Goal: Task Accomplishment & Management: Manage account settings

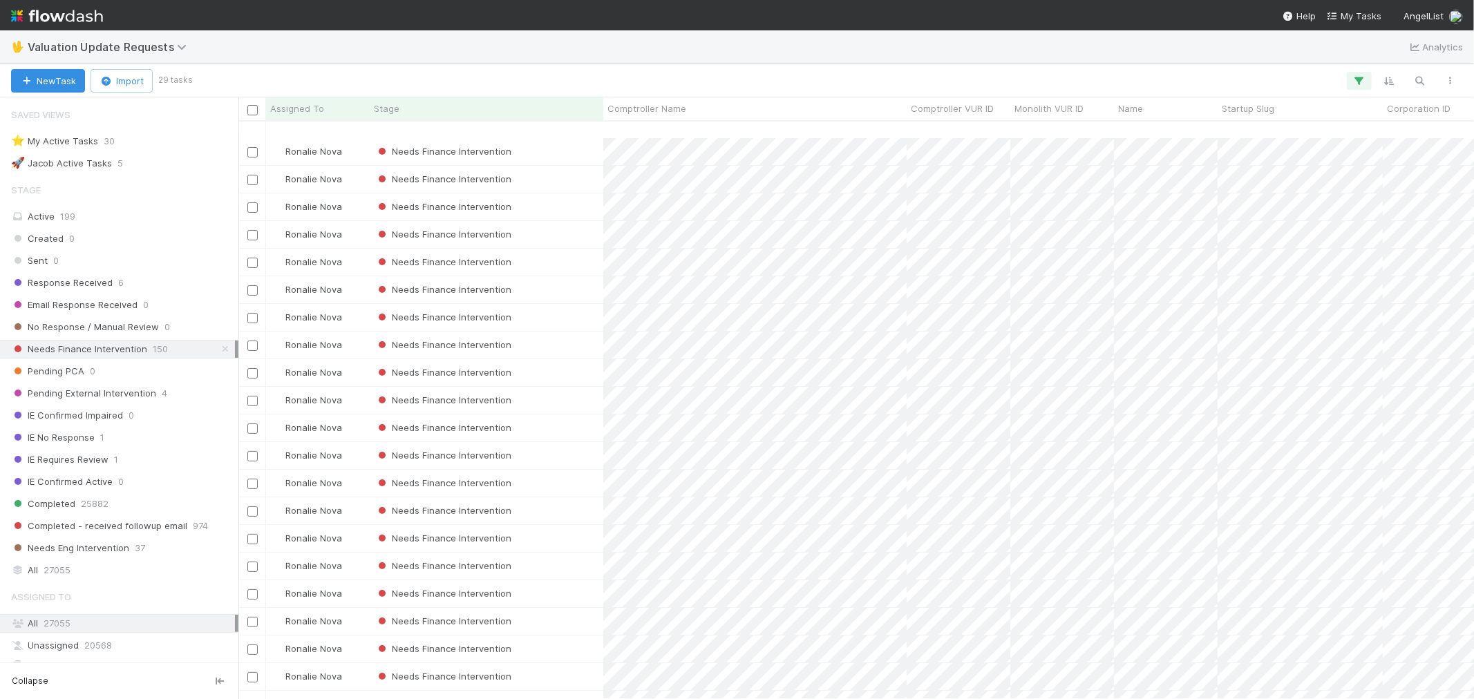
scroll to position [236, 0]
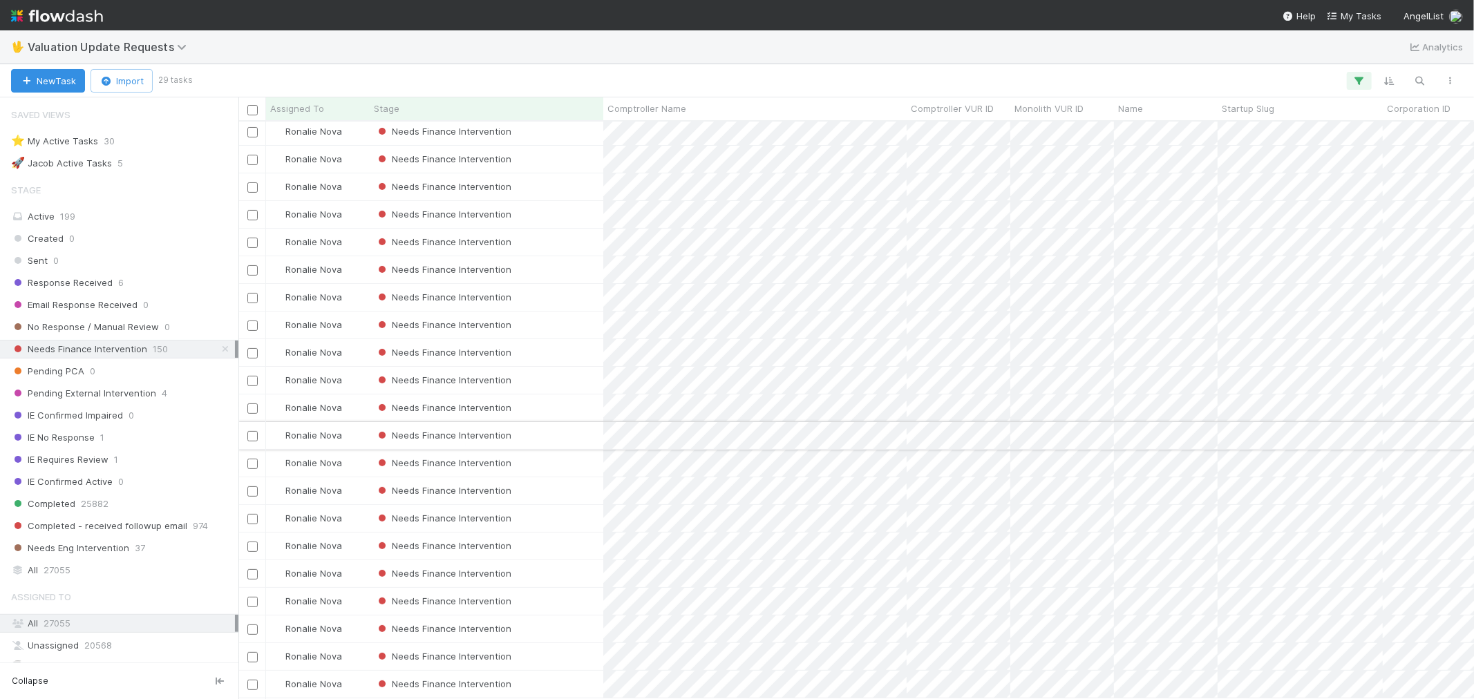
click at [560, 422] on div "Needs Finance Intervention" at bounding box center [487, 435] width 234 height 27
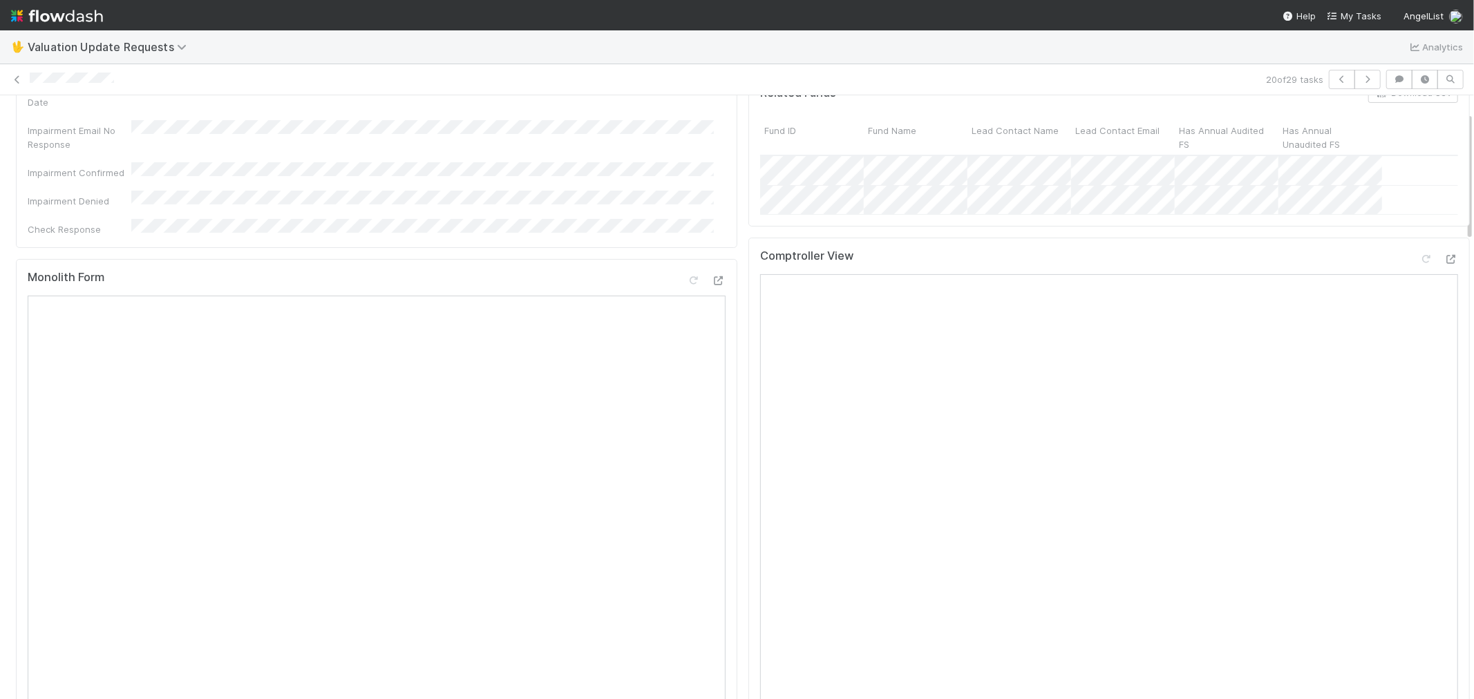
scroll to position [77, 0]
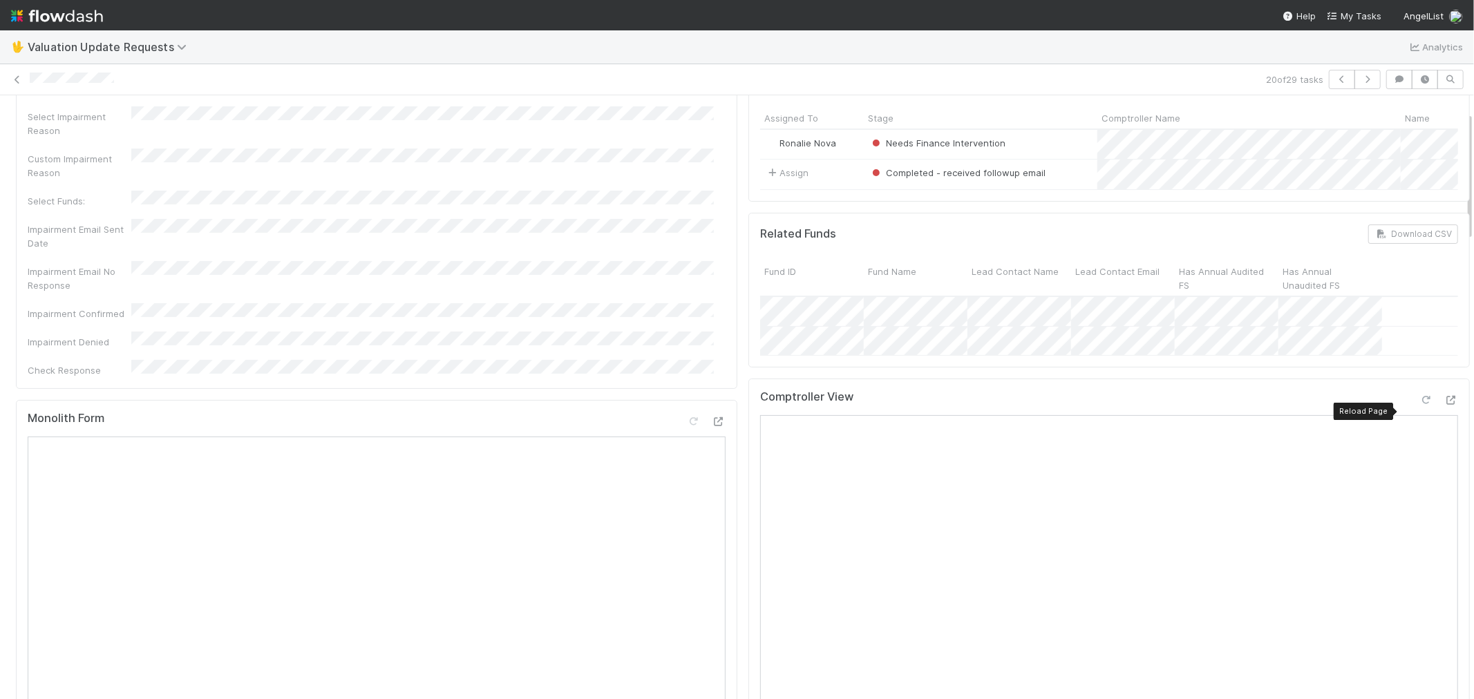
click at [1419, 405] on icon at bounding box center [1426, 400] width 14 height 9
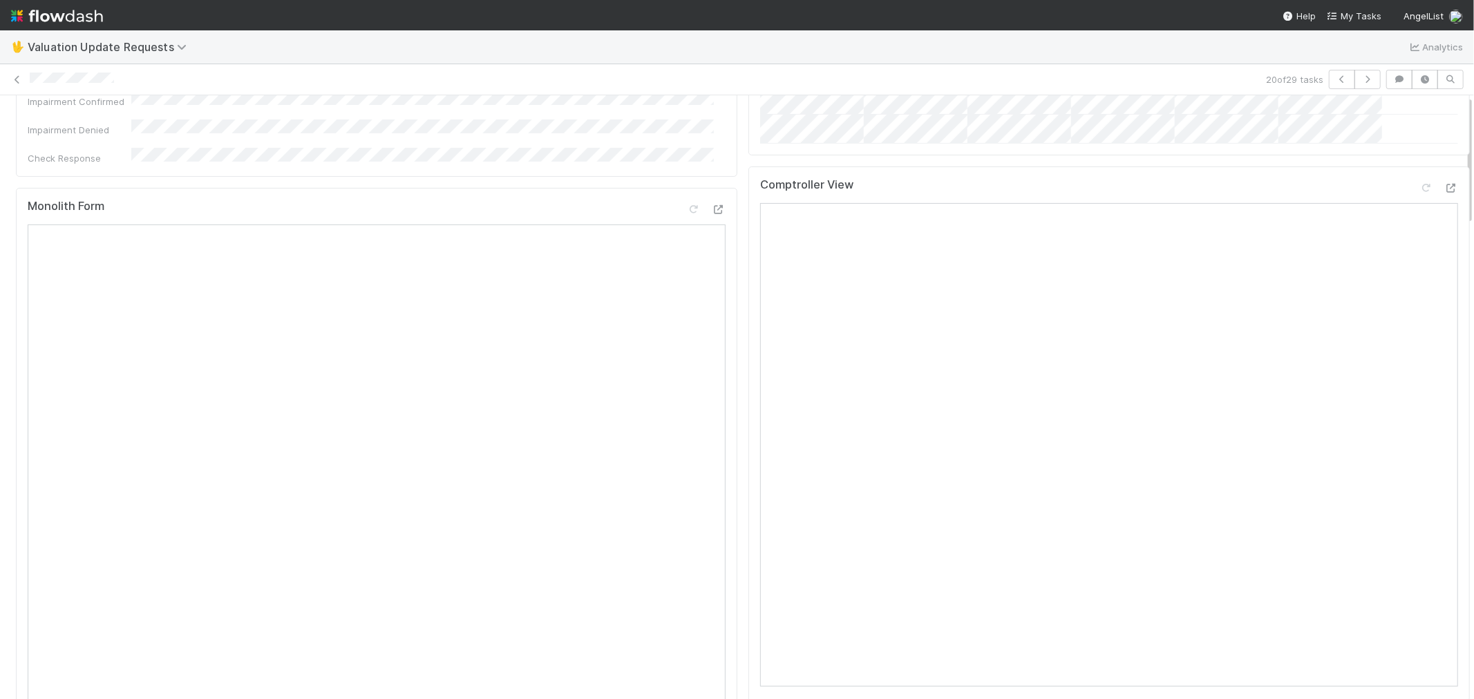
scroll to position [0, 0]
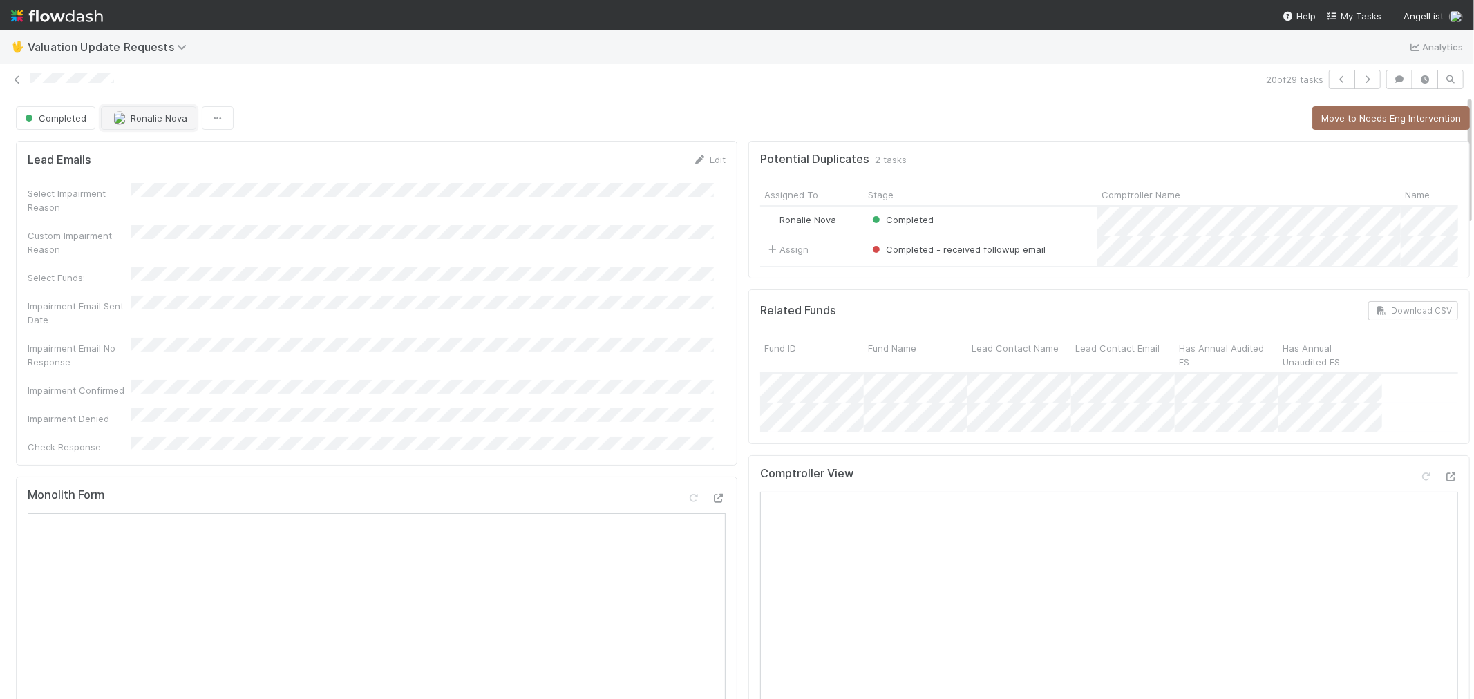
click at [127, 118] on span "Ronalie Nova" at bounding box center [150, 118] width 75 height 11
drag, startPoint x: 14, startPoint y: 79, endPoint x: 41, endPoint y: 44, distance: 44.2
click at [14, 79] on icon at bounding box center [17, 79] width 14 height 9
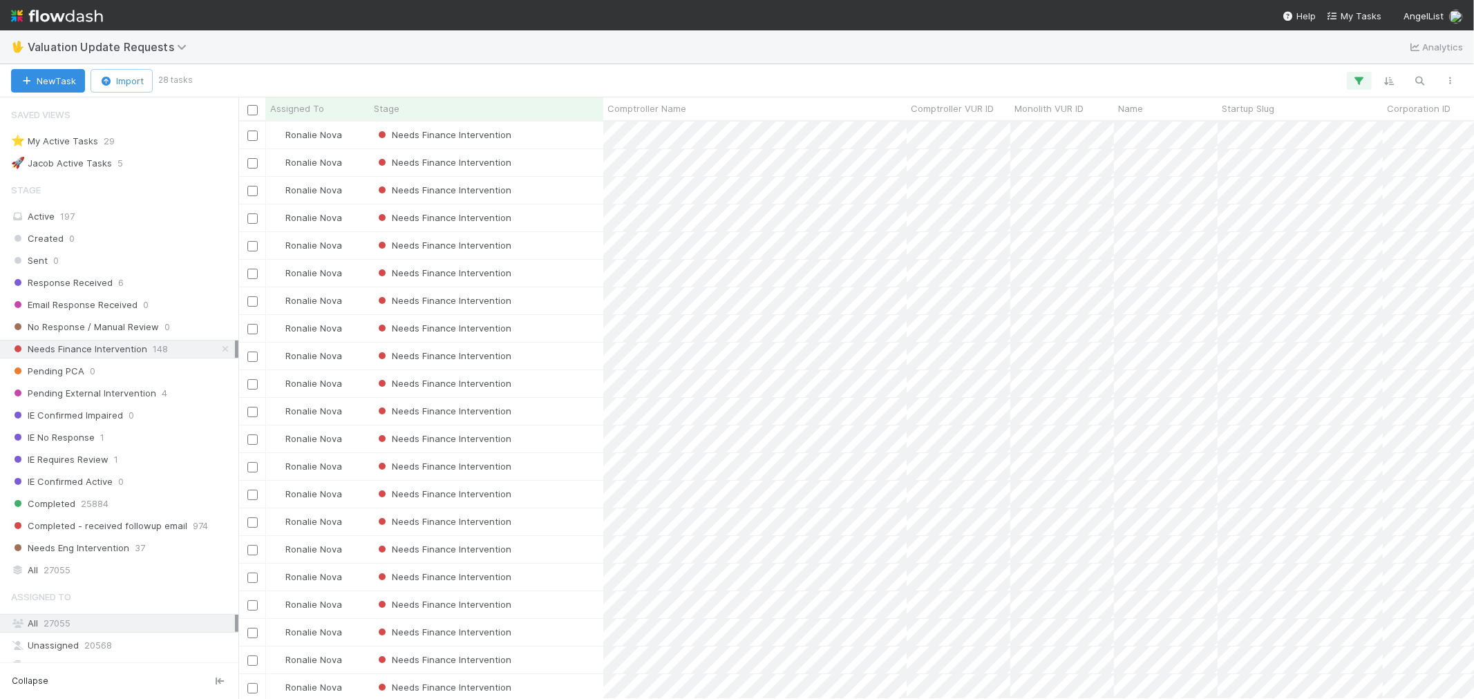
scroll to position [11, 11]
click at [575, 440] on div "Needs Finance Intervention" at bounding box center [487, 439] width 234 height 27
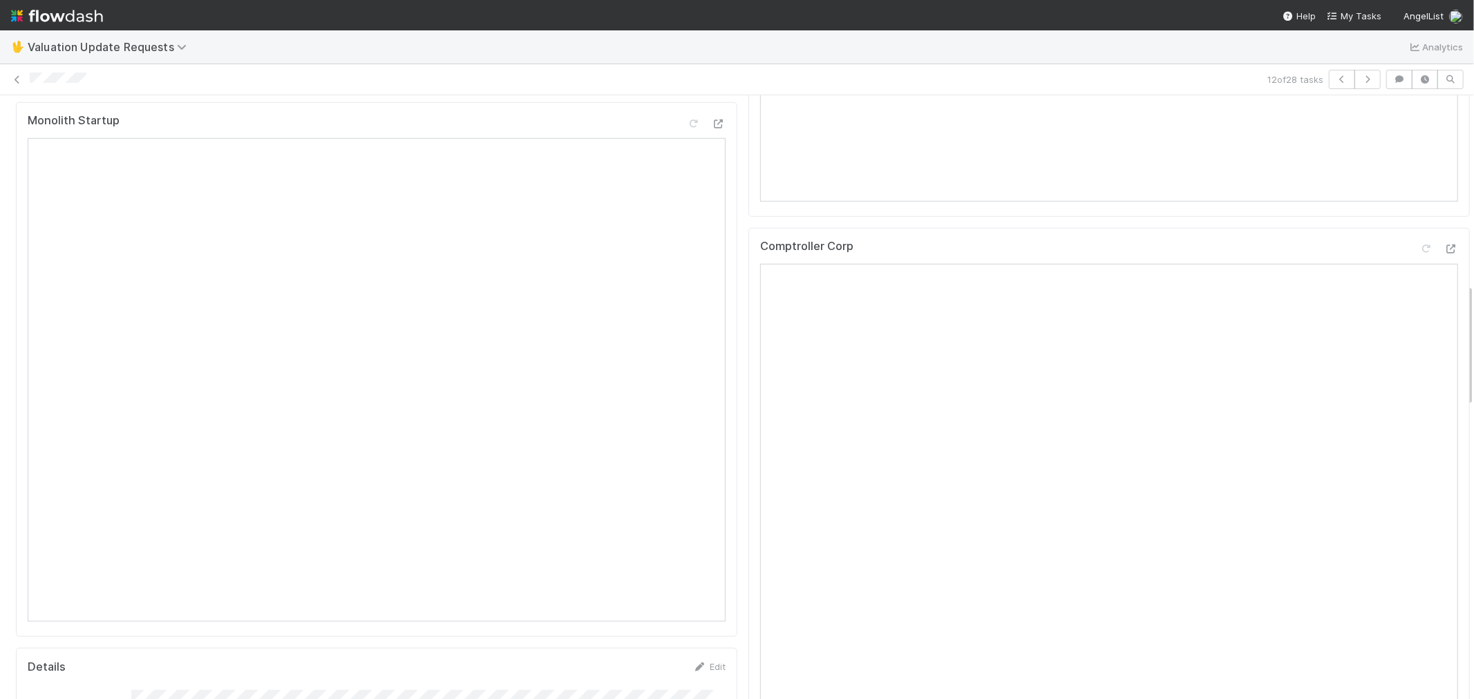
scroll to position [460, 0]
click at [1419, 169] on icon at bounding box center [1426, 164] width 14 height 9
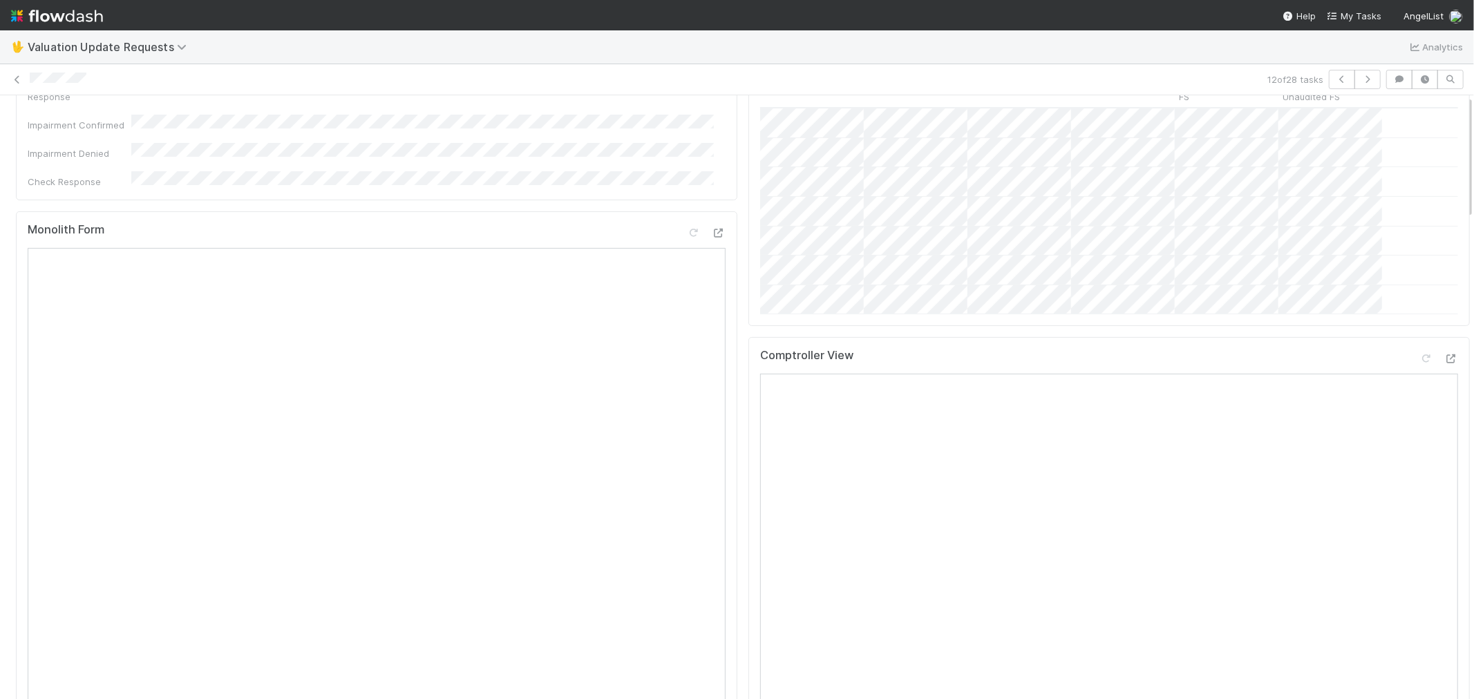
scroll to position [0, 0]
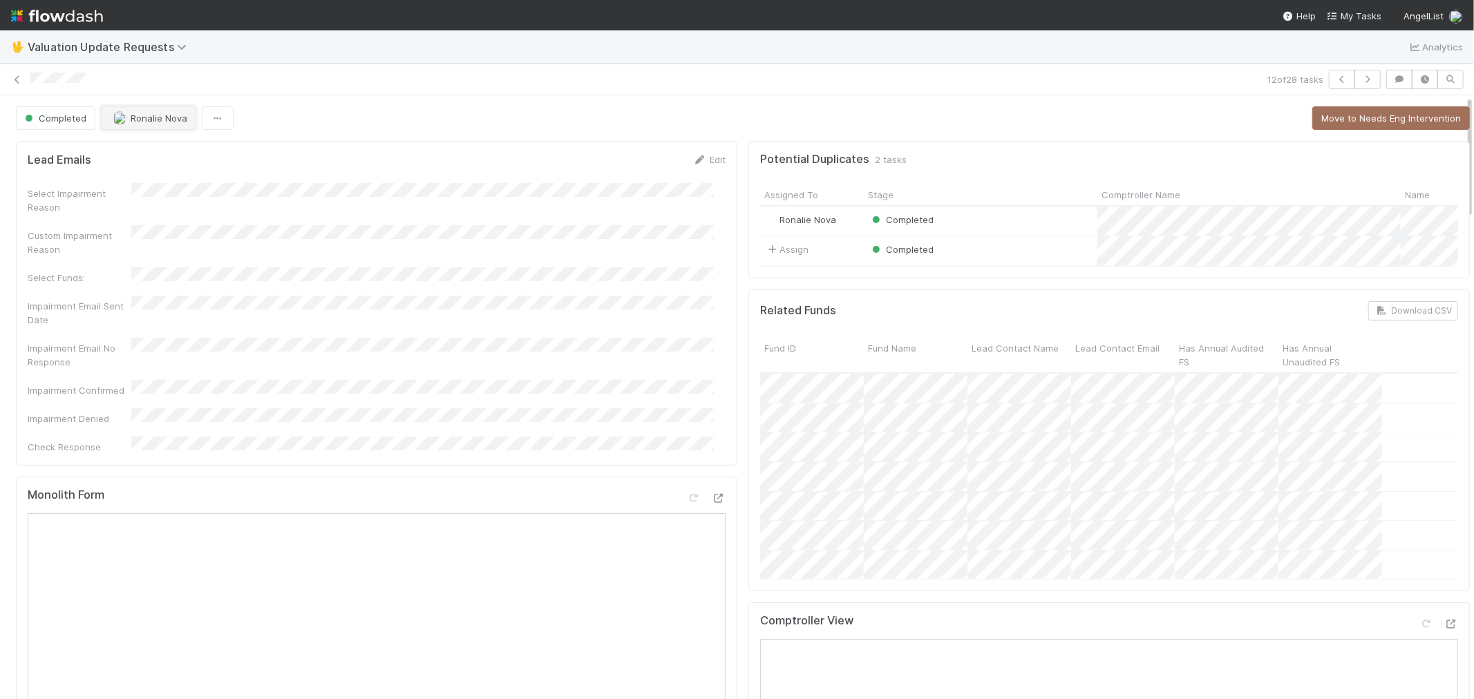
click at [142, 117] on span "Ronalie Nova" at bounding box center [159, 118] width 57 height 11
click at [153, 153] on span "[PERSON_NAME]" at bounding box center [156, 153] width 70 height 11
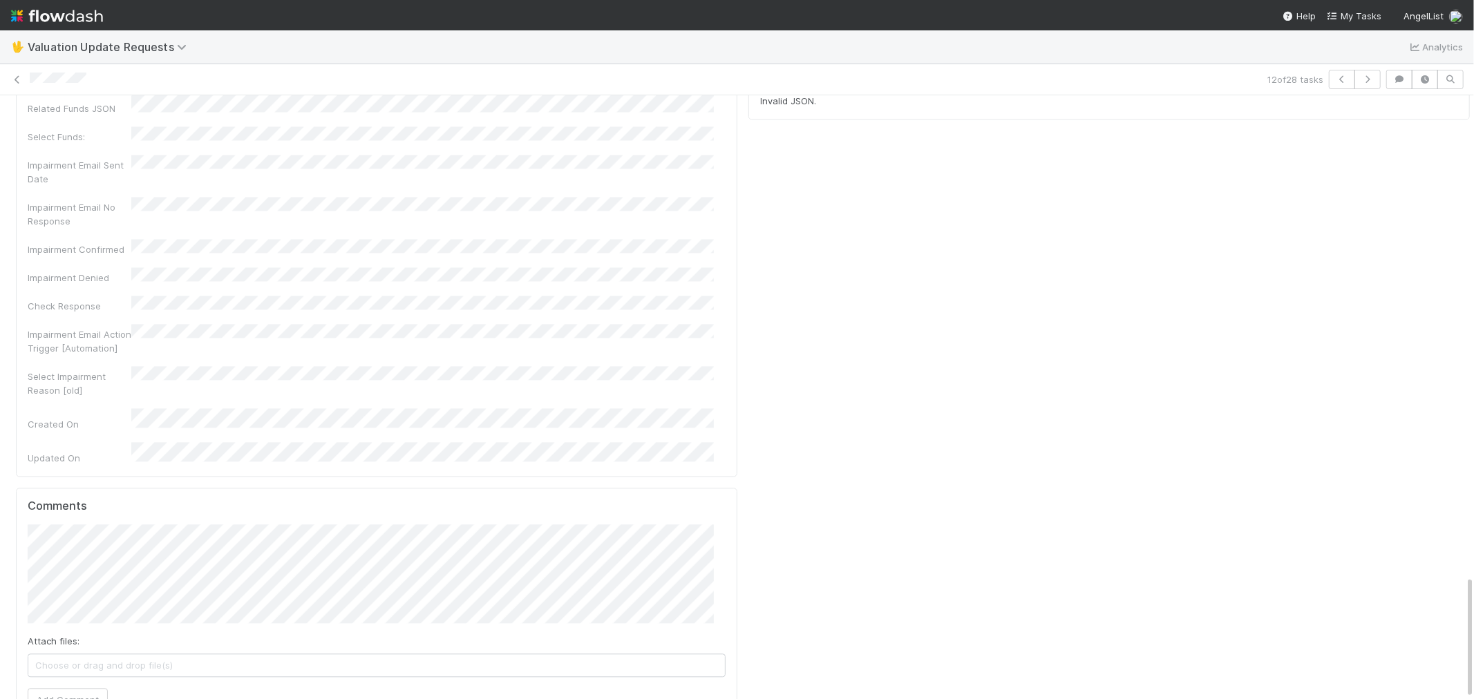
scroll to position [2349, 0]
click at [77, 684] on button "Add Comment" at bounding box center [68, 695] width 80 height 23
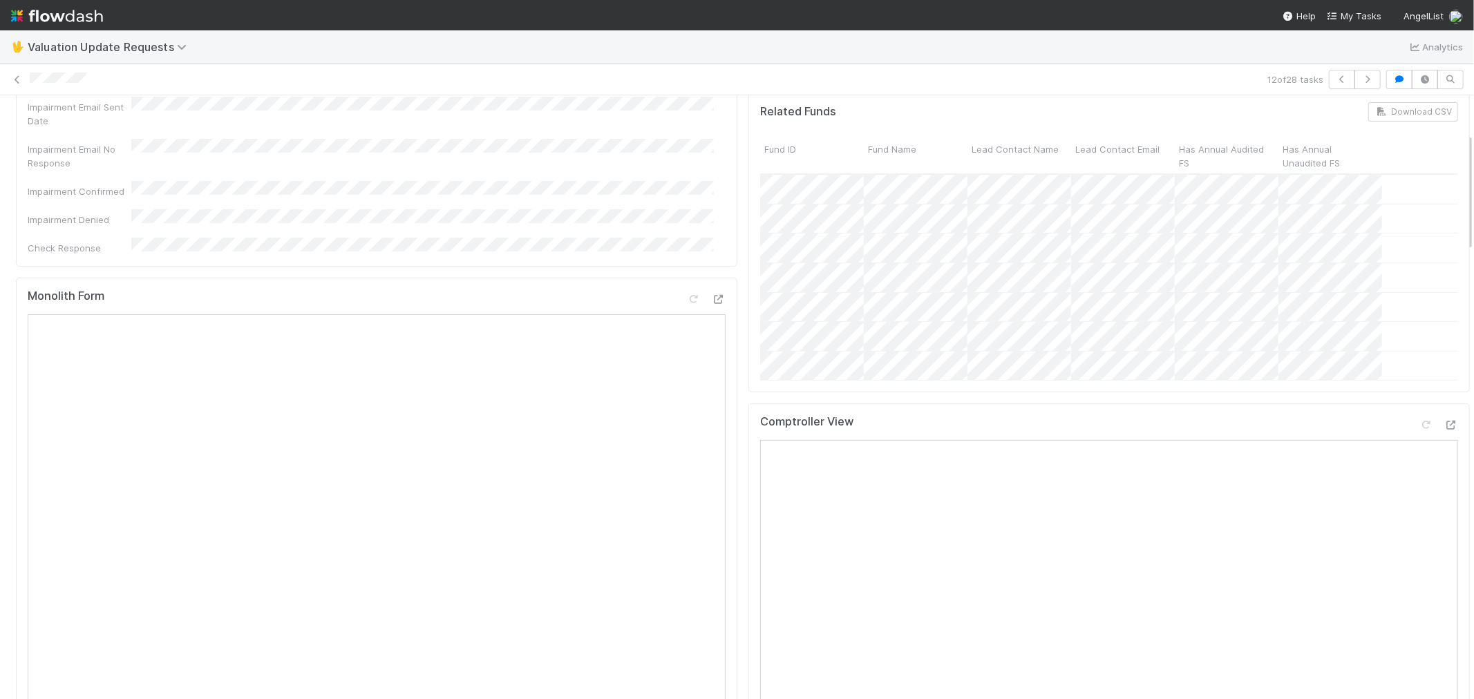
scroll to position [0, 0]
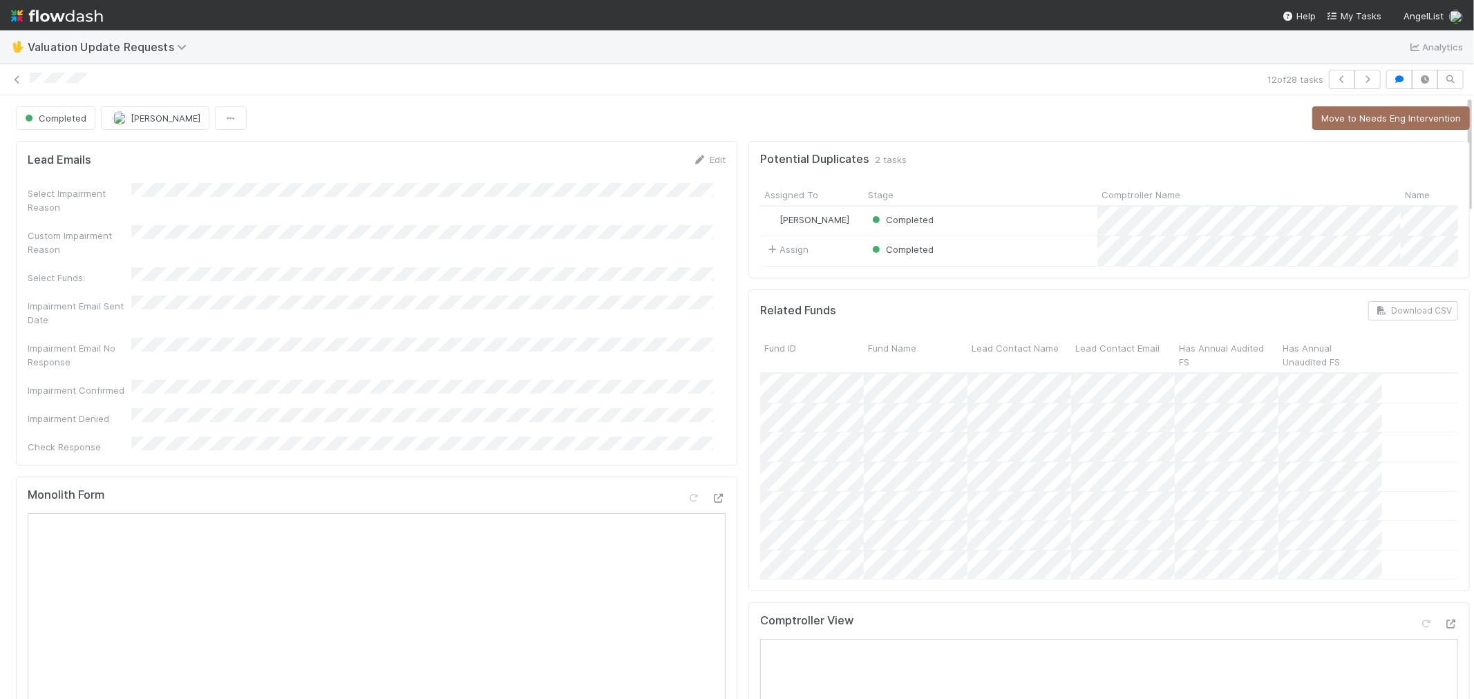
drag, startPoint x: 19, startPoint y: 77, endPoint x: 23, endPoint y: 45, distance: 32.1
click at [19, 77] on icon at bounding box center [17, 79] width 14 height 9
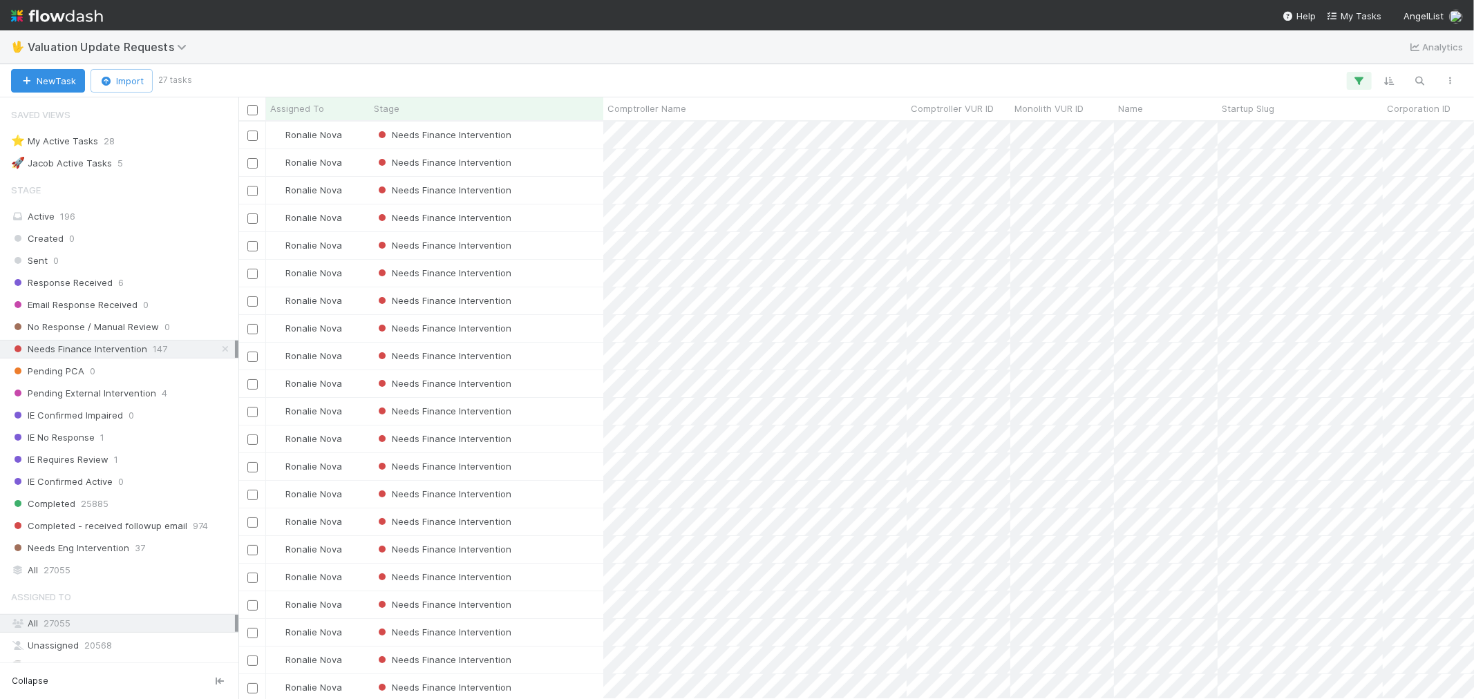
scroll to position [11, 11]
click at [569, 329] on div "Needs Finance Intervention" at bounding box center [487, 328] width 234 height 27
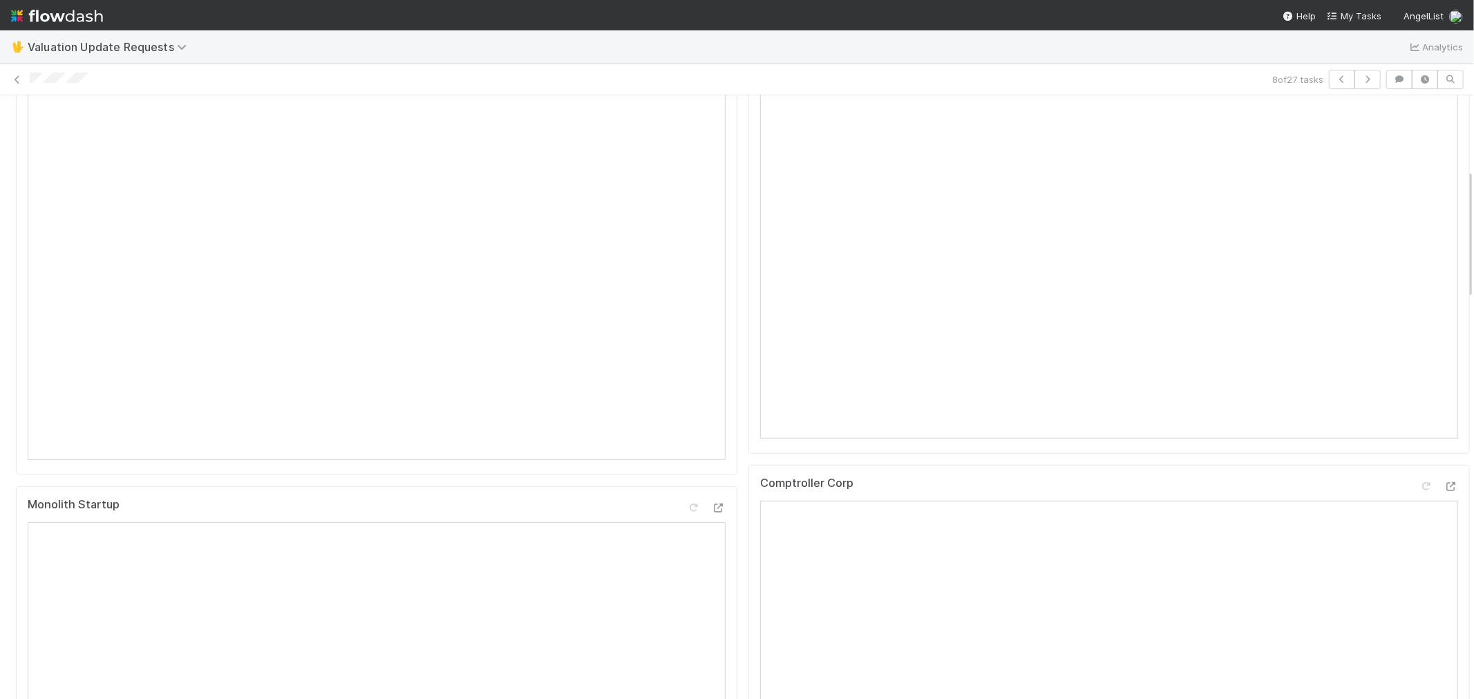
scroll to position [153, 0]
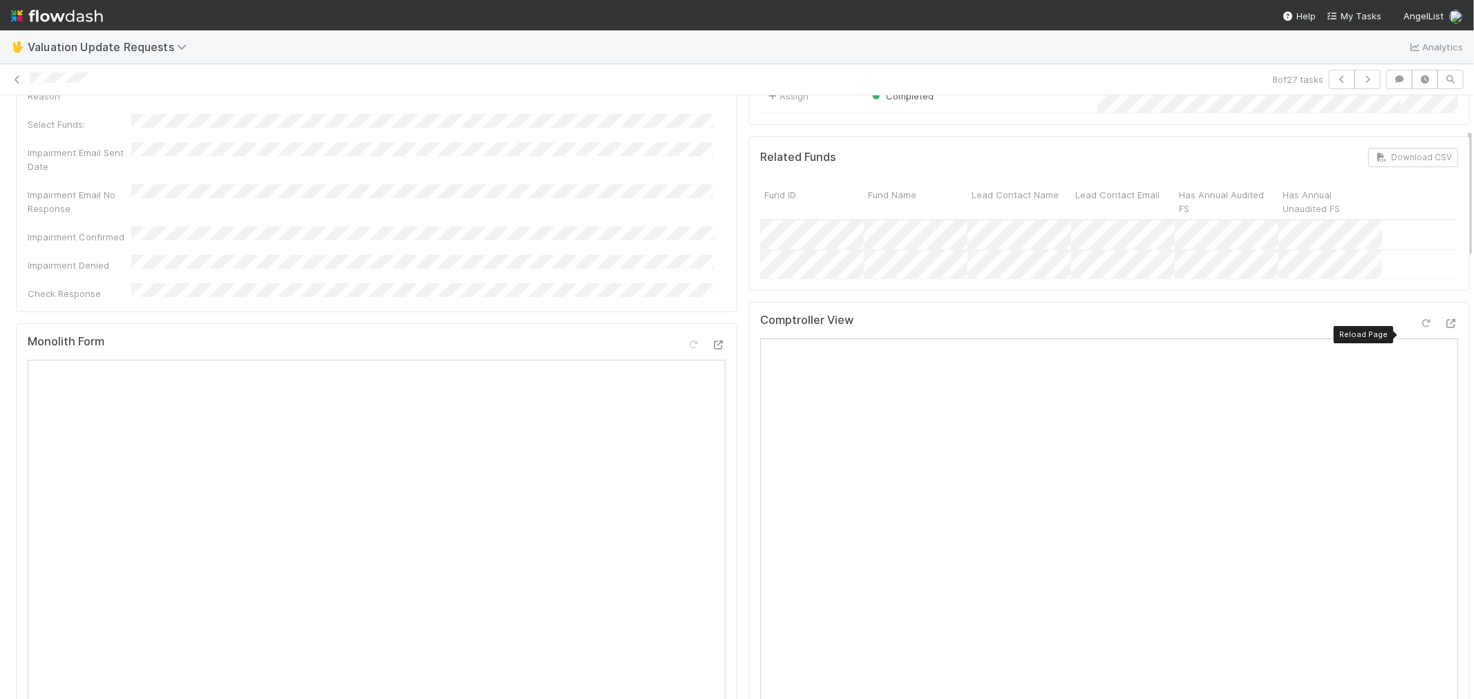
click at [1419, 328] on icon at bounding box center [1426, 323] width 14 height 9
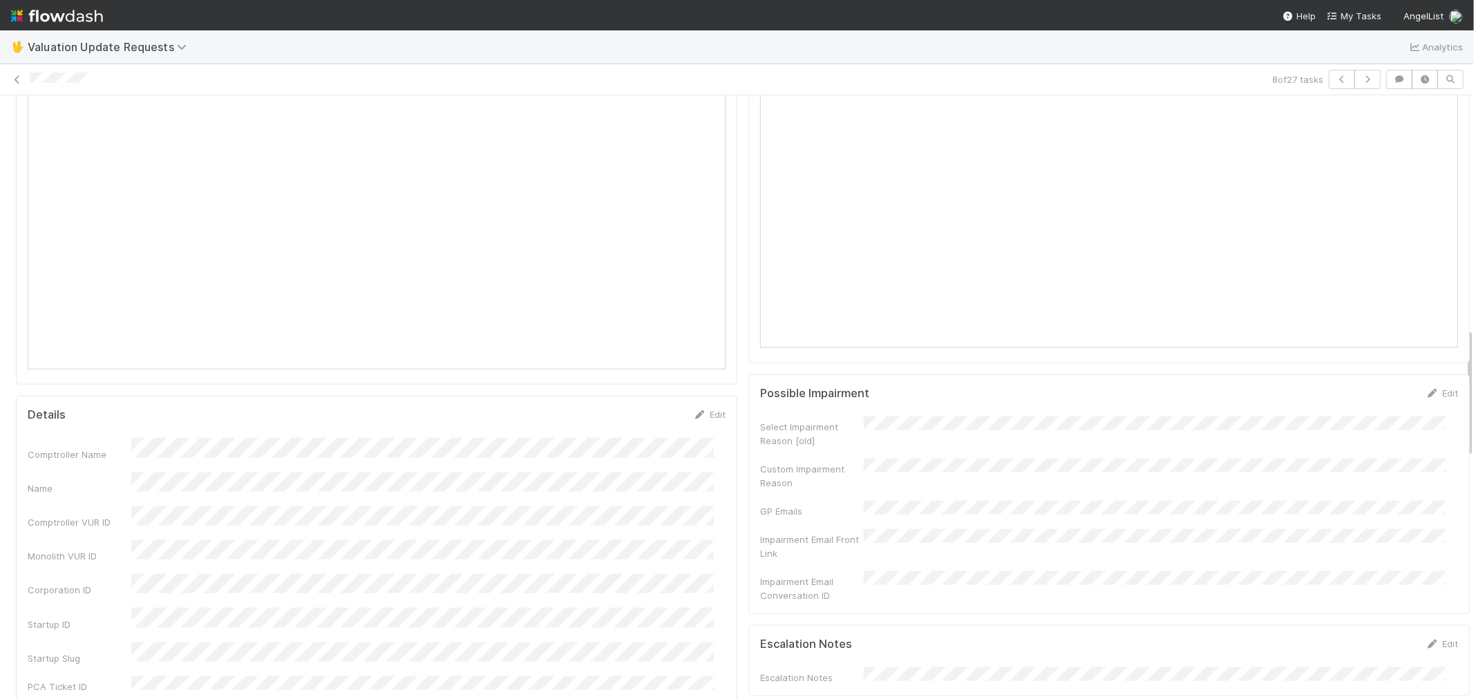
scroll to position [1459, 0]
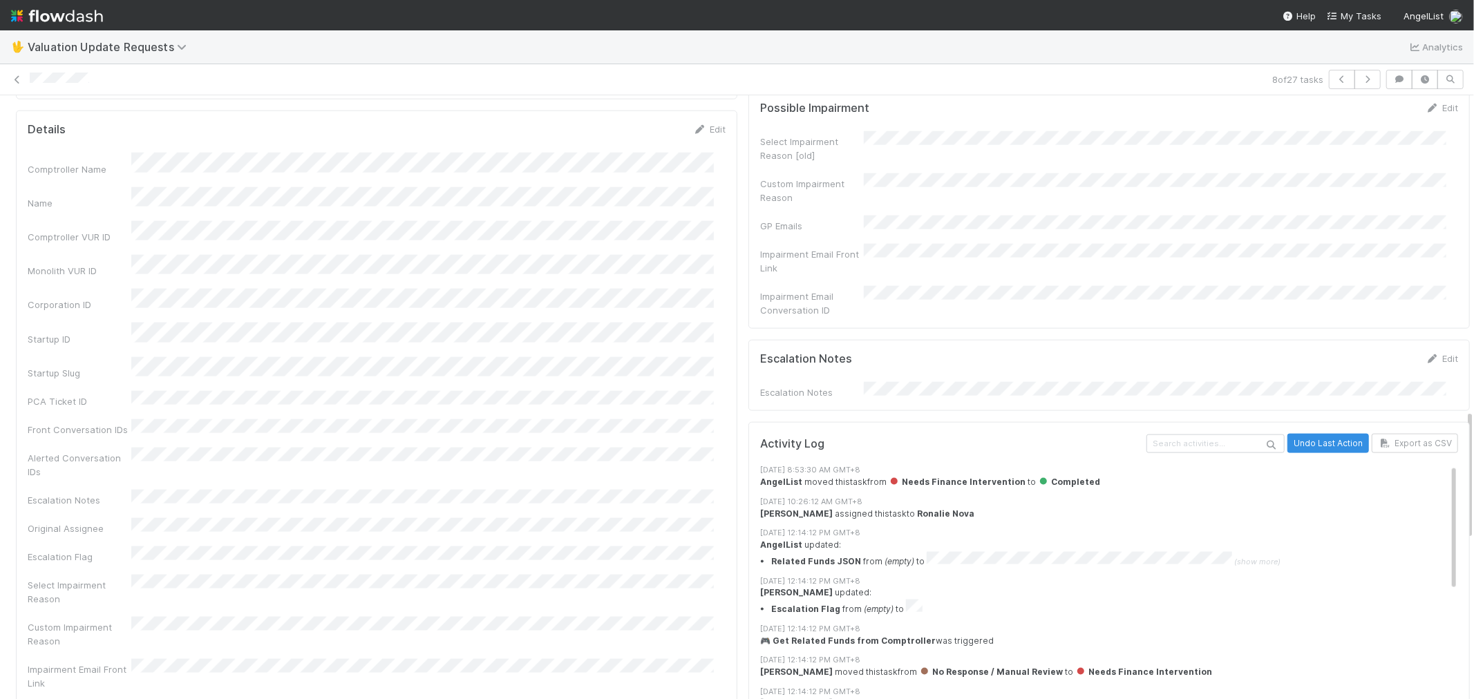
click at [580, 474] on div "Comptroller Name Name Comptroller VUR ID Monolith VUR ID Corporation ID Startup…" at bounding box center [377, 676] width 698 height 1047
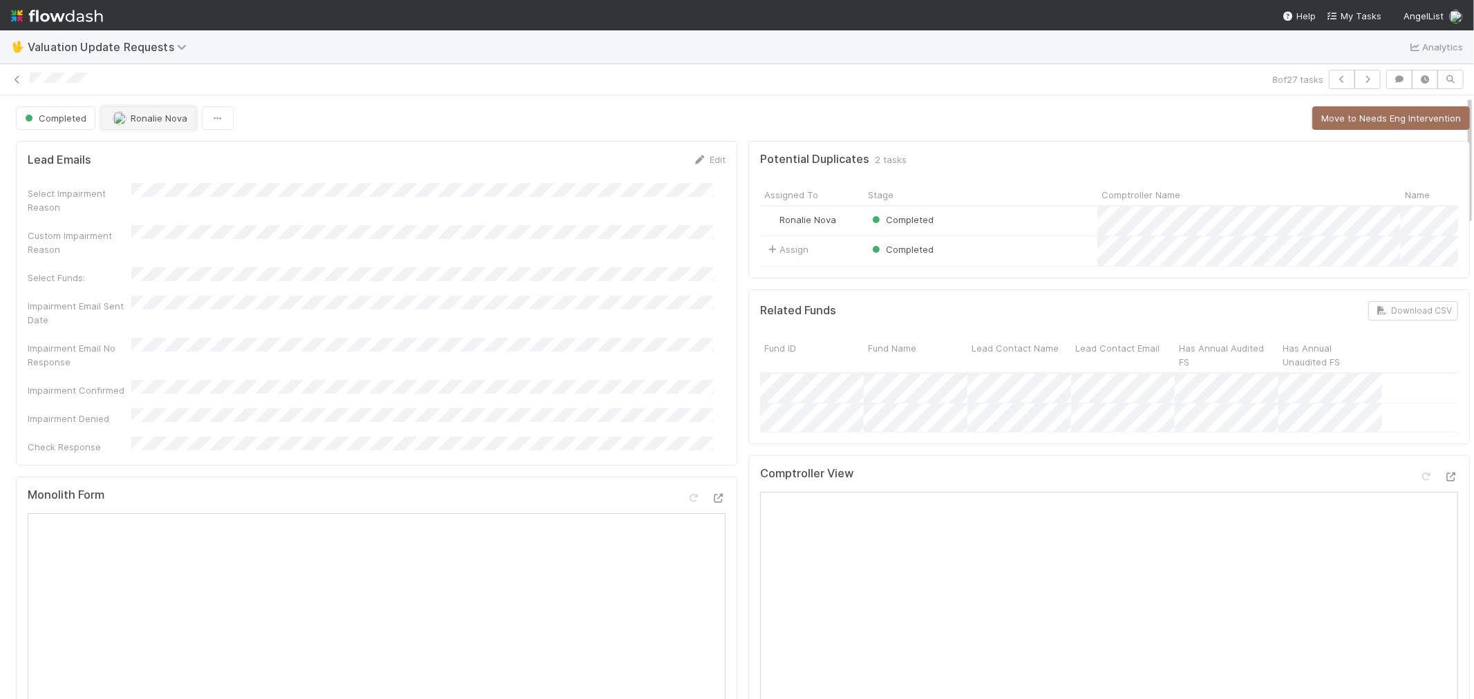
click at [158, 120] on span "Ronalie Nova" at bounding box center [159, 118] width 57 height 11
drag, startPoint x: 19, startPoint y: 78, endPoint x: 35, endPoint y: 55, distance: 27.8
click at [19, 78] on icon at bounding box center [17, 79] width 14 height 9
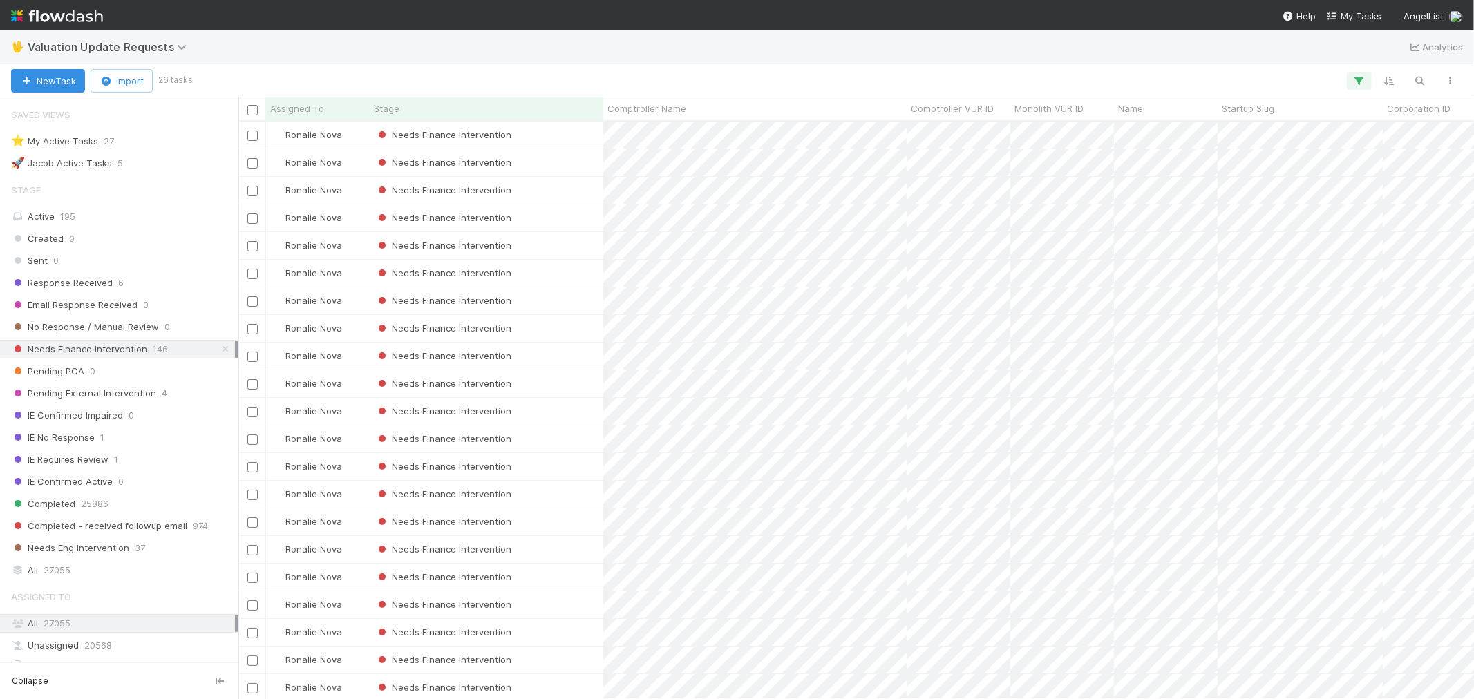
scroll to position [11, 11]
click at [563, 440] on div "Needs Finance Intervention" at bounding box center [487, 439] width 234 height 27
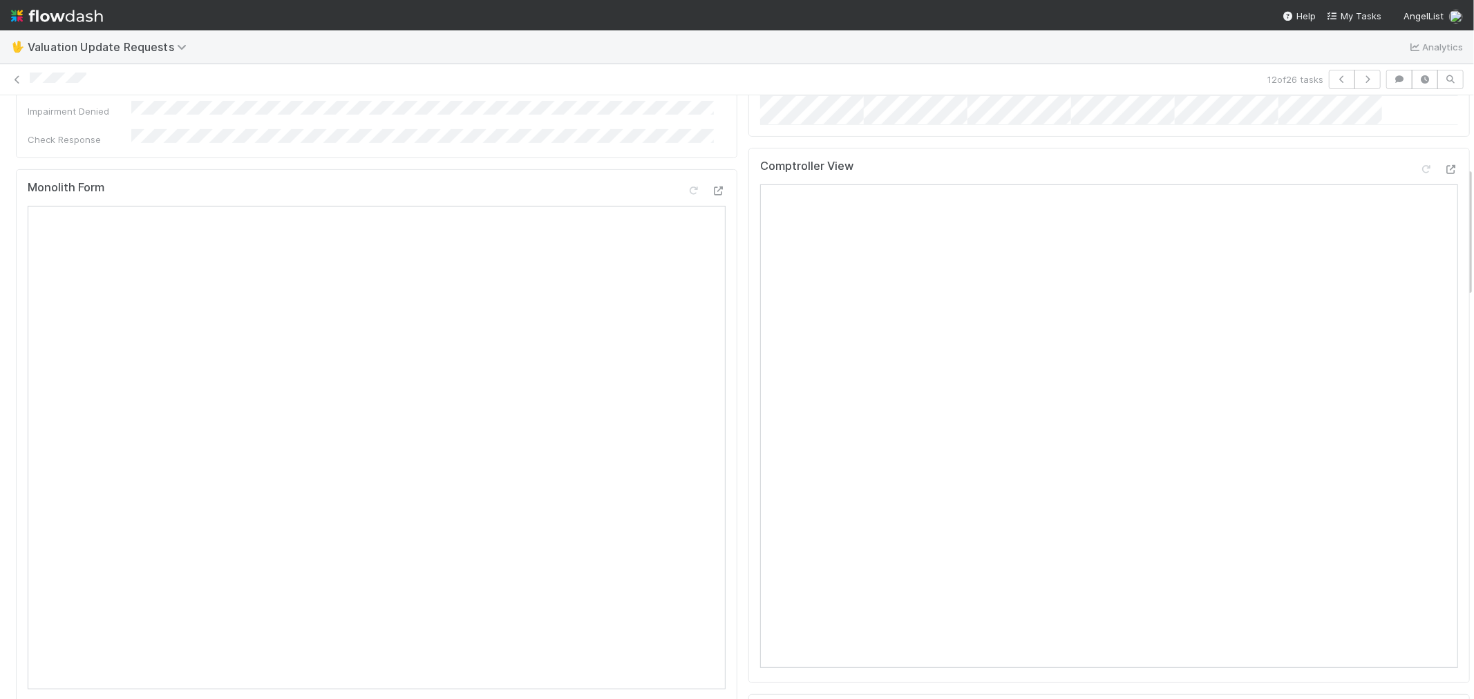
scroll to position [307, 0]
click at [1419, 175] on icon at bounding box center [1426, 170] width 14 height 9
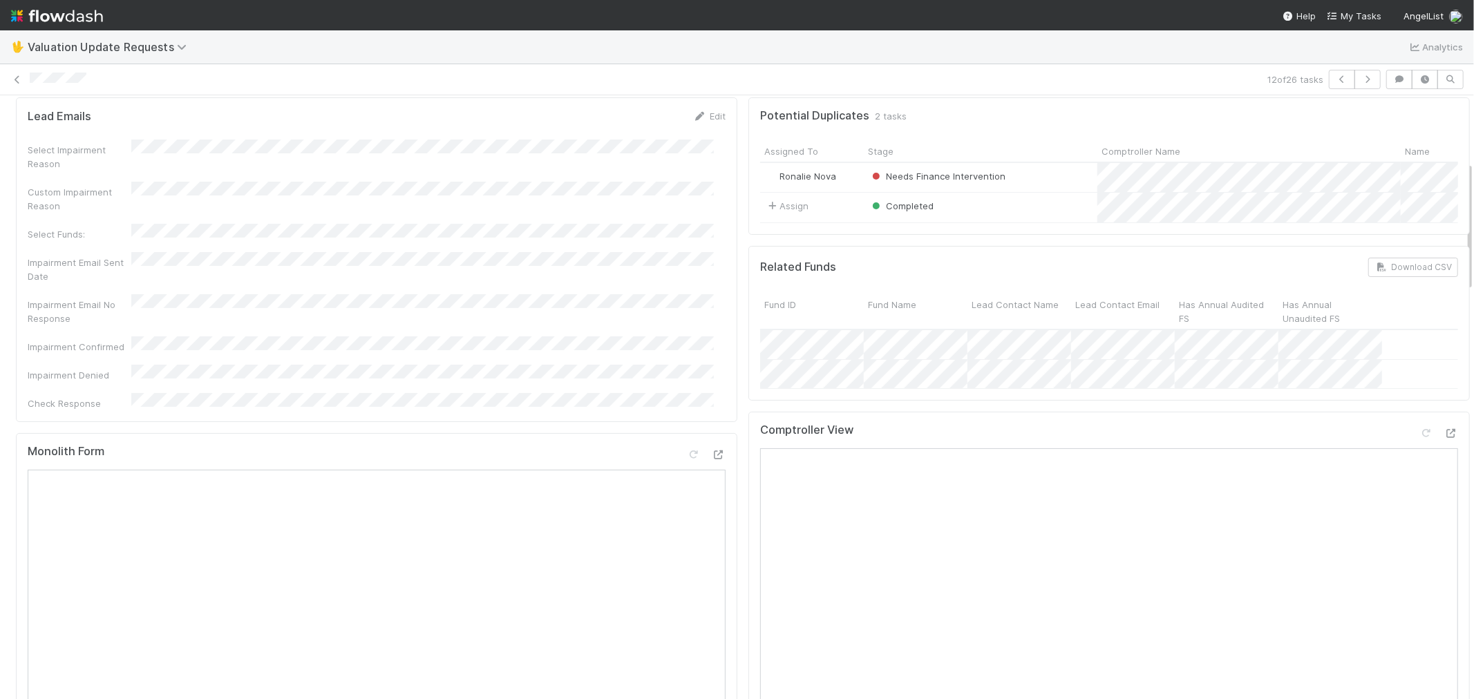
scroll to position [0, 0]
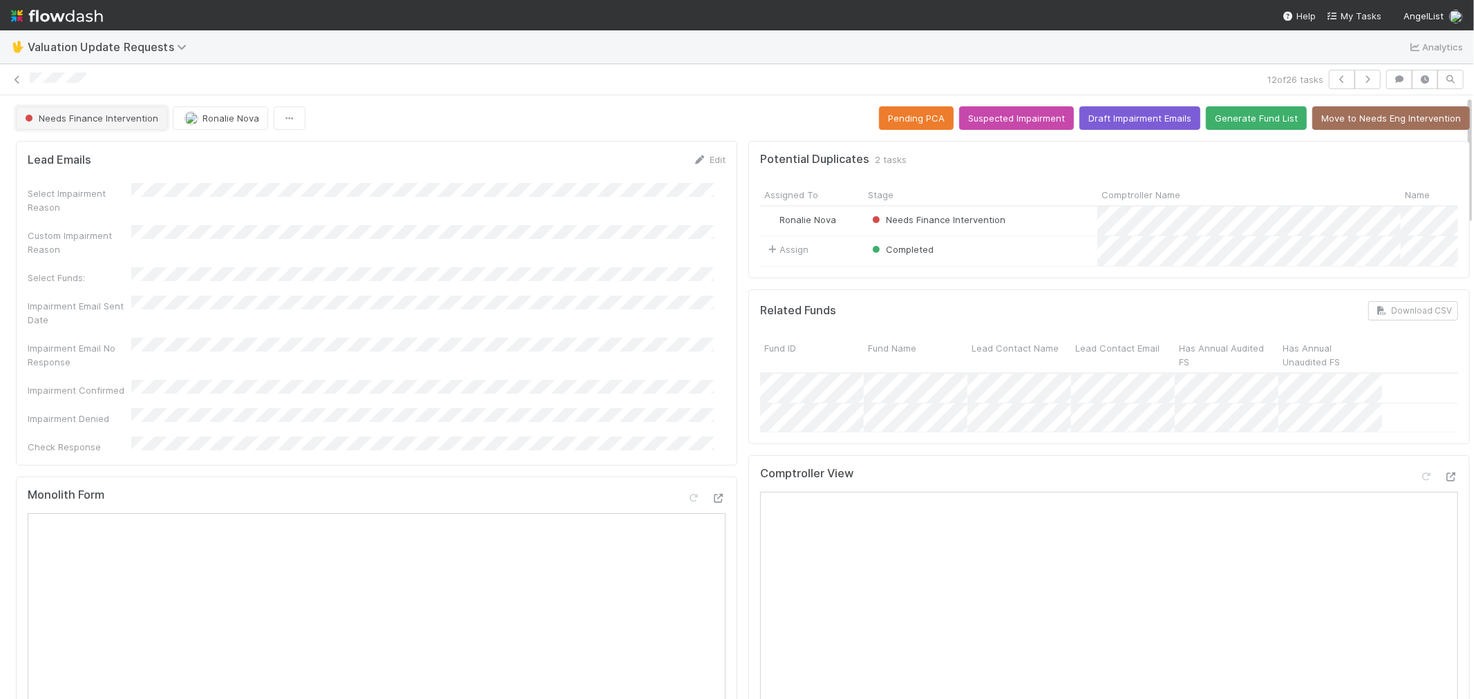
click at [134, 116] on span "Needs Finance Intervention" at bounding box center [90, 118] width 136 height 11
click at [127, 157] on div "Completed" at bounding box center [108, 153] width 195 height 25
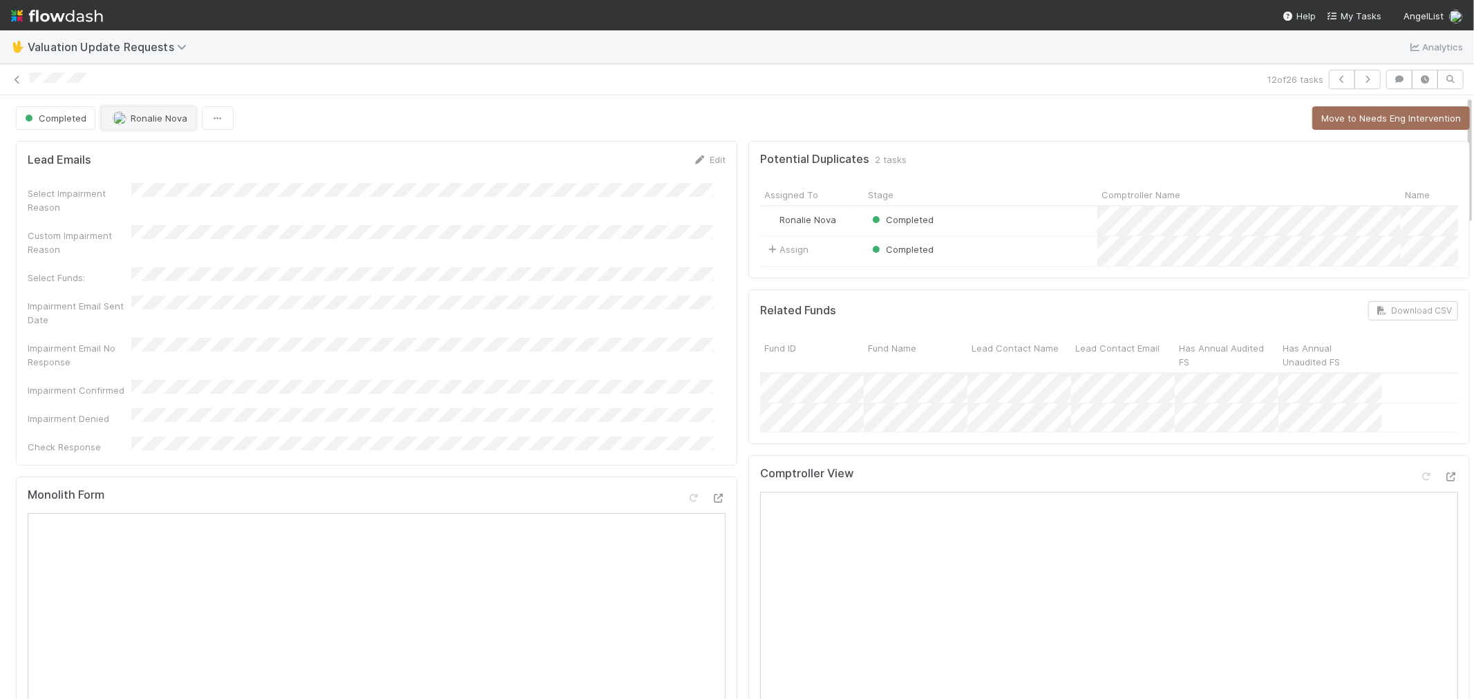
click at [168, 126] on button "Ronalie Nova" at bounding box center [148, 117] width 95 height 23
click at [167, 151] on span "Febbie Cervantes" at bounding box center [156, 153] width 70 height 11
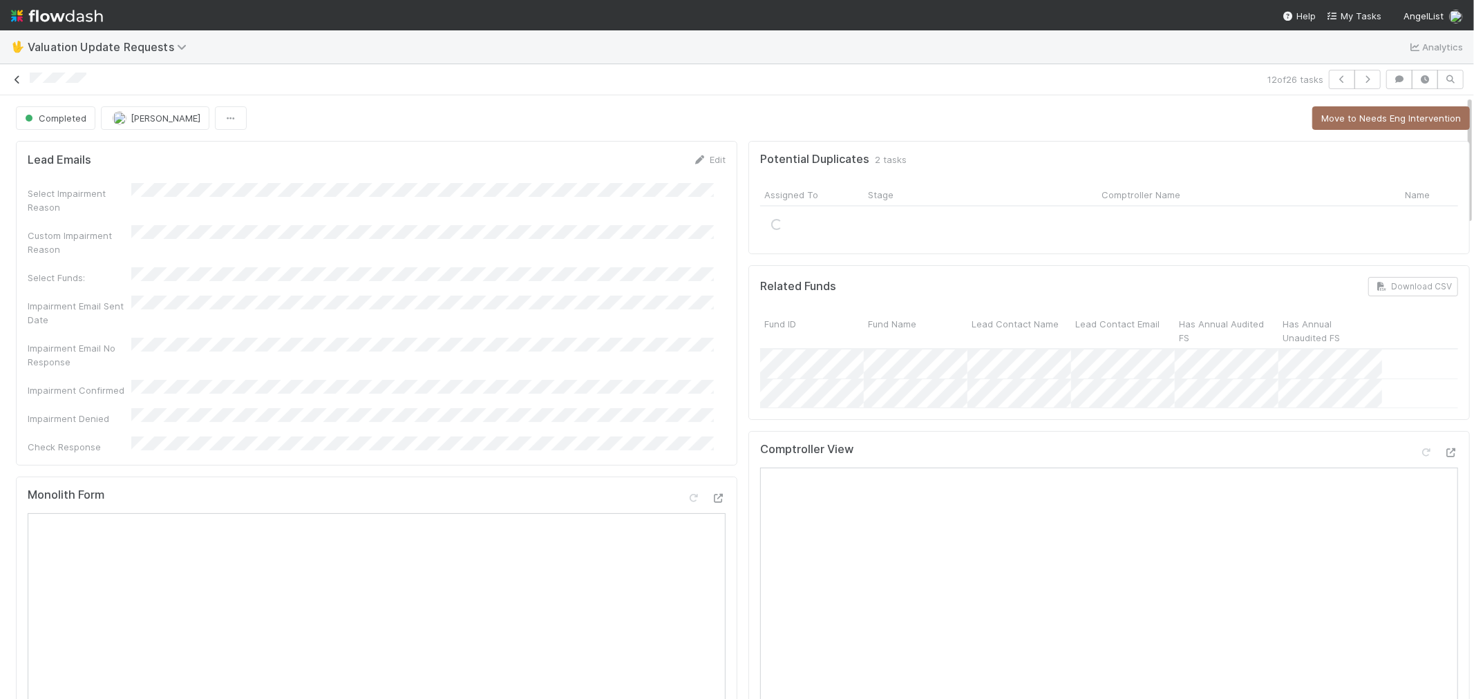
click at [19, 80] on icon at bounding box center [17, 79] width 14 height 9
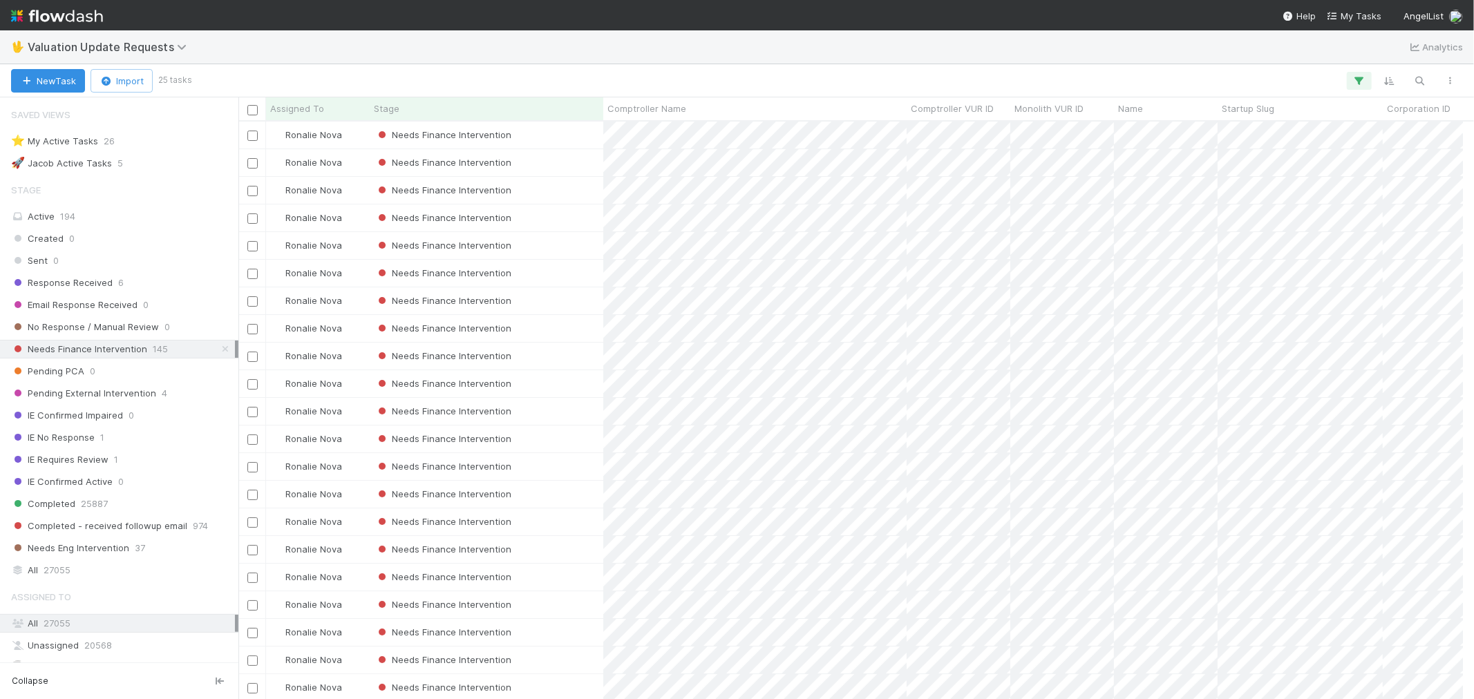
scroll to position [11, 11]
click at [571, 384] on div "Needs Finance Intervention" at bounding box center [487, 383] width 234 height 27
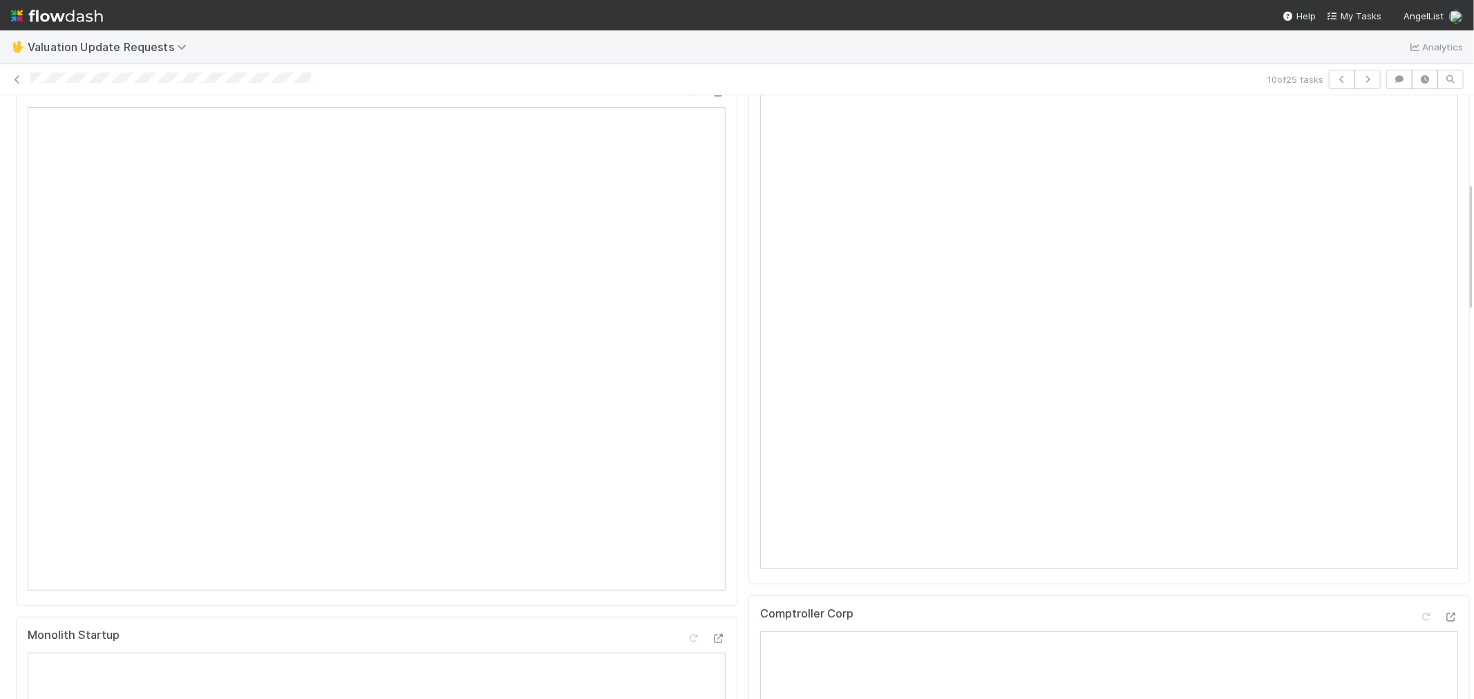
scroll to position [383, 0]
click at [1419, 98] on icon at bounding box center [1426, 93] width 14 height 9
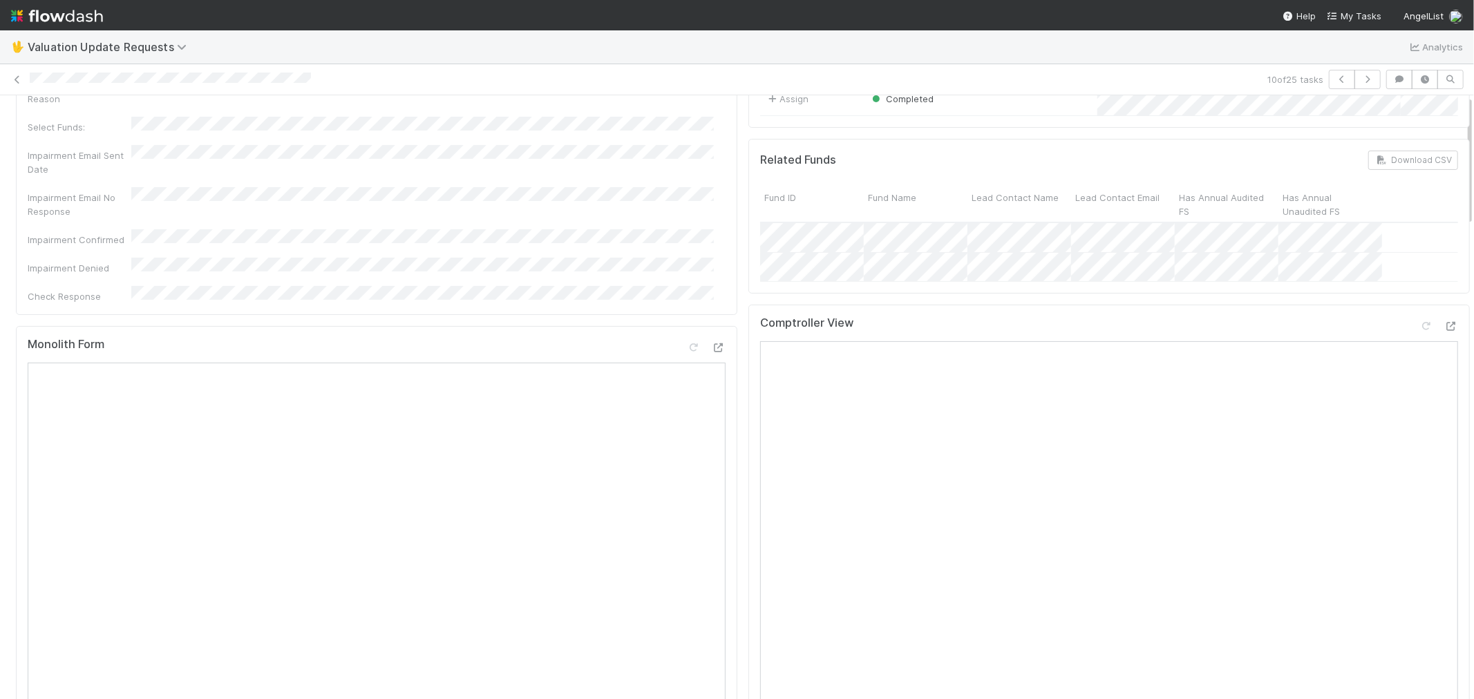
scroll to position [0, 0]
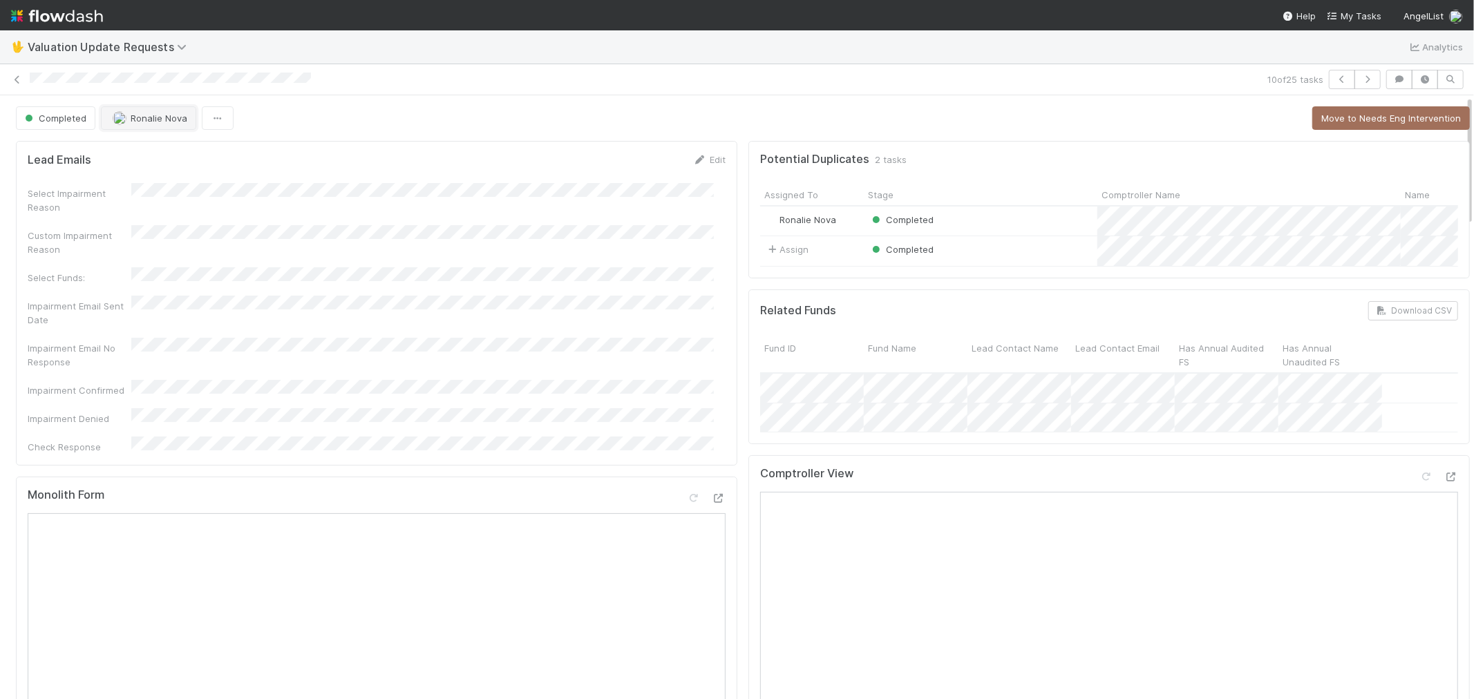
click at [149, 127] on button "Ronalie Nova" at bounding box center [148, 117] width 95 height 23
drag, startPoint x: 18, startPoint y: 77, endPoint x: 30, endPoint y: 32, distance: 46.4
click at [18, 77] on icon at bounding box center [17, 79] width 14 height 9
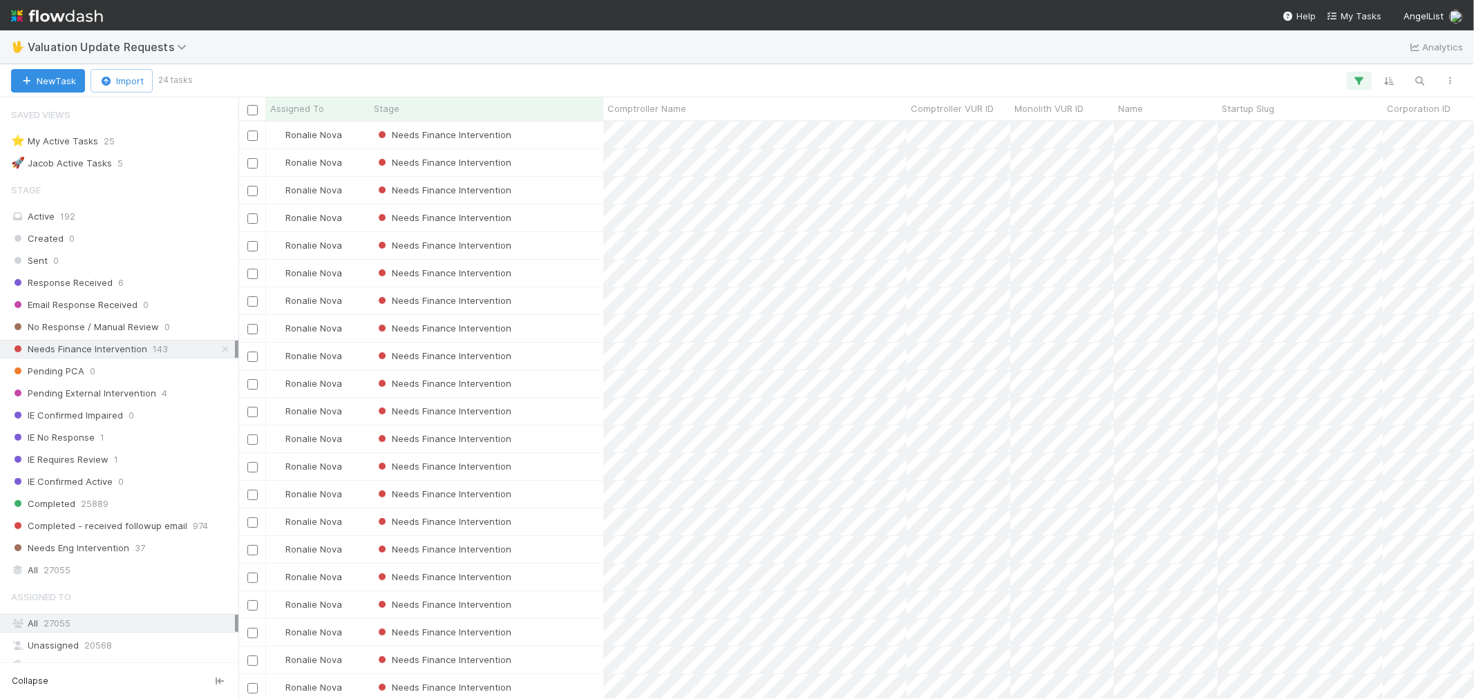
scroll to position [11, 11]
click at [556, 358] on div "Needs Finance Intervention" at bounding box center [487, 356] width 234 height 27
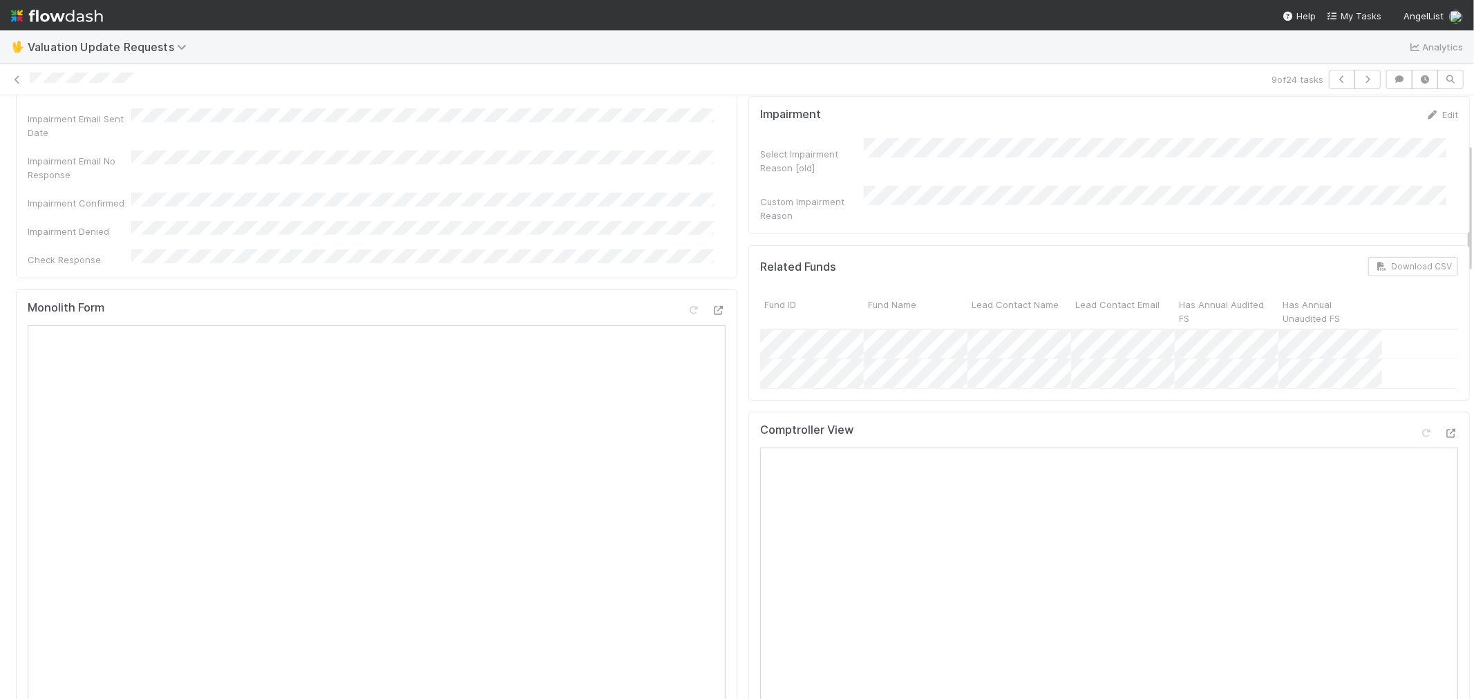
scroll to position [500, 0]
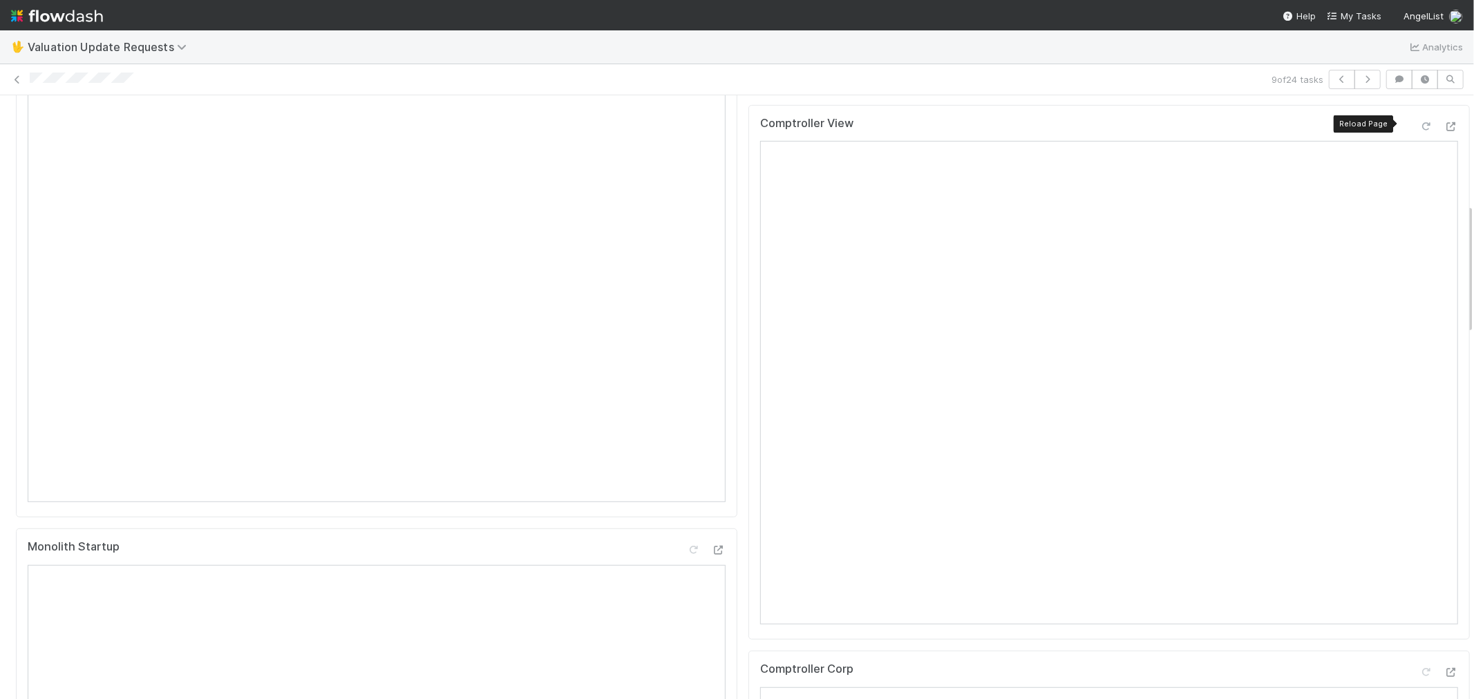
click at [1419, 122] on icon at bounding box center [1426, 126] width 14 height 9
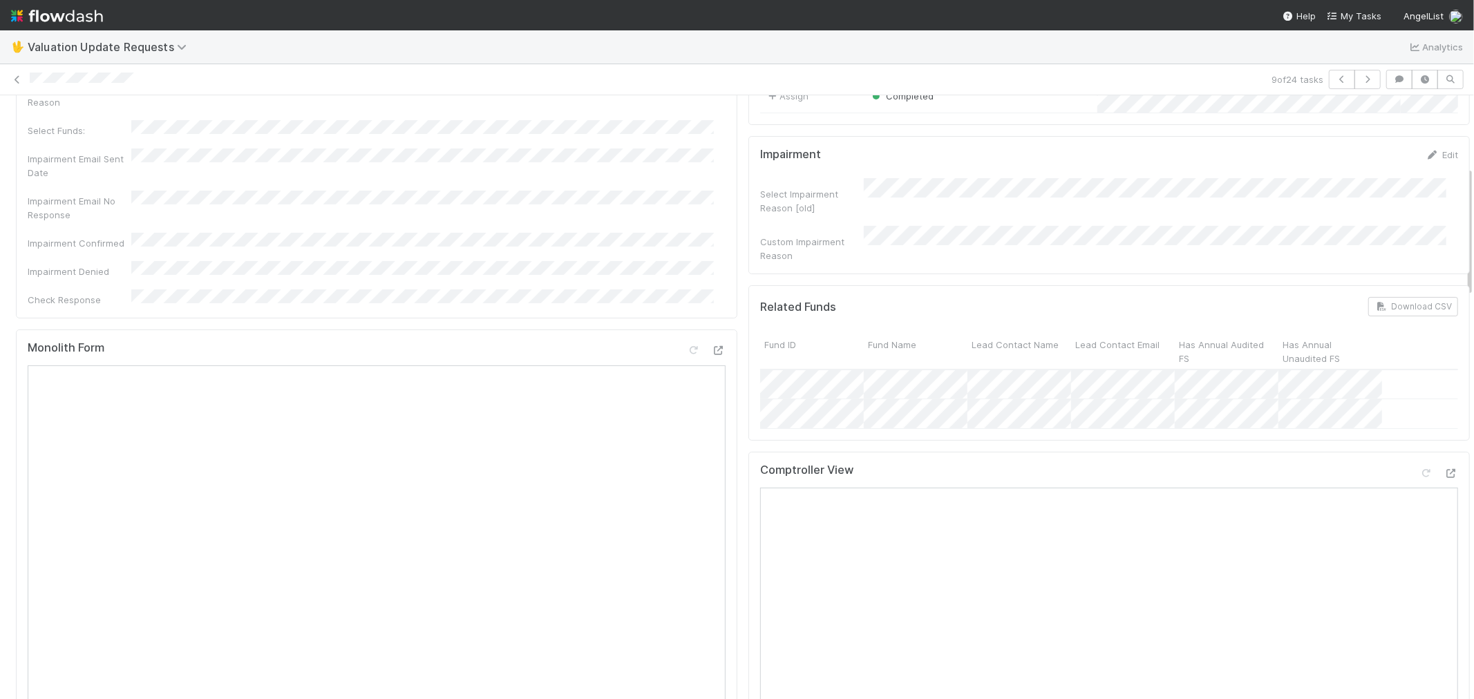
scroll to position [0, 0]
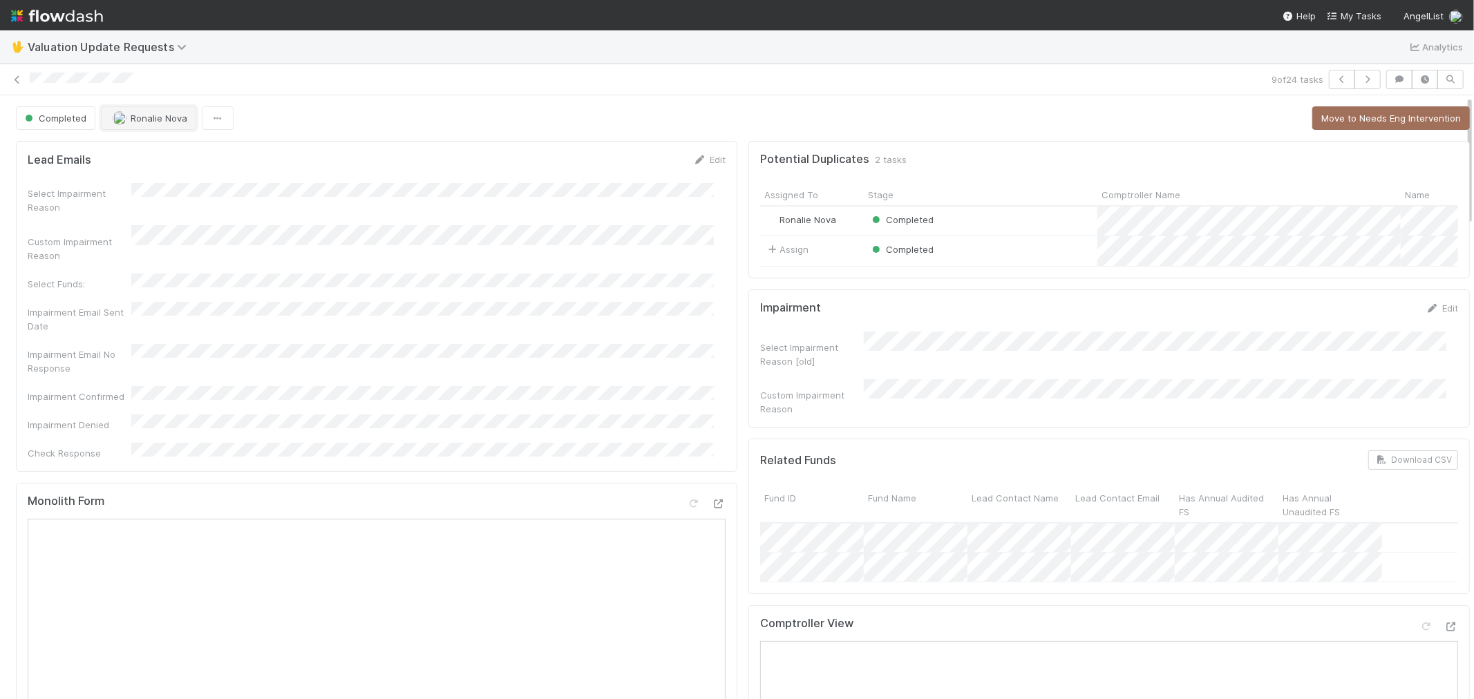
click at [157, 124] on button "Ronalie Nova" at bounding box center [148, 117] width 95 height 23
drag, startPoint x: 19, startPoint y: 79, endPoint x: 55, endPoint y: 37, distance: 55.4
click at [19, 79] on icon at bounding box center [17, 79] width 14 height 9
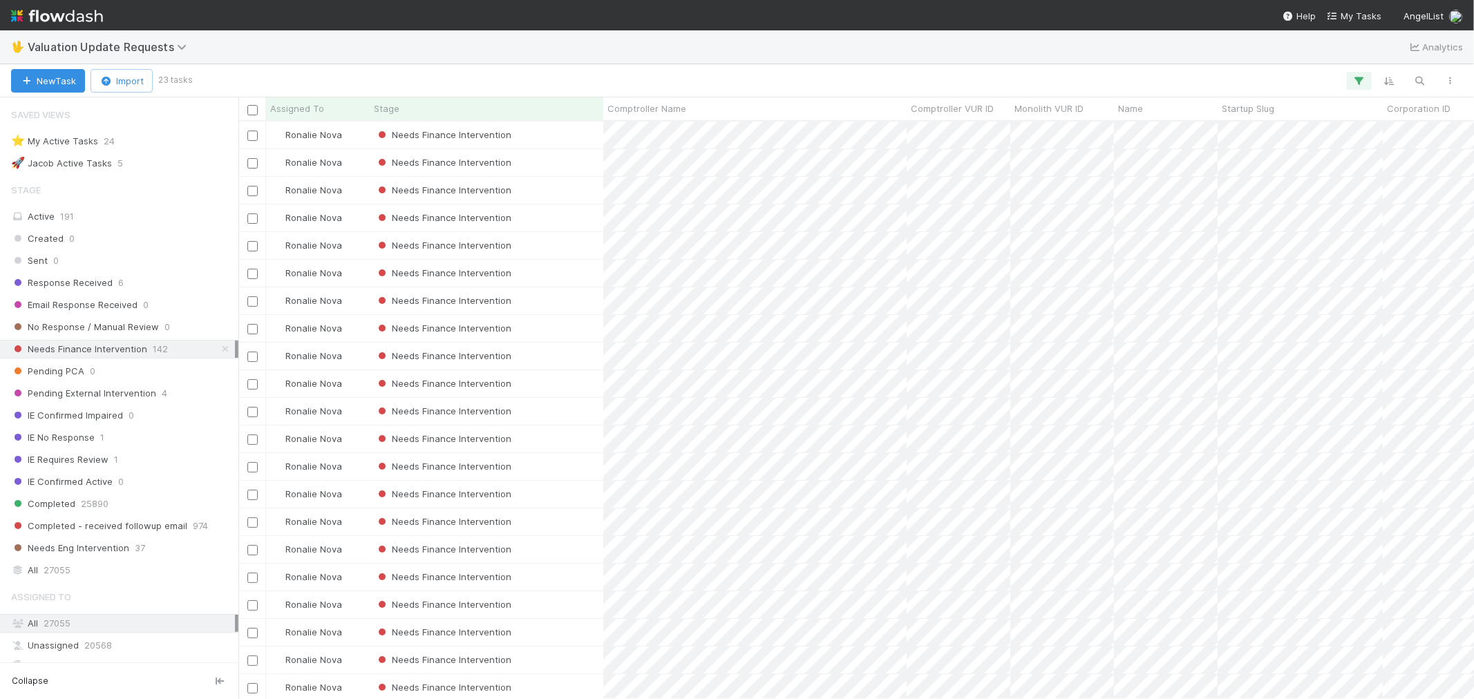
scroll to position [11, 11]
click at [564, 403] on div "Needs Finance Intervention" at bounding box center [487, 411] width 234 height 27
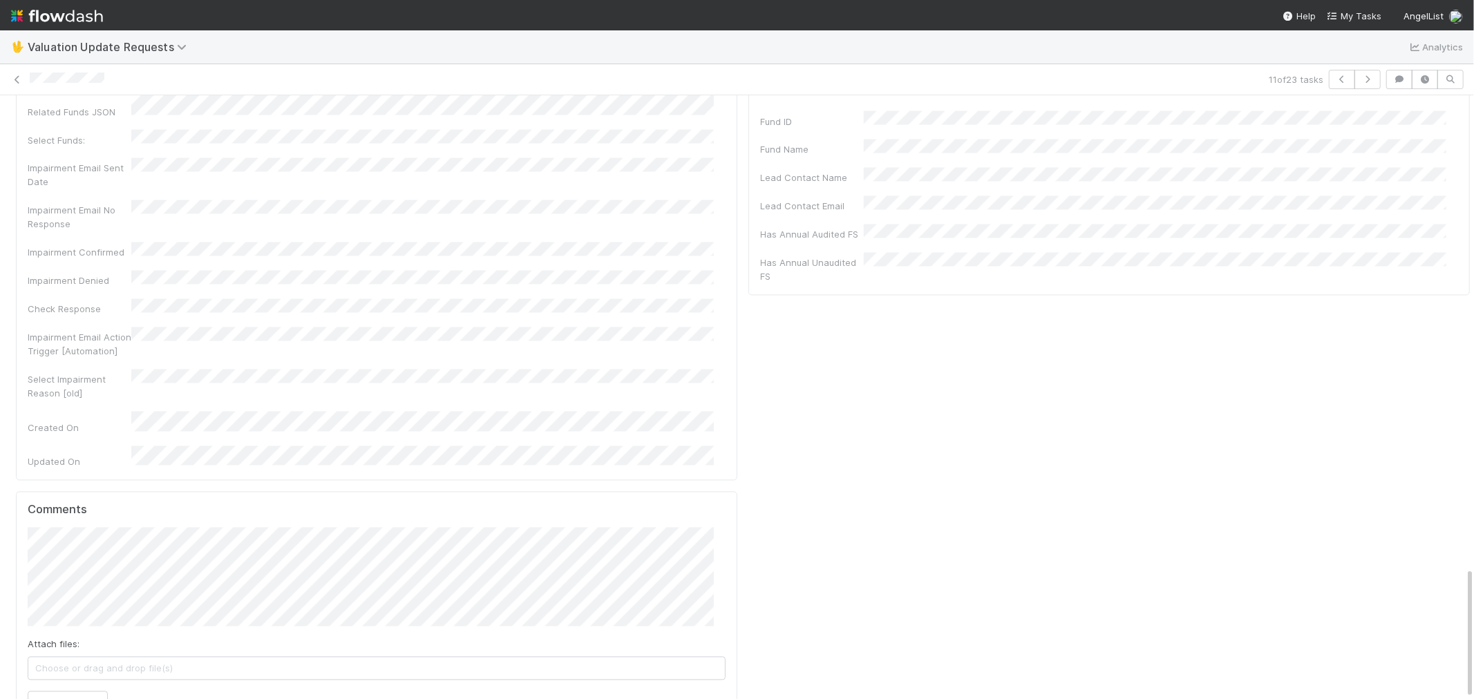
scroll to position [11, 0]
click at [91, 692] on button "Add Comment" at bounding box center [68, 703] width 80 height 23
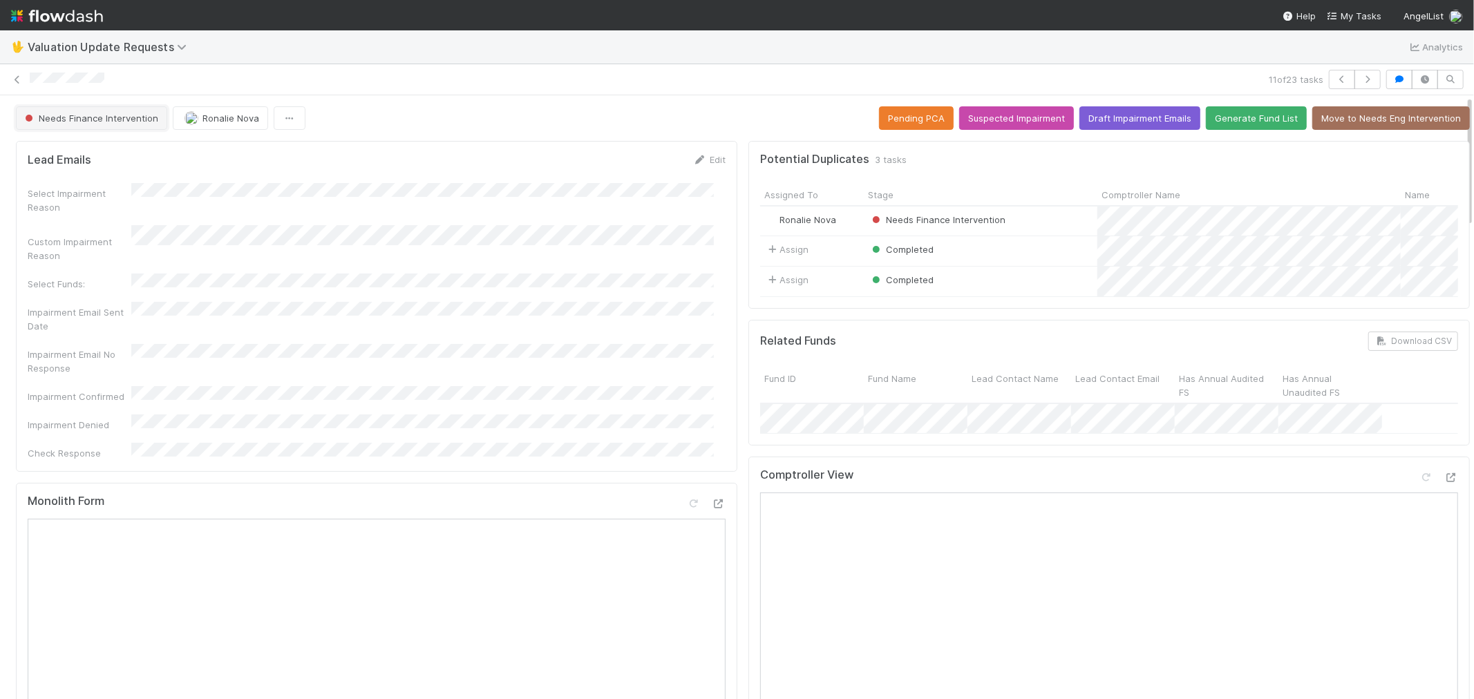
click at [111, 113] on span "Needs Finance Intervention" at bounding box center [90, 118] width 136 height 11
click at [124, 146] on span "Pending External Intervention" at bounding box center [91, 141] width 145 height 11
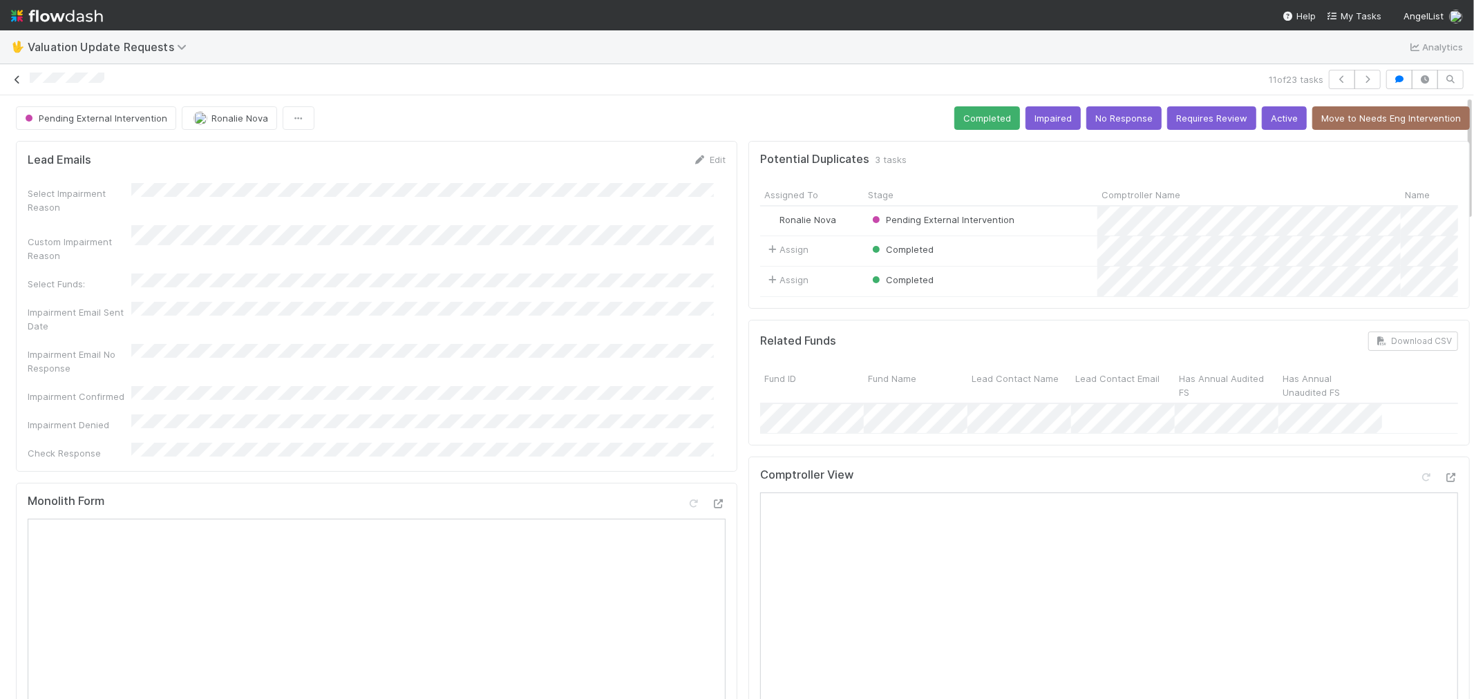
click at [15, 75] on icon at bounding box center [17, 79] width 14 height 9
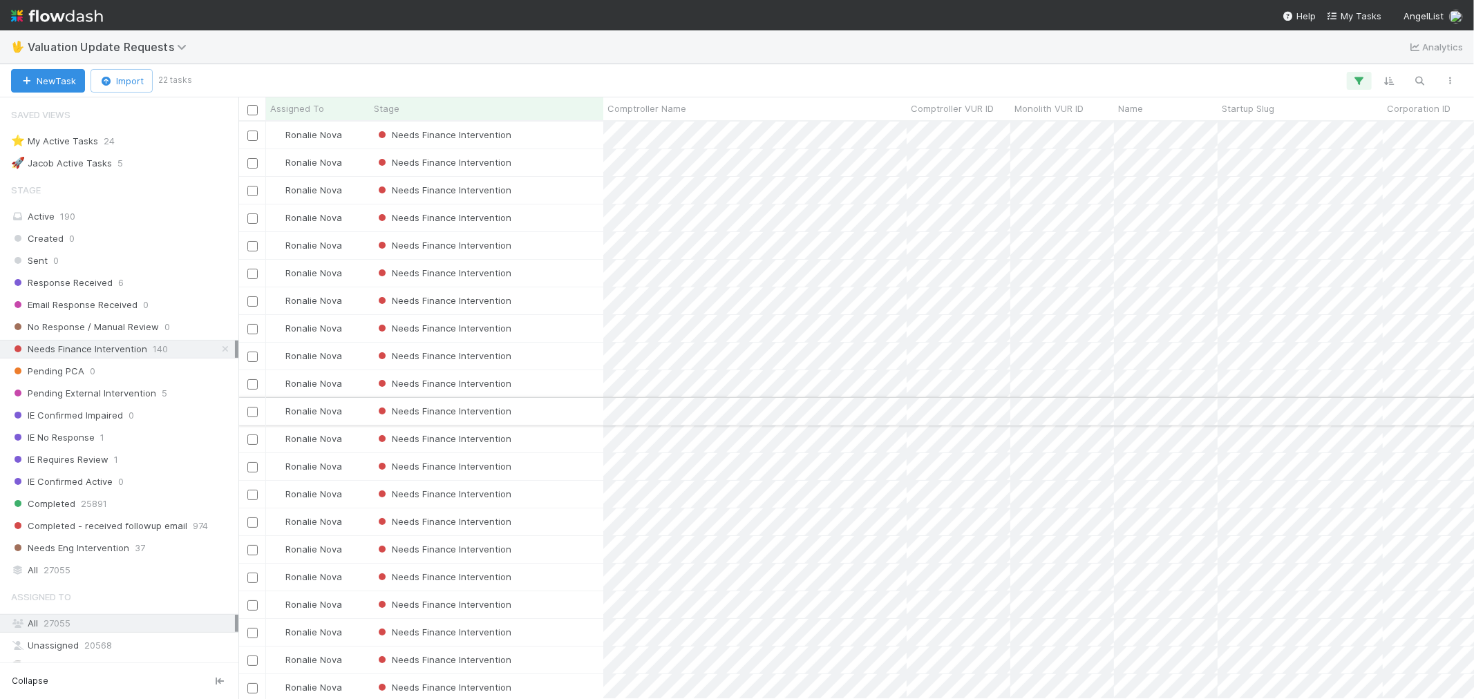
scroll to position [42, 0]
click at [562, 367] on div "Needs Finance Intervention" at bounding box center [487, 380] width 234 height 27
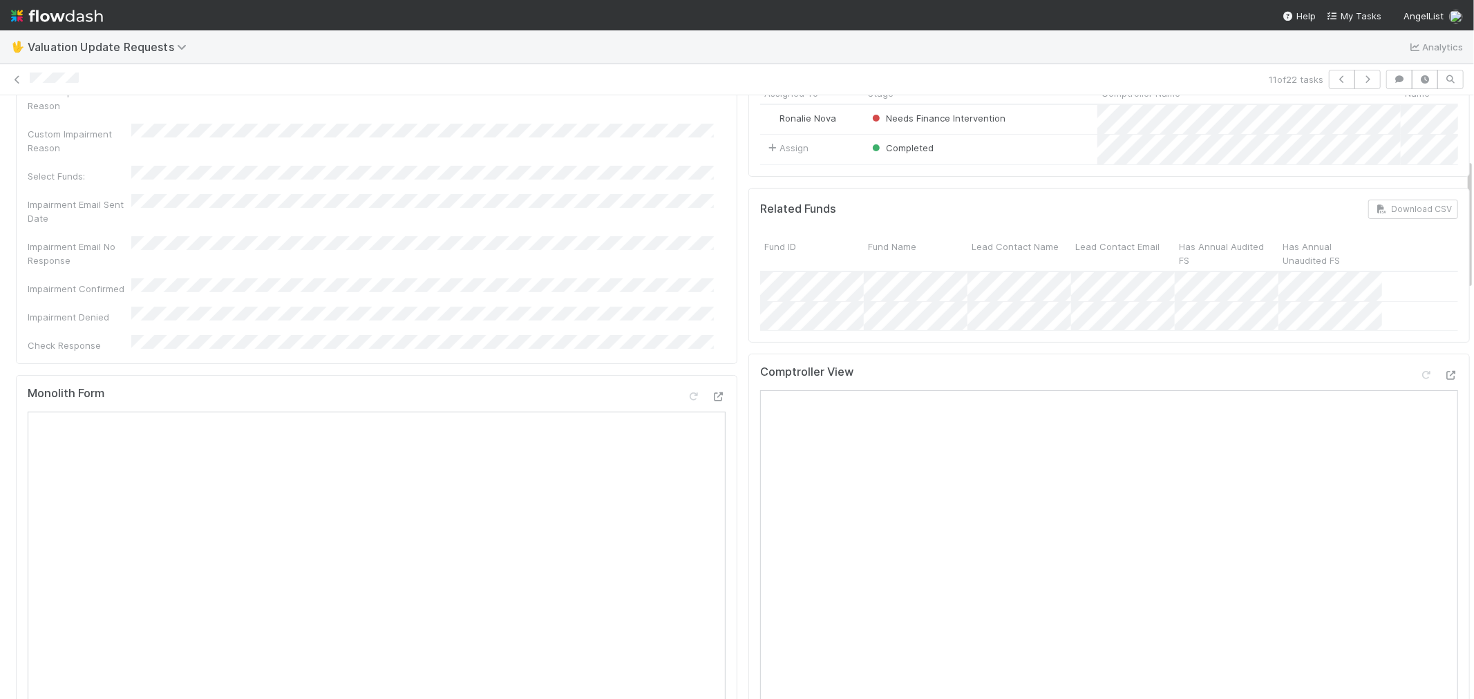
scroll to position [77, 0]
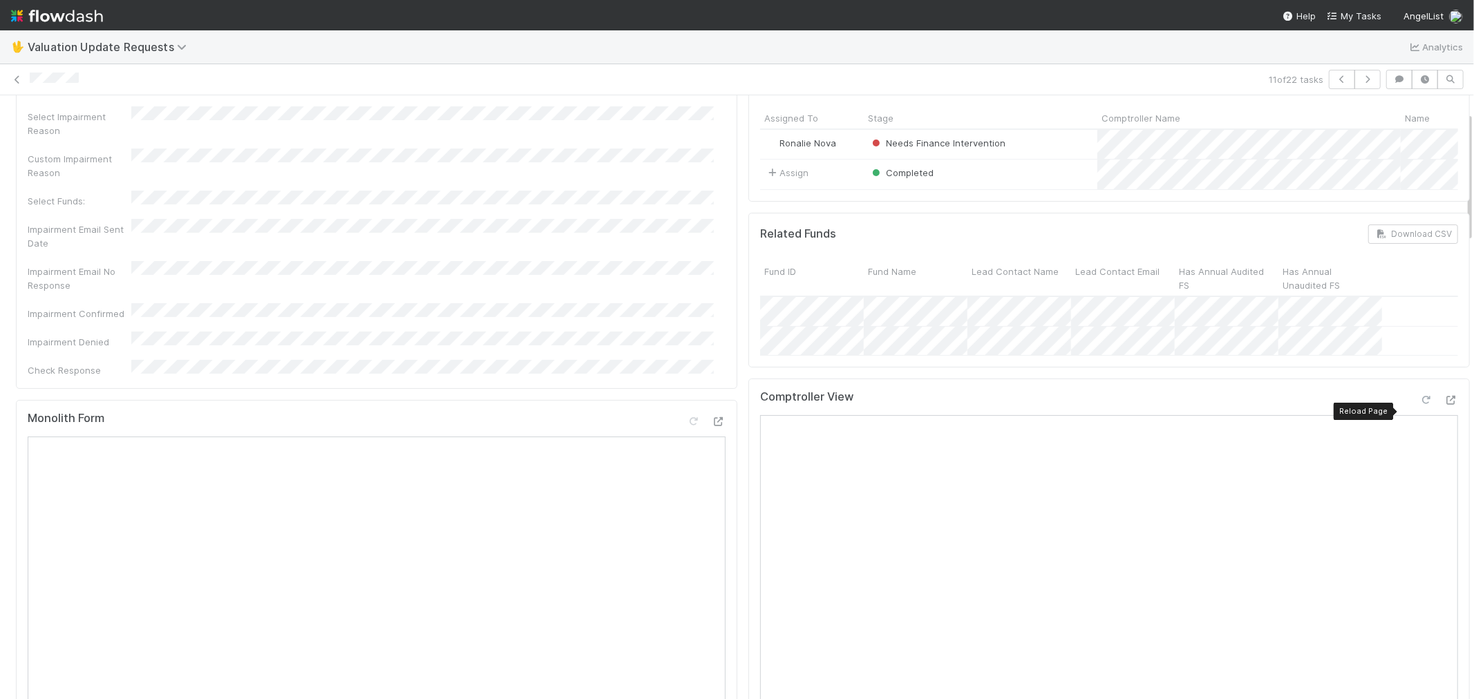
click at [1419, 405] on icon at bounding box center [1426, 400] width 14 height 9
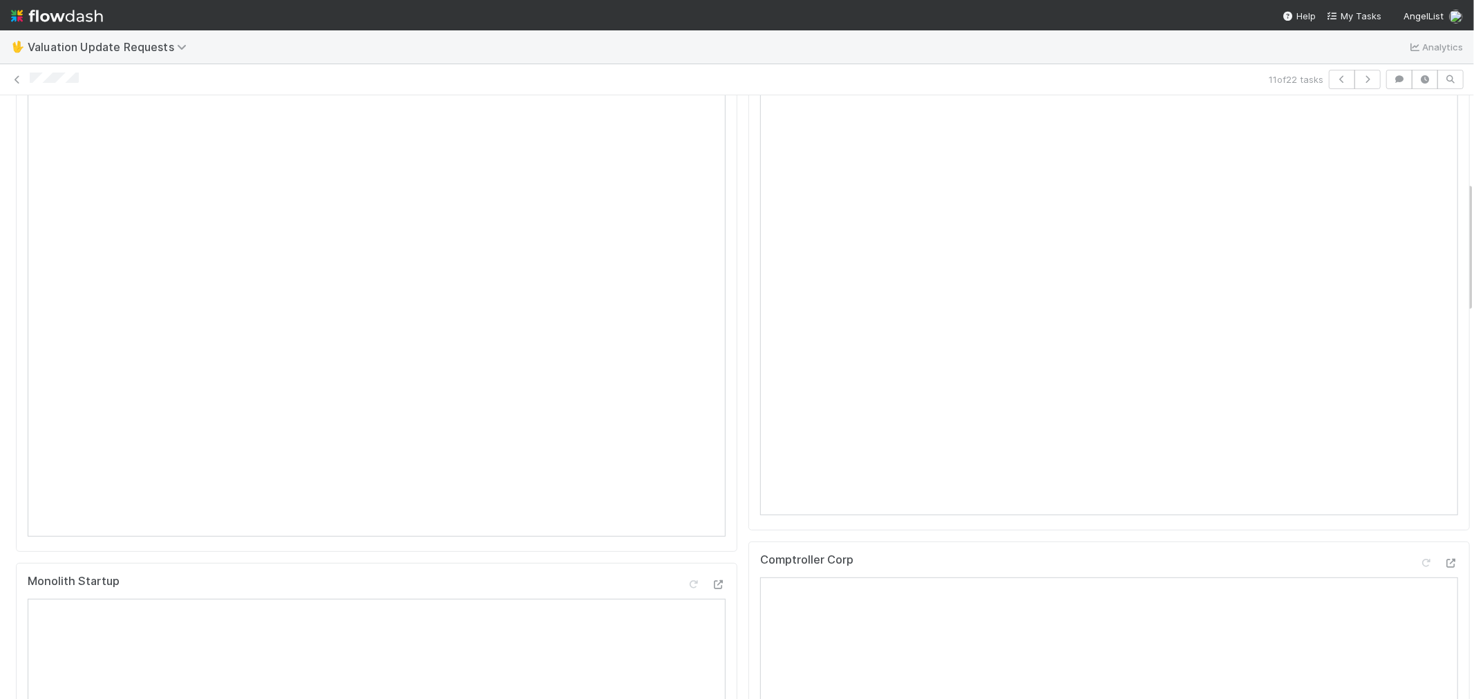
scroll to position [0, 0]
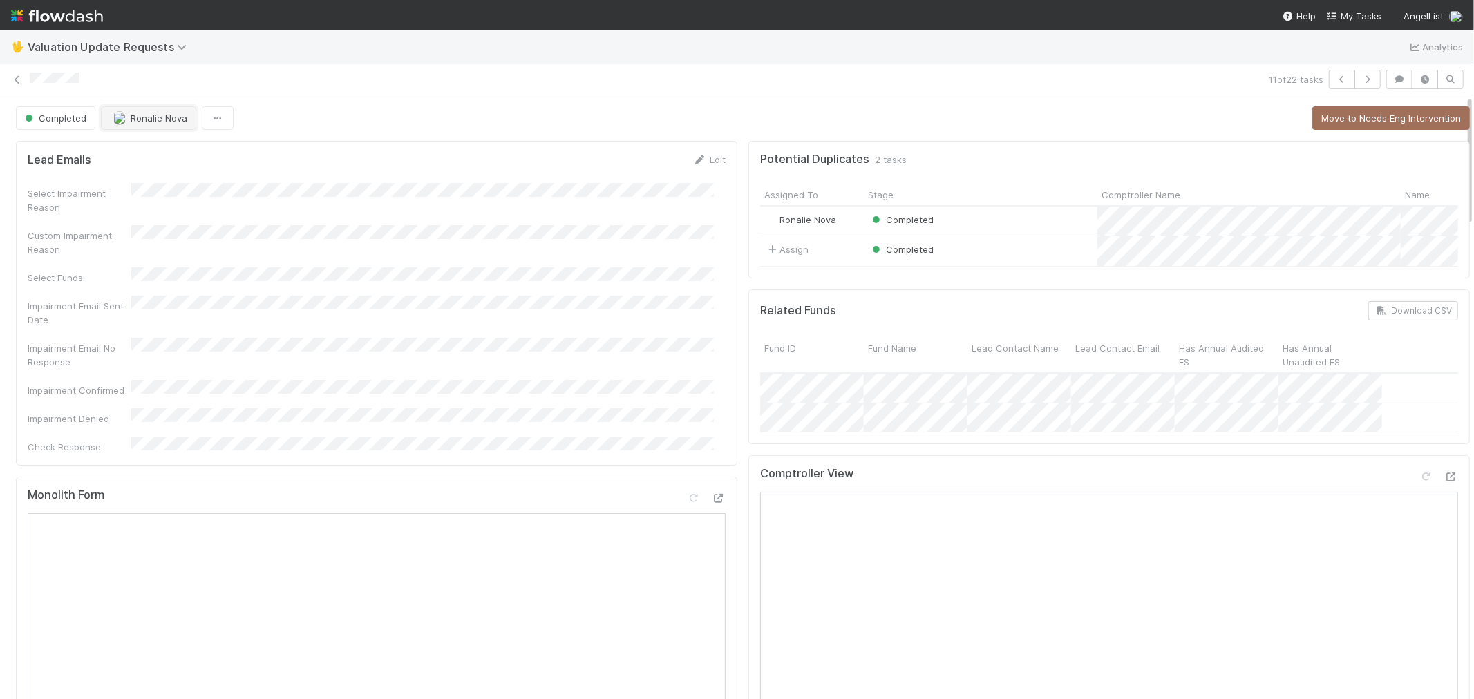
click at [170, 120] on span "Ronalie Nova" at bounding box center [159, 118] width 57 height 11
click at [166, 150] on span "Febbie Cervantes" at bounding box center [156, 153] width 70 height 11
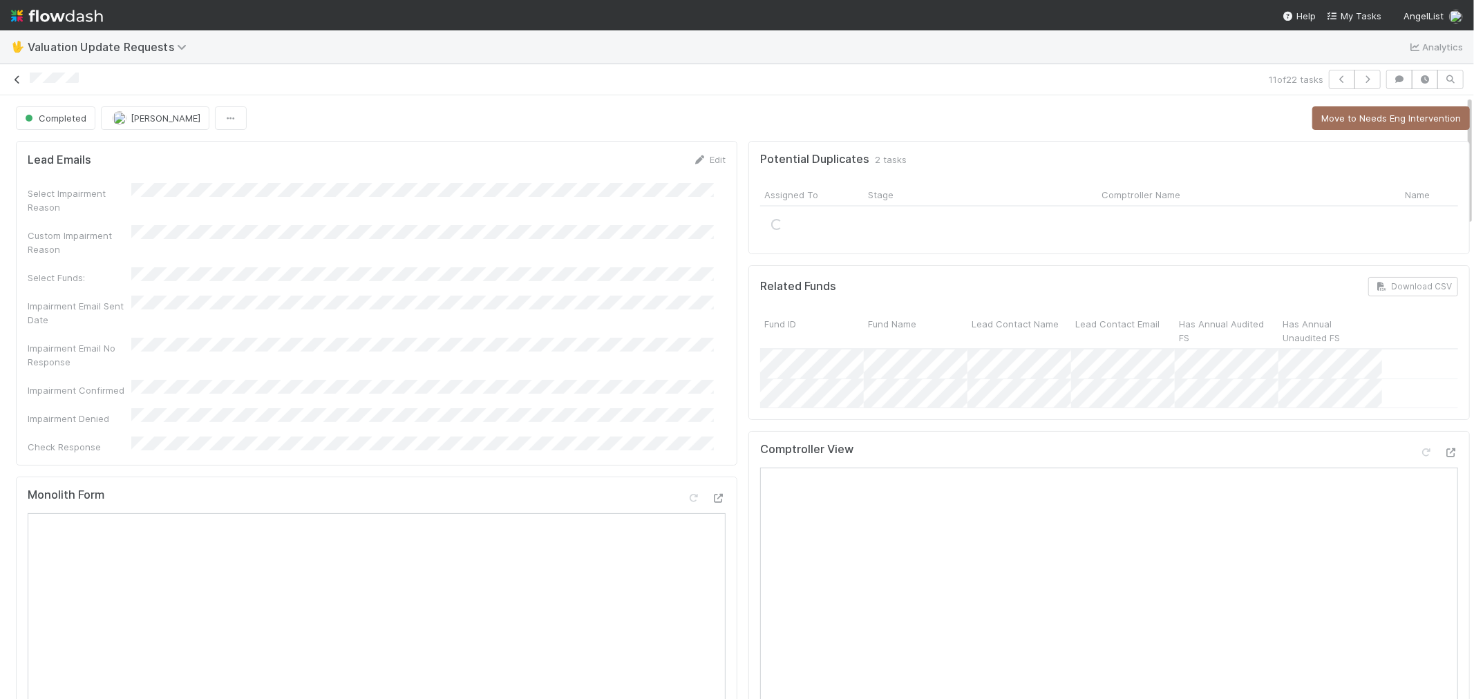
click at [17, 77] on icon at bounding box center [17, 79] width 14 height 9
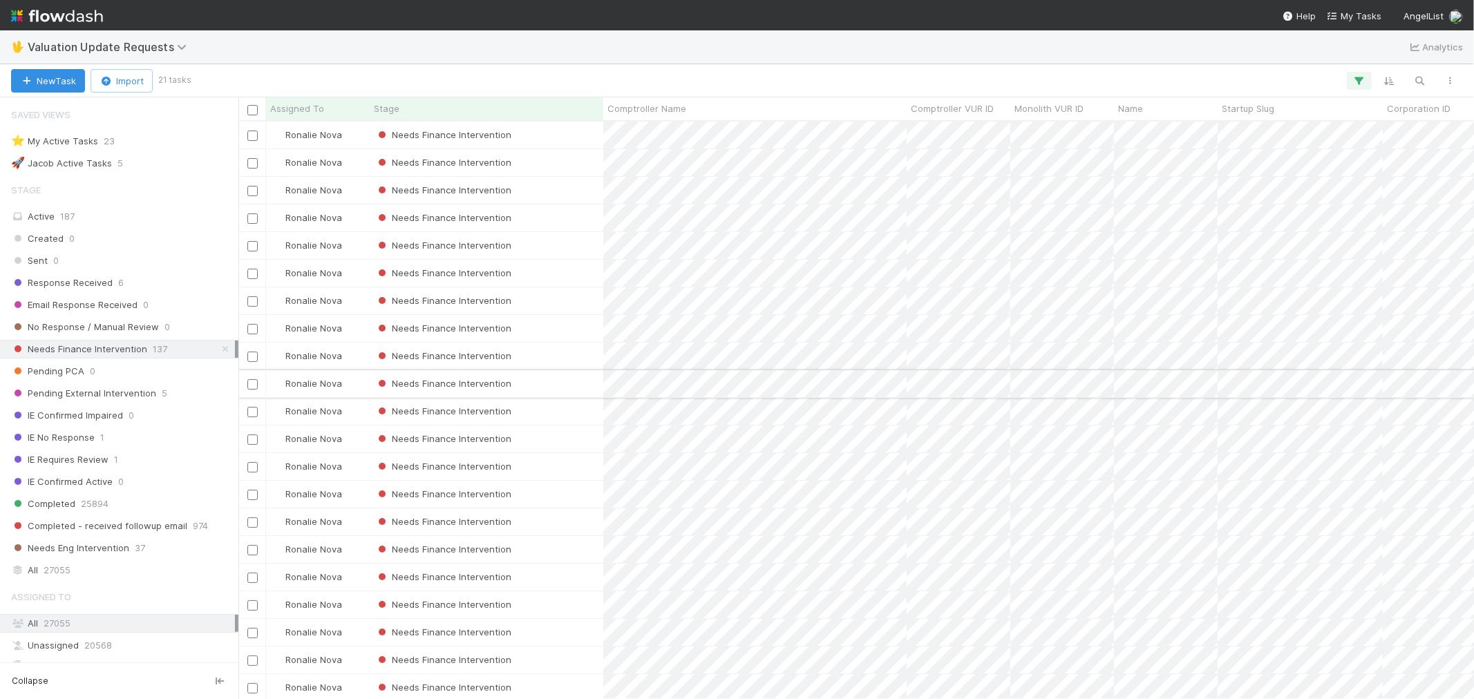
scroll to position [15, 0]
click at [577, 422] on div "Needs Finance Intervention" at bounding box center [487, 435] width 234 height 27
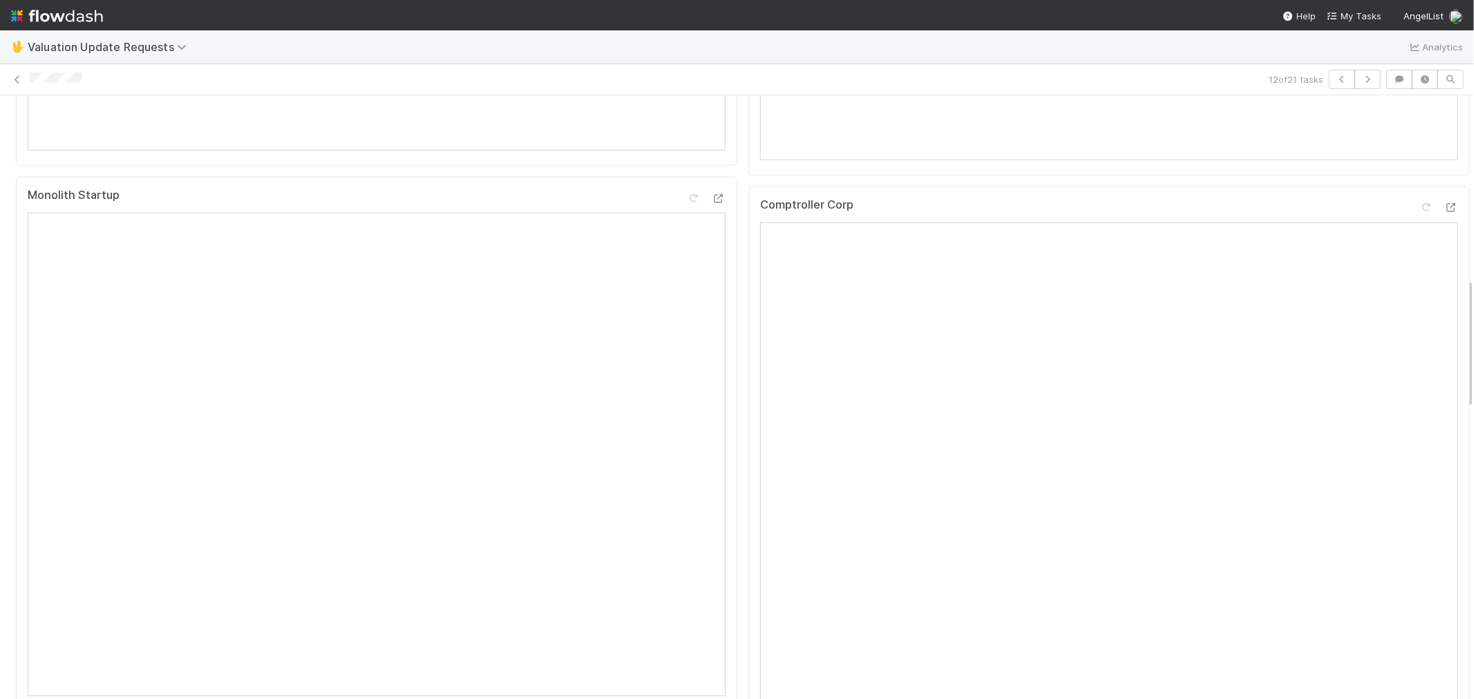
scroll to position [844, 0]
click at [1444, 216] on div at bounding box center [1451, 209] width 14 height 14
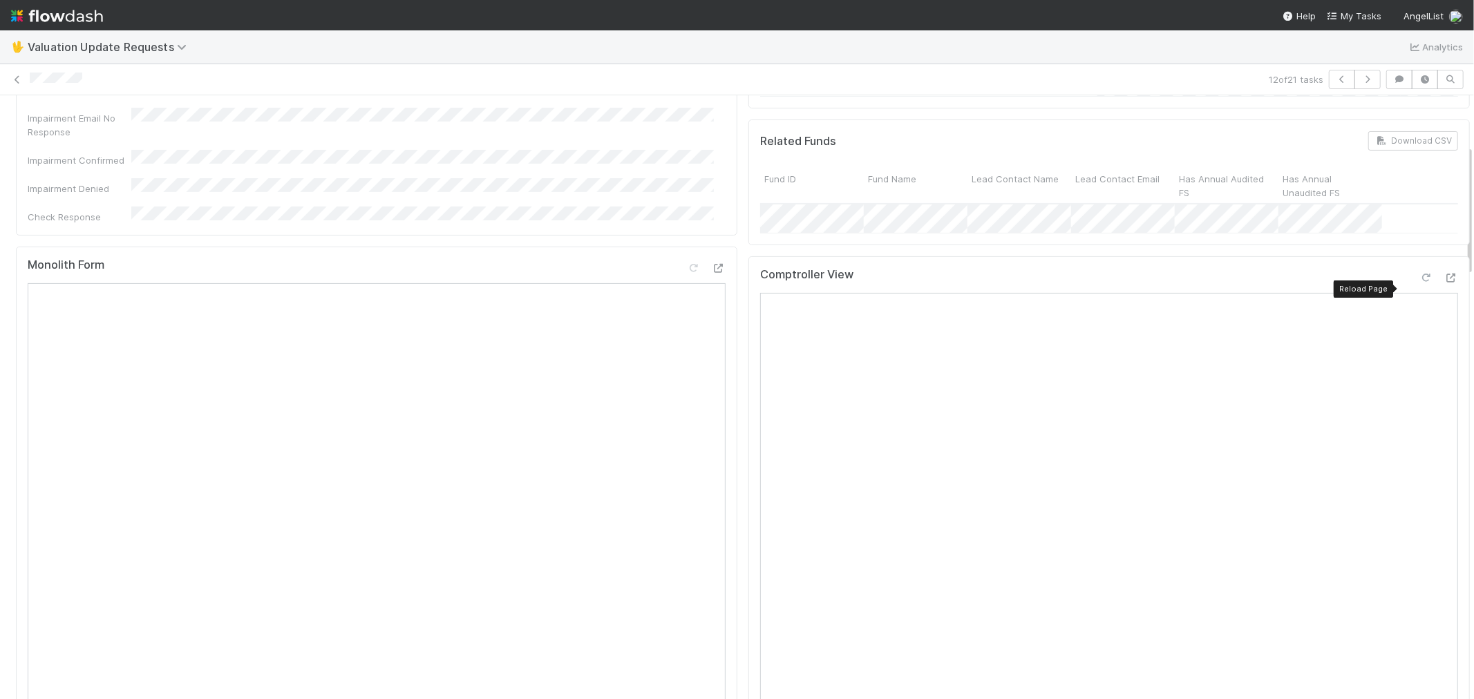
click at [1419, 283] on icon at bounding box center [1426, 278] width 14 height 9
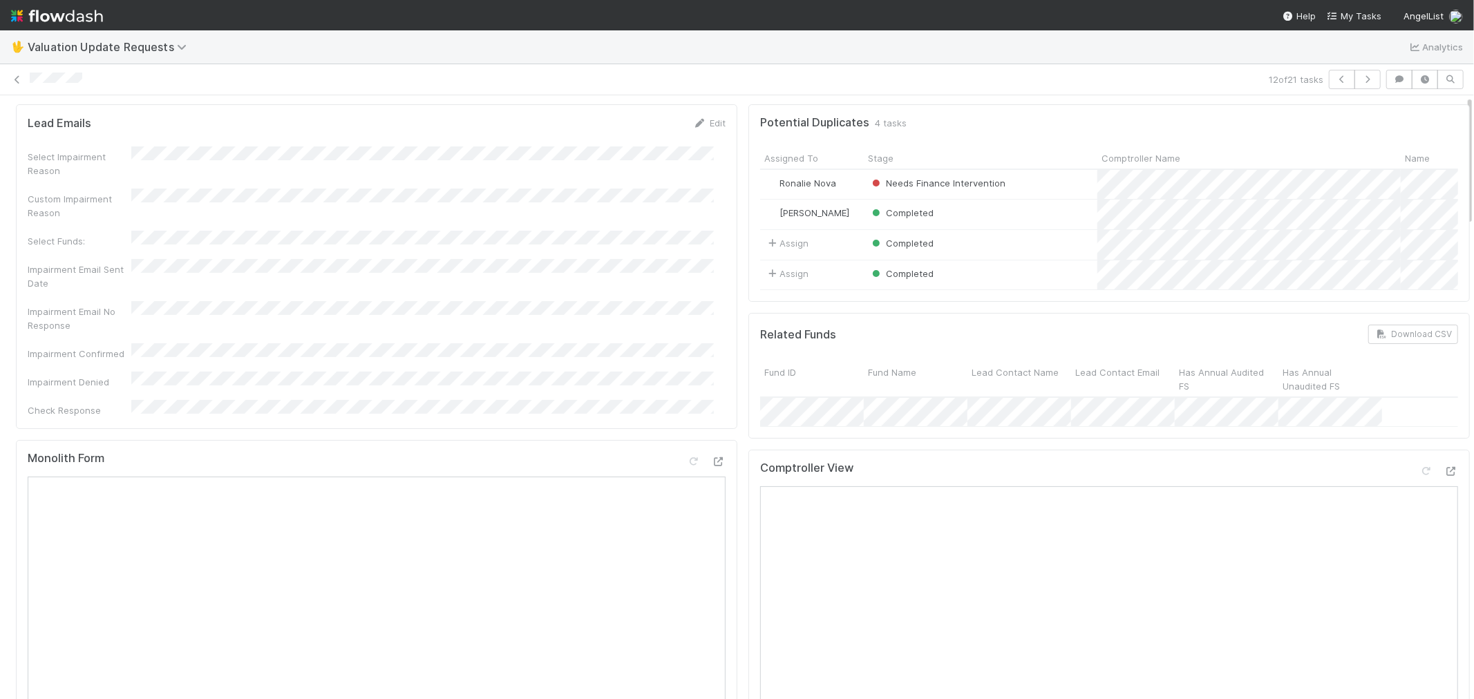
scroll to position [0, 0]
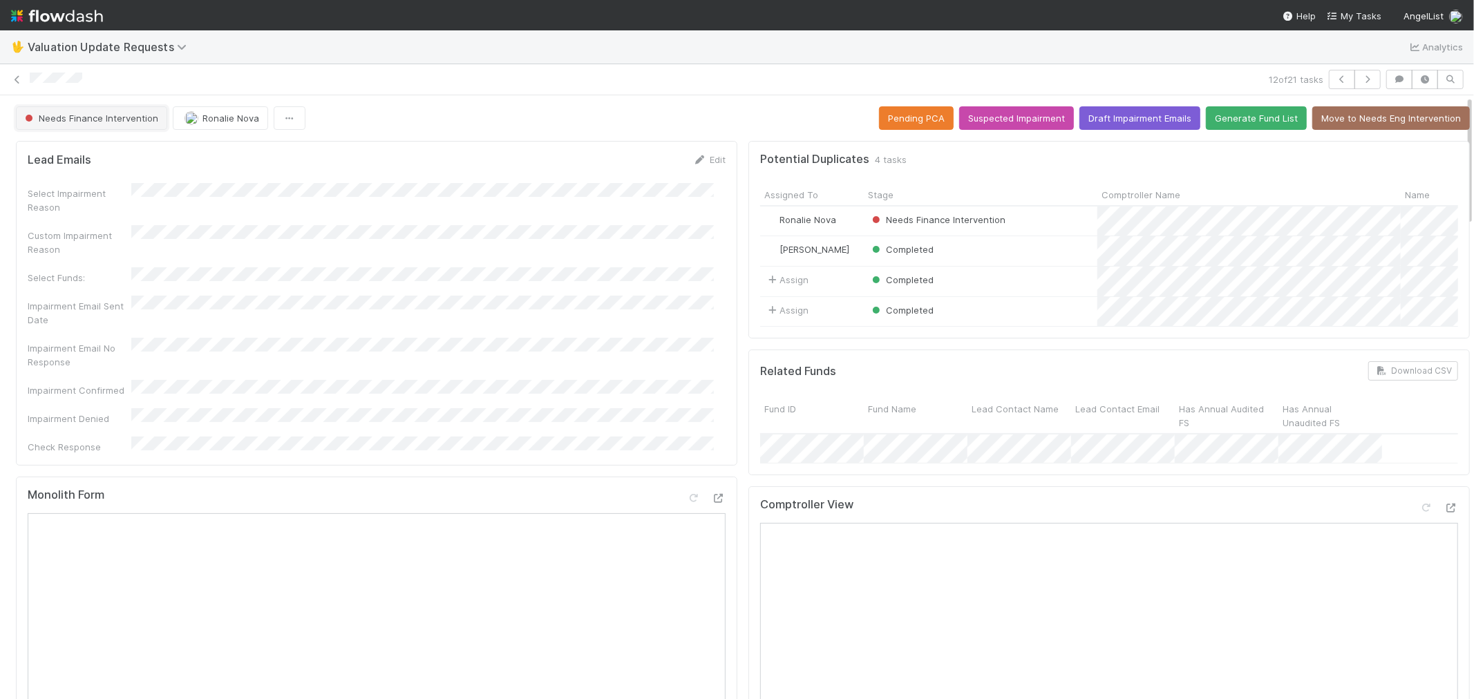
click at [137, 122] on span "Needs Finance Intervention" at bounding box center [90, 118] width 136 height 11
click at [133, 153] on div "Completed" at bounding box center [108, 153] width 195 height 25
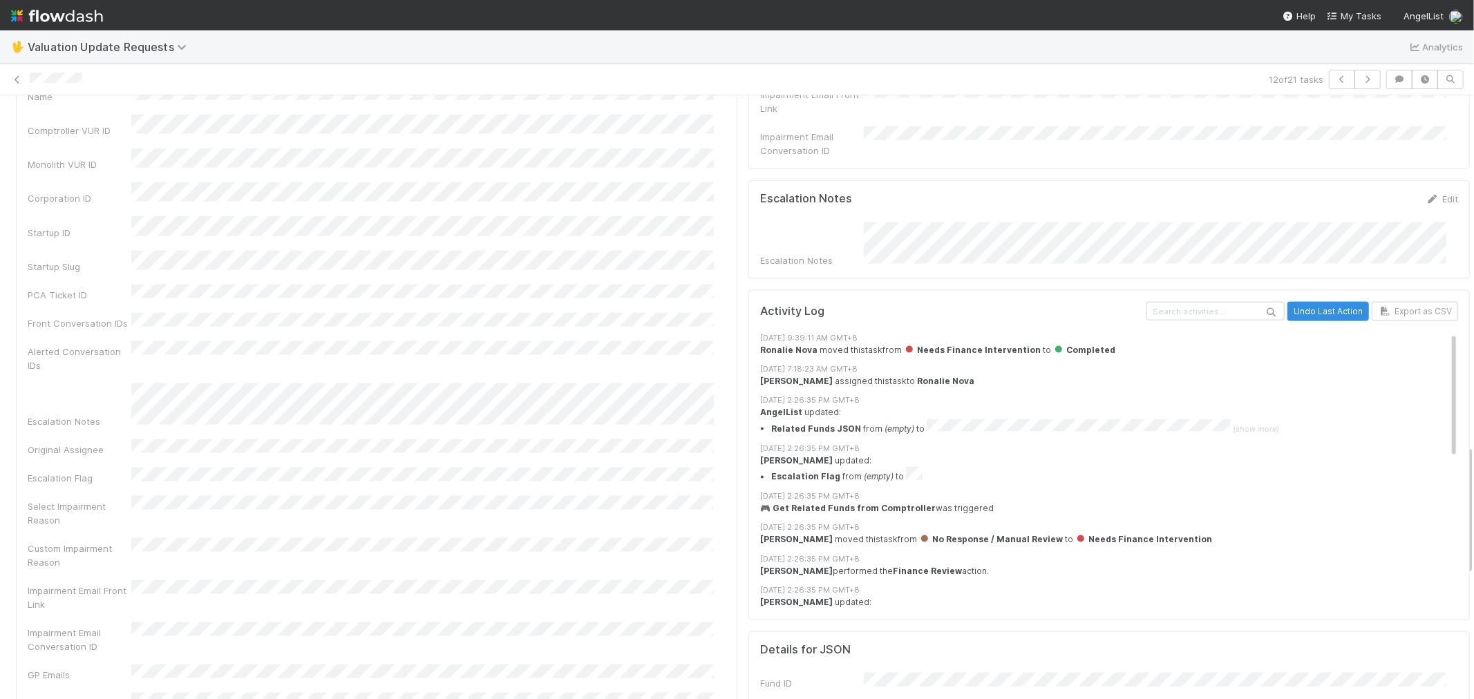
scroll to position [1612, 0]
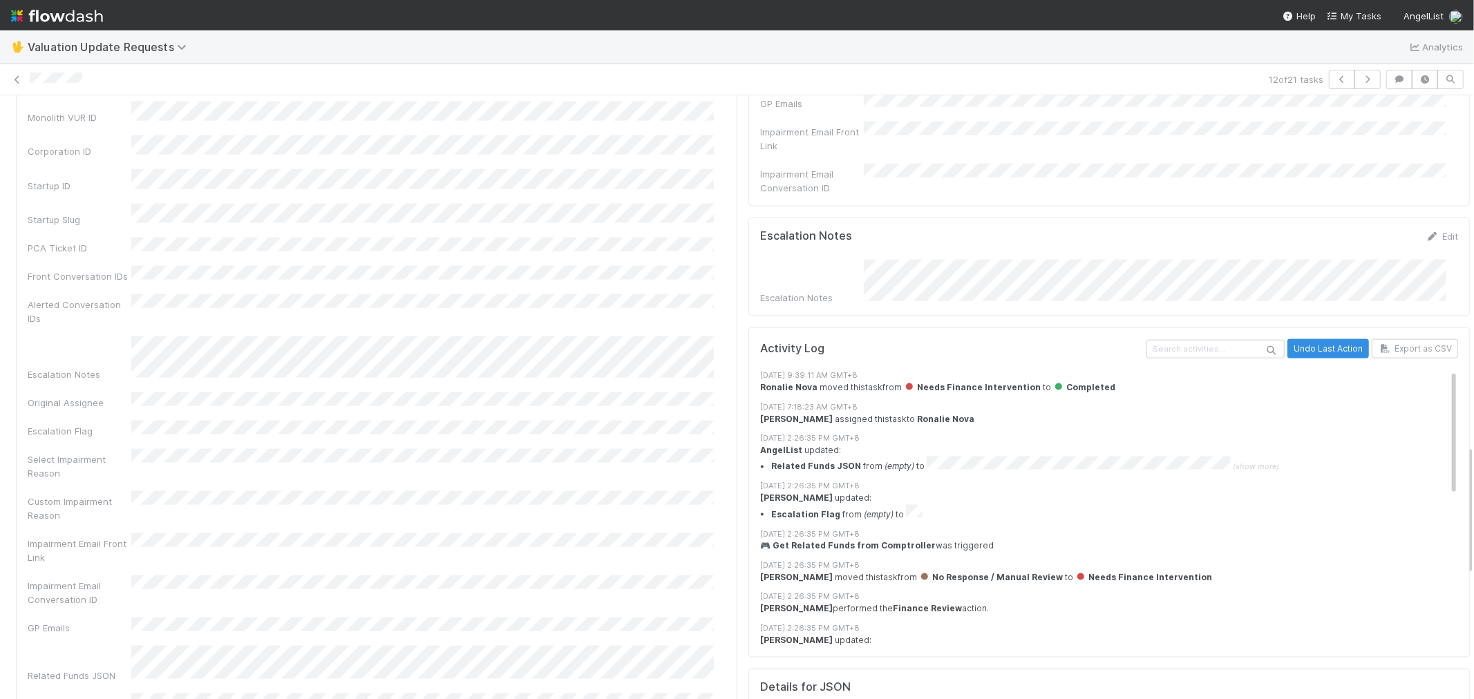
click at [359, 344] on div "Comptroller Name Name Comptroller VUR ID Monolith VUR ID Corporation ID Startup…" at bounding box center [377, 515] width 698 height 1033
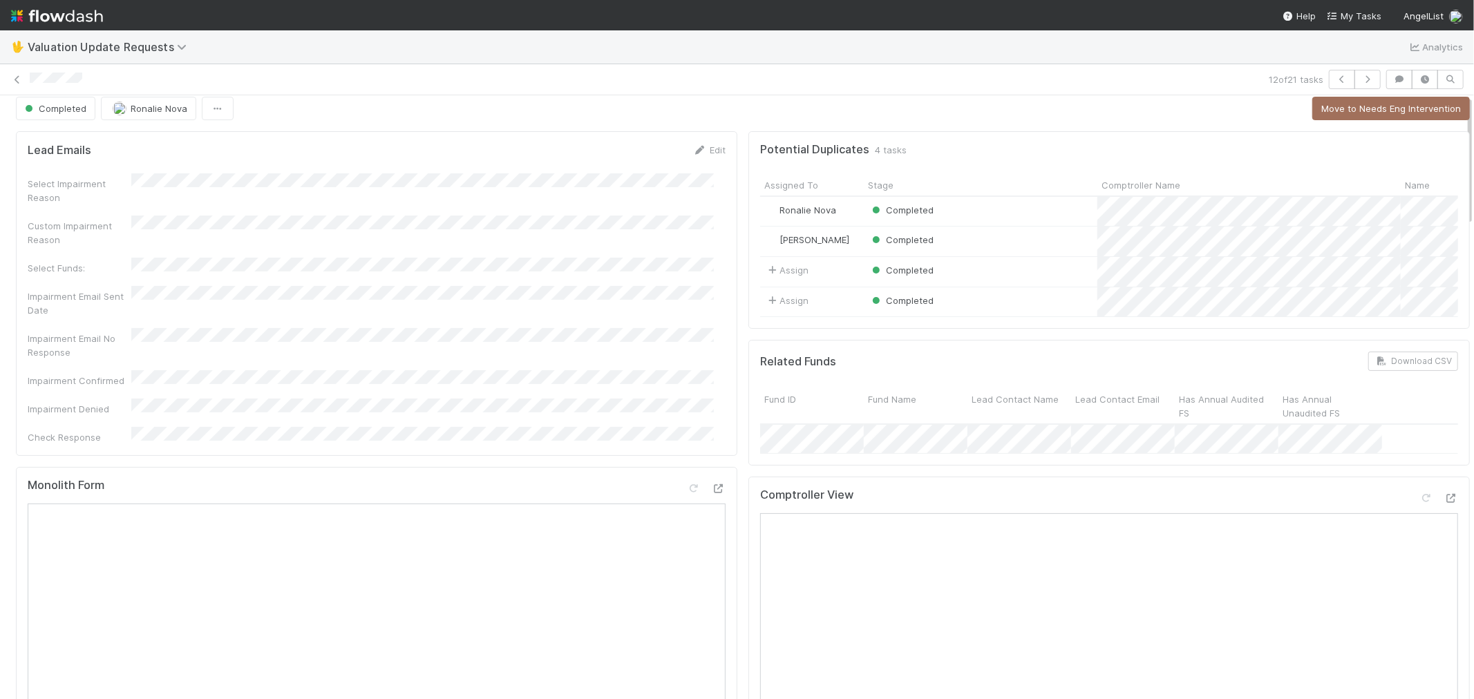
scroll to position [0, 0]
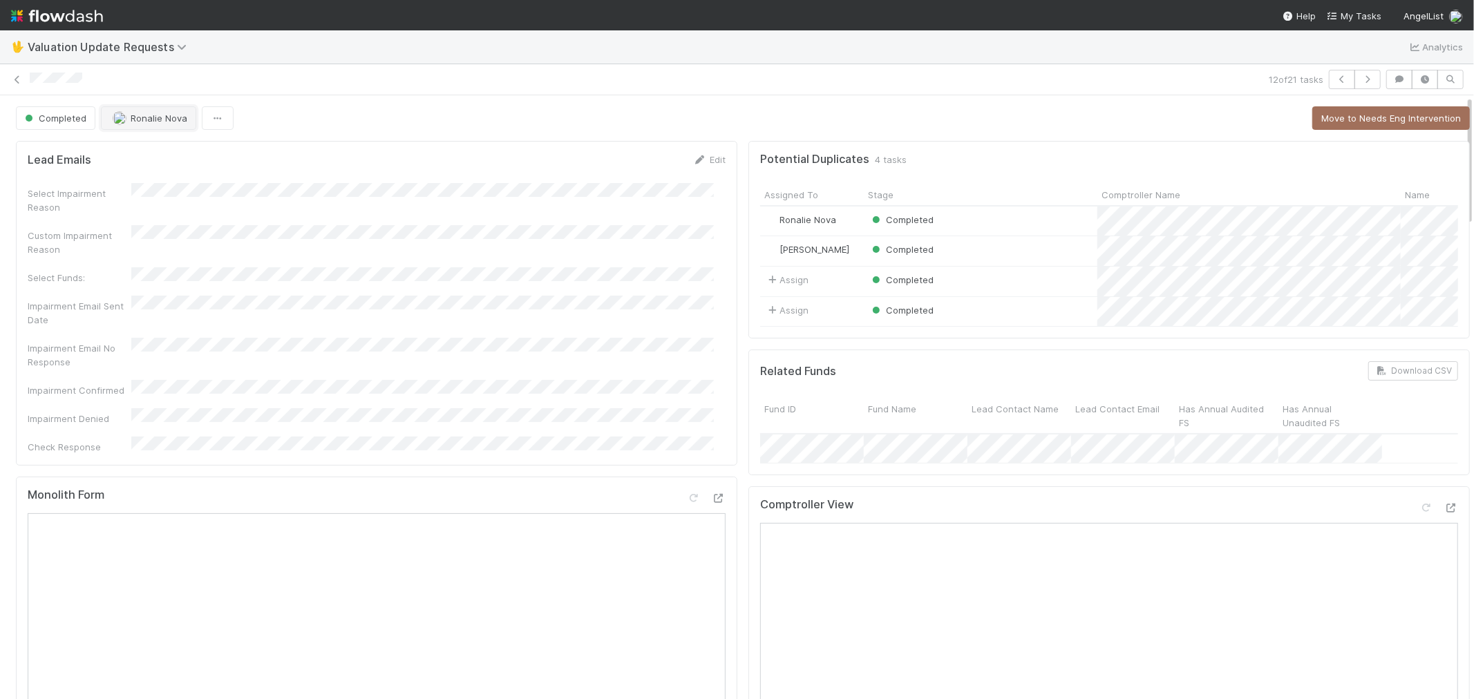
click at [142, 116] on span "Ronalie Nova" at bounding box center [159, 118] width 57 height 11
click at [158, 150] on span "Febbie Cervantes" at bounding box center [156, 153] width 70 height 11
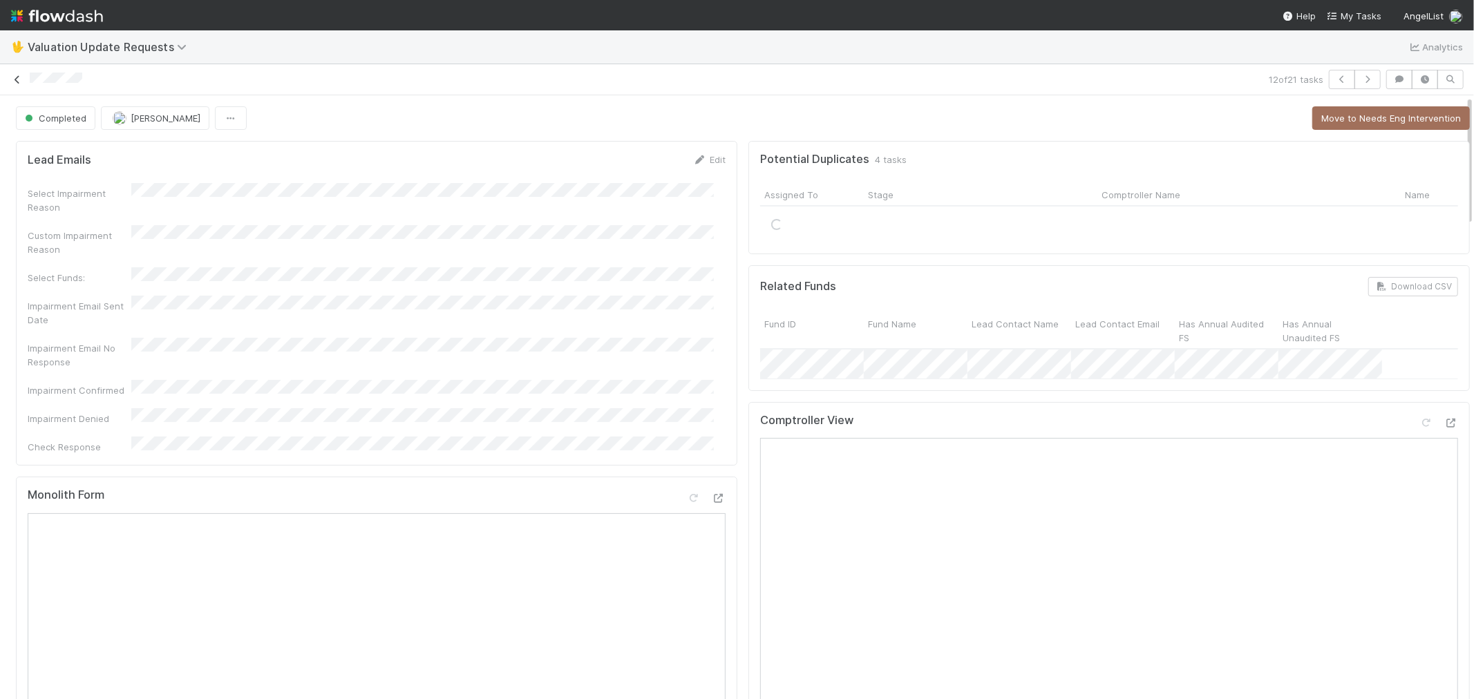
click at [17, 77] on icon at bounding box center [17, 79] width 14 height 9
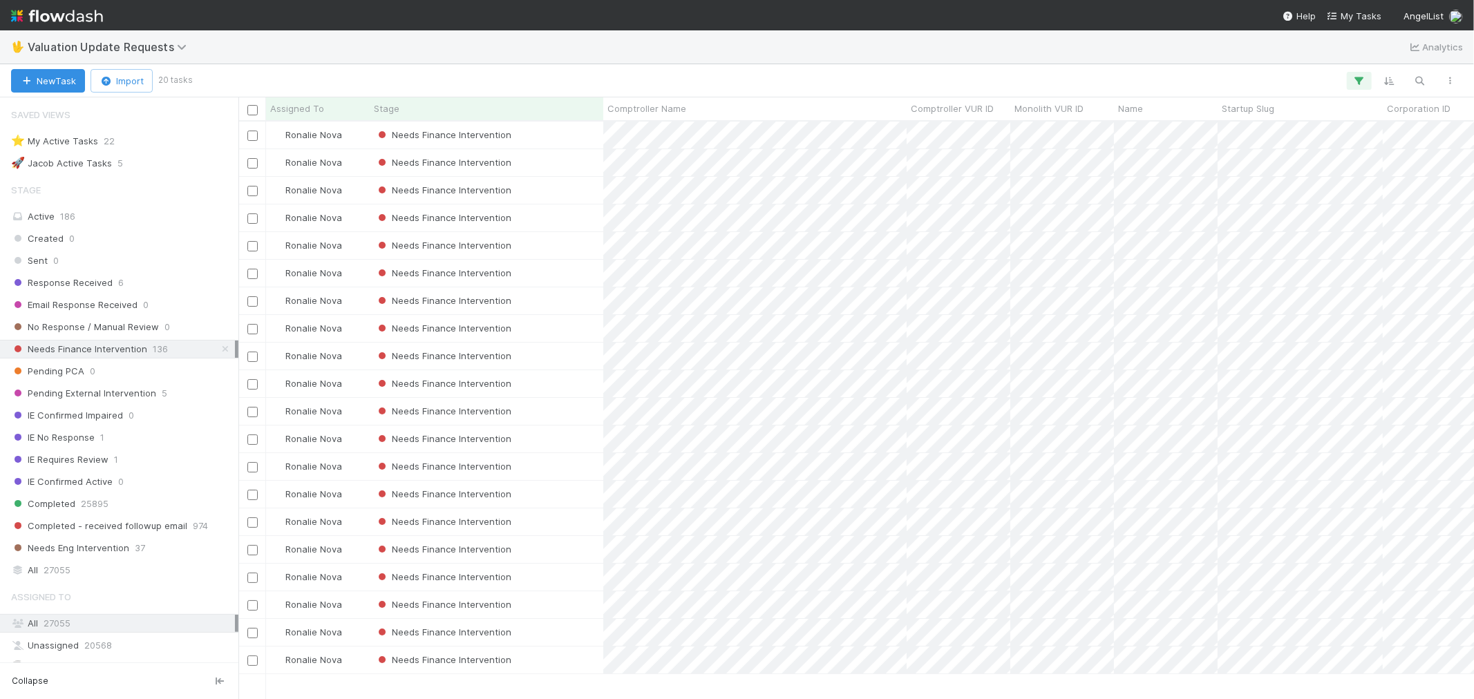
scroll to position [11, 11]
click at [570, 411] on div "Needs Finance Intervention" at bounding box center [487, 411] width 234 height 27
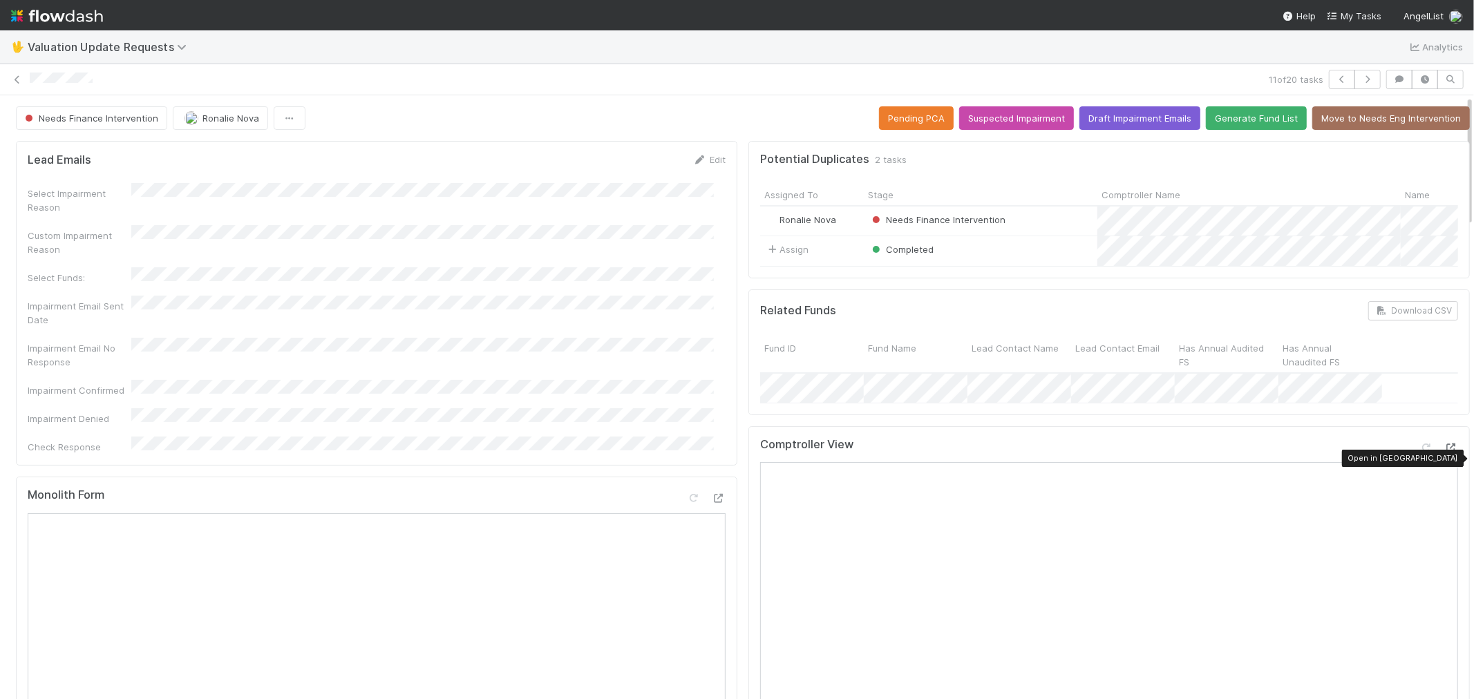
click at [1444, 453] on icon at bounding box center [1451, 448] width 14 height 9
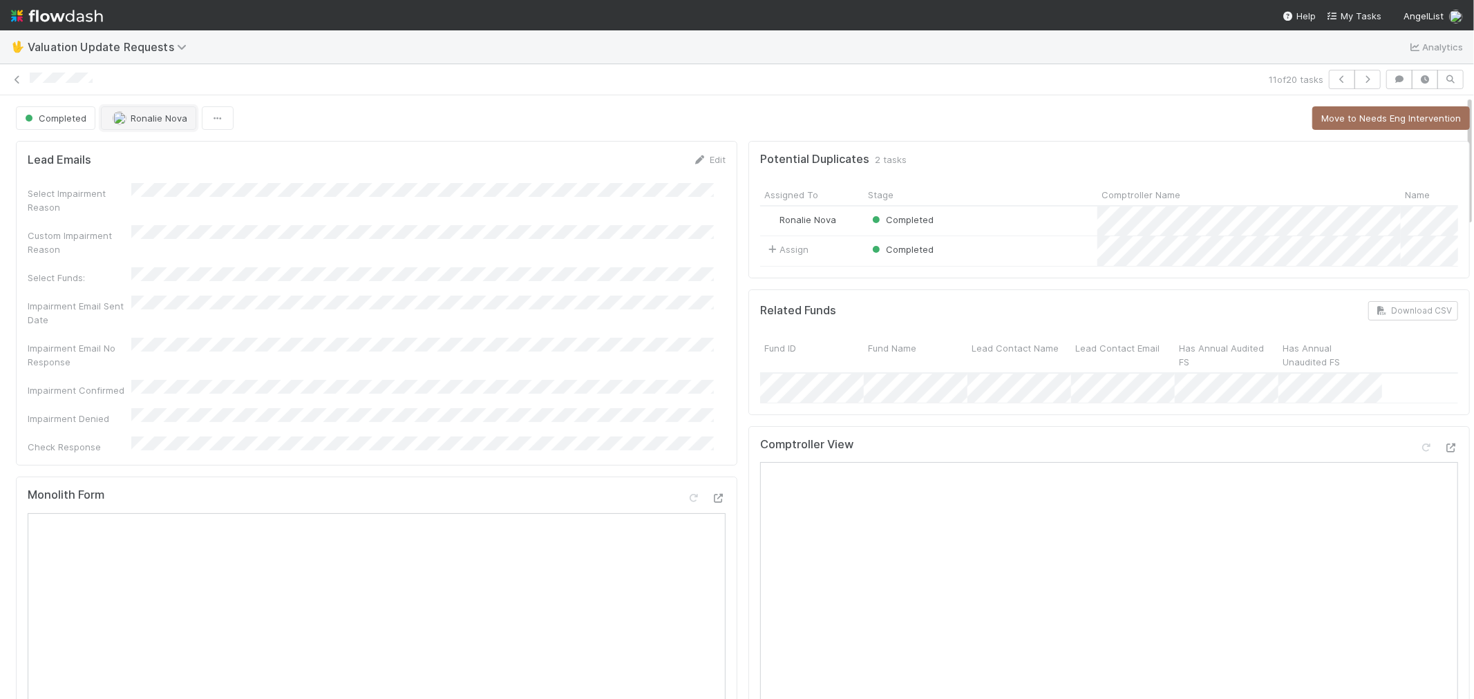
click at [135, 117] on span "Ronalie Nova" at bounding box center [159, 118] width 57 height 11
click at [167, 154] on span "[PERSON_NAME]" at bounding box center [156, 153] width 70 height 11
click at [17, 78] on icon at bounding box center [17, 79] width 14 height 9
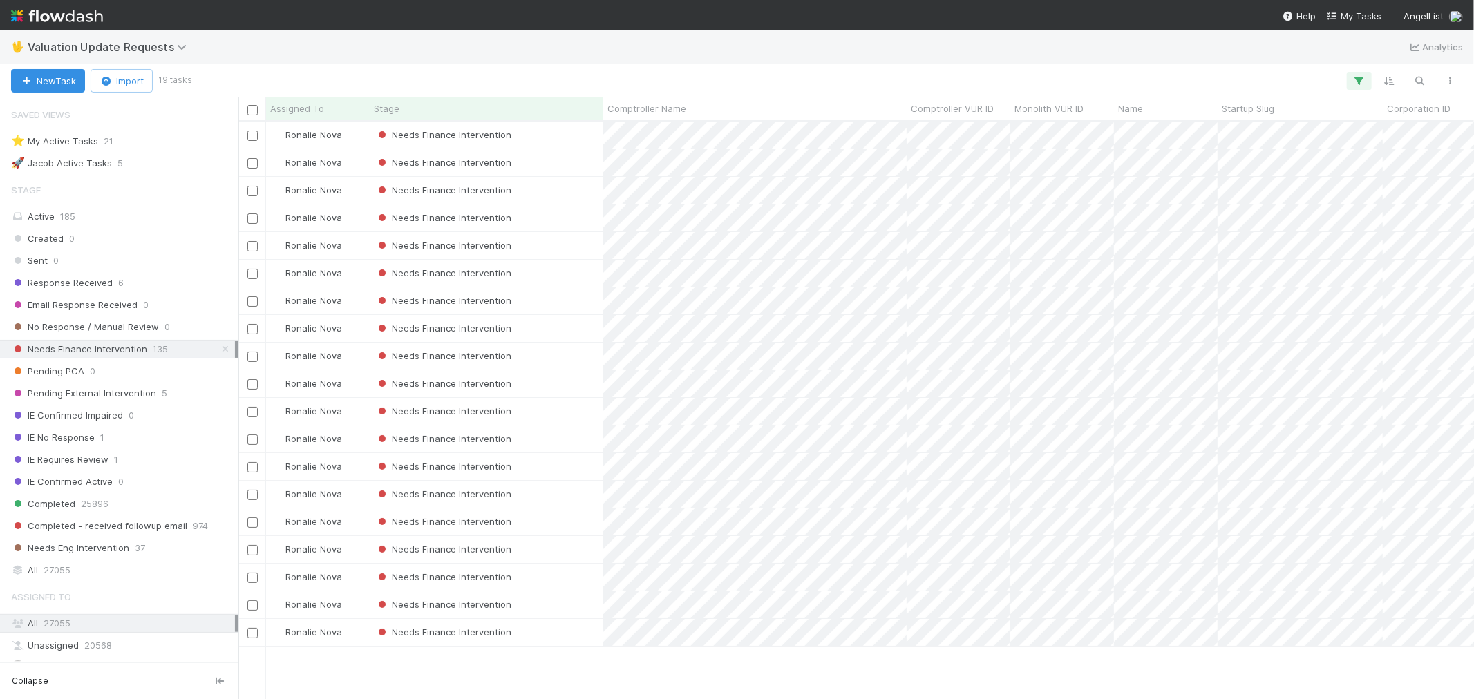
scroll to position [11, 11]
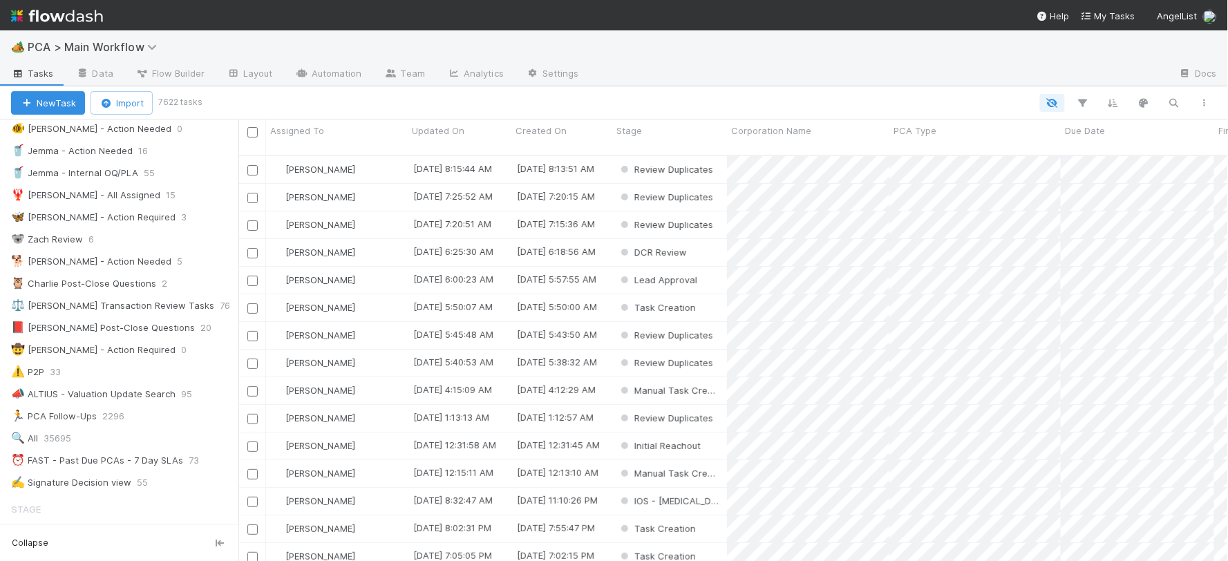
scroll to position [153, 0]
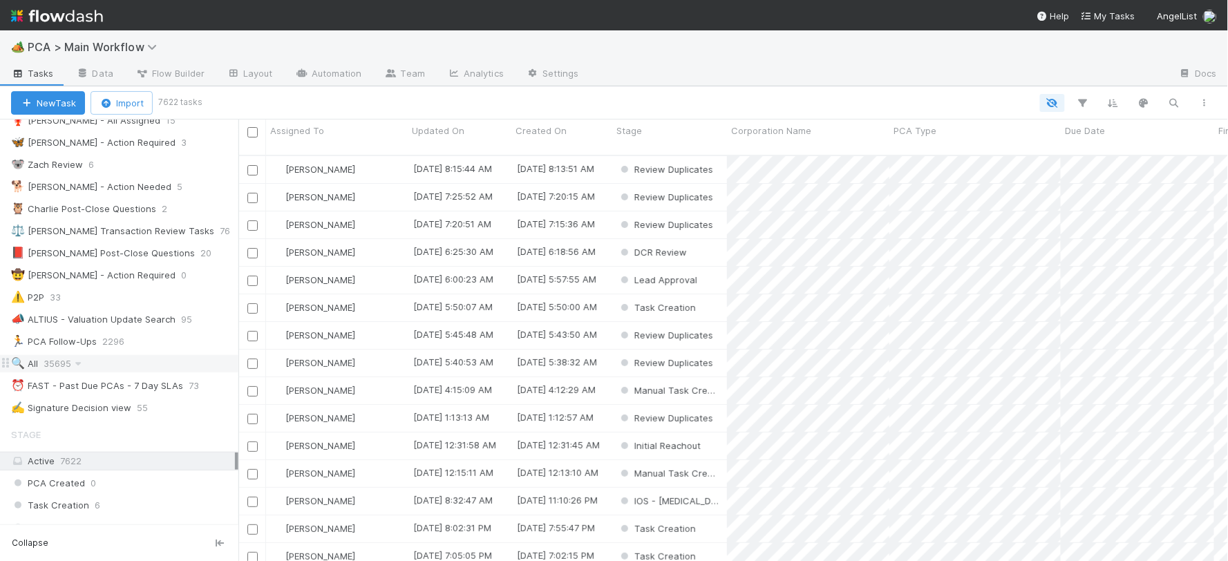
click at [69, 369] on span "35695" at bounding box center [64, 363] width 41 height 17
click at [1175, 102] on icon "button" at bounding box center [1174, 103] width 14 height 12
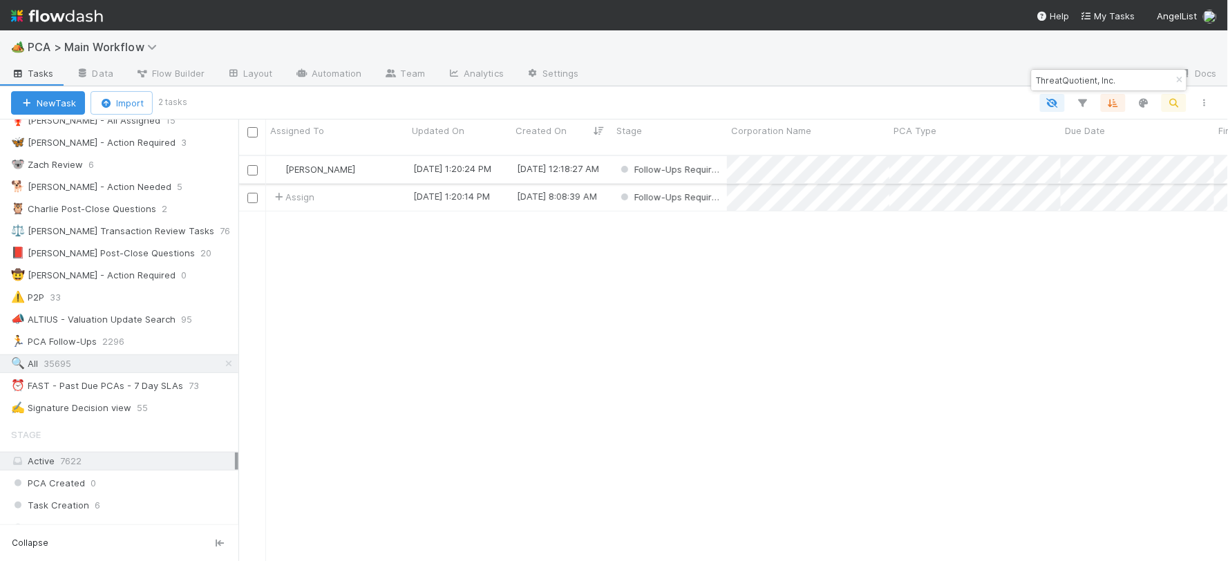
type input "ThreatQuotient, Inc."
click at [383, 156] on div "[PERSON_NAME]" at bounding box center [337, 169] width 142 height 27
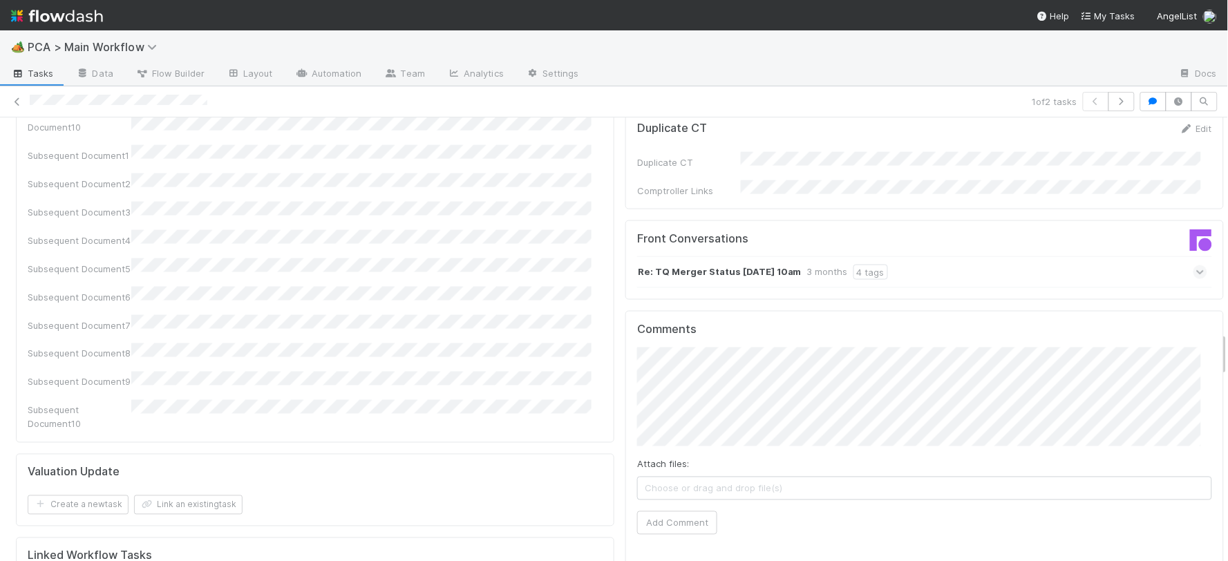
scroll to position [2150, 0]
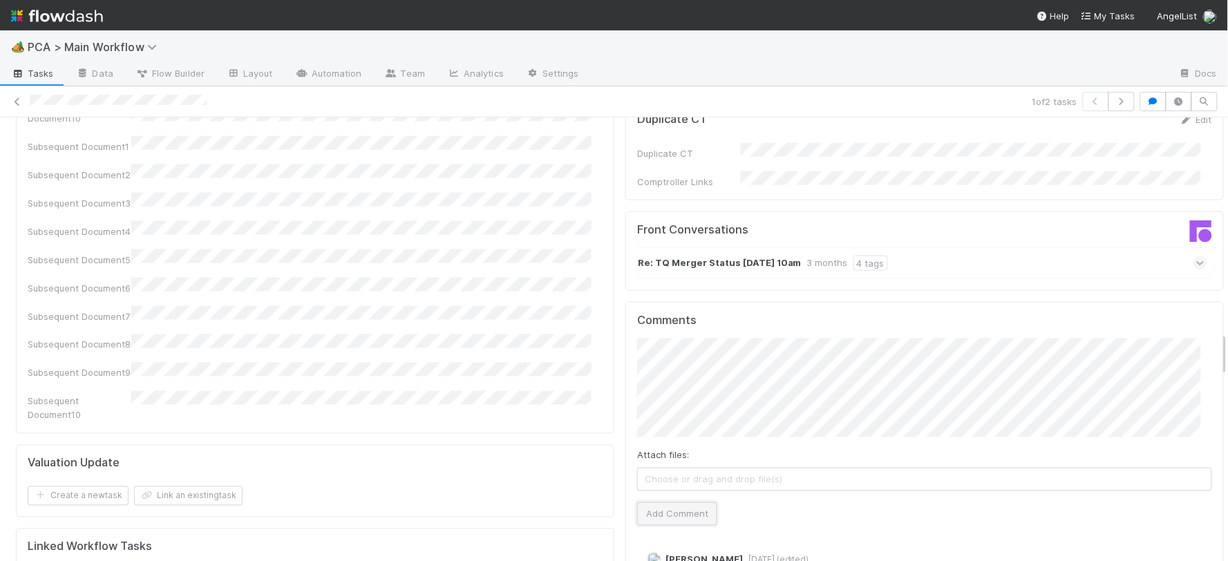
click at [657, 502] on button "Add Comment" at bounding box center [677, 513] width 80 height 23
click at [506, 190] on div "Document1 Document2 Document3 Document4 Document5 Document6 Document7 Document8…" at bounding box center [315, 137] width 575 height 569
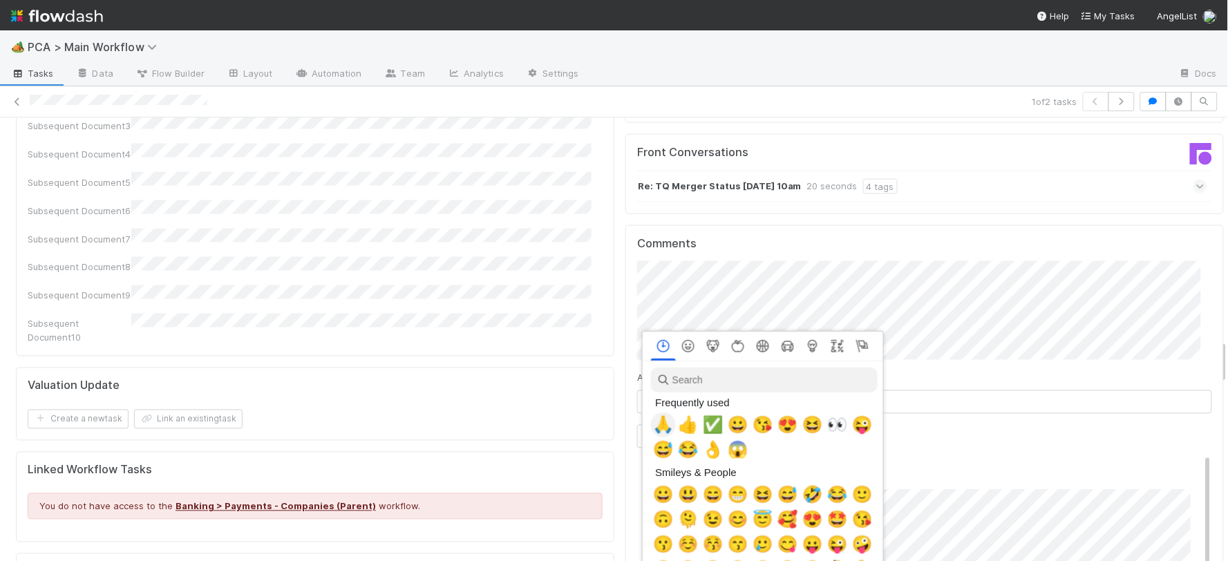
scroll to position [0, 6]
click at [659, 430] on span "🙏" at bounding box center [660, 424] width 21 height 19
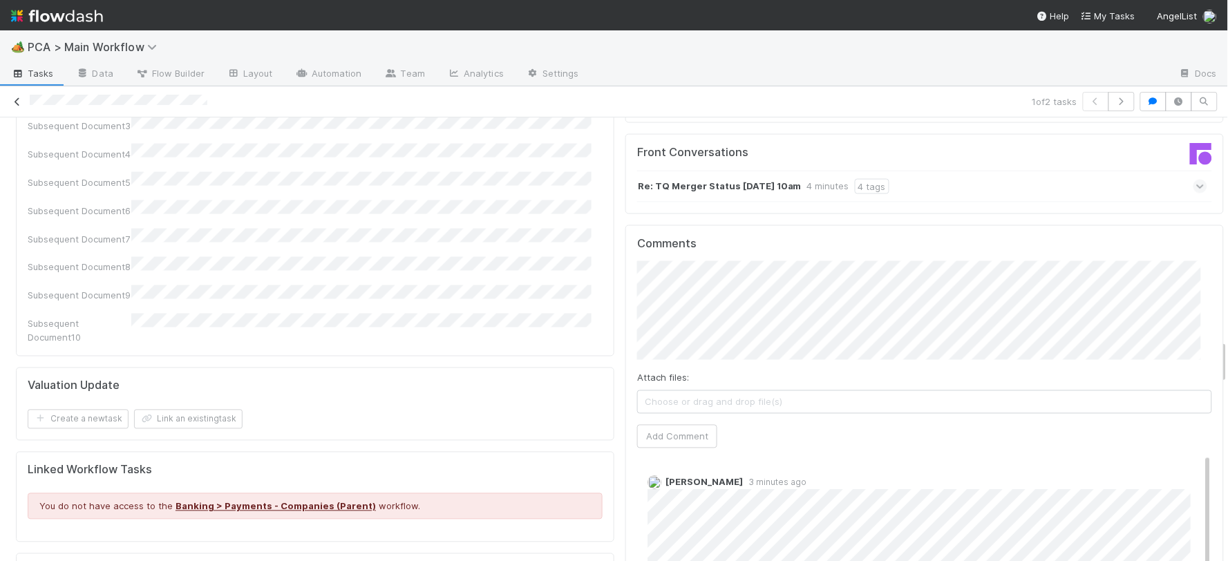
click at [17, 99] on icon at bounding box center [17, 101] width 14 height 9
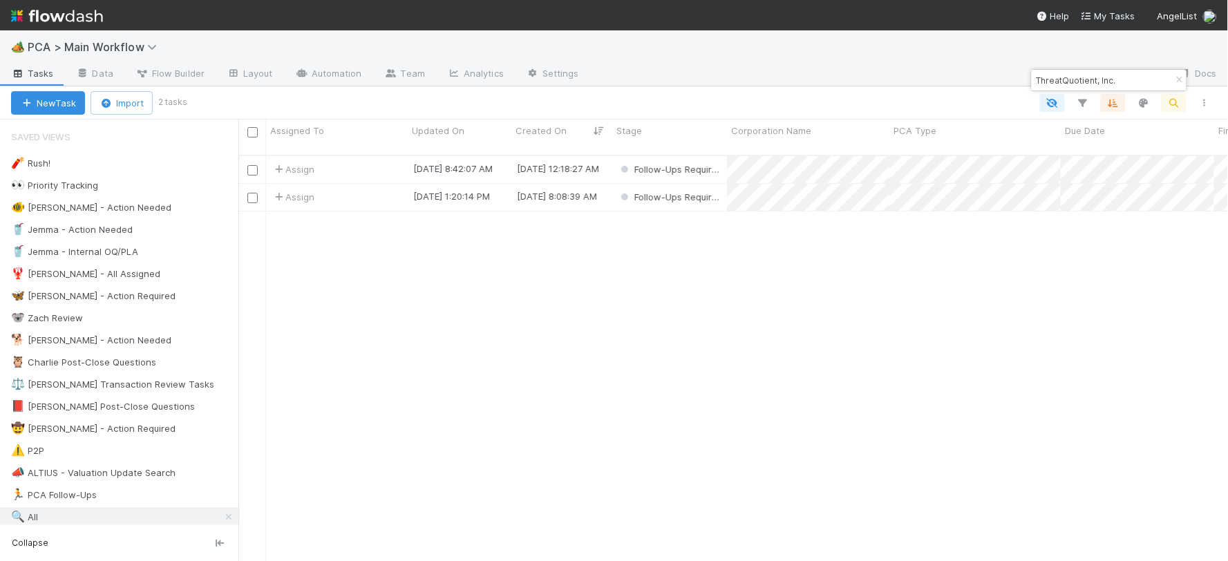
scroll to position [406, 978]
paste input "FROBOT INC."
drag, startPoint x: 1138, startPoint y: 80, endPoint x: 979, endPoint y: 84, distance: 159.0
click at [979, 84] on body "🏕️ PCA > Main Workflow Tasks Data Flow Builder Layout Automation Team Analytics…" at bounding box center [614, 280] width 1228 height 561
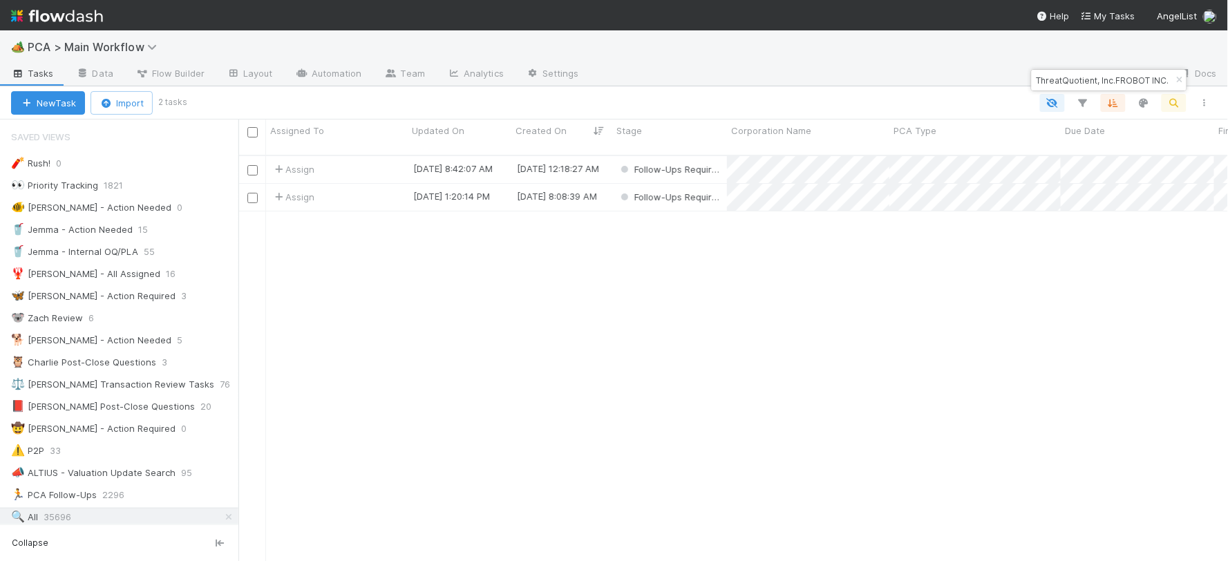
click at [978, 84] on div at bounding box center [879, 75] width 578 height 22
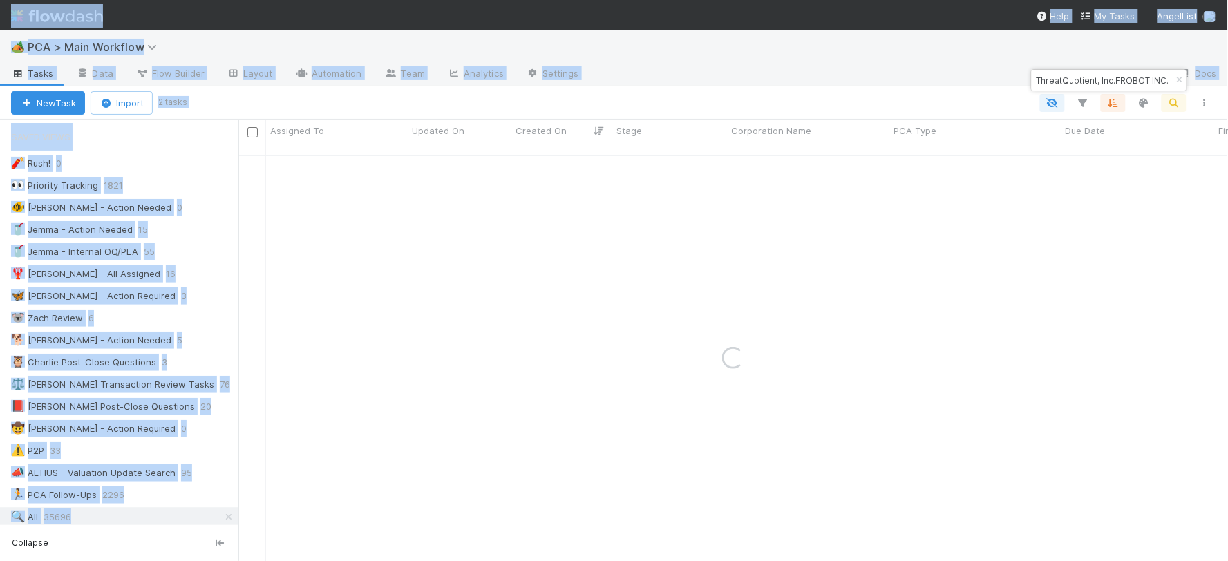
click at [1058, 86] on input "ThreatQuotient, Inc.FROBOT INC." at bounding box center [1103, 80] width 138 height 17
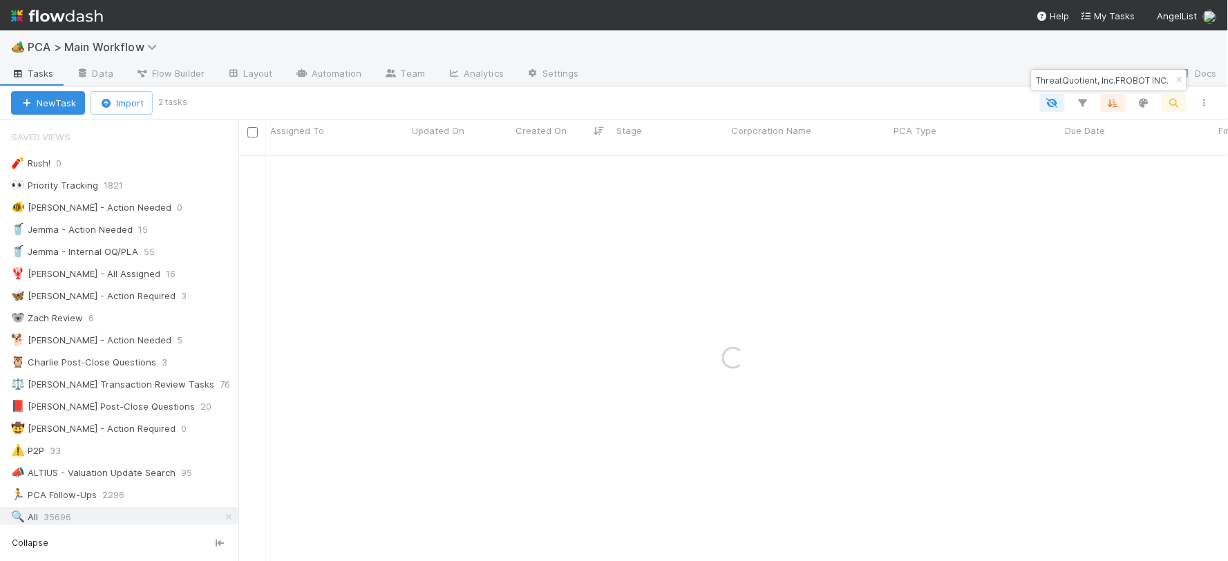
click at [1058, 86] on input "ThreatQuotient, Inc.FROBOT INC." at bounding box center [1103, 80] width 138 height 17
paste input
type input "FROBOT INC."
click at [57, 104] on button "New Task" at bounding box center [48, 102] width 74 height 23
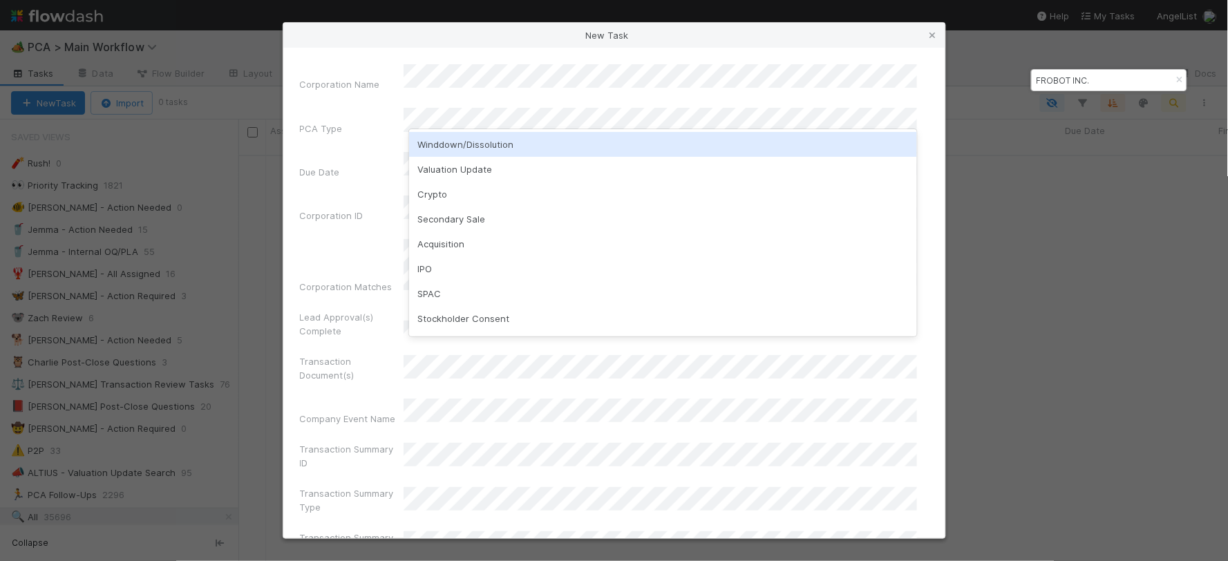
click at [446, 145] on div "Winddown/Dissolution" at bounding box center [663, 144] width 508 height 25
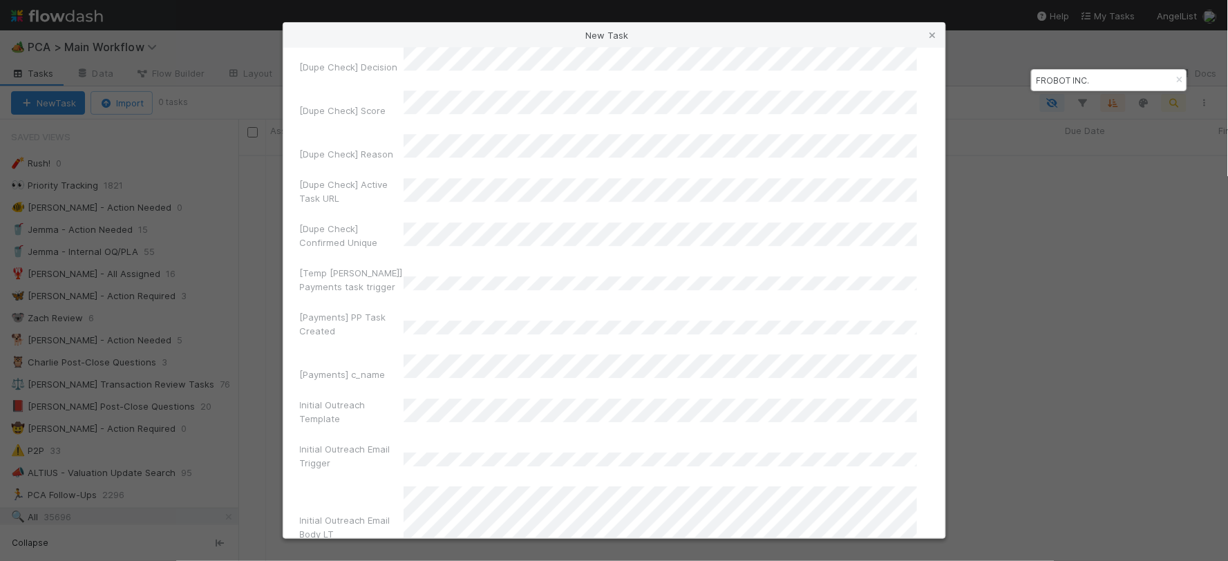
scroll to position [9515, 0]
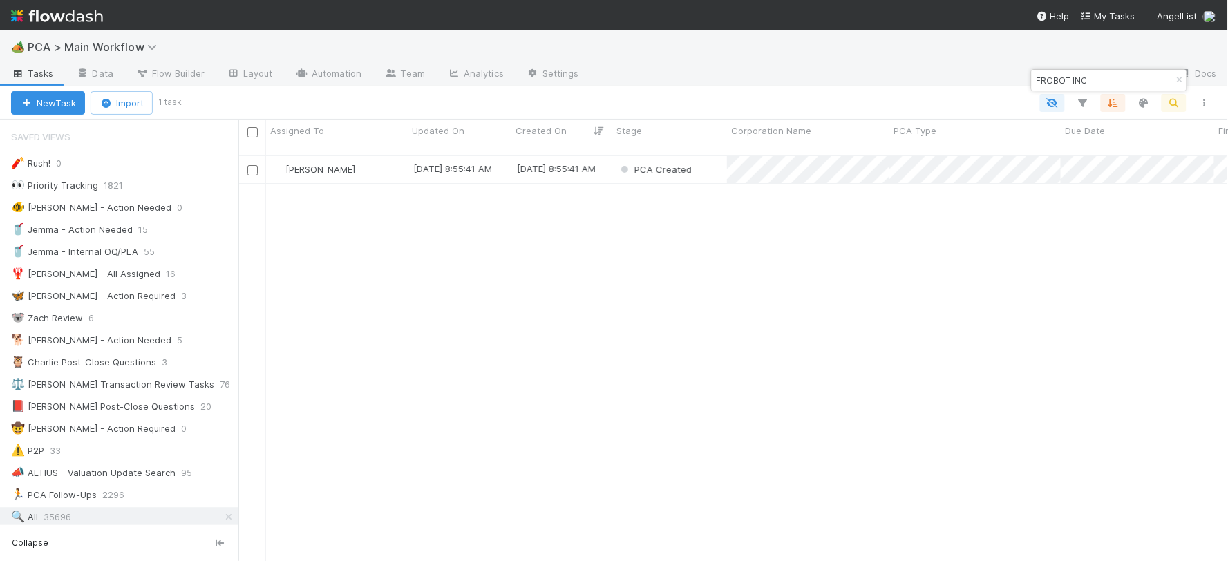
scroll to position [406, 978]
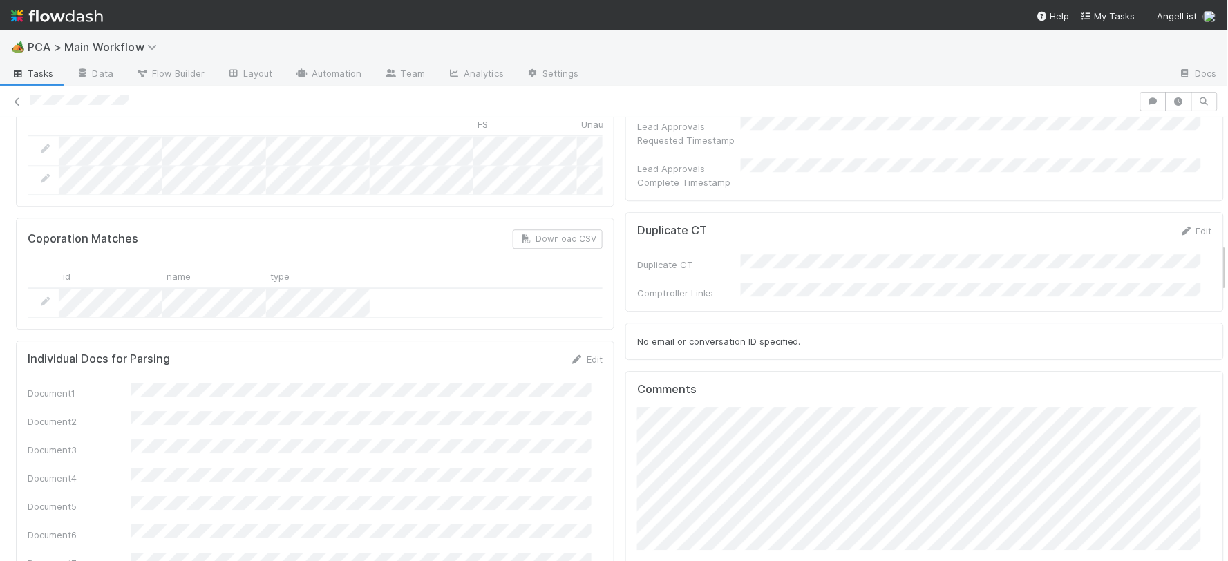
scroll to position [1133, 0]
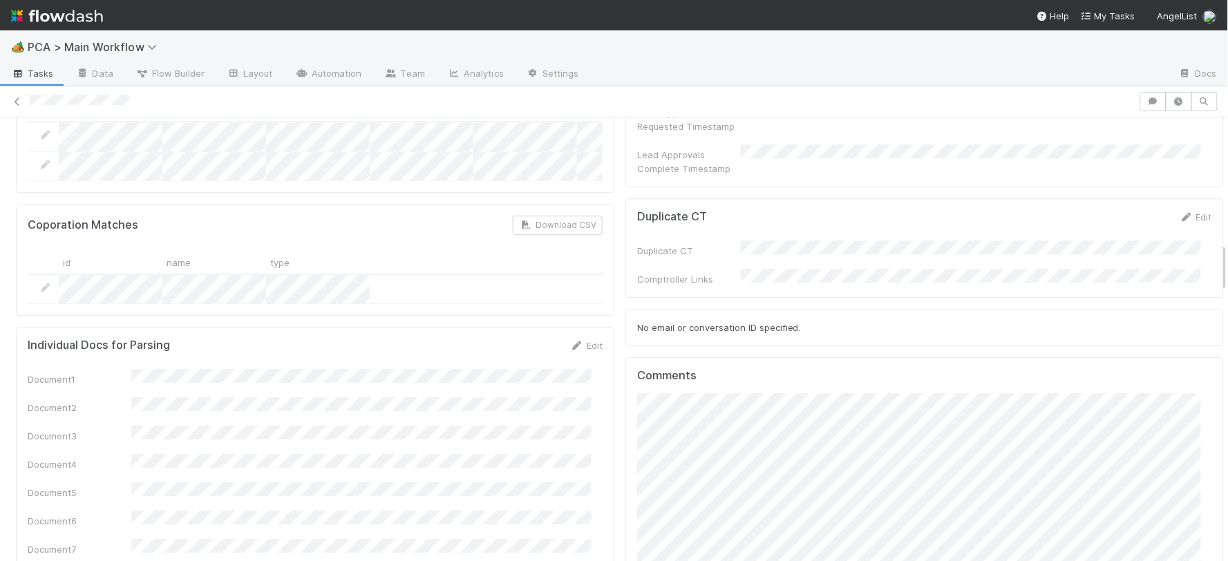
click at [1114, 309] on div "No email or conversation ID specified." at bounding box center [924, 327] width 598 height 37
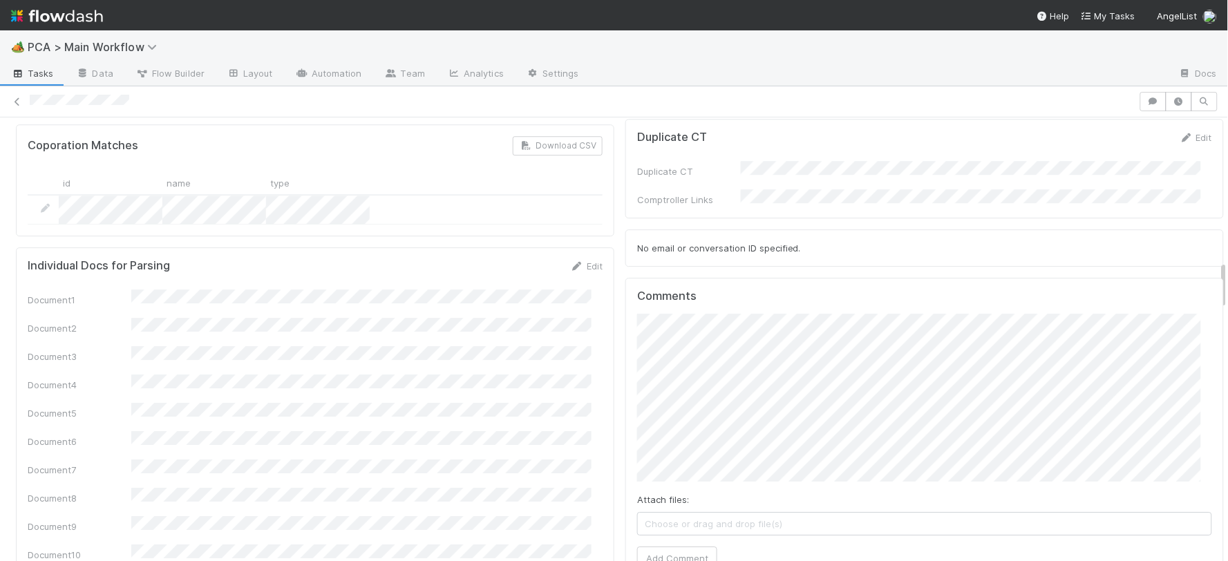
scroll to position [1287, 0]
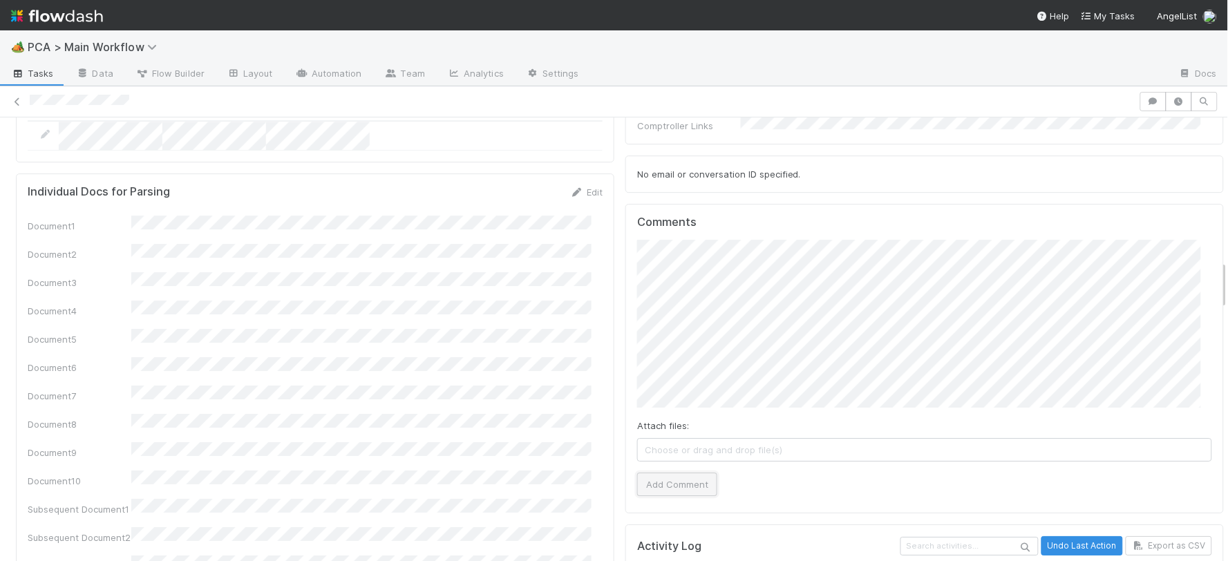
click at [660, 473] on button "Add Comment" at bounding box center [677, 484] width 80 height 23
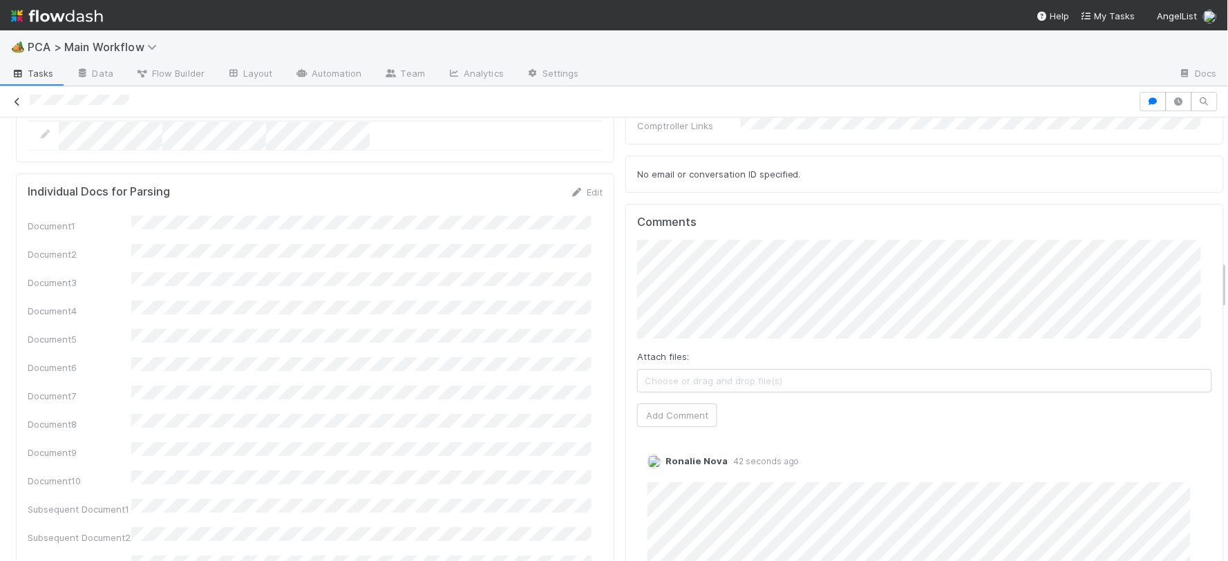
click at [17, 101] on icon at bounding box center [17, 101] width 14 height 9
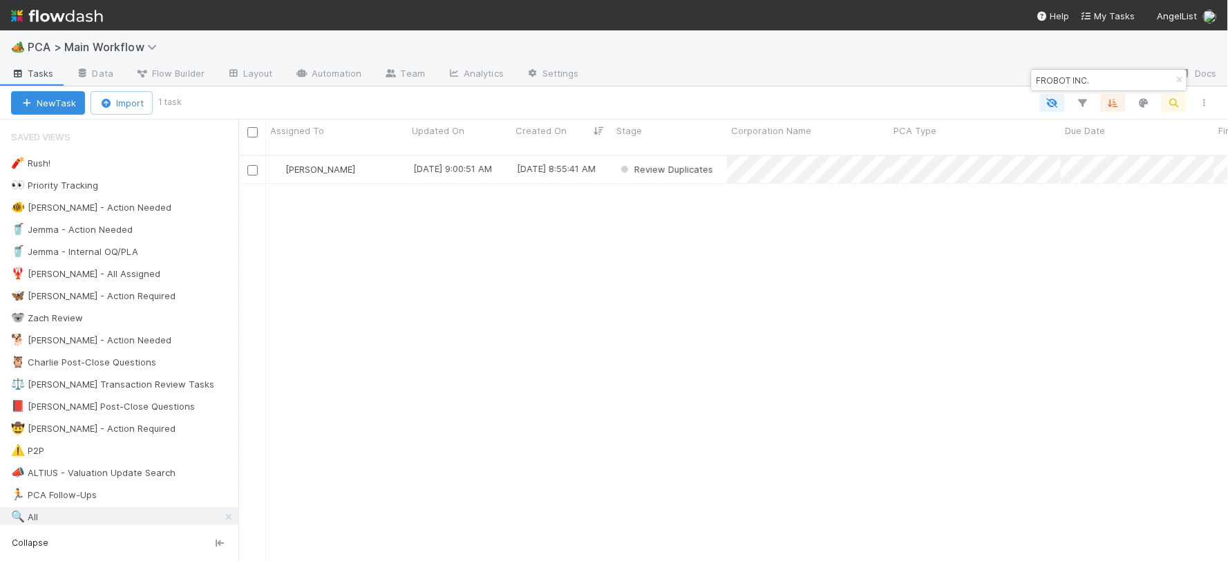
scroll to position [406, 978]
drag, startPoint x: 1097, startPoint y: 79, endPoint x: 1031, endPoint y: 79, distance: 65.6
click at [1032, 79] on div "FROBOT INC." at bounding box center [1102, 80] width 140 height 17
paste input "Kartel Games Inc"
type input "Kartel Games Inc."
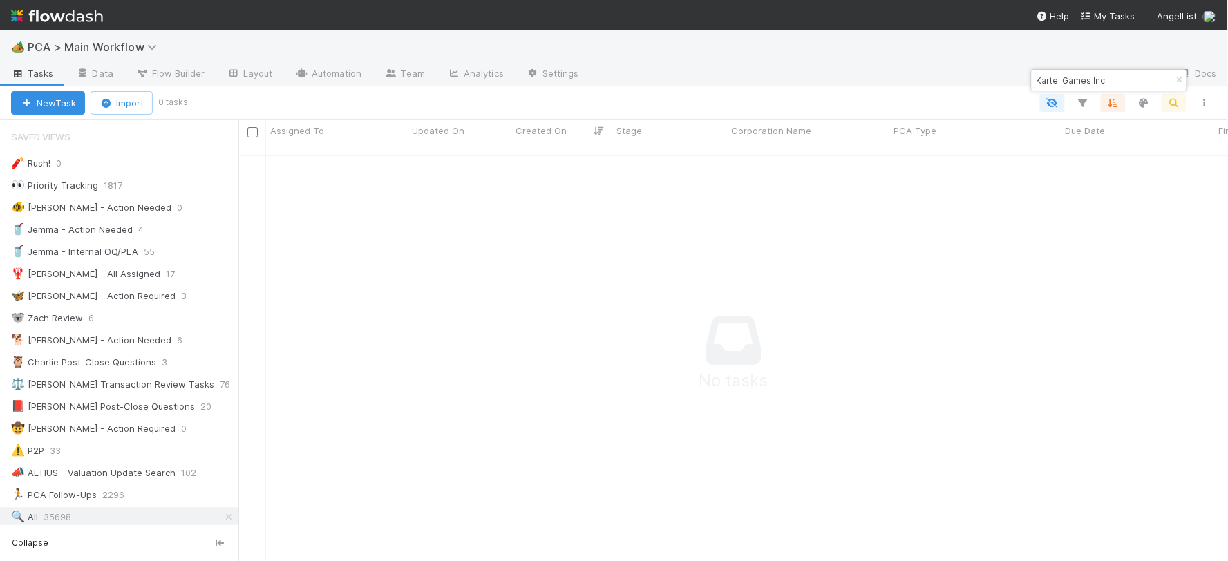
scroll to position [12, 11]
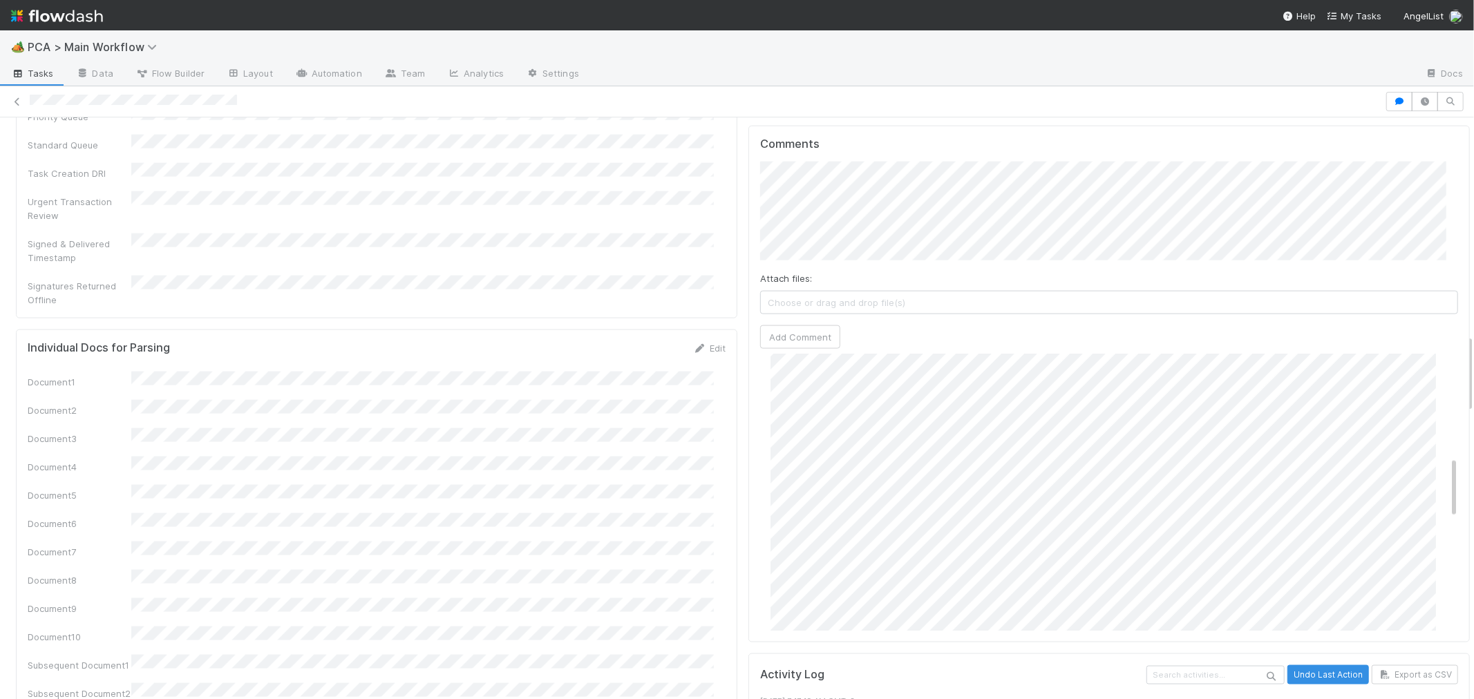
scroll to position [537, 0]
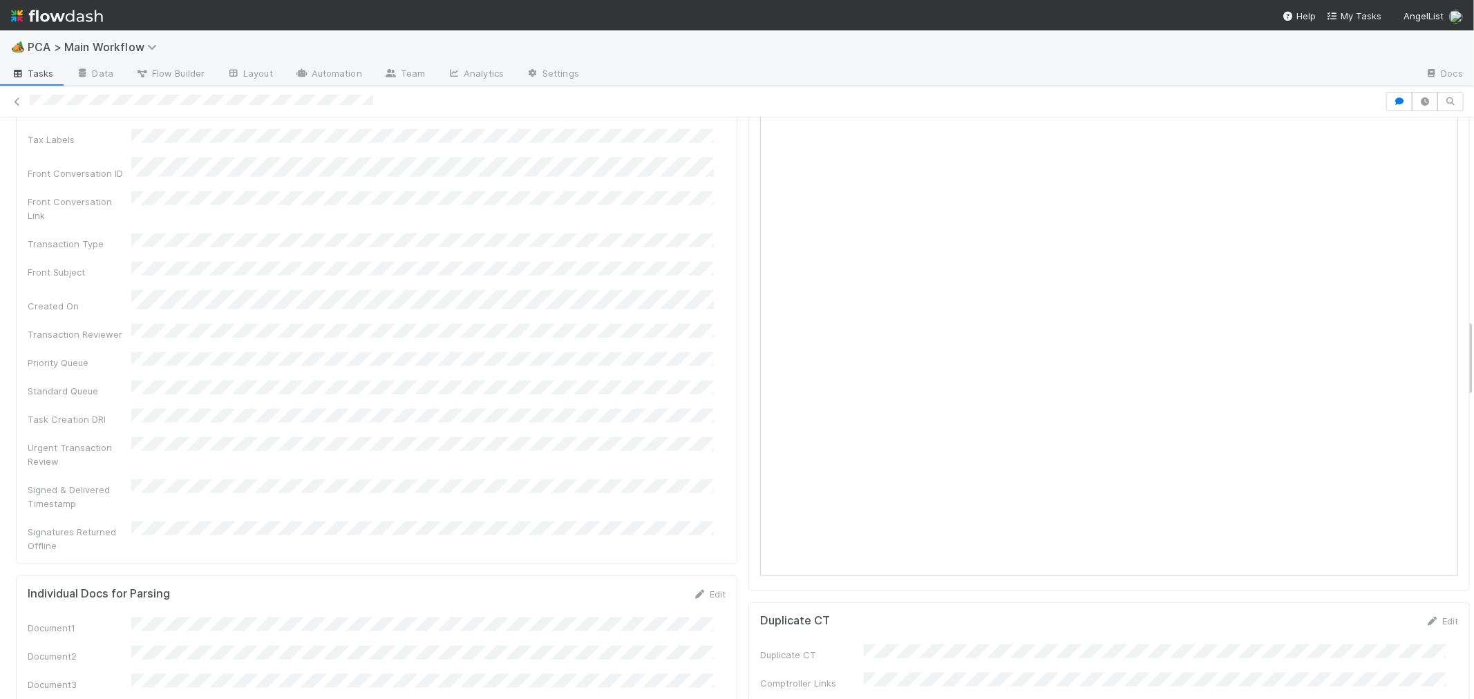
scroll to position [1689, 0]
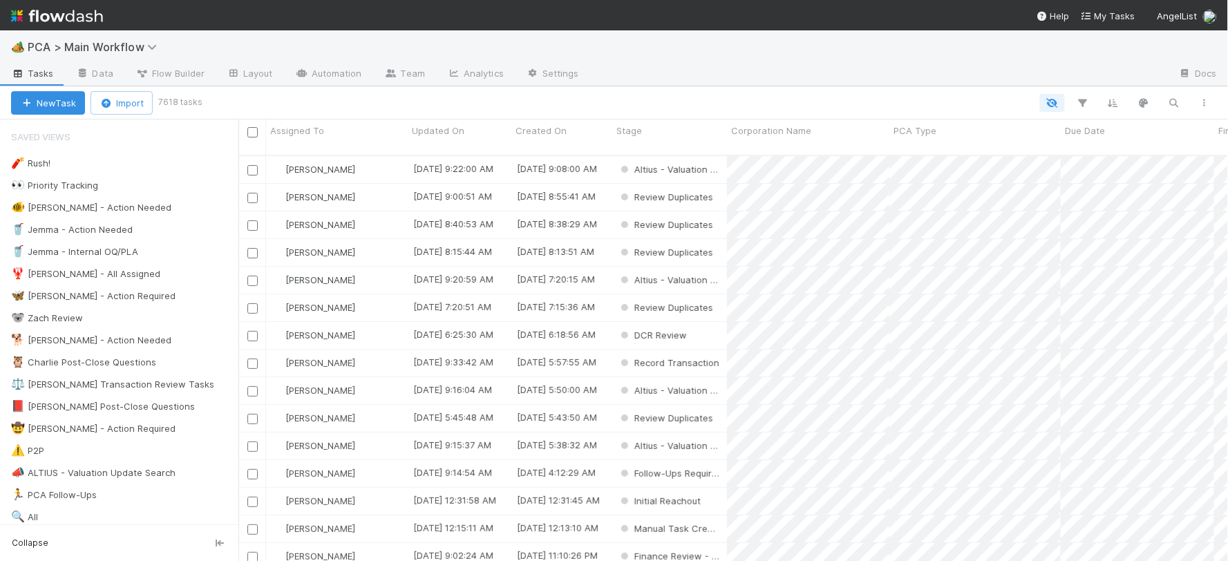
scroll to position [406, 978]
click at [224, 40] on div "🏕️ PCA > Main Workflow" at bounding box center [614, 46] width 1228 height 33
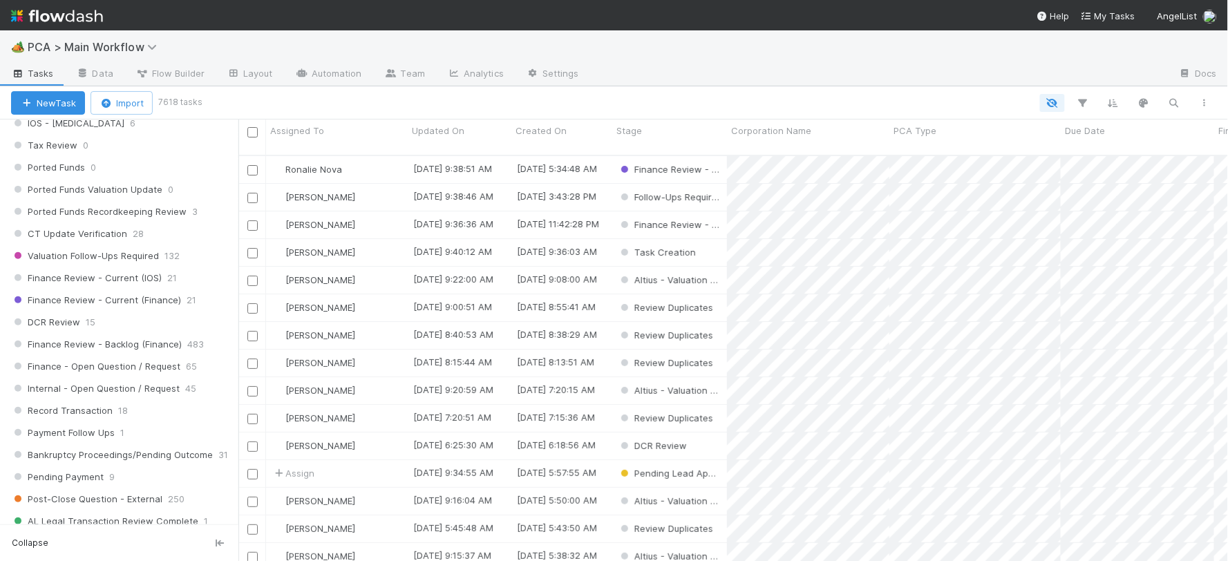
scroll to position [998, 0]
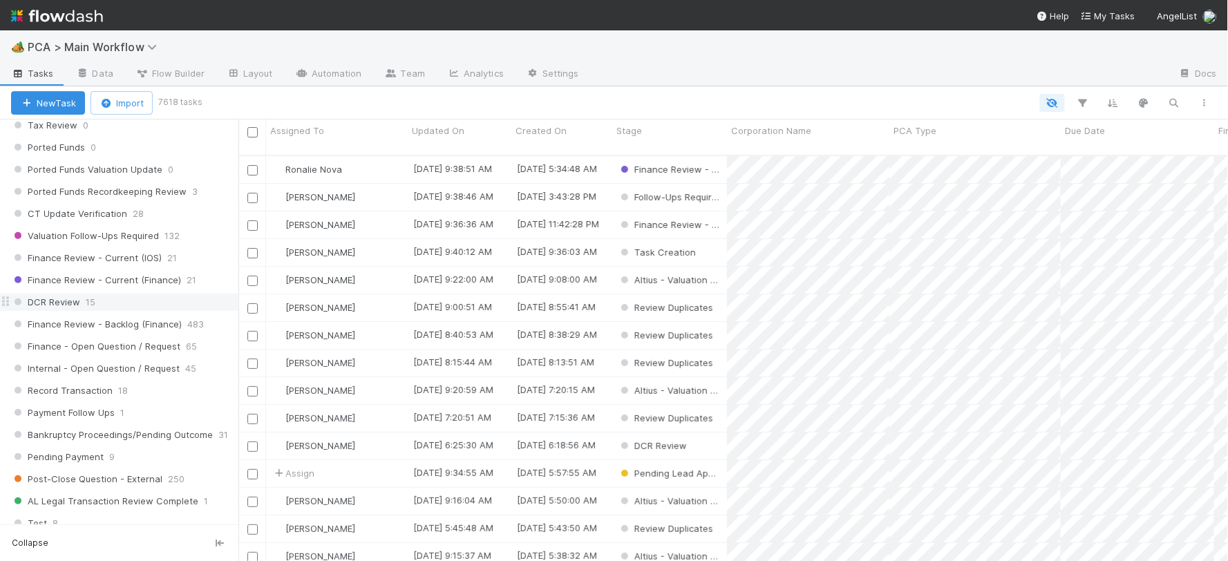
click at [120, 311] on div "DCR Review 15" at bounding box center [124, 302] width 227 height 17
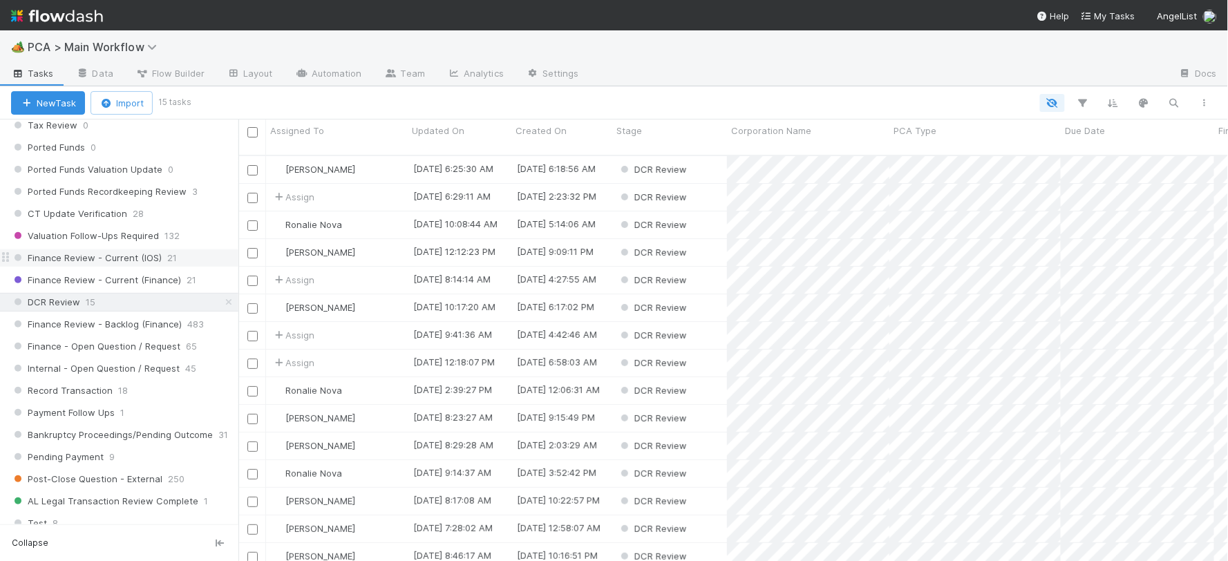
scroll to position [406, 978]
click at [372, 217] on div "Ronalie Nova" at bounding box center [337, 224] width 142 height 27
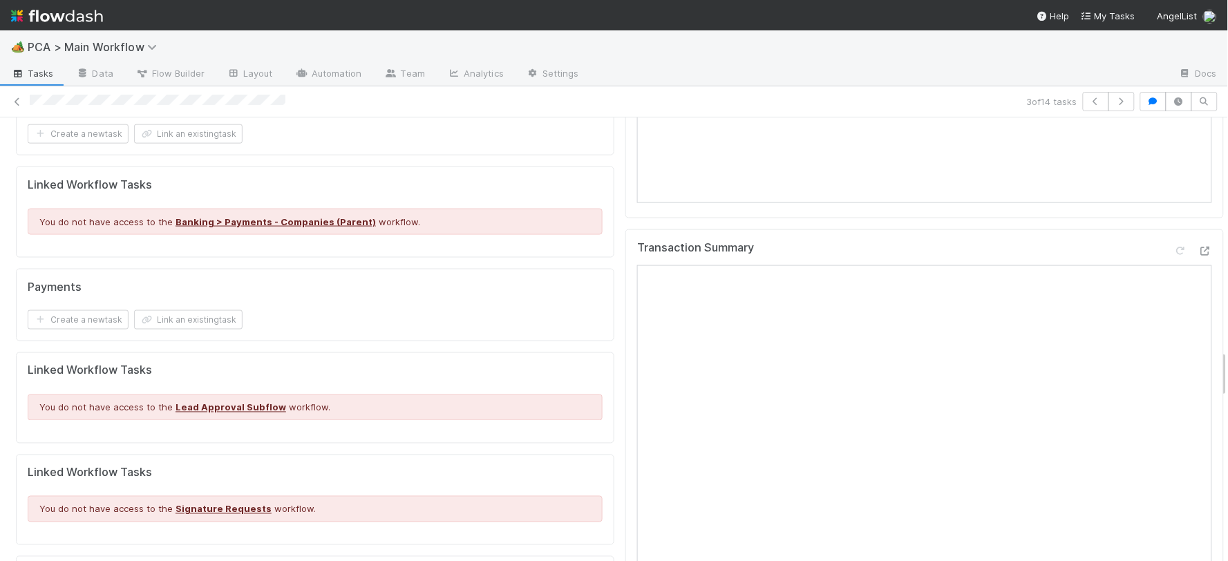
scroll to position [2150, 0]
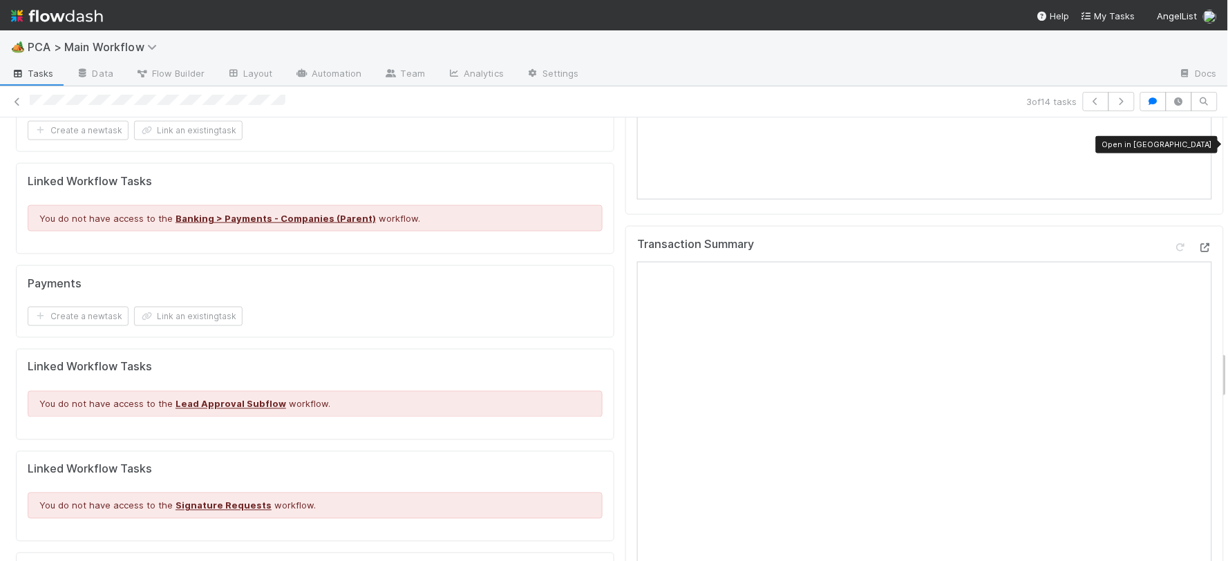
click at [1198, 243] on icon at bounding box center [1205, 247] width 14 height 9
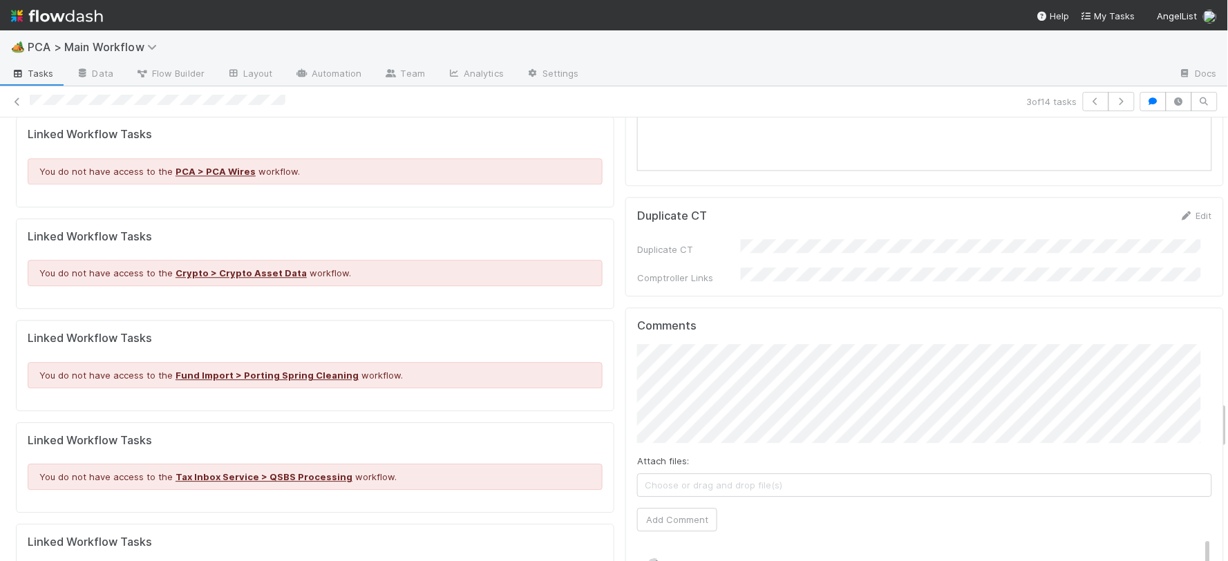
scroll to position [2610, 0]
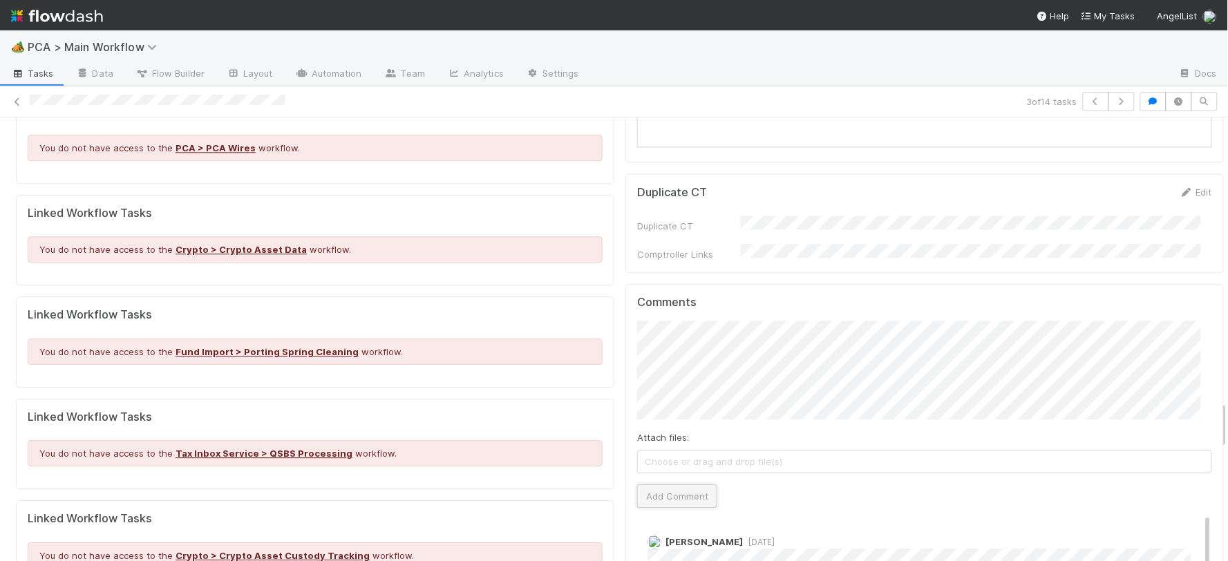
click at [672, 484] on button "Add Comment" at bounding box center [677, 495] width 80 height 23
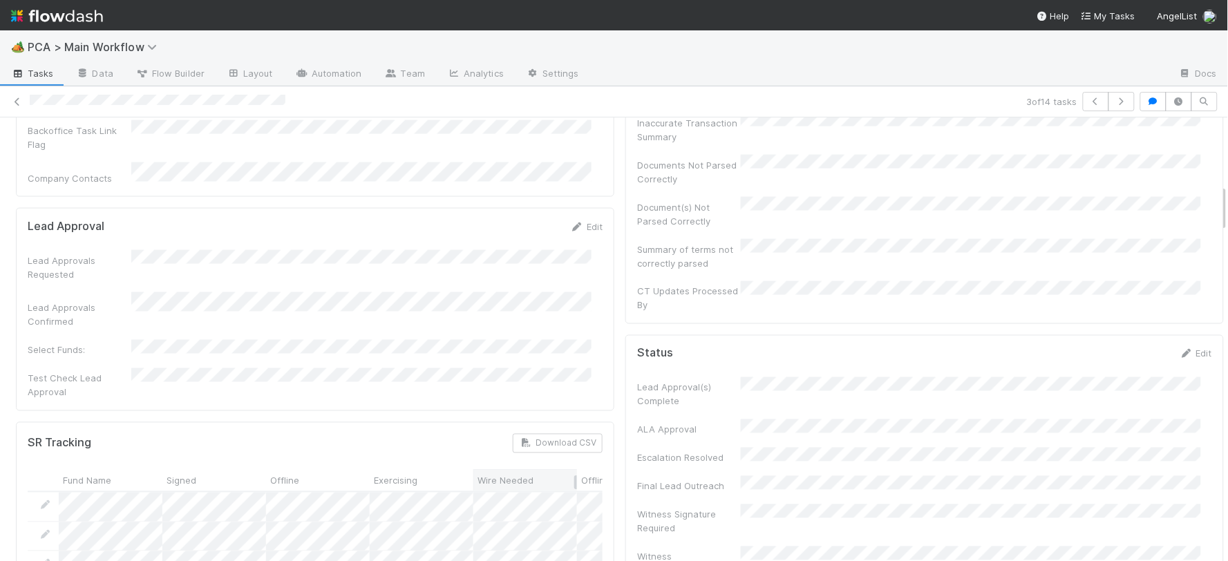
scroll to position [0, 0]
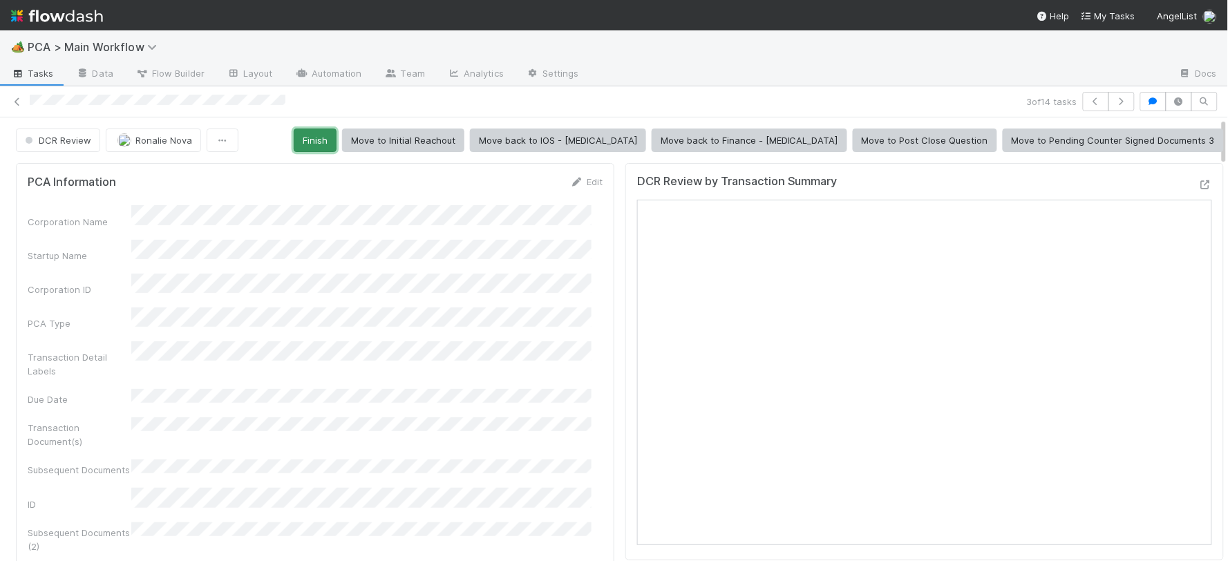
click at [336, 133] on button "Finish" at bounding box center [315, 140] width 43 height 23
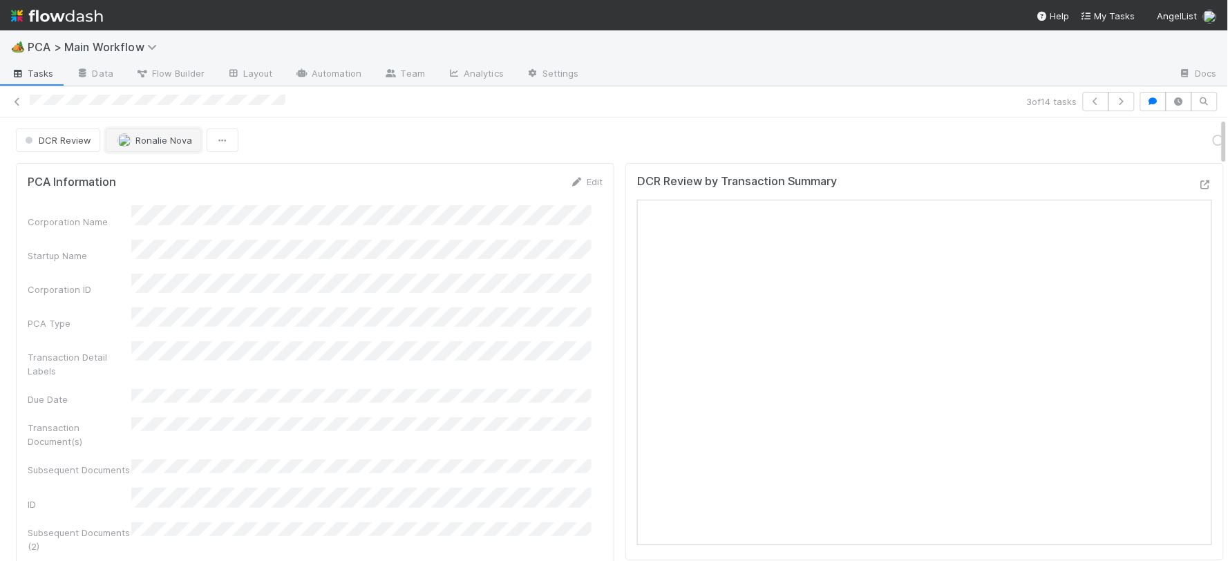
click at [163, 142] on span "Ronalie Nova" at bounding box center [163, 140] width 57 height 11
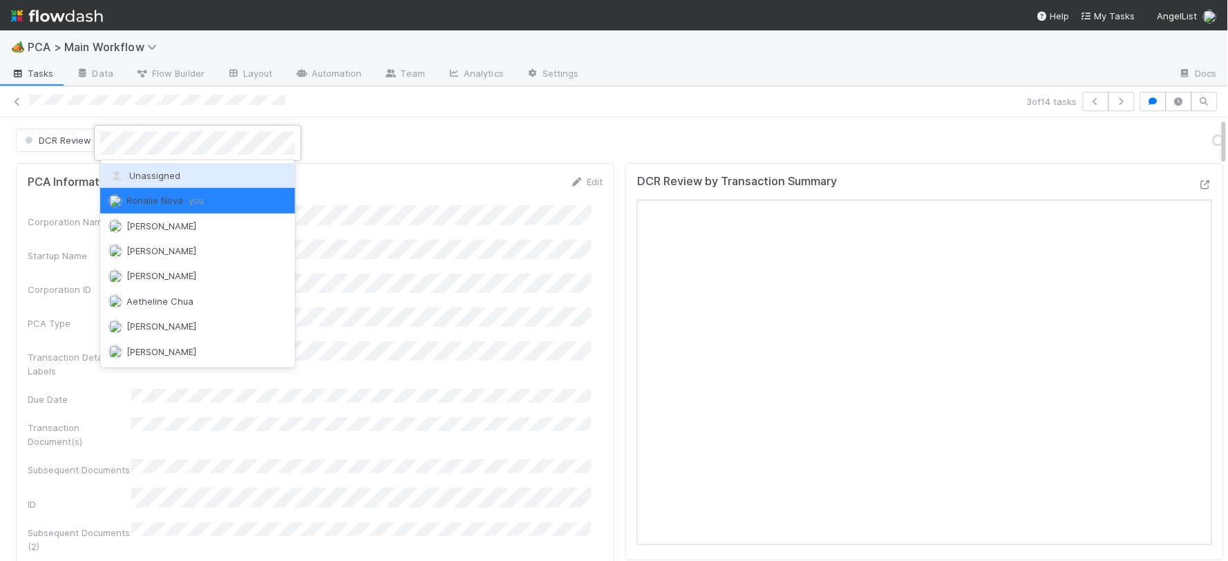
click at [166, 177] on span "Unassigned" at bounding box center [144, 175] width 72 height 11
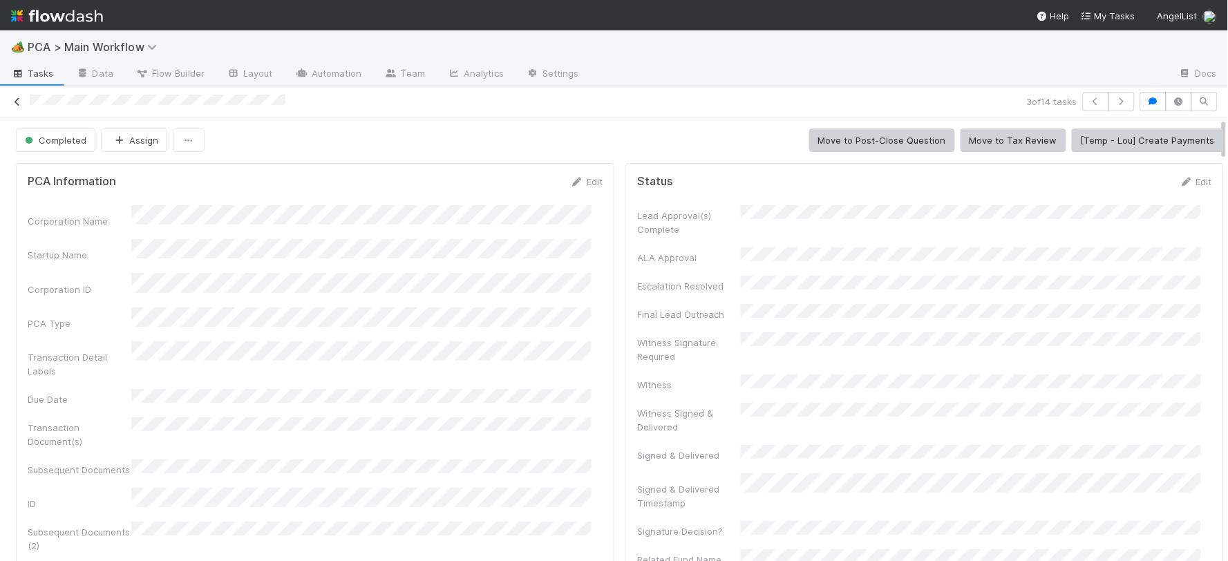
click at [17, 101] on icon at bounding box center [17, 101] width 14 height 9
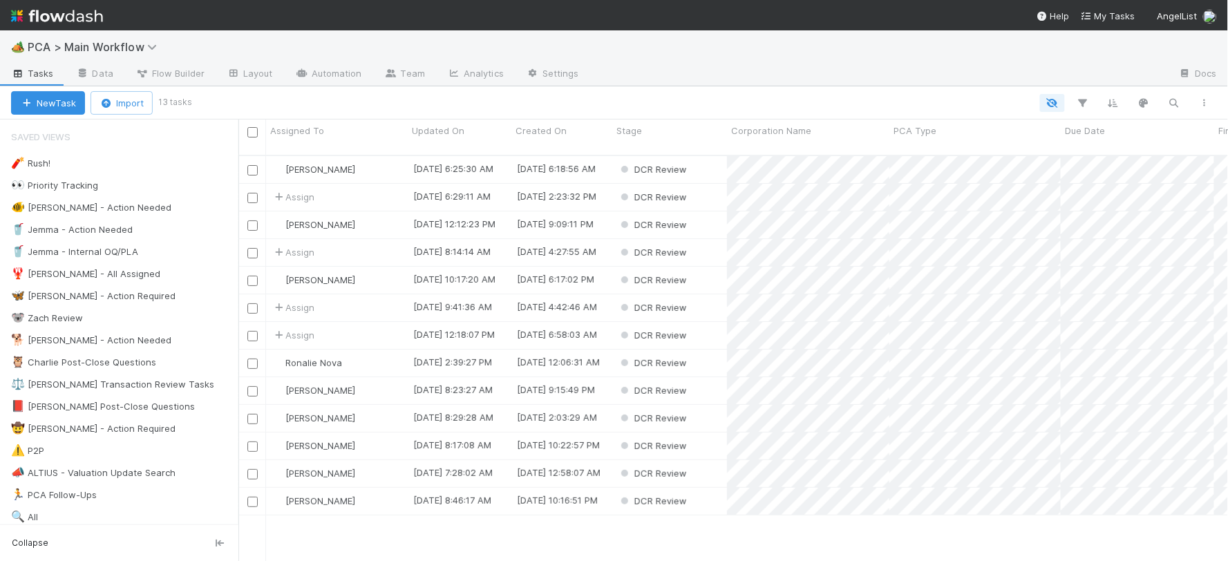
scroll to position [406, 978]
click at [375, 350] on div "Ronalie Nova" at bounding box center [337, 363] width 142 height 27
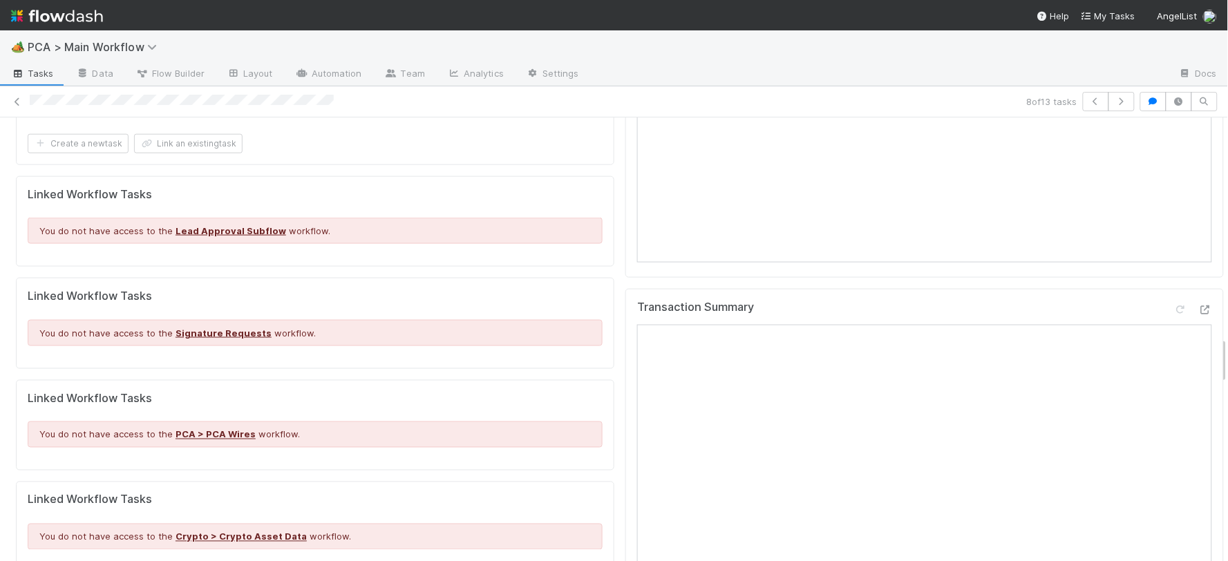
scroll to position [2150, 0]
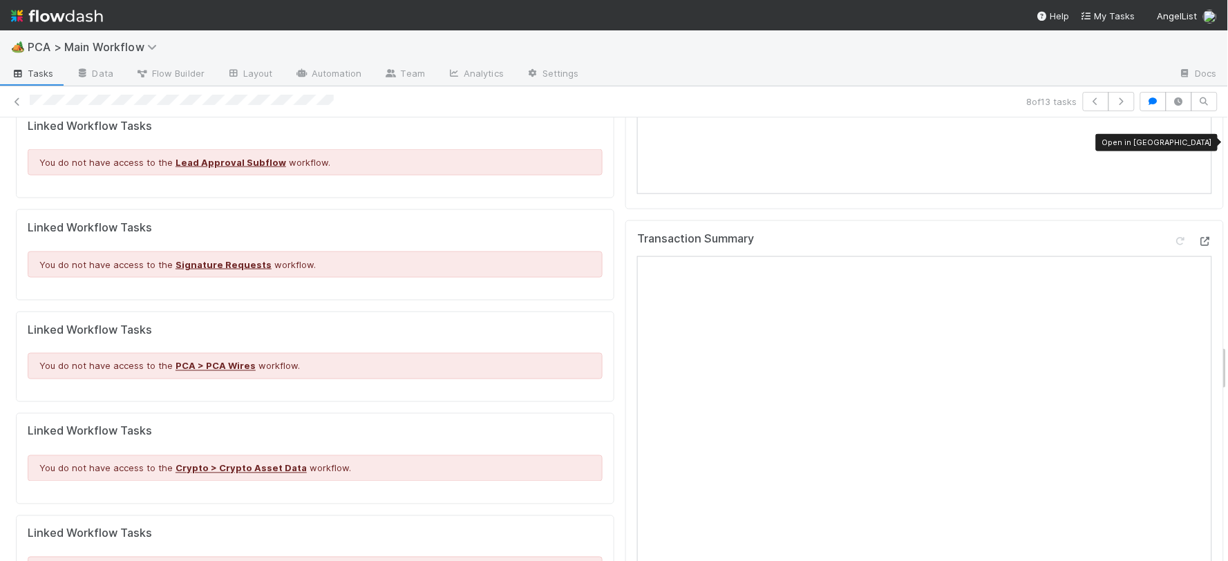
click at [1198, 234] on div at bounding box center [1205, 241] width 14 height 14
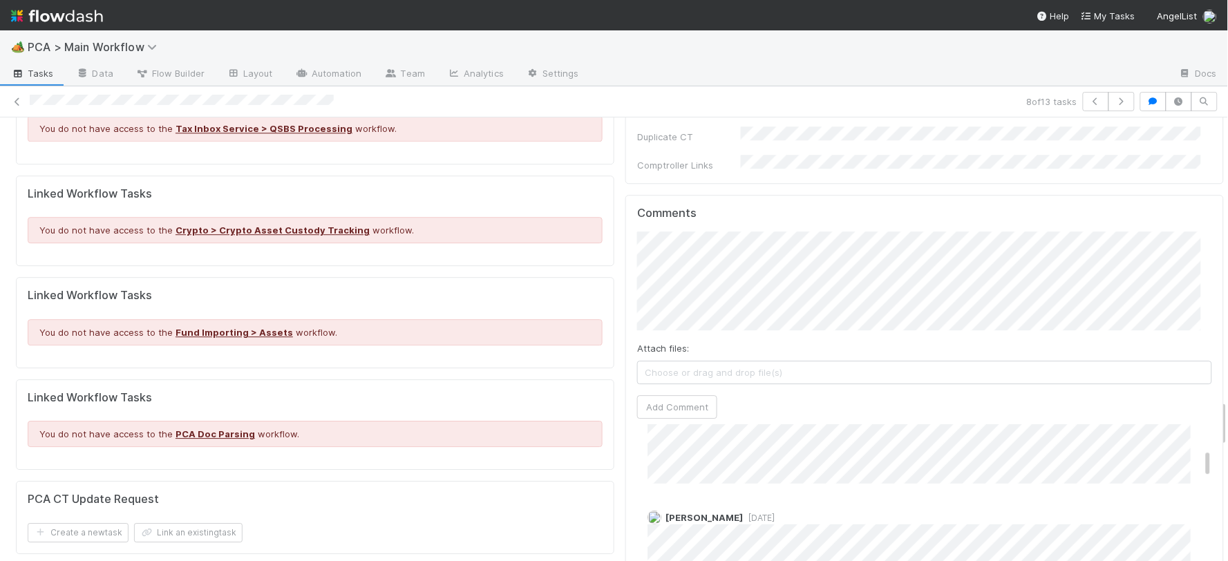
scroll to position [2610, 0]
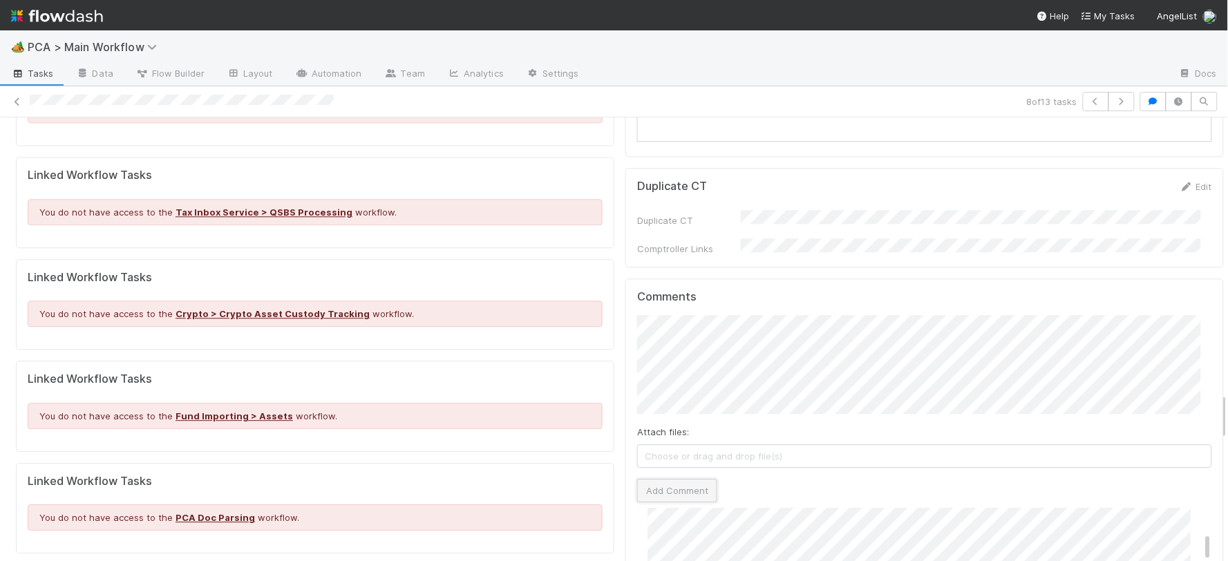
click at [653, 479] on button "Add Comment" at bounding box center [677, 490] width 80 height 23
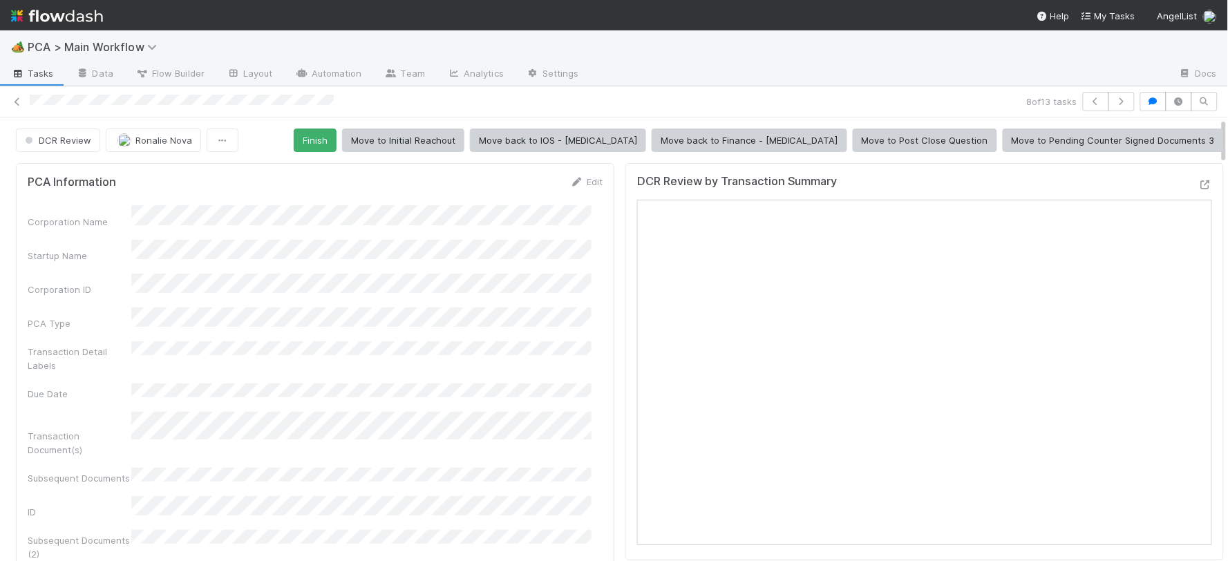
scroll to position [357, 0]
click at [336, 148] on button "Finish" at bounding box center [315, 140] width 43 height 23
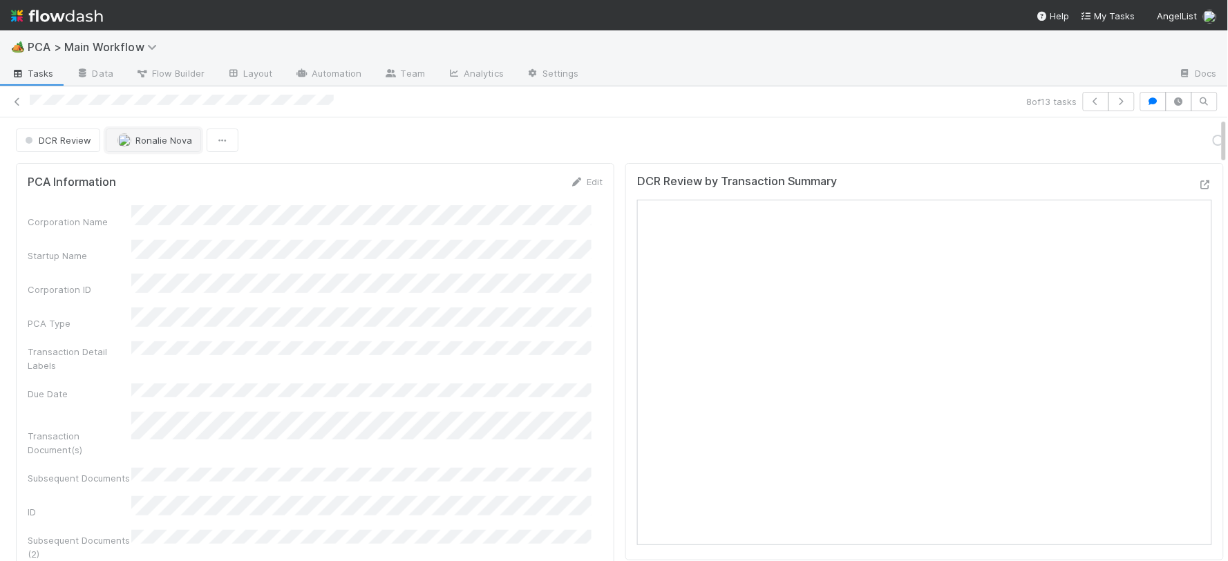
click at [190, 143] on button "Ronalie Nova" at bounding box center [153, 140] width 95 height 23
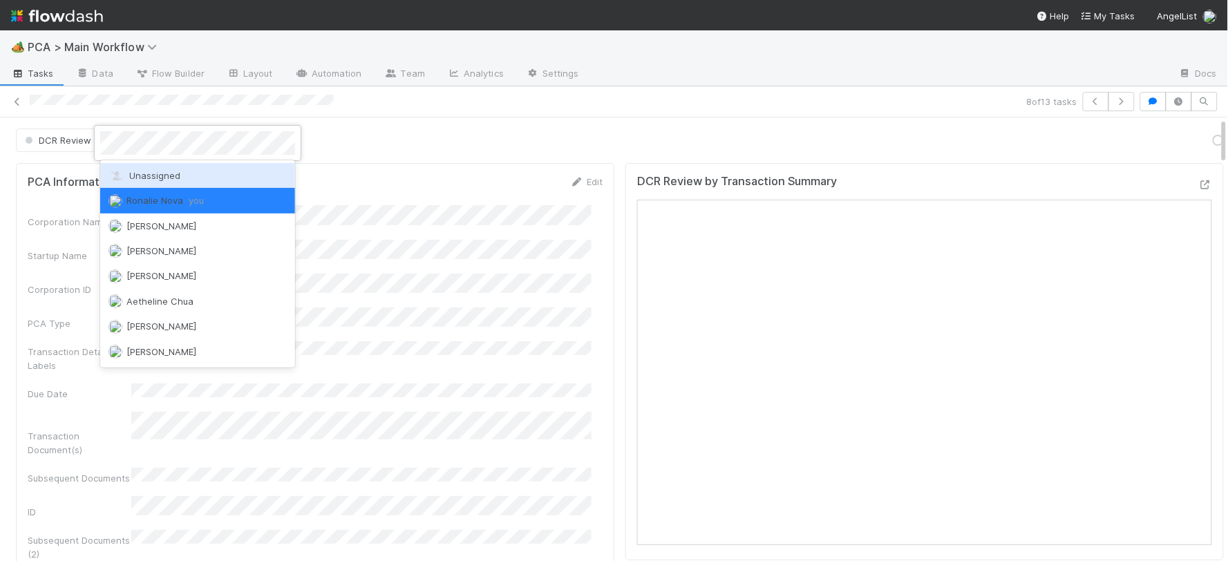
click at [173, 174] on span "Unassigned" at bounding box center [144, 175] width 72 height 11
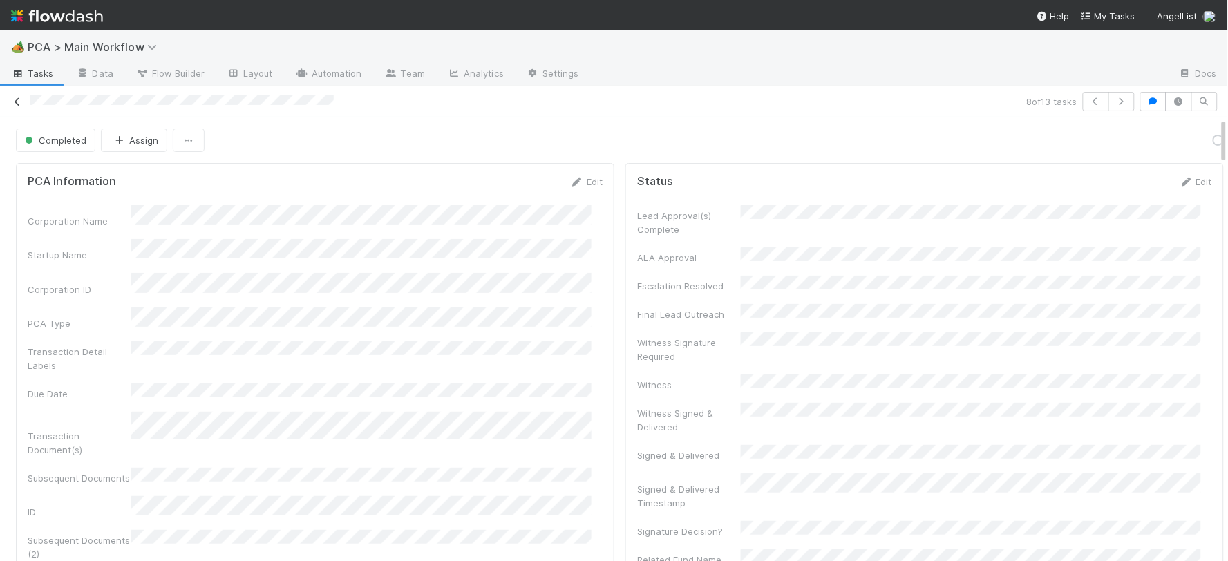
click at [18, 104] on icon at bounding box center [17, 101] width 14 height 9
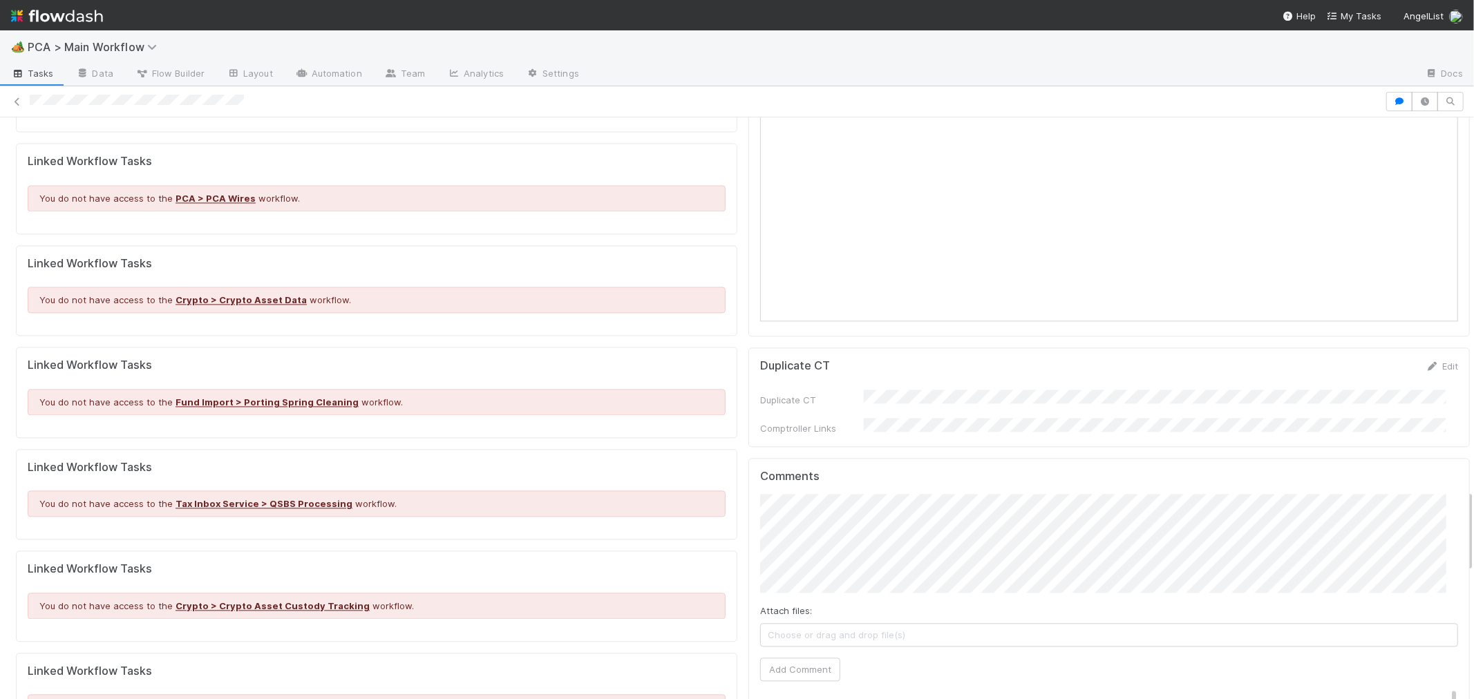
scroll to position [2610, 0]
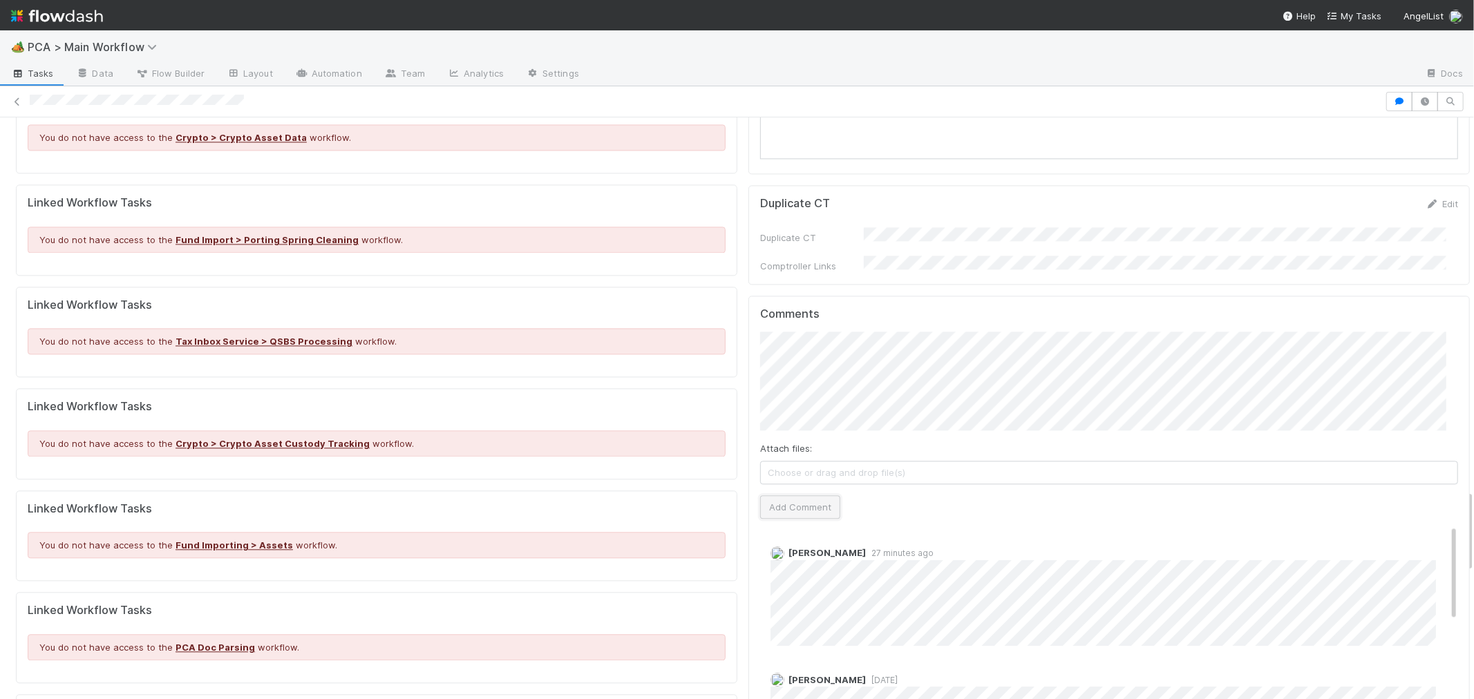
click at [796, 495] on button "Add Comment" at bounding box center [800, 506] width 80 height 23
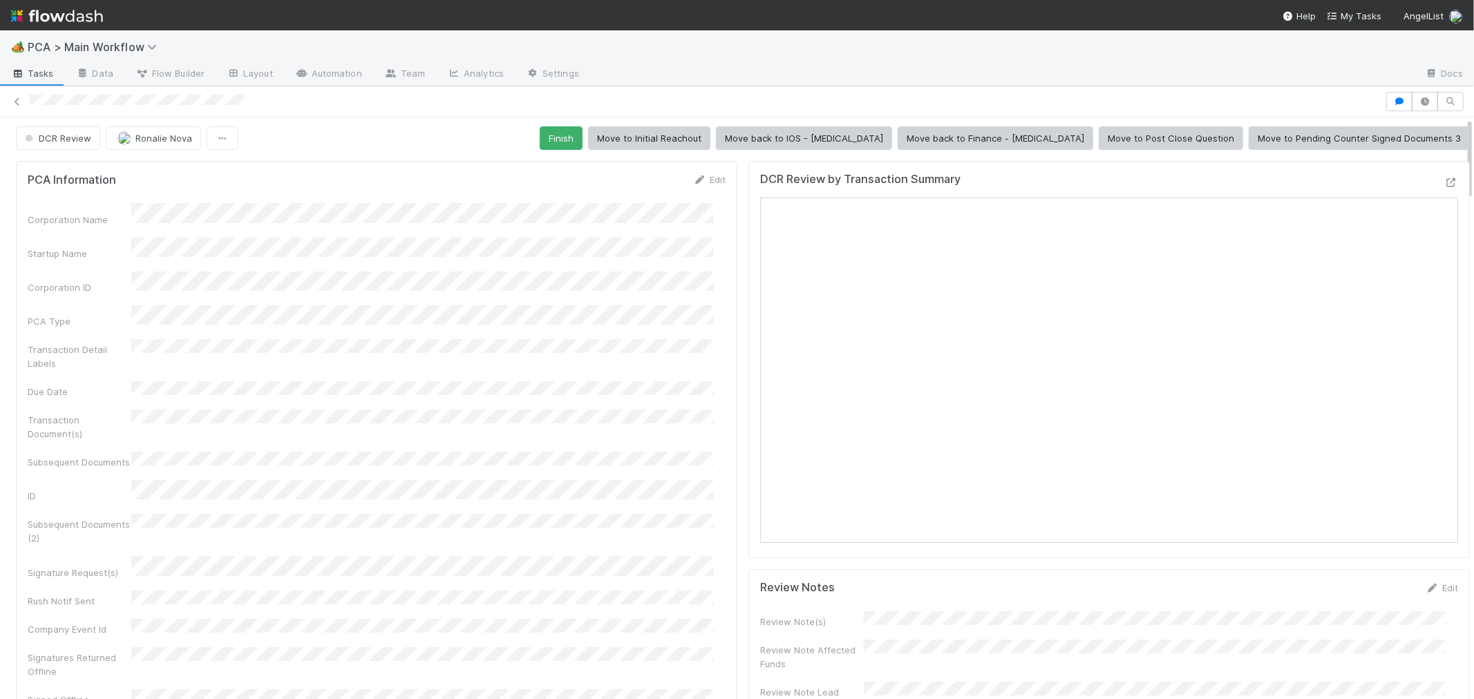
scroll to position [0, 0]
click at [1121, 143] on button "Move to Post Close Question" at bounding box center [1171, 140] width 144 height 23
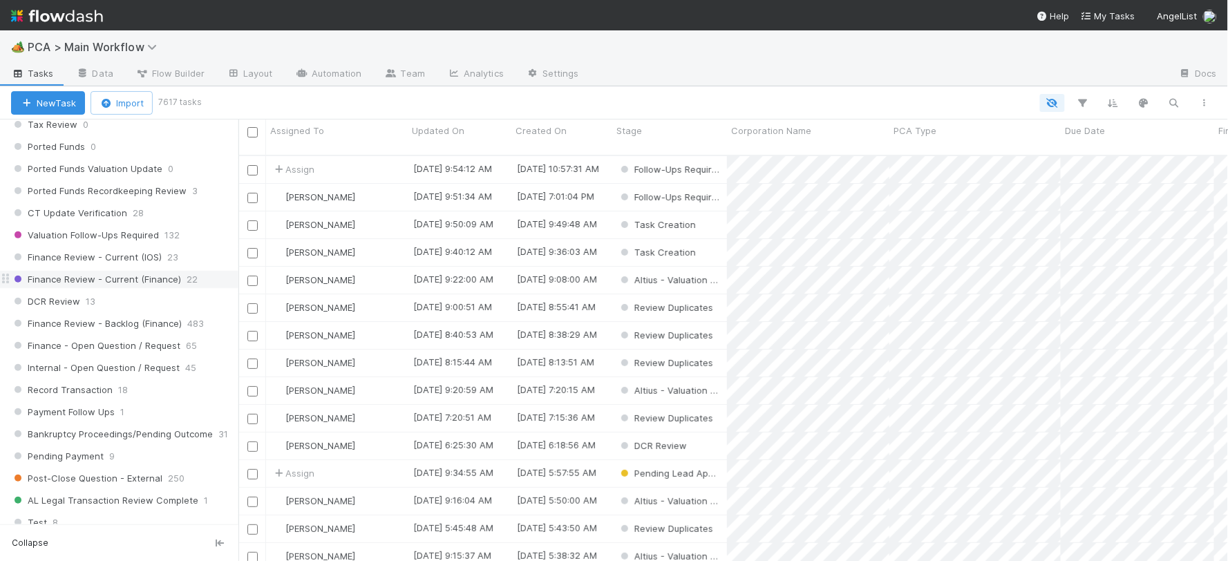
scroll to position [998, 0]
click at [133, 311] on div "DCR Review 13" at bounding box center [124, 302] width 227 height 17
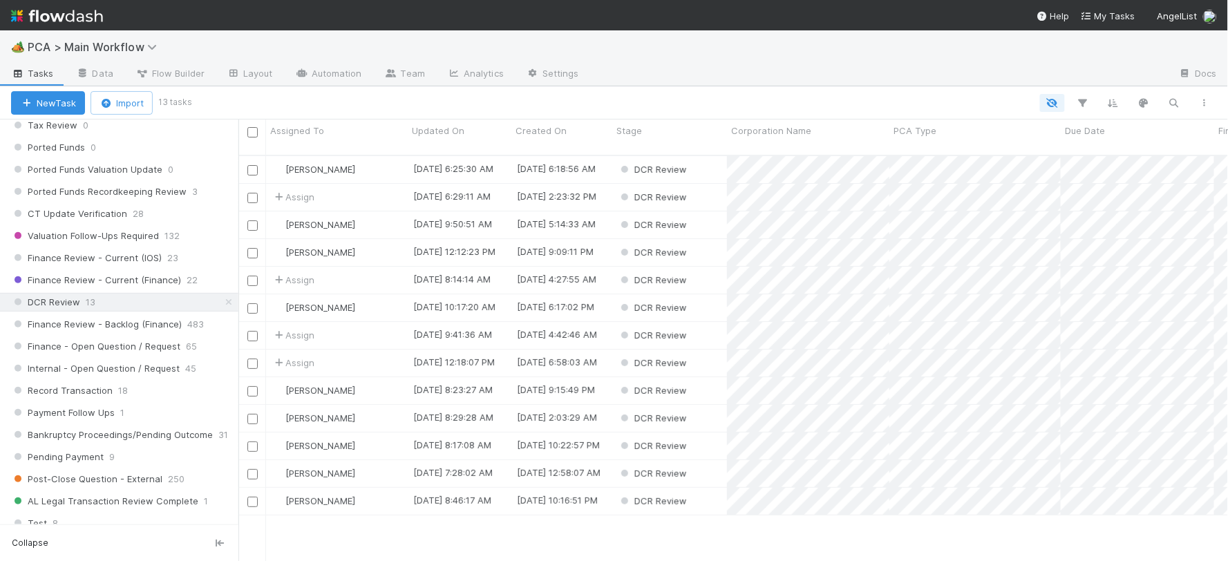
scroll to position [406, 978]
click at [374, 185] on div "Assign" at bounding box center [337, 197] width 142 height 27
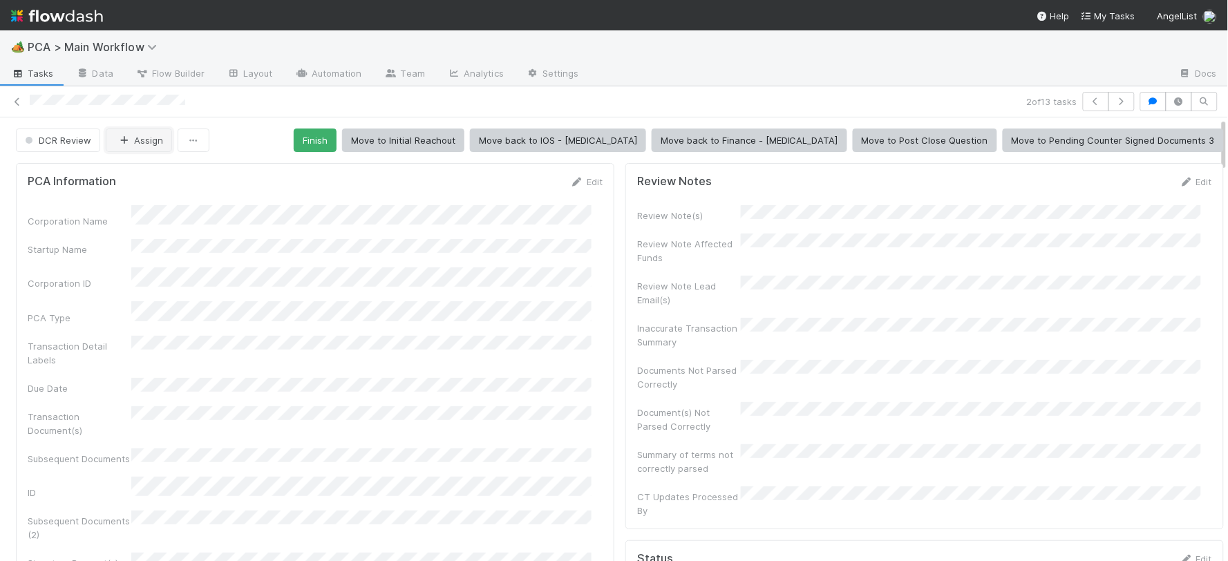
click at [141, 144] on button "Assign" at bounding box center [139, 140] width 66 height 23
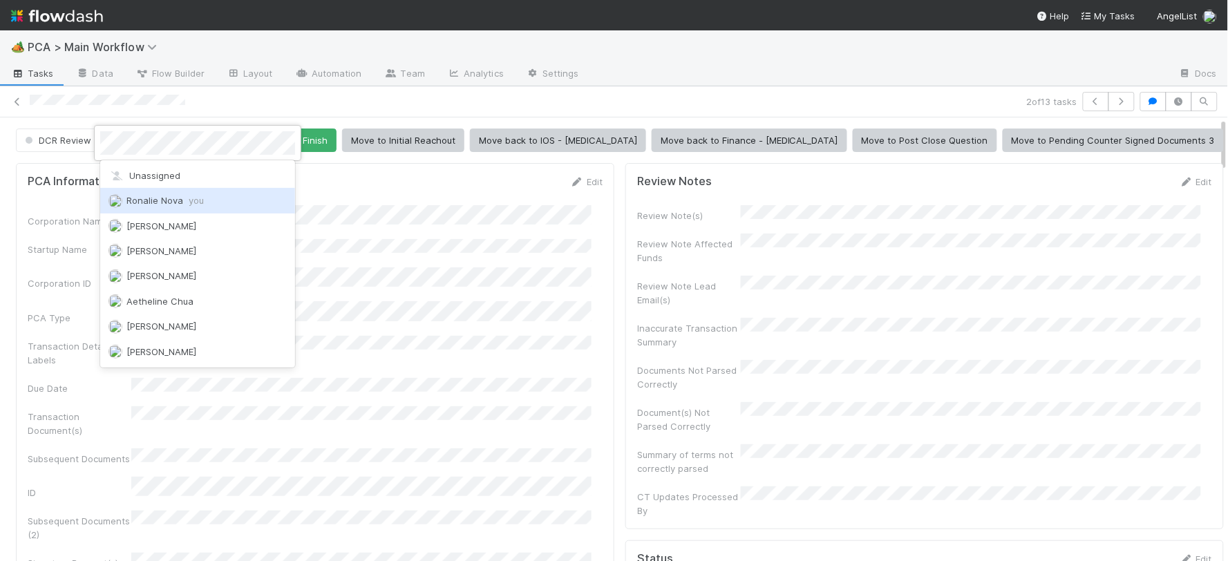
click at [146, 202] on span "Ronalie Nova you" at bounding box center [164, 200] width 77 height 11
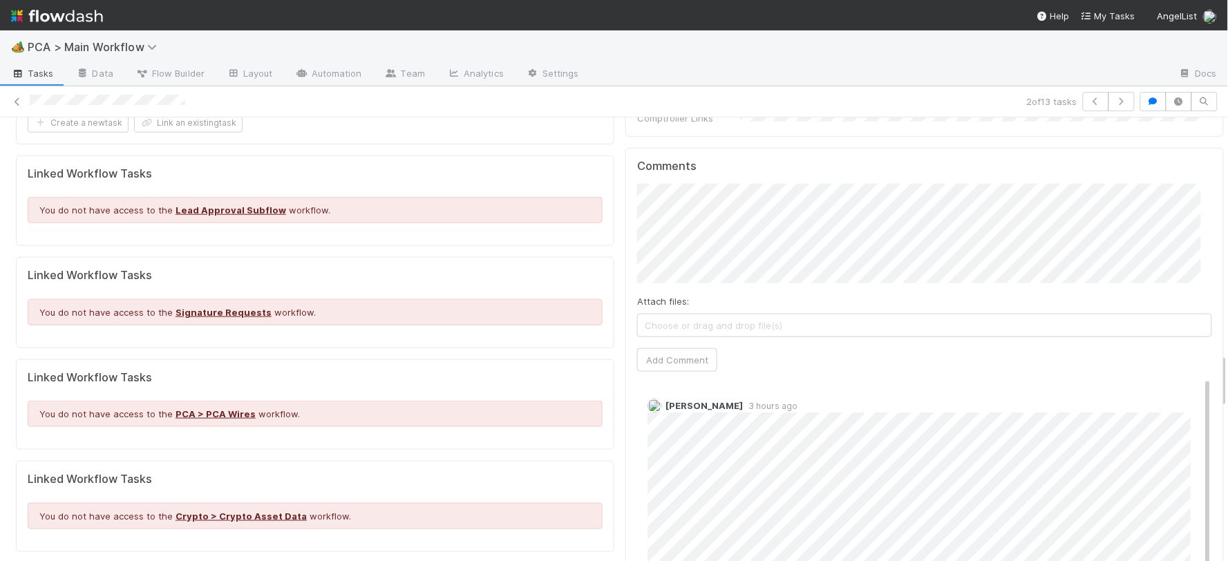
scroll to position [1905, 0]
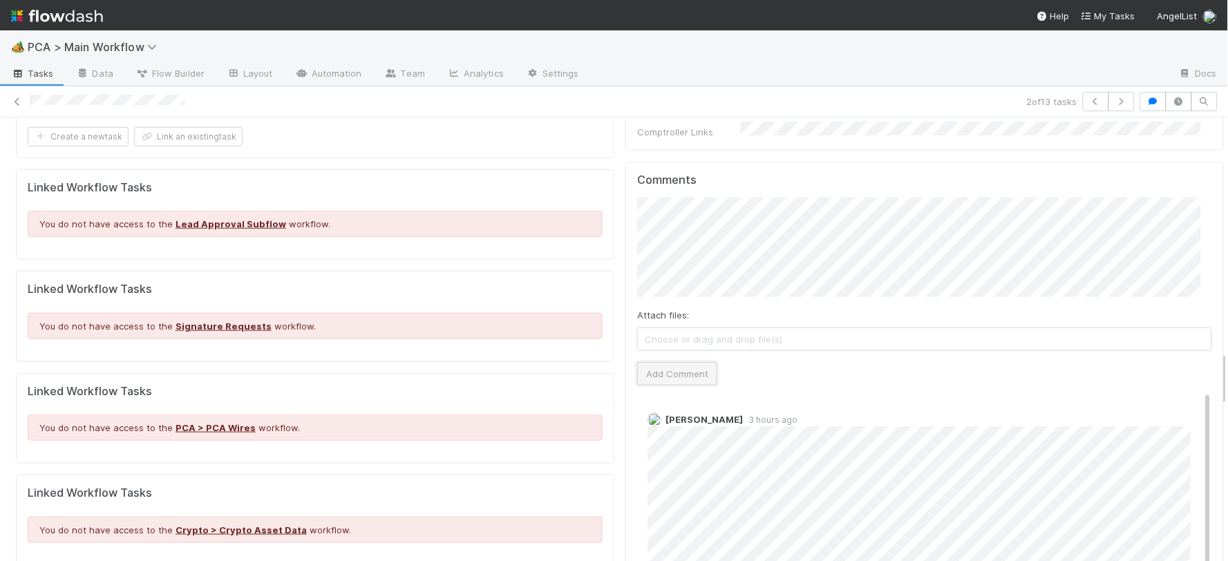
click at [666, 362] on button "Add Comment" at bounding box center [677, 373] width 80 height 23
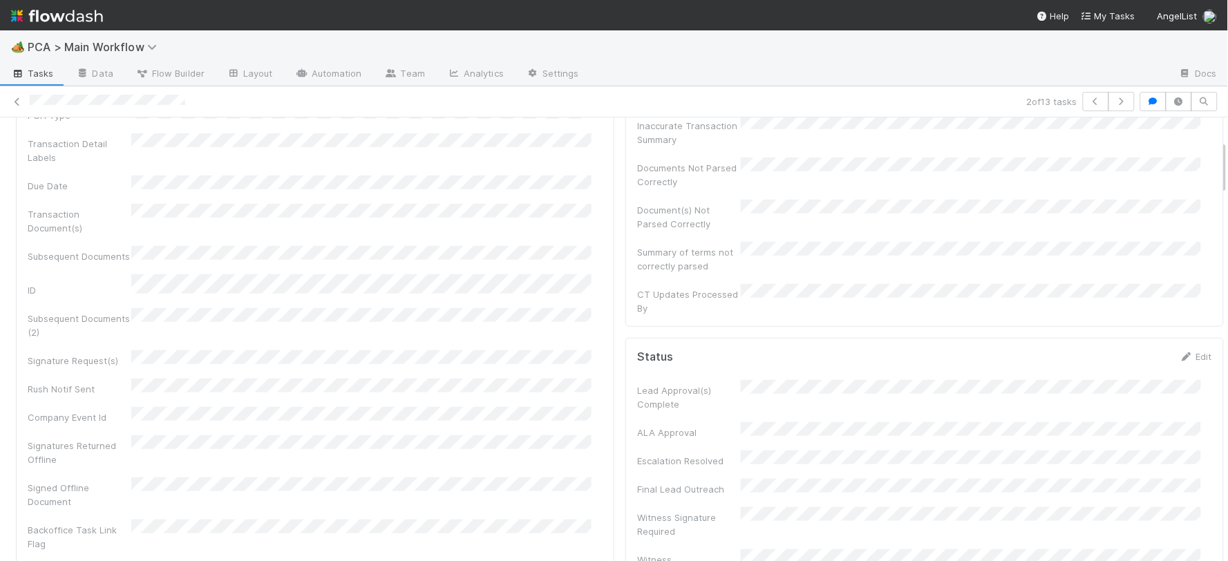
scroll to position [0, 0]
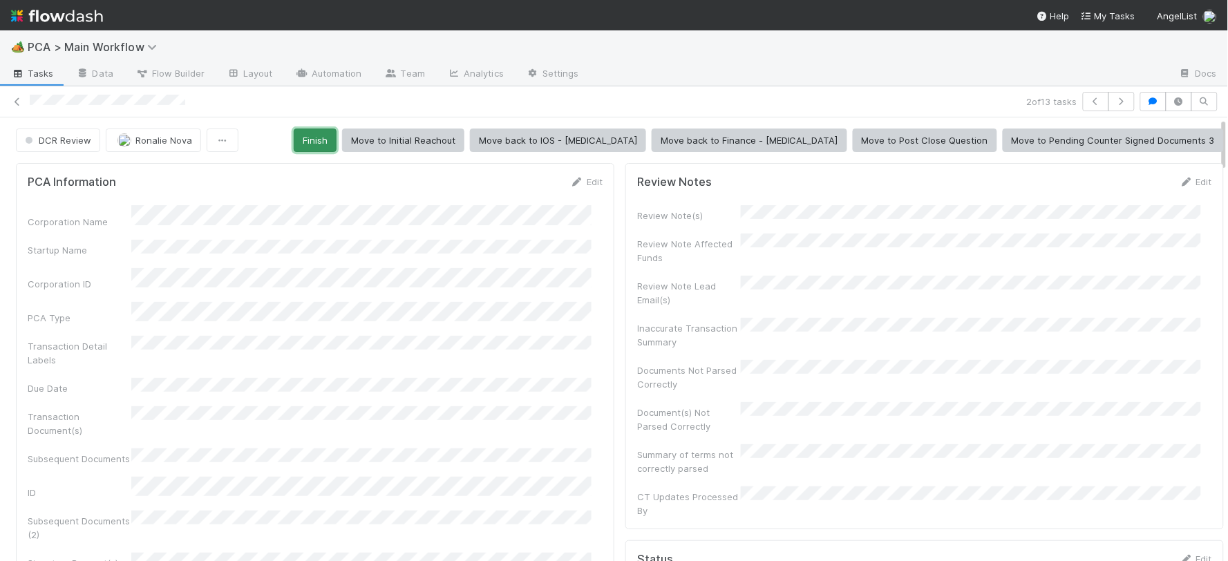
click at [336, 140] on button "Finish" at bounding box center [315, 140] width 43 height 23
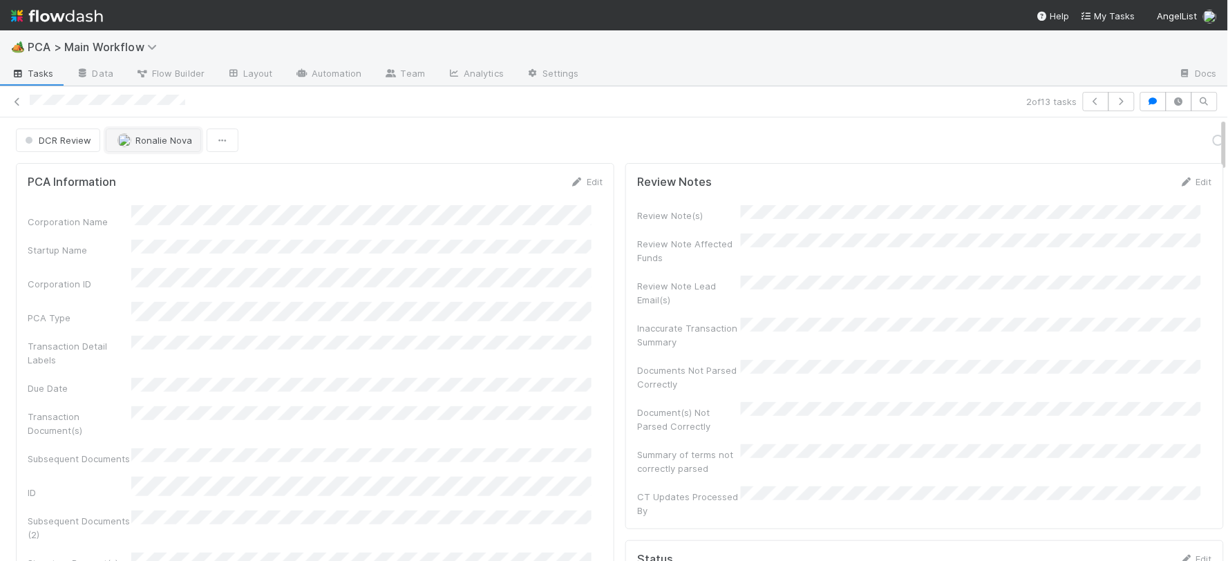
click at [162, 141] on span "Ronalie Nova" at bounding box center [163, 140] width 57 height 11
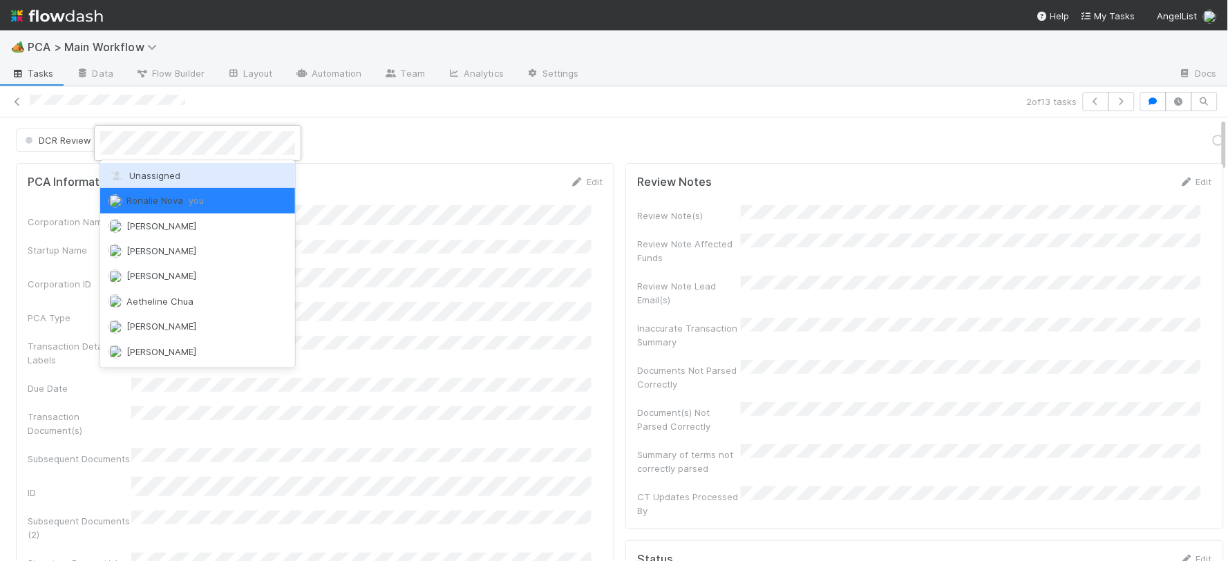
click at [157, 176] on span "Unassigned" at bounding box center [144, 175] width 72 height 11
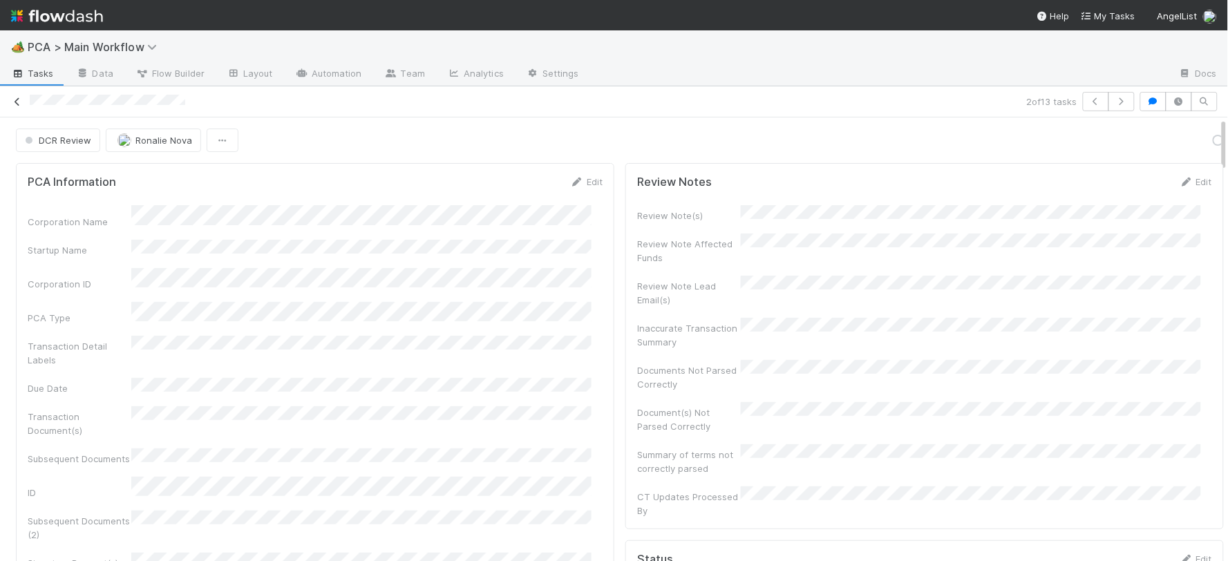
click at [18, 100] on icon at bounding box center [17, 101] width 14 height 9
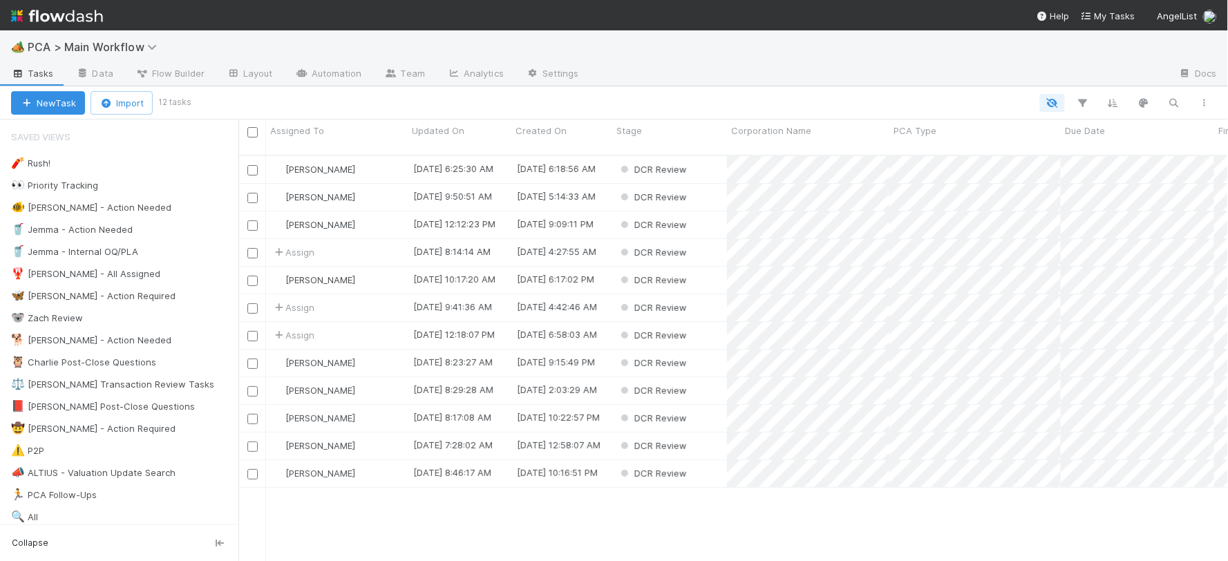
scroll to position [406, 978]
click at [380, 240] on div "Assign" at bounding box center [337, 252] width 142 height 27
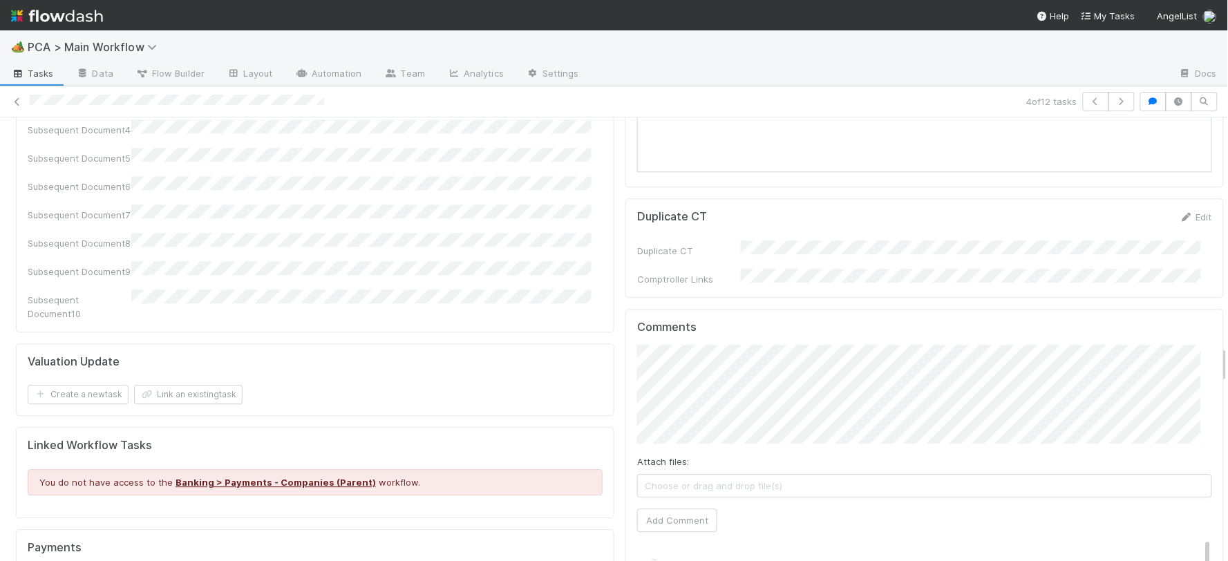
scroll to position [2686, 0]
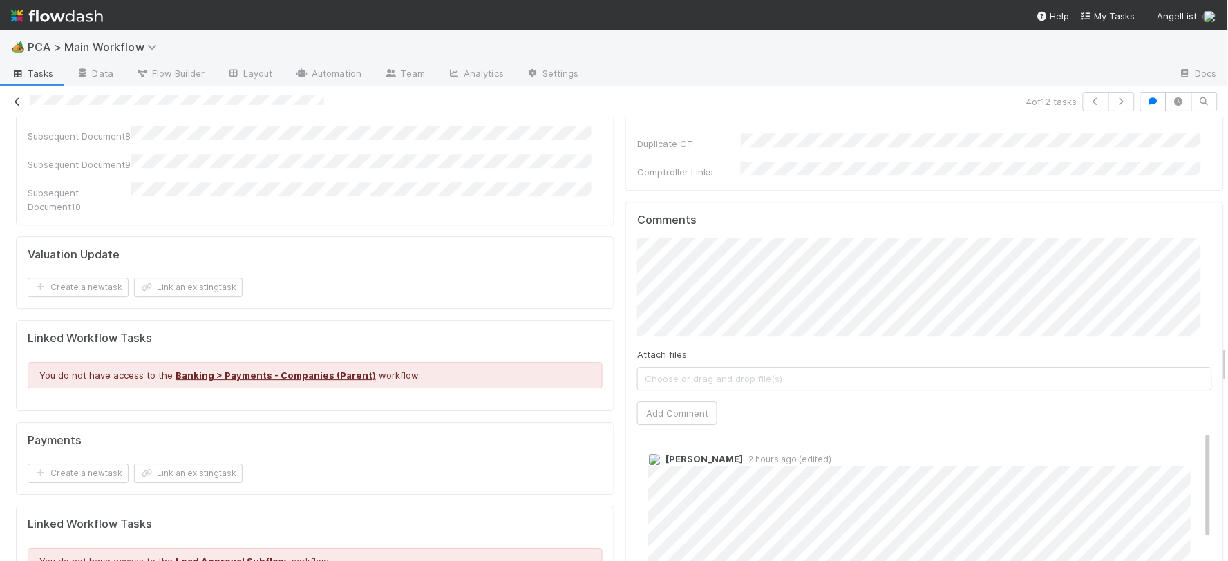
click at [17, 100] on icon at bounding box center [17, 101] width 14 height 9
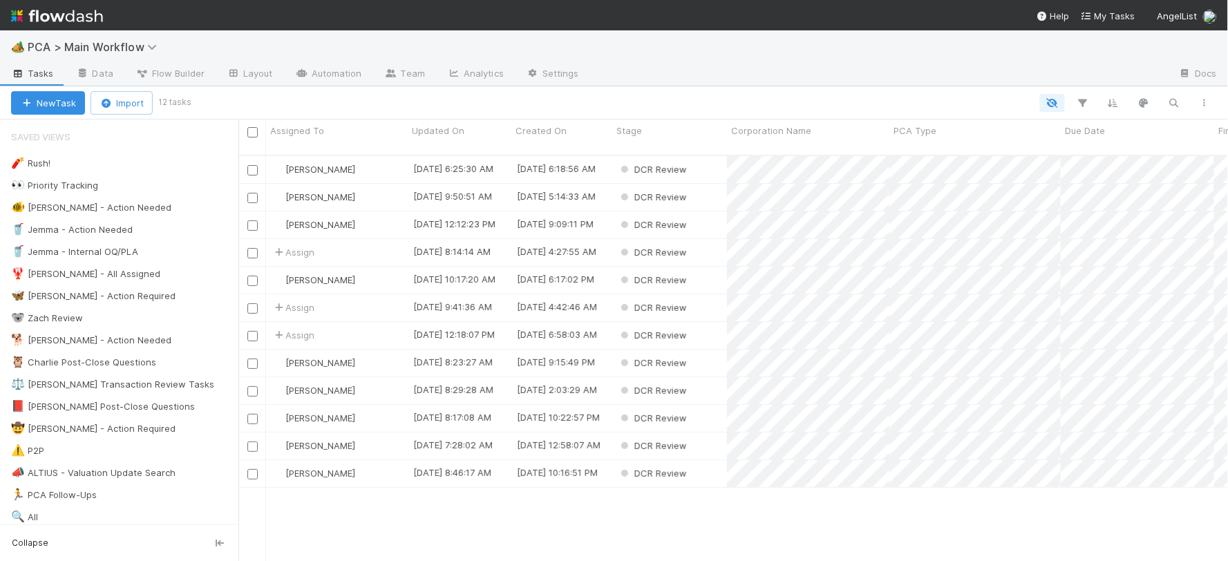
scroll to position [406, 978]
click at [374, 294] on div "Assign" at bounding box center [337, 307] width 142 height 27
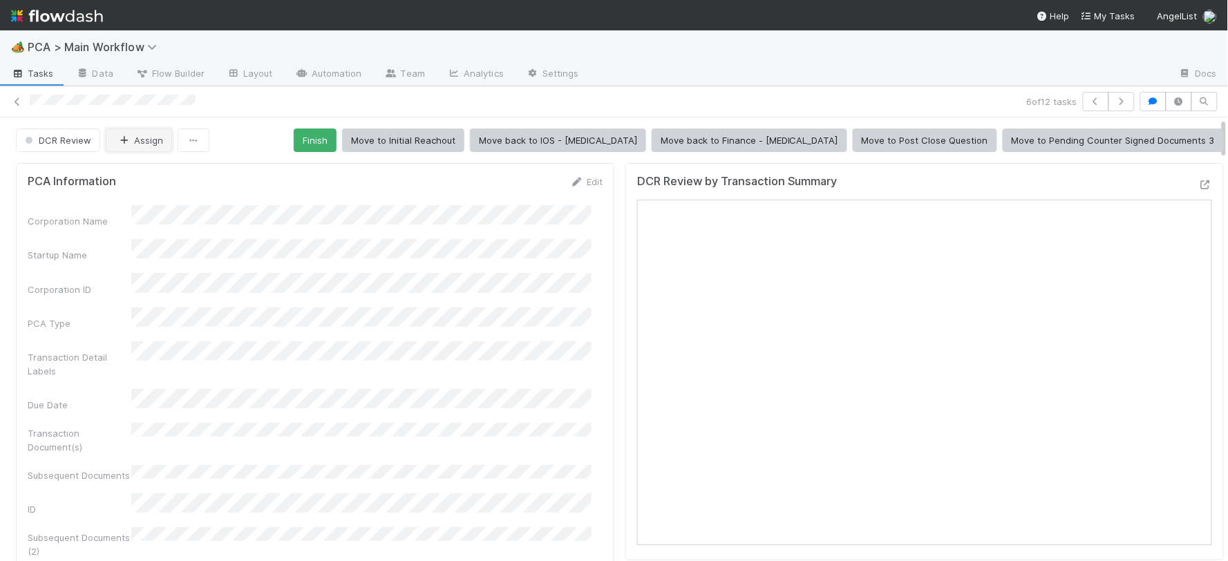
click at [137, 143] on button "Assign" at bounding box center [139, 140] width 66 height 23
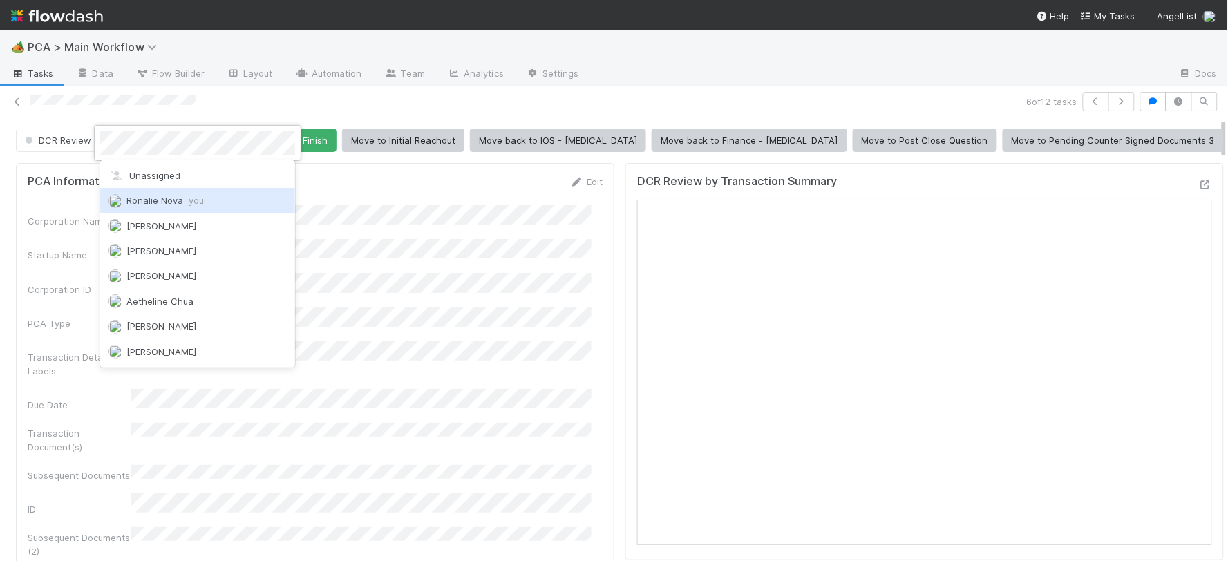
click at [143, 198] on span "Ronalie Nova you" at bounding box center [164, 200] width 77 height 11
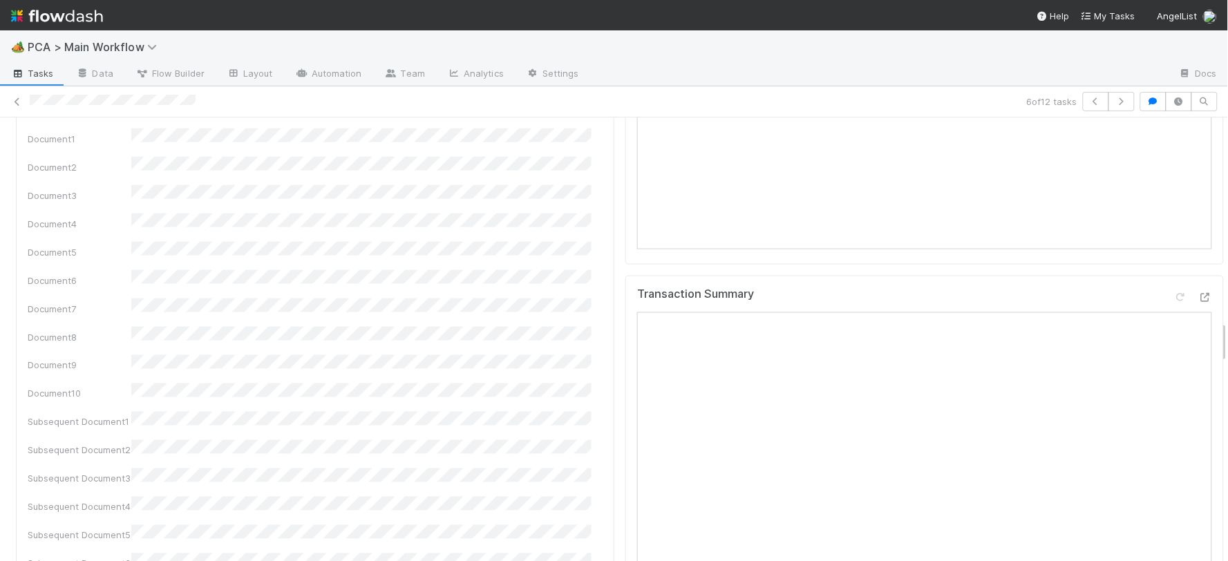
scroll to position [2150, 0]
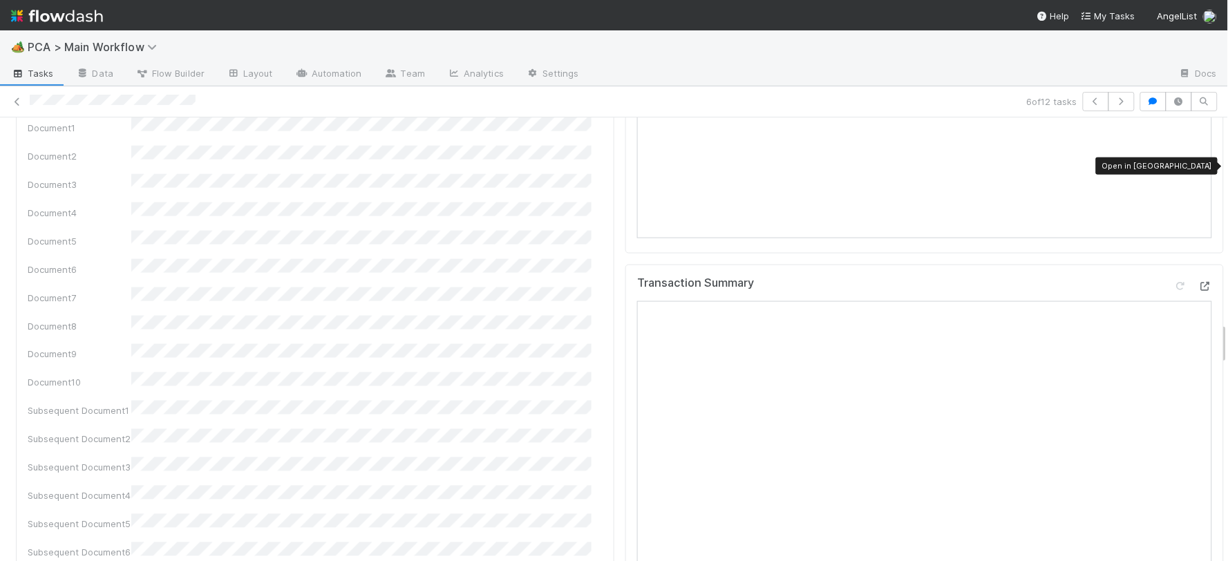
click at [1198, 282] on icon at bounding box center [1205, 286] width 14 height 9
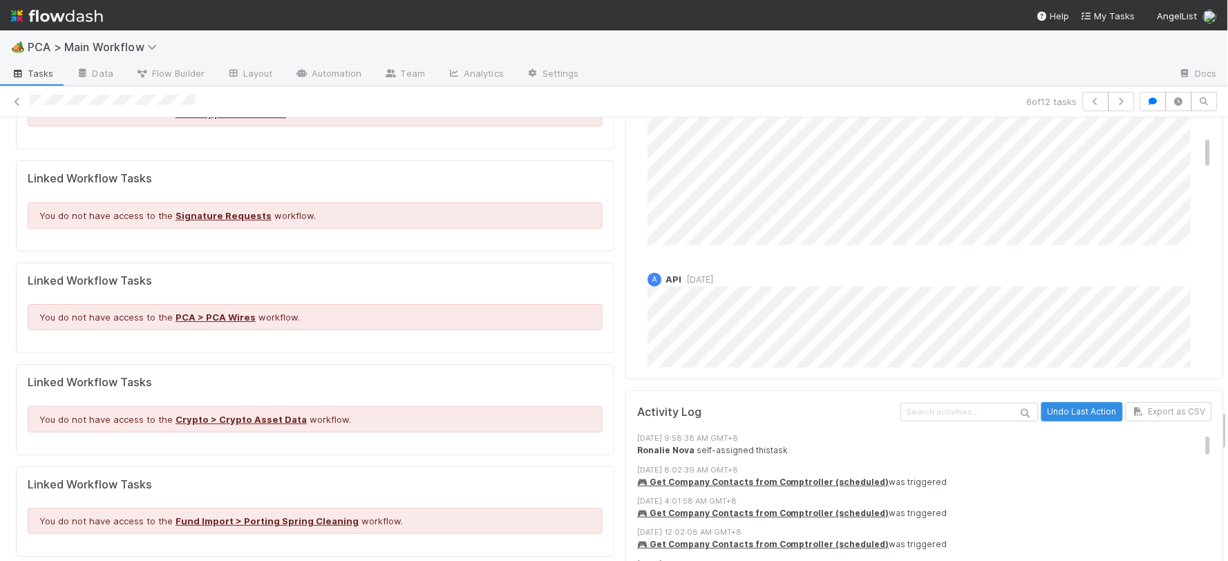
scroll to position [2533, 0]
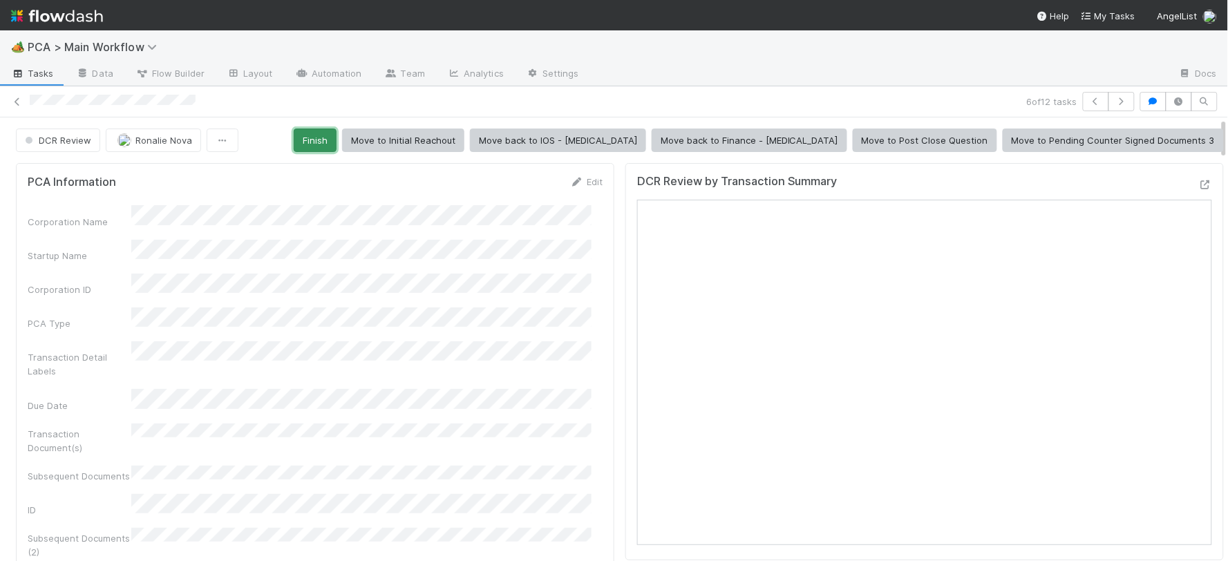
click at [336, 141] on button "Finish" at bounding box center [315, 140] width 43 height 23
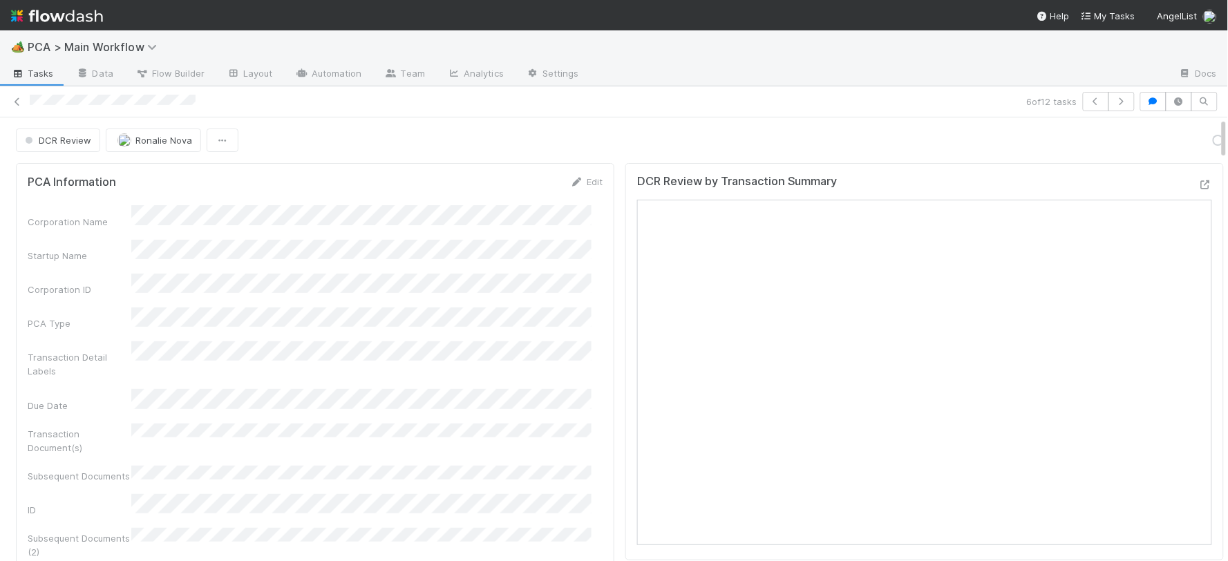
scroll to position [480, 0]
click at [178, 140] on span "Ronalie Nova" at bounding box center [163, 140] width 57 height 11
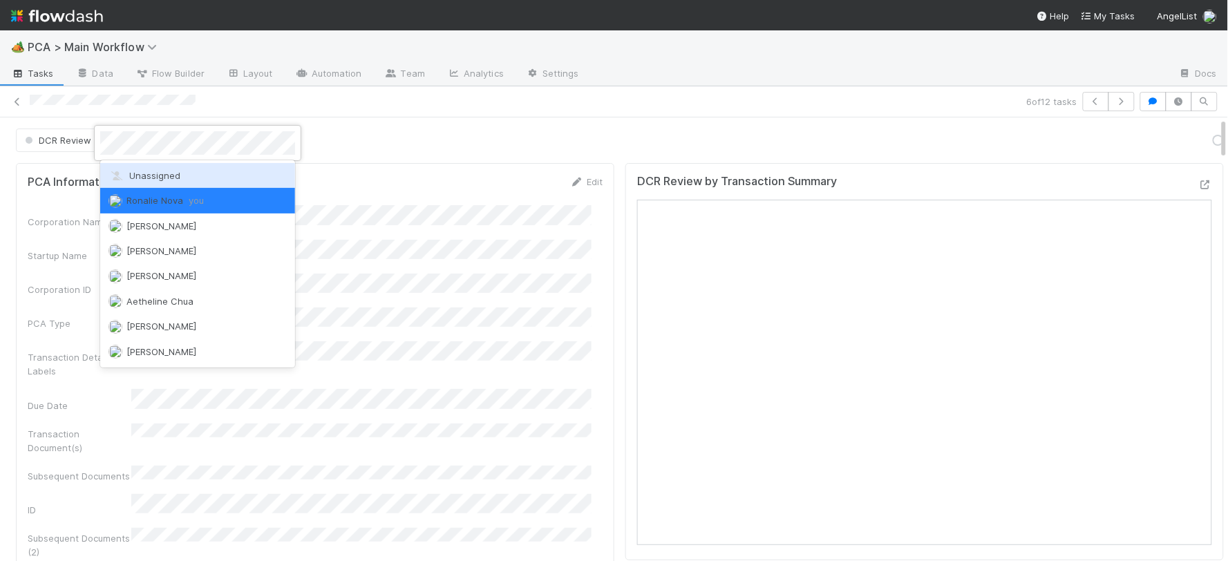
click at [169, 173] on span "Unassigned" at bounding box center [144, 175] width 72 height 11
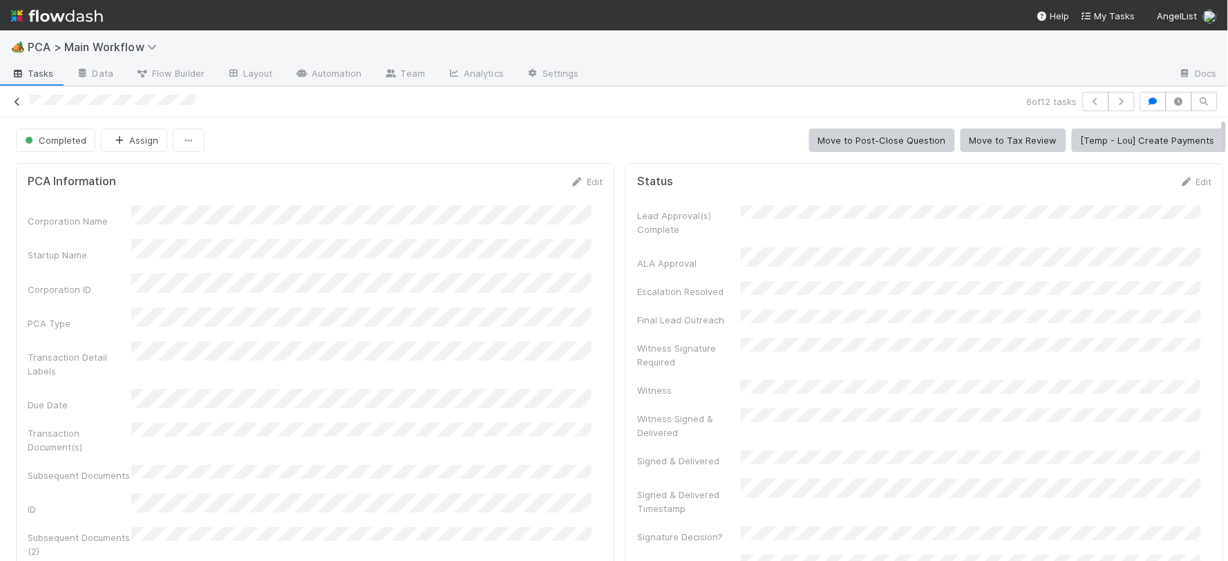
click at [17, 99] on icon at bounding box center [17, 101] width 14 height 9
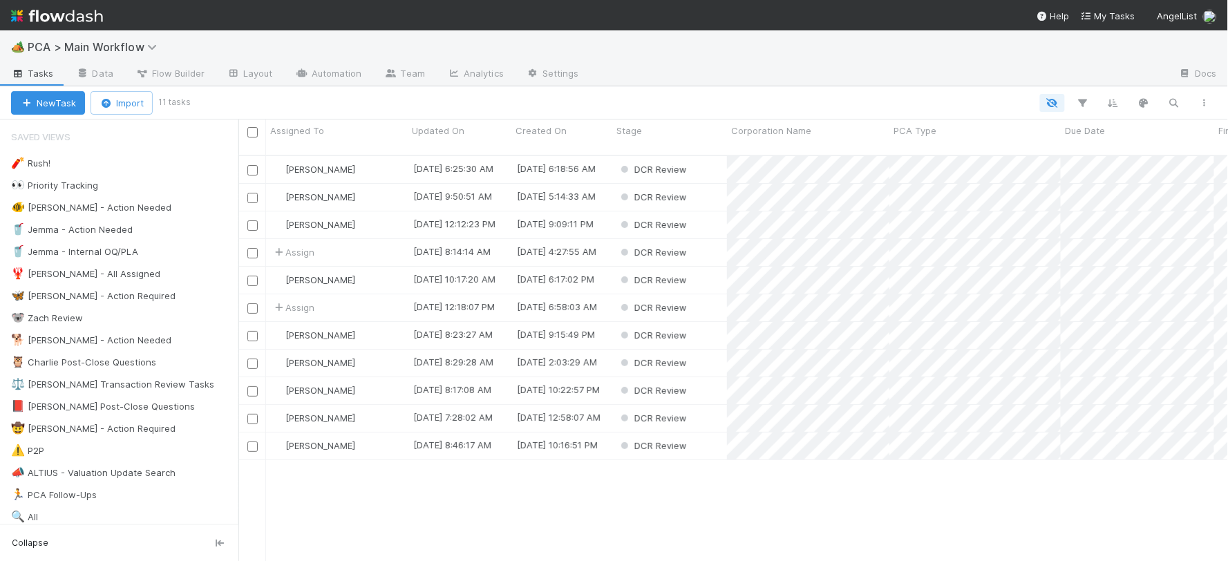
scroll to position [406, 978]
click at [350, 294] on div "Assign" at bounding box center [337, 307] width 142 height 27
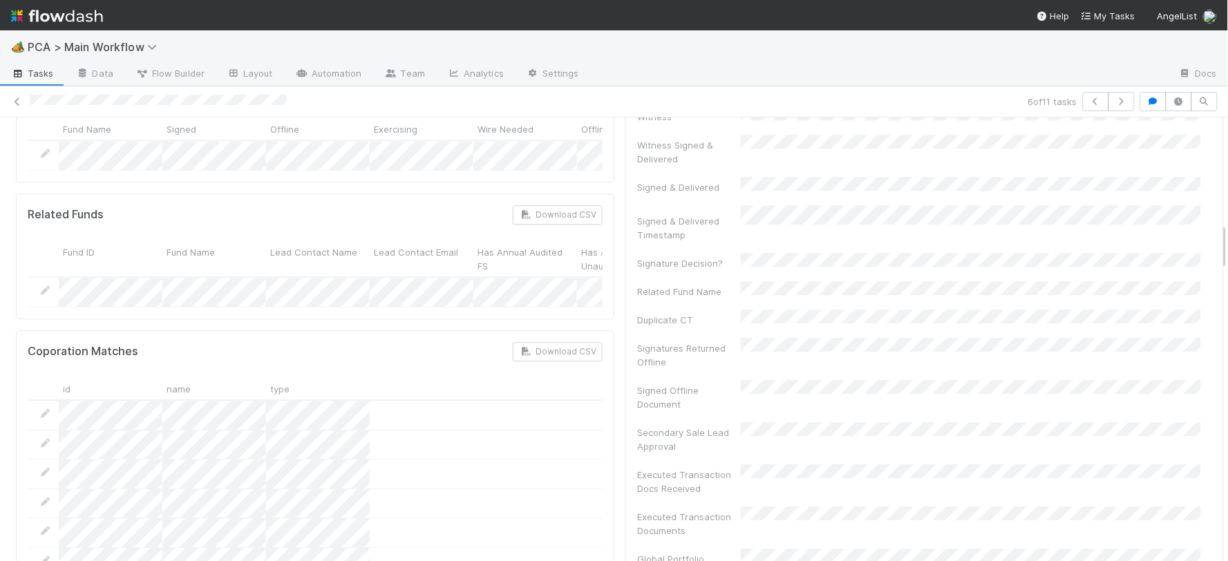
scroll to position [998, 0]
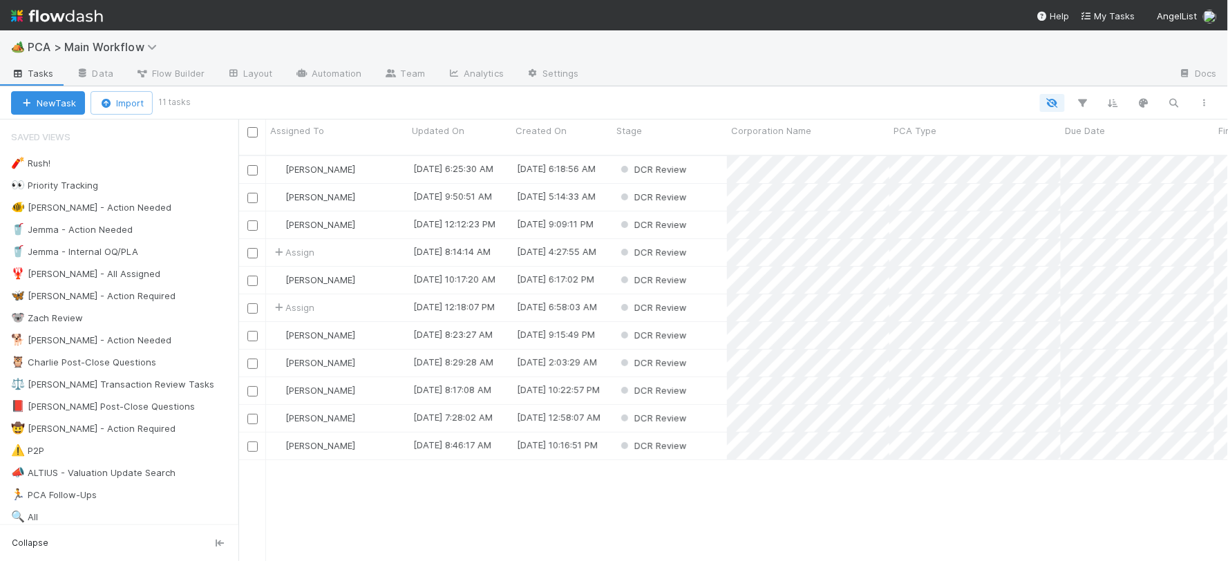
scroll to position [406, 978]
click at [301, 126] on span "Assigned To" at bounding box center [297, 131] width 54 height 14
click at [312, 155] on div "Sort A → Z" at bounding box center [350, 156] width 158 height 21
click at [292, 162] on span "Assign" at bounding box center [293, 169] width 43 height 14
click at [372, 294] on div "Janice Garcia" at bounding box center [337, 307] width 142 height 27
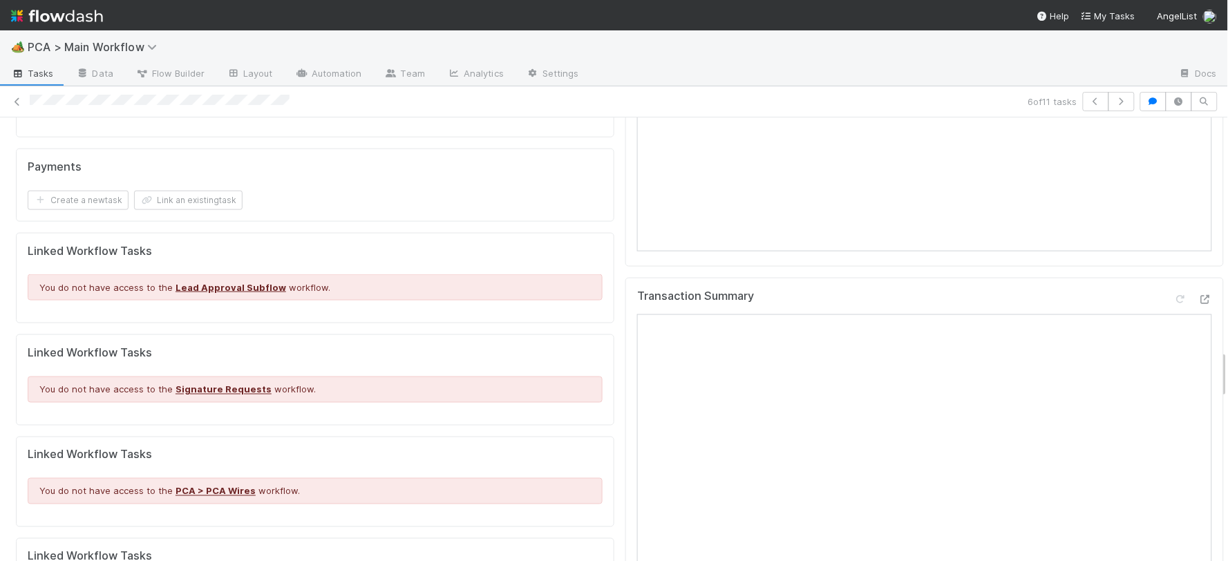
scroll to position [2073, 0]
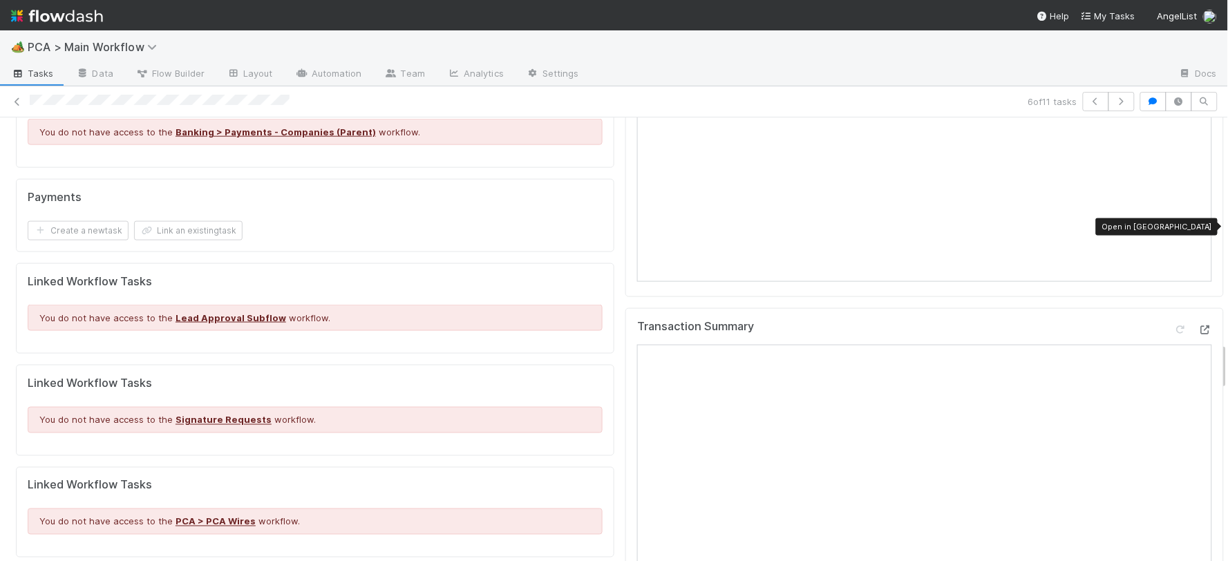
click at [1198, 325] on icon at bounding box center [1205, 329] width 14 height 9
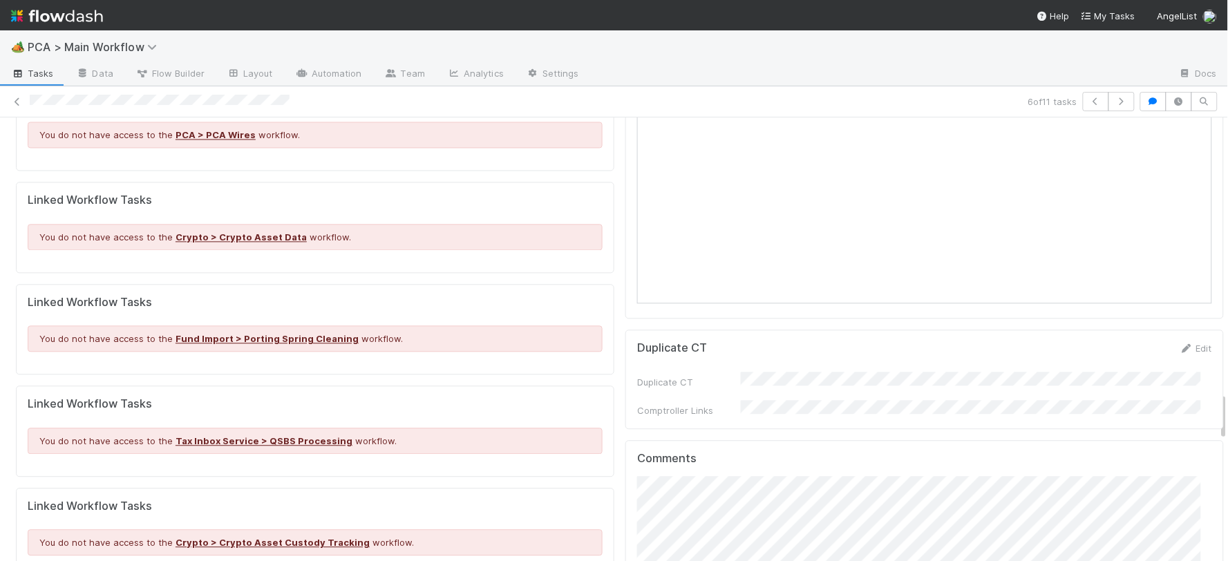
scroll to position [2533, 0]
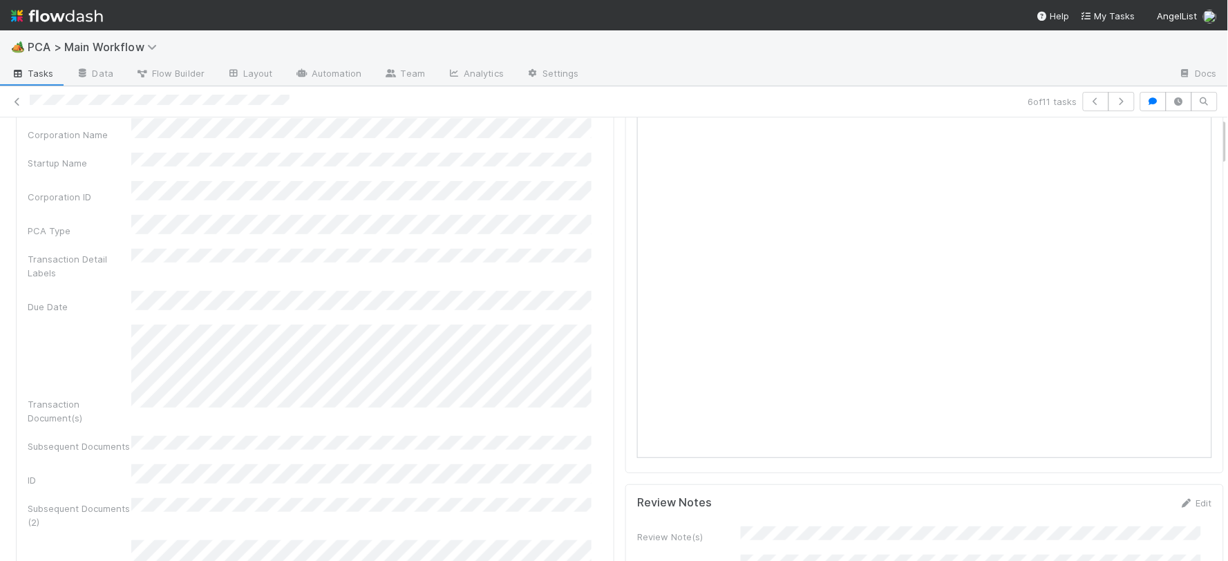
scroll to position [0, 0]
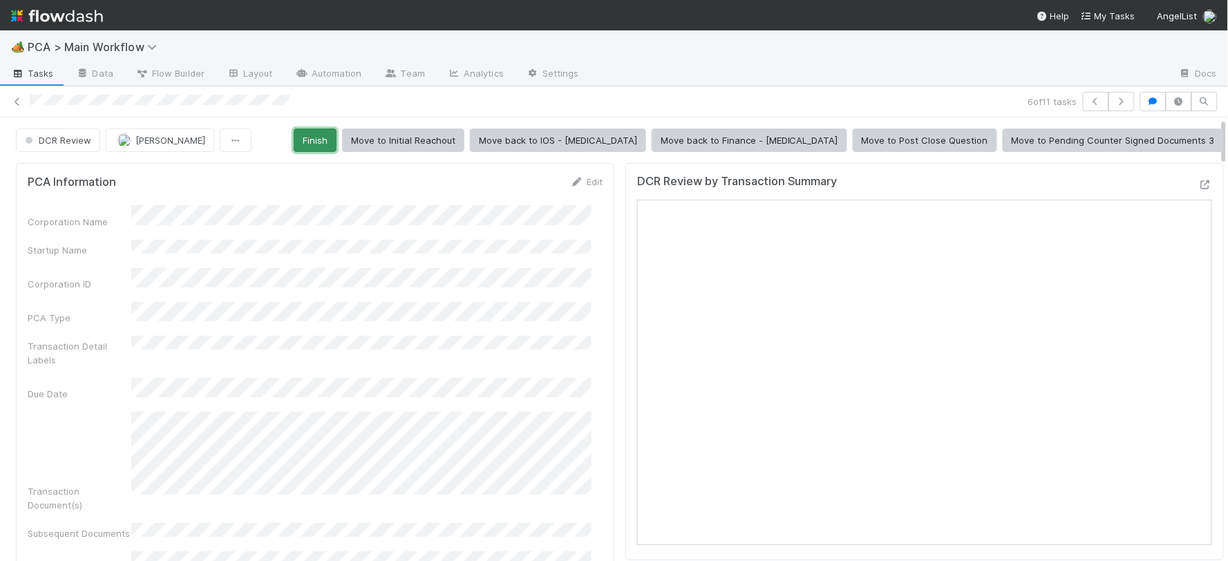
click at [336, 134] on button "Finish" at bounding box center [315, 140] width 43 height 23
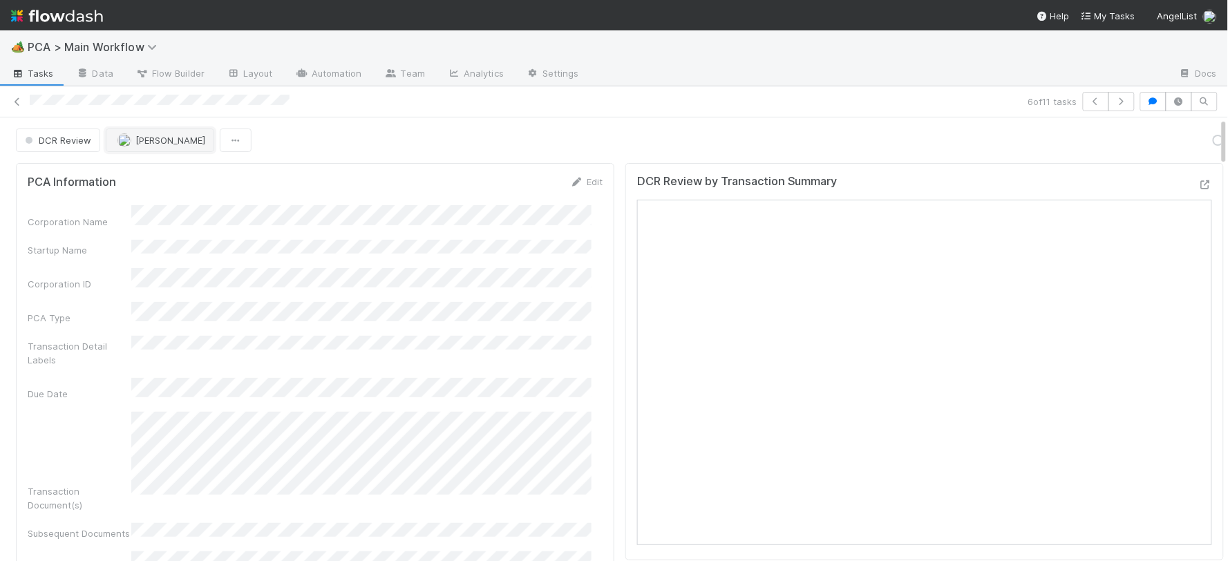
click at [150, 133] on button "Janice Garcia" at bounding box center [160, 140] width 108 height 23
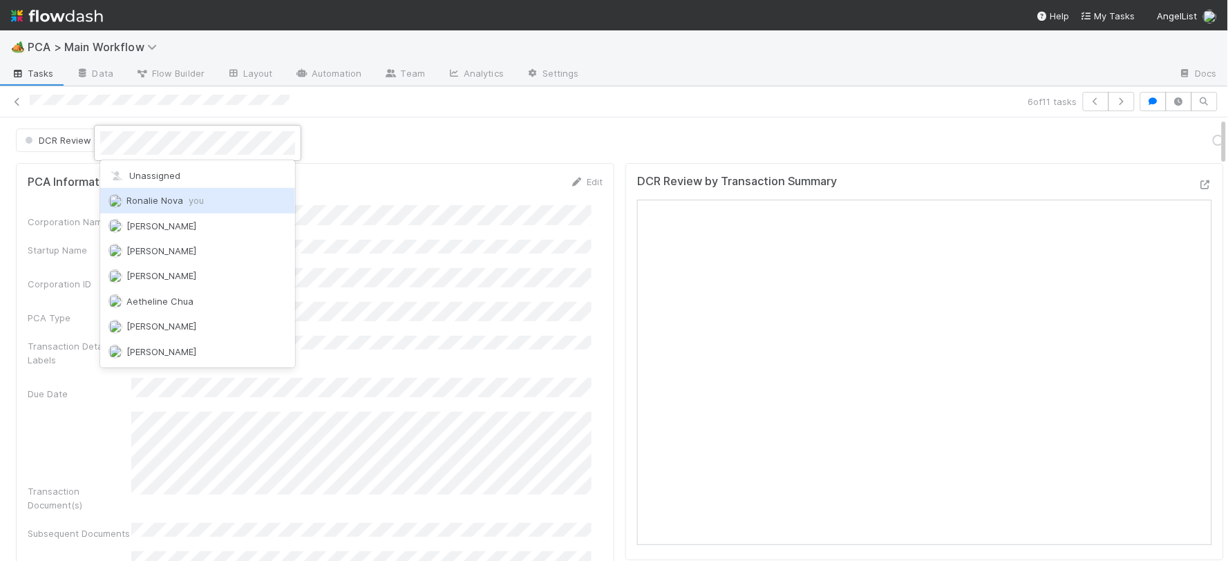
click at [266, 197] on div "Ronalie Nova you" at bounding box center [197, 200] width 195 height 25
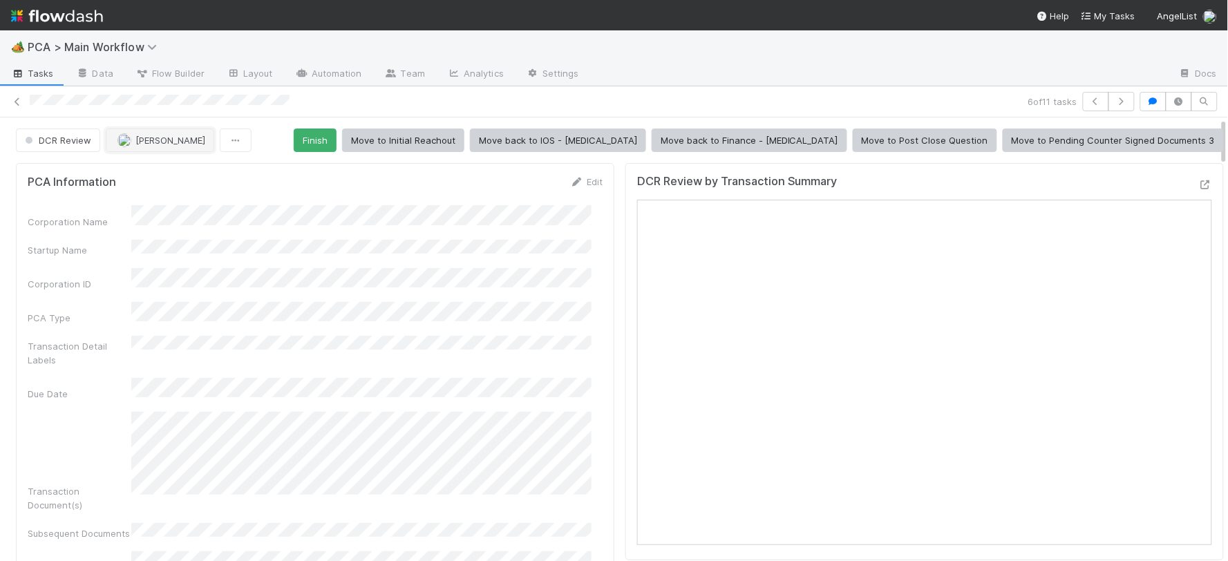
click at [164, 145] on span "Janice Garcia" at bounding box center [170, 140] width 70 height 11
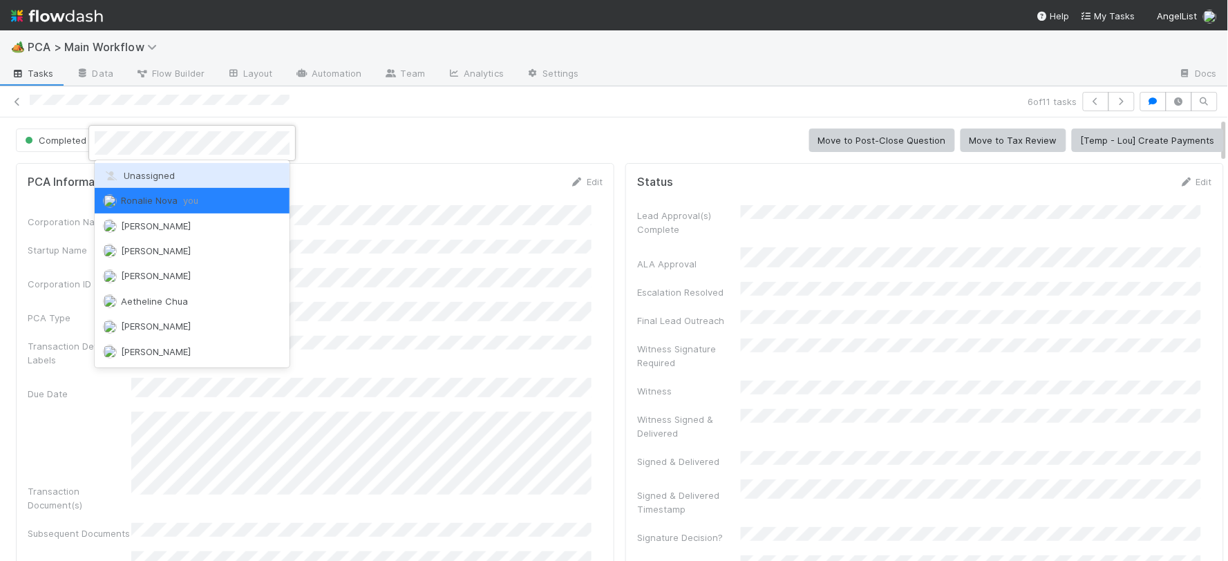
click at [170, 175] on span "Unassigned" at bounding box center [139, 175] width 72 height 11
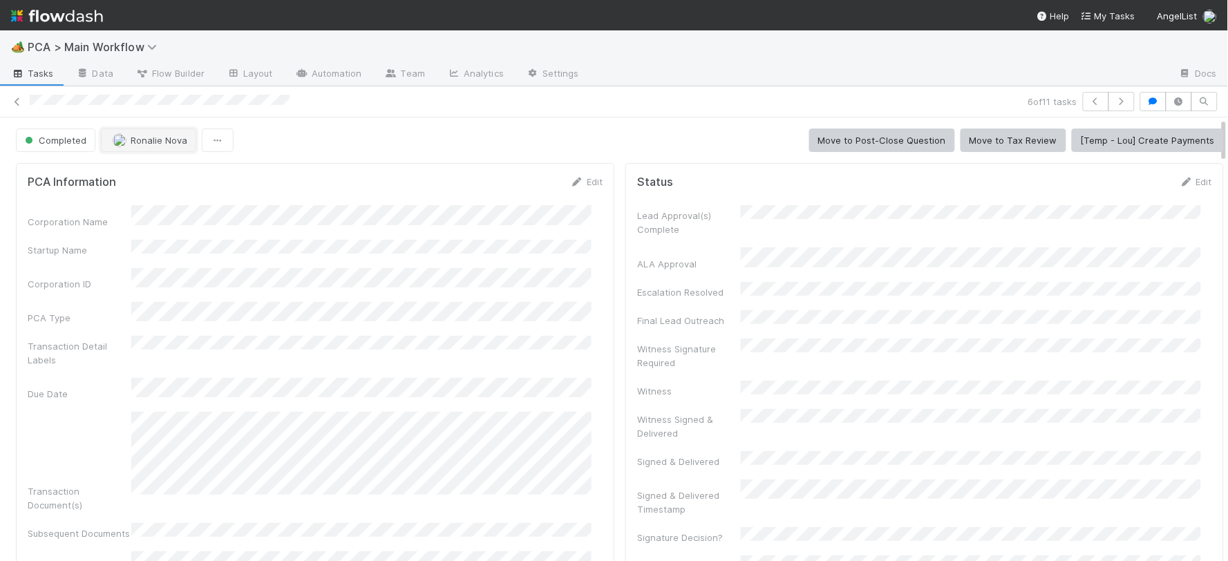
click at [146, 140] on span "Ronalie Nova" at bounding box center [159, 140] width 57 height 11
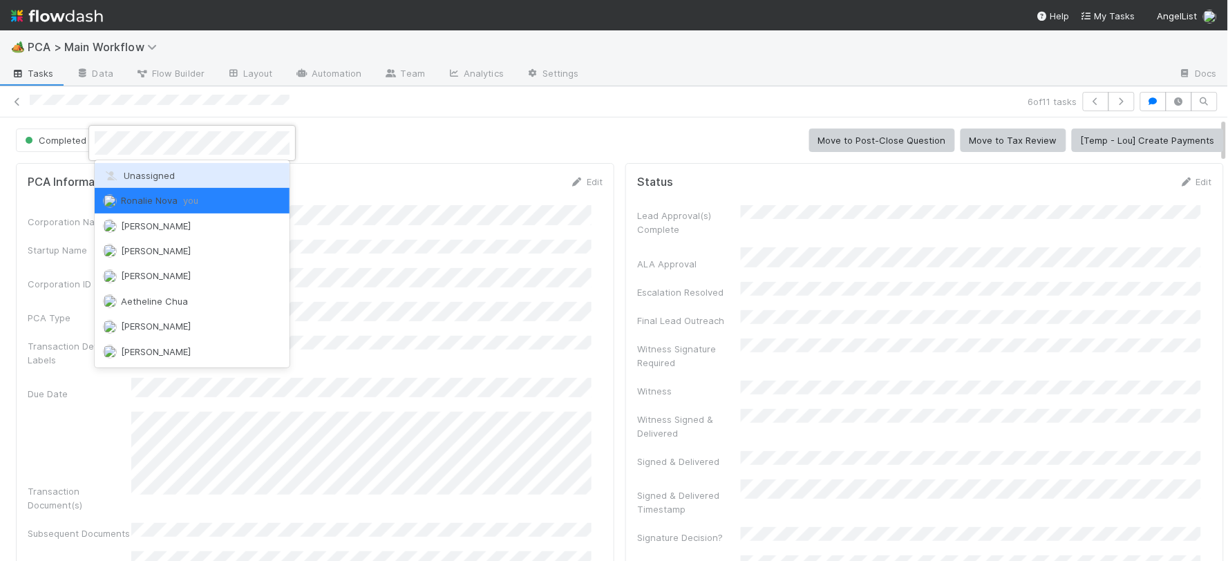
click at [149, 178] on span "Unassigned" at bounding box center [139, 175] width 72 height 11
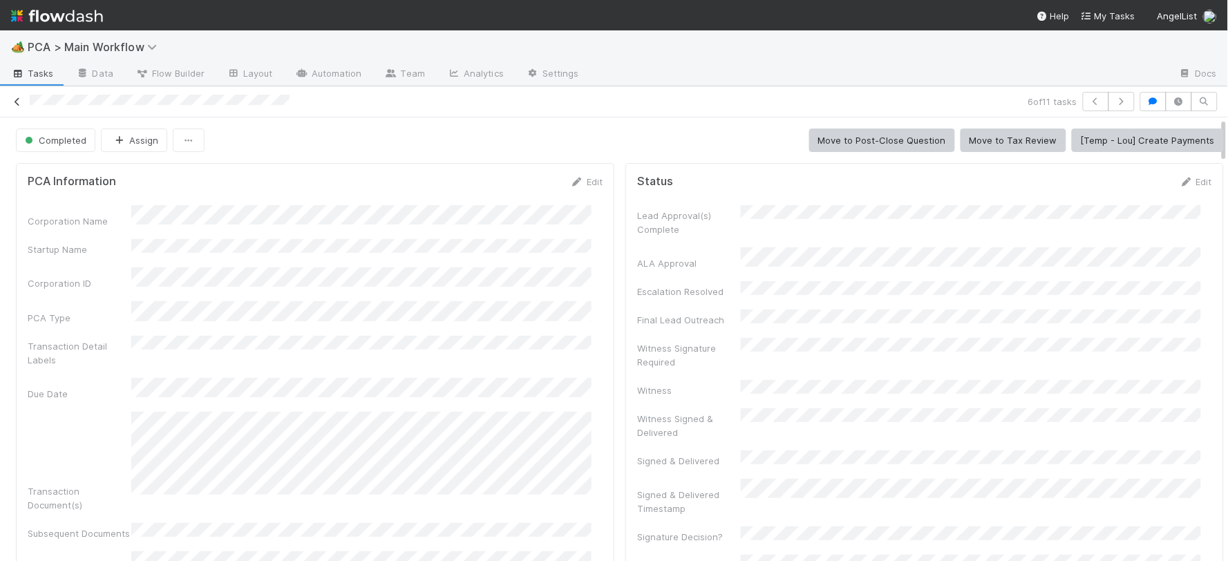
click at [15, 99] on icon at bounding box center [17, 101] width 14 height 9
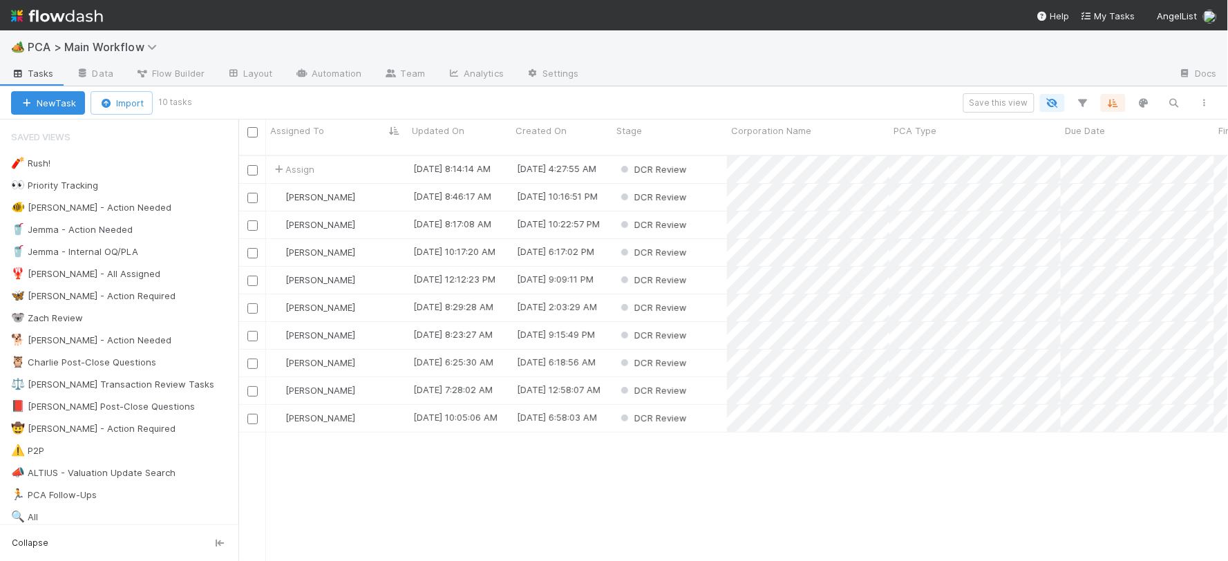
scroll to position [406, 978]
click at [366, 157] on div "Assign" at bounding box center [337, 169] width 142 height 27
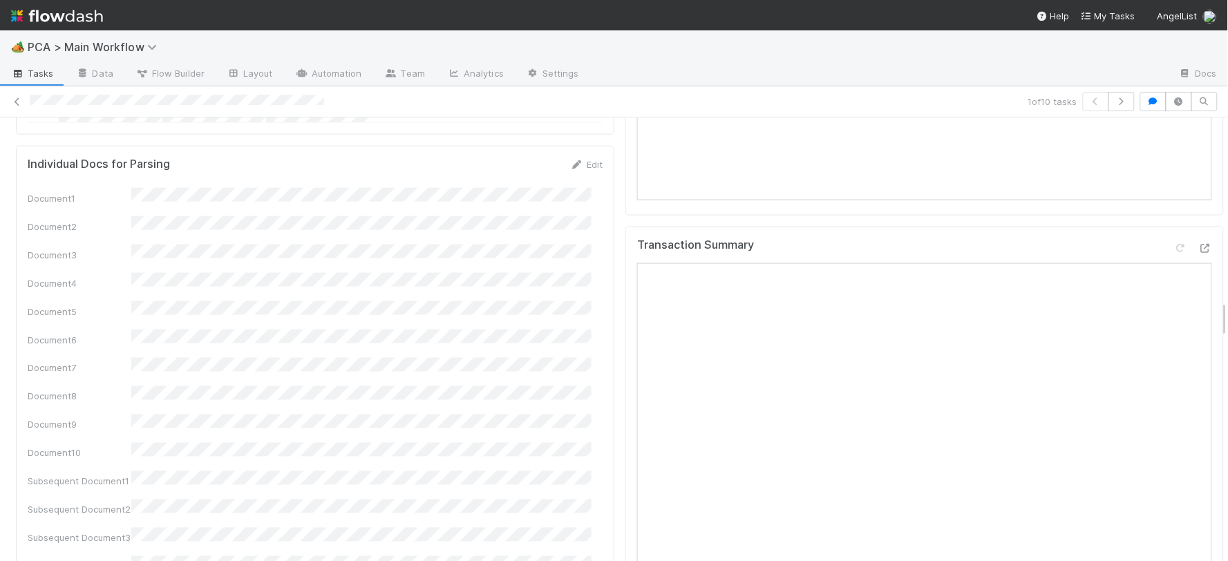
scroll to position [2150, 0]
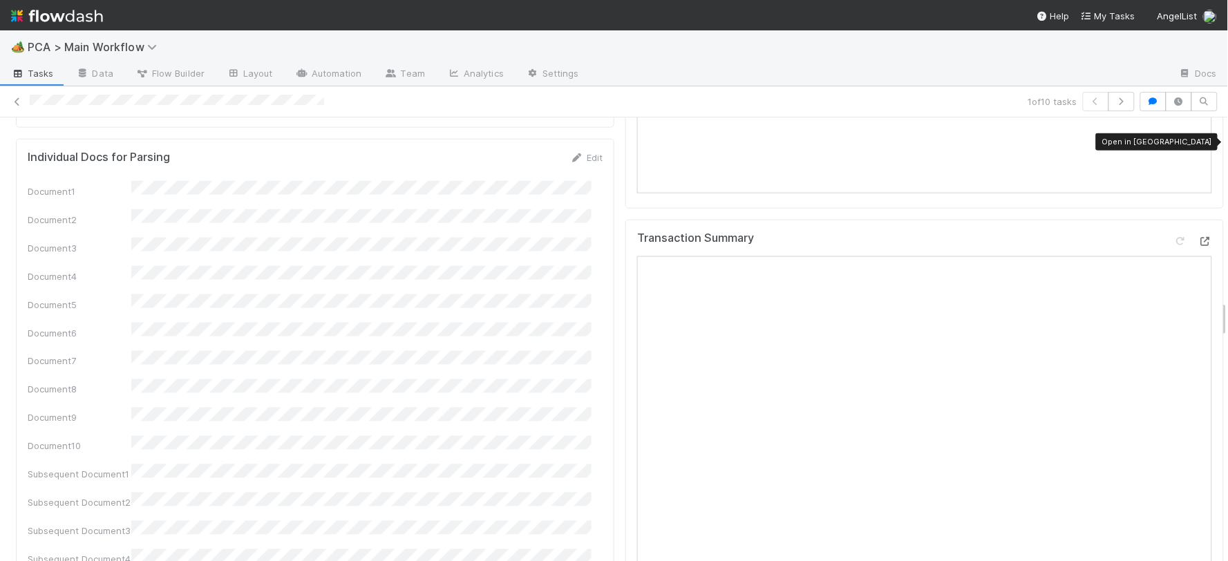
click at [1198, 237] on icon at bounding box center [1205, 241] width 14 height 9
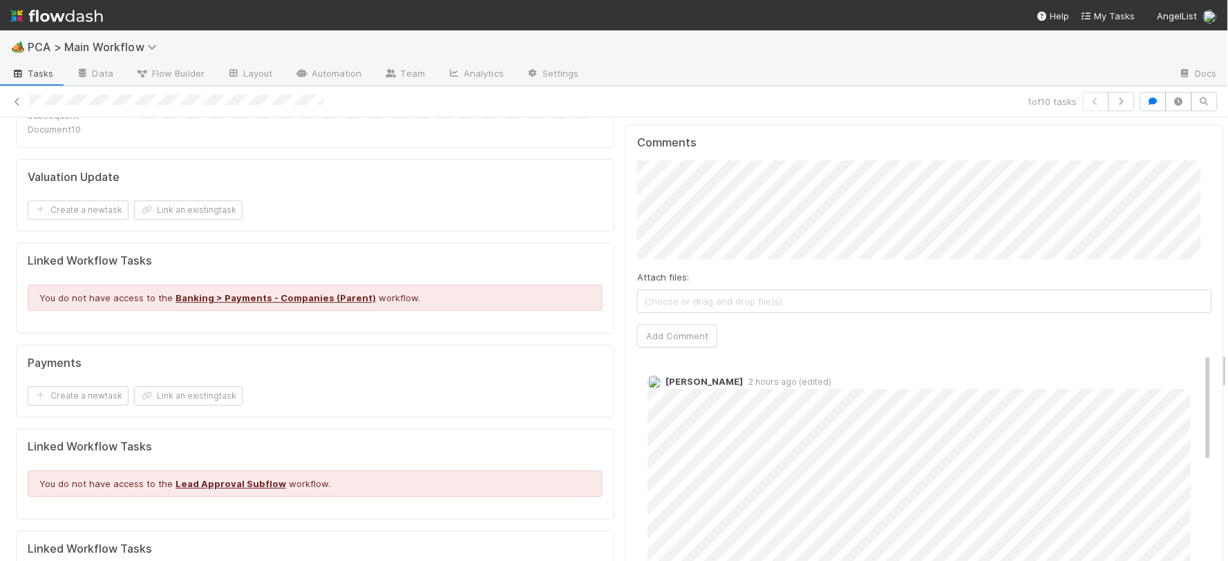
scroll to position [2533, 0]
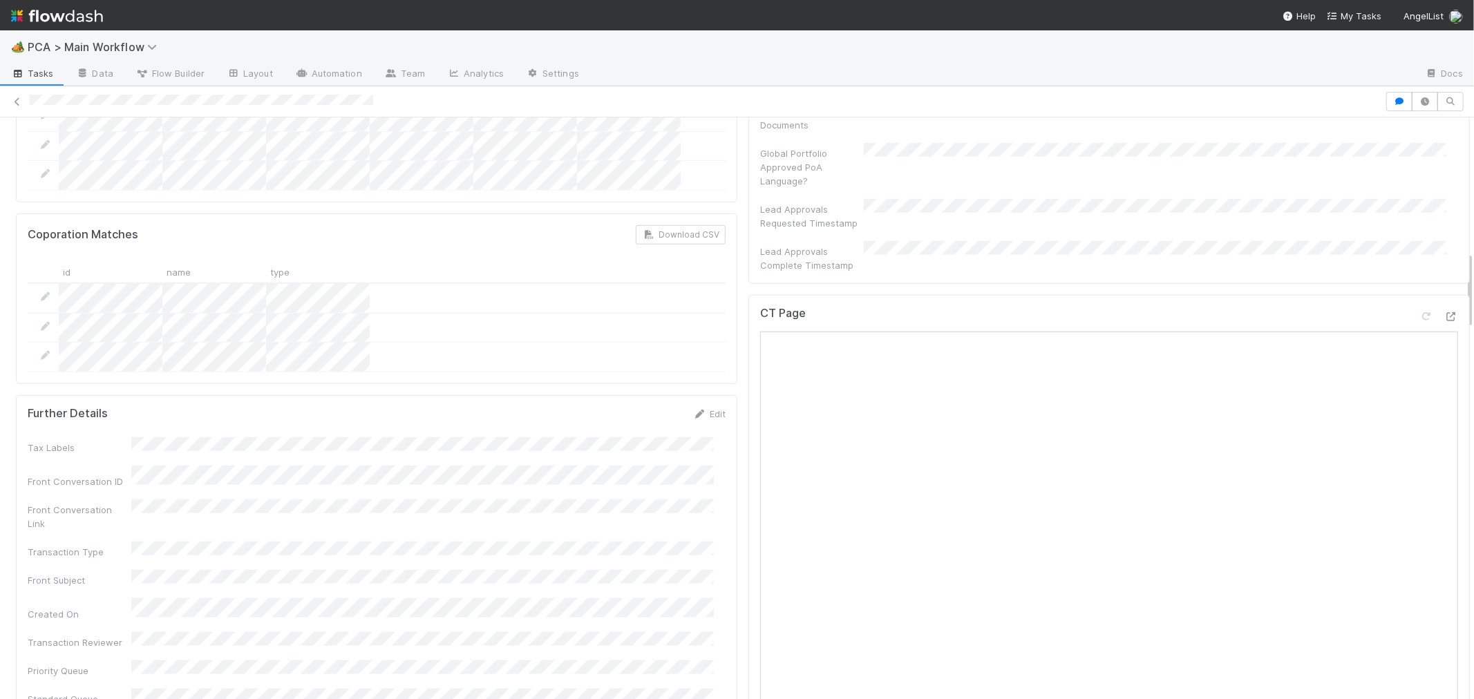
scroll to position [998, 0]
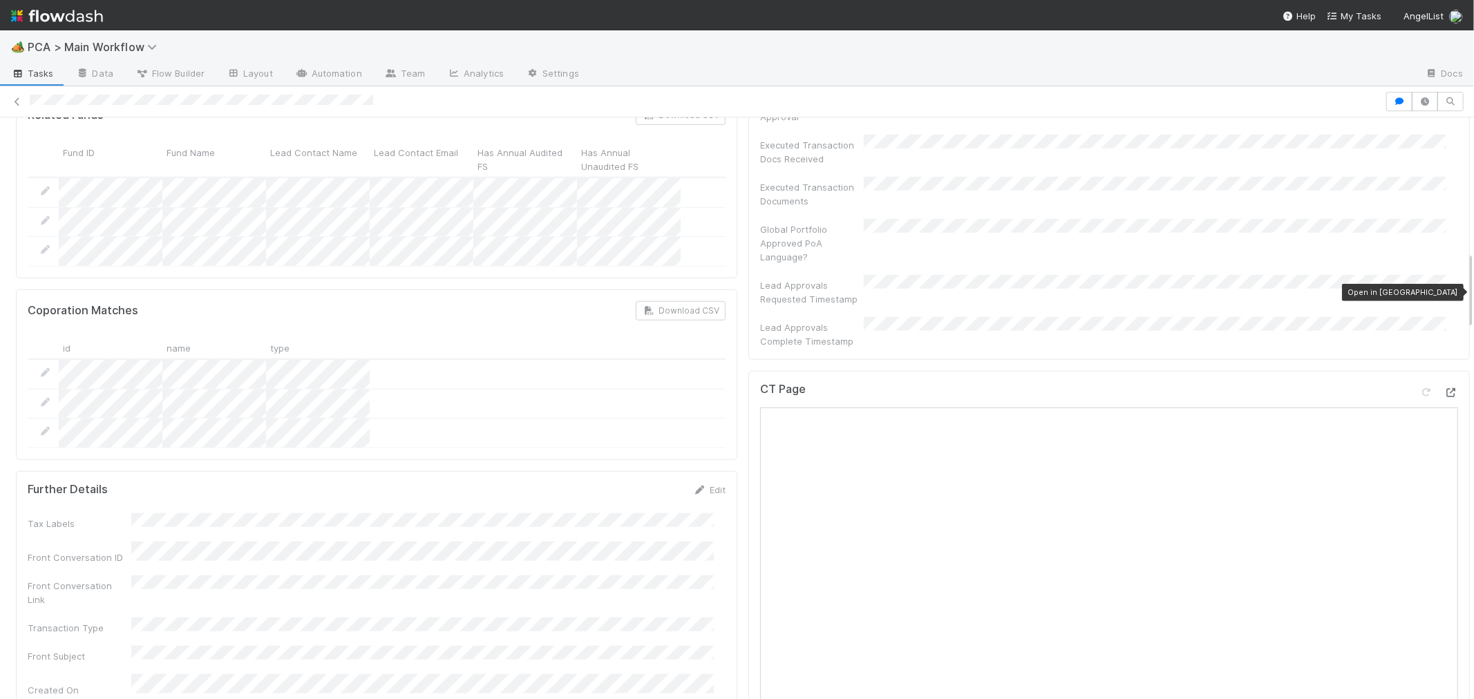
click at [1444, 388] on icon at bounding box center [1451, 392] width 14 height 9
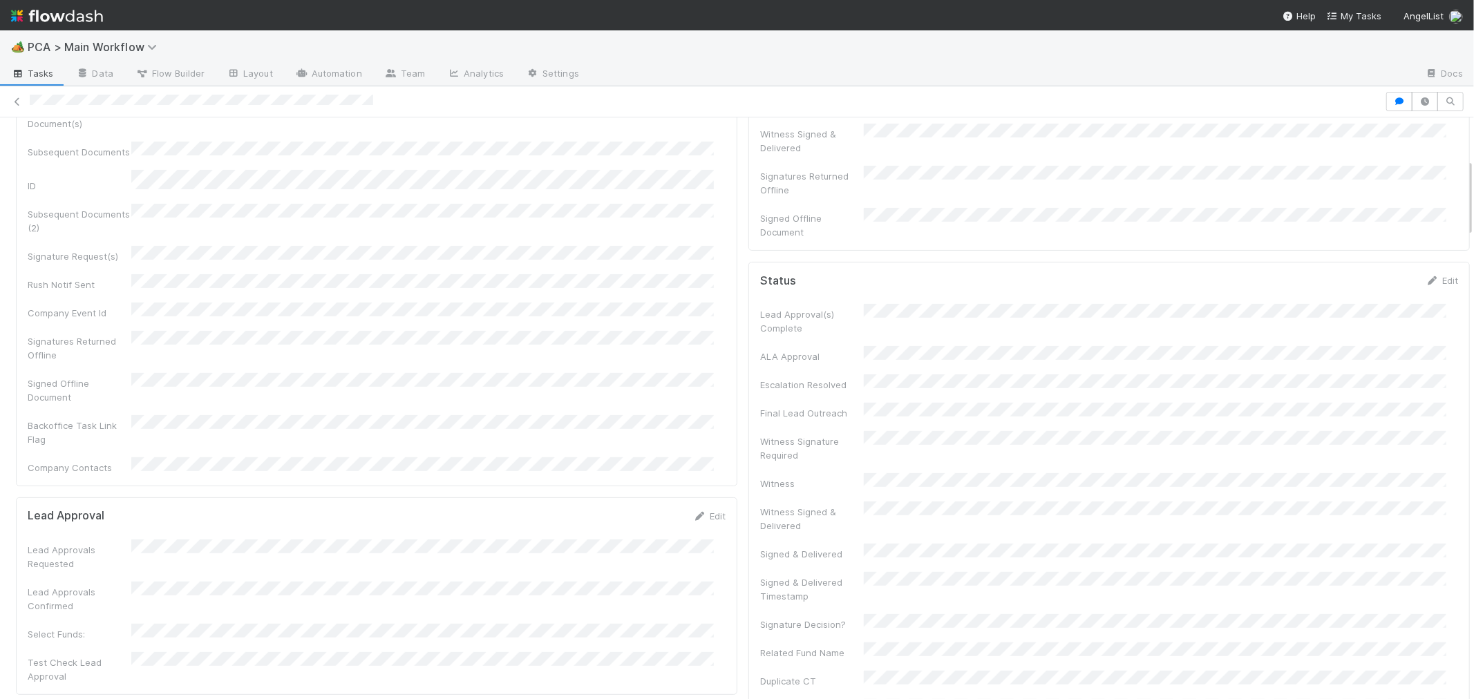
scroll to position [0, 0]
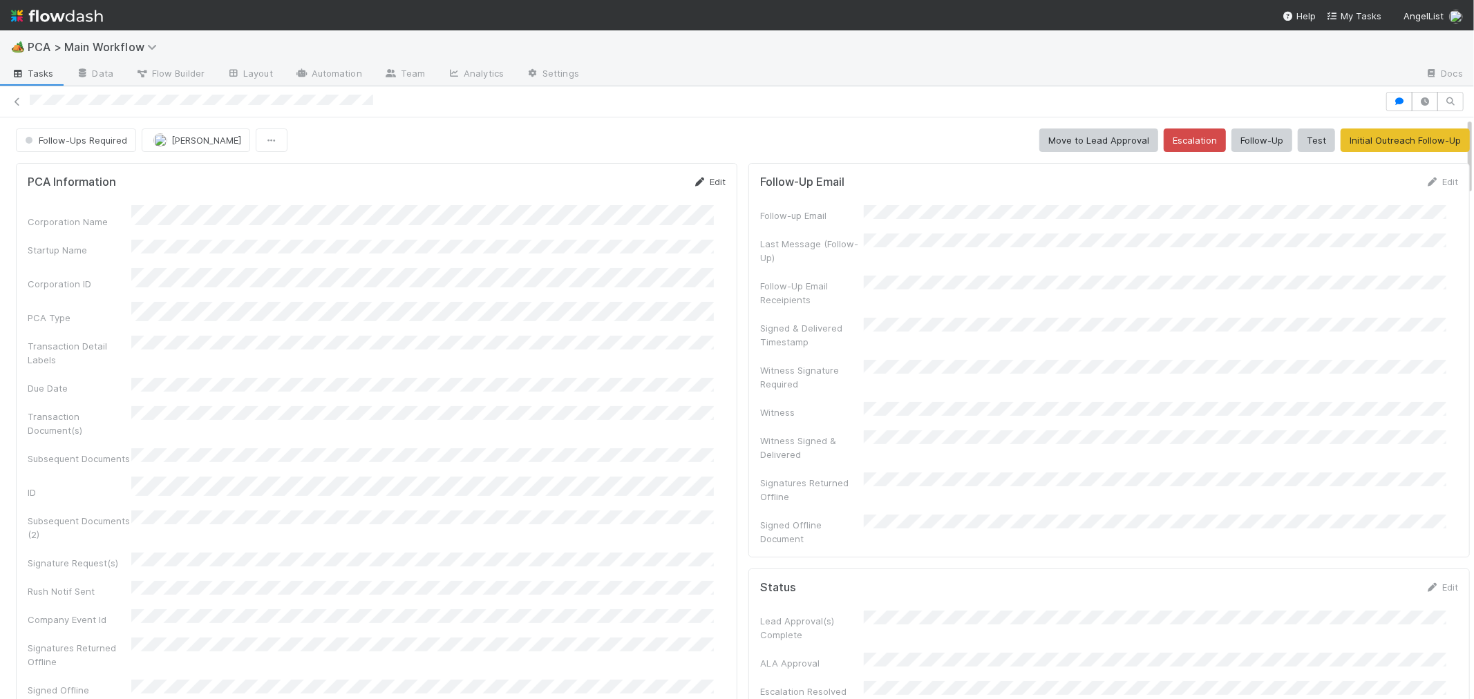
click at [701, 183] on link "Edit" at bounding box center [709, 181] width 32 height 11
click at [79, 221] on div "Corporation Name" at bounding box center [377, 228] width 698 height 27
click at [116, 291] on div "Corporation ID" at bounding box center [377, 304] width 698 height 27
click at [650, 187] on button "Save" at bounding box center [651, 186] width 39 height 23
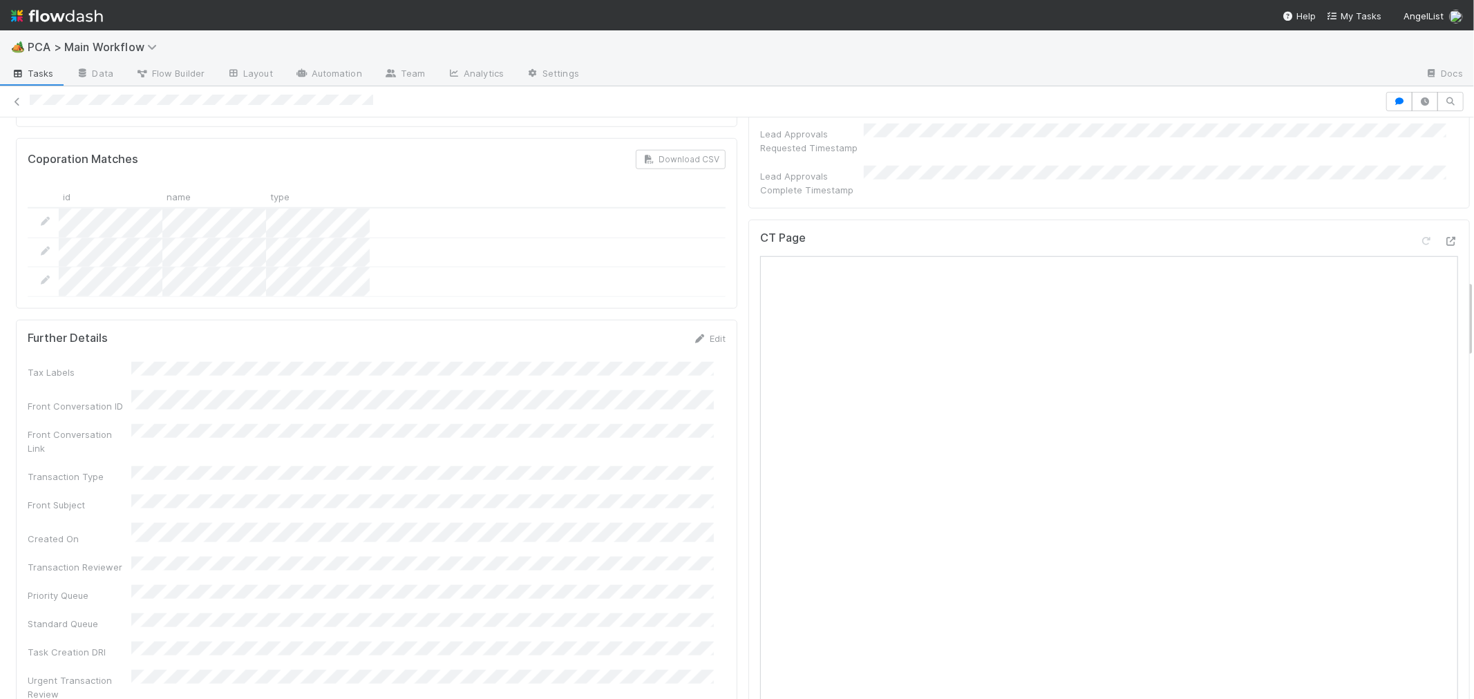
scroll to position [1228, 0]
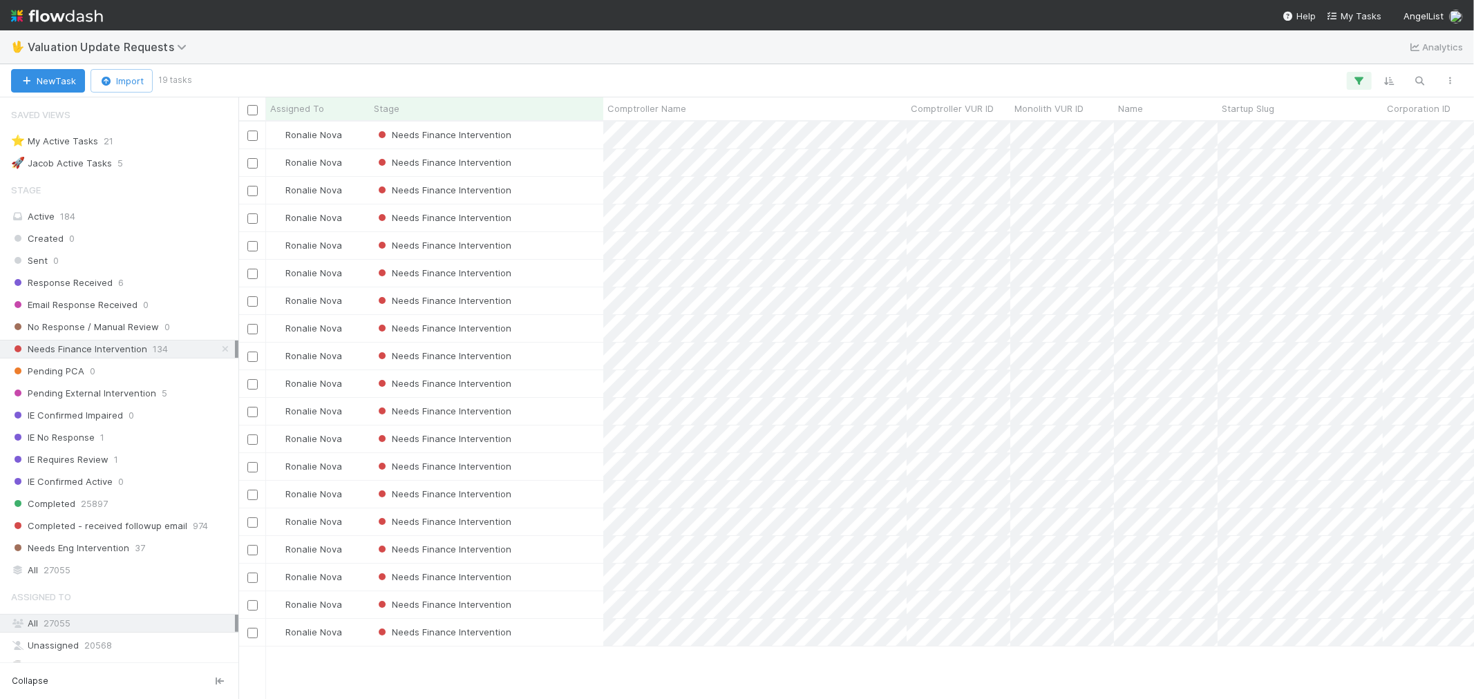
scroll to position [565, 1224]
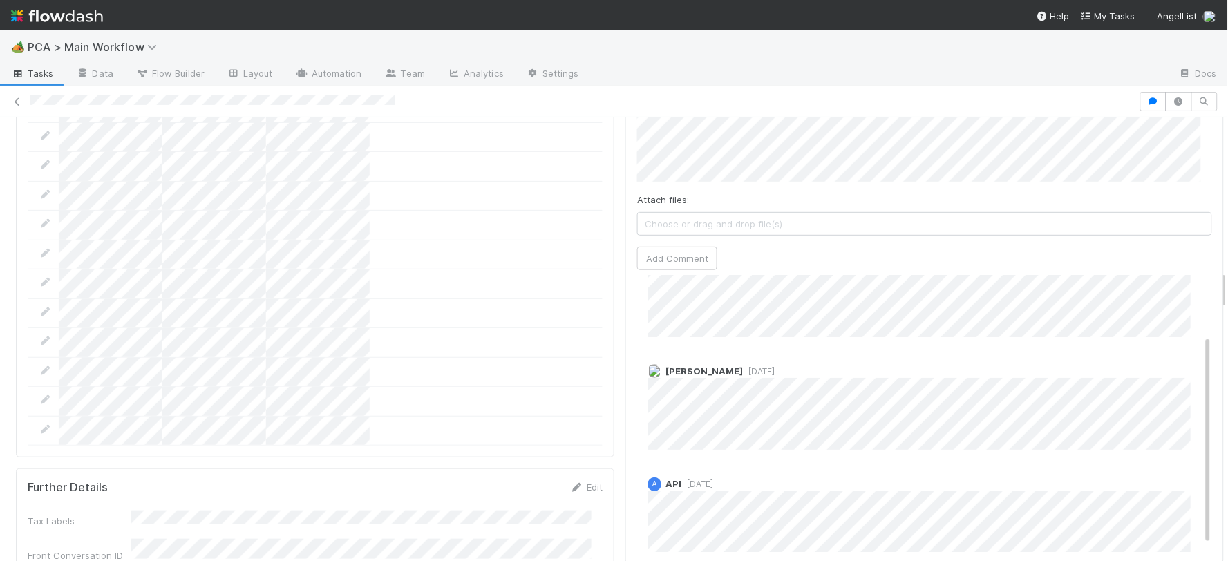
scroll to position [87, 0]
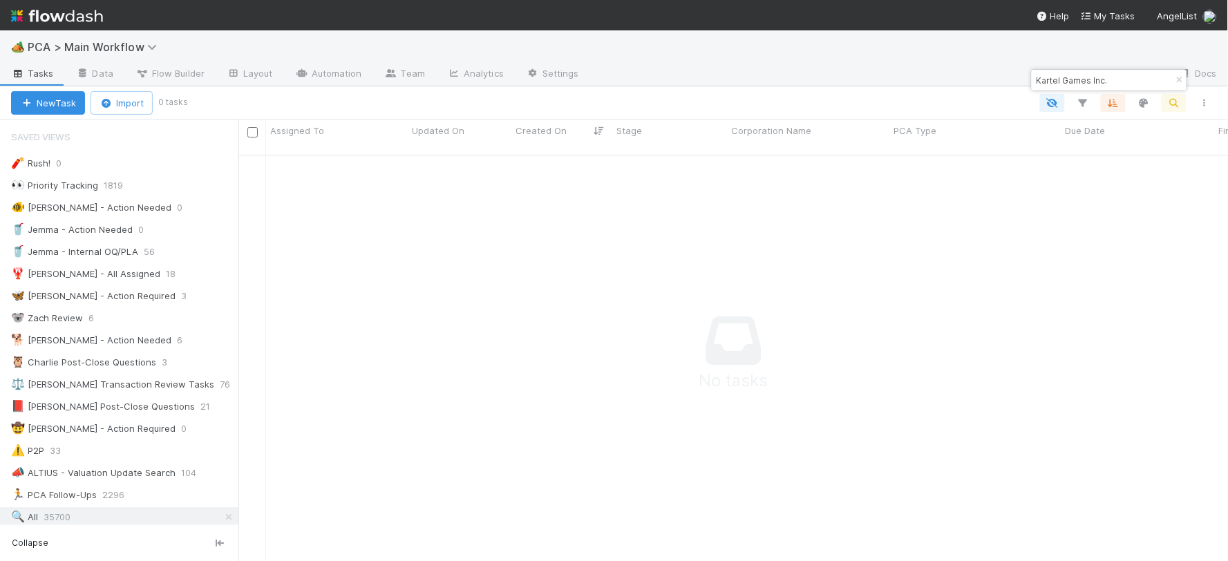
scroll to position [395, 966]
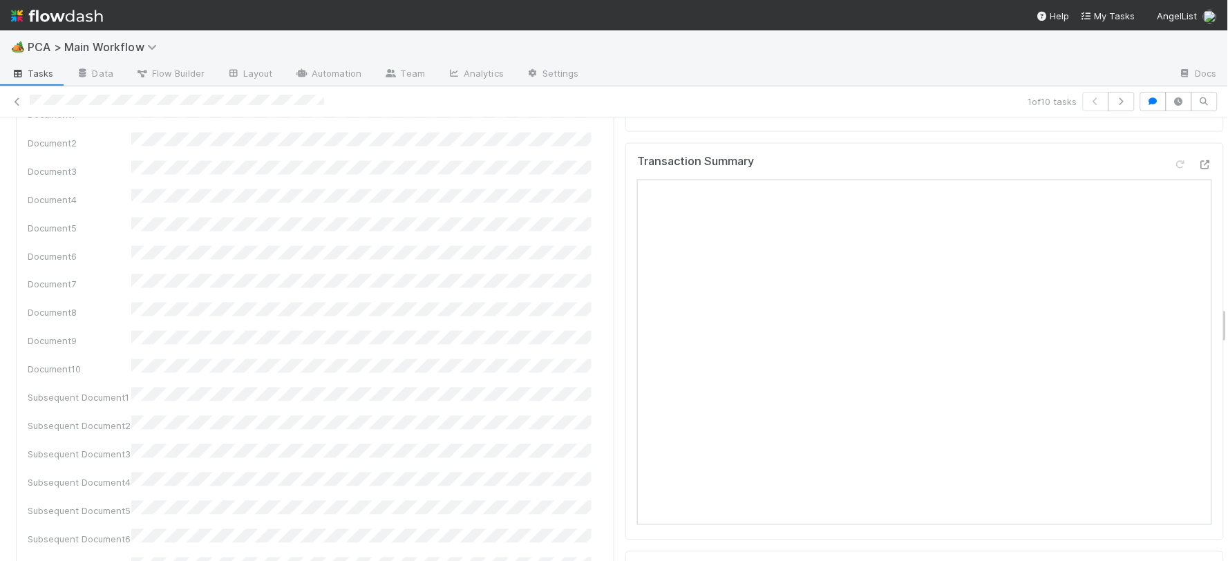
scroll to position [2686, 0]
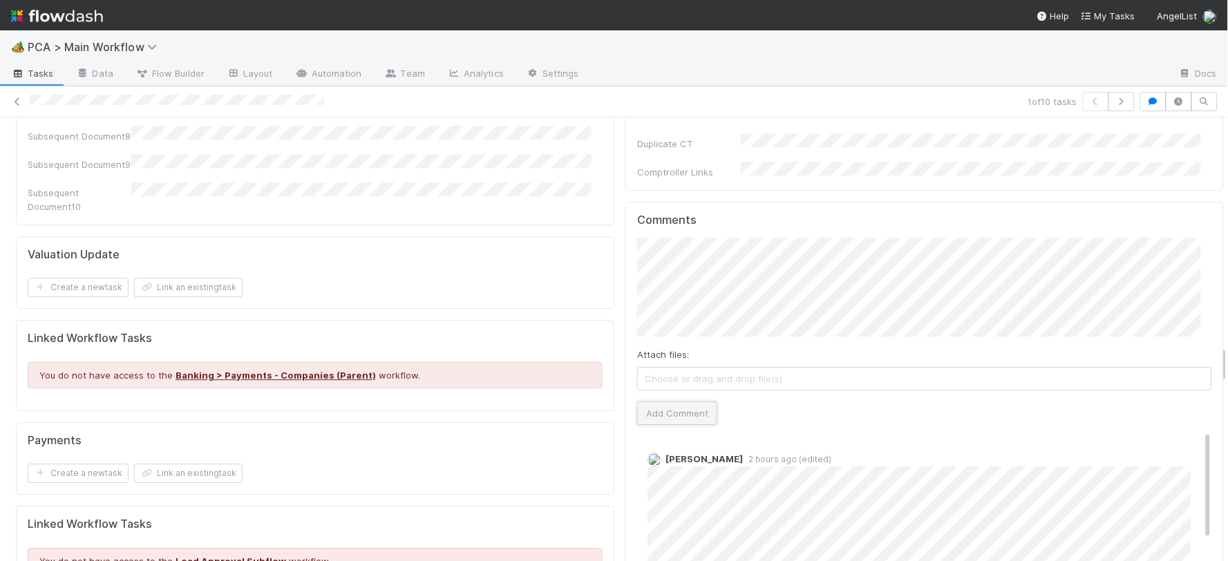
click at [672, 401] on button "Add Comment" at bounding box center [677, 412] width 80 height 23
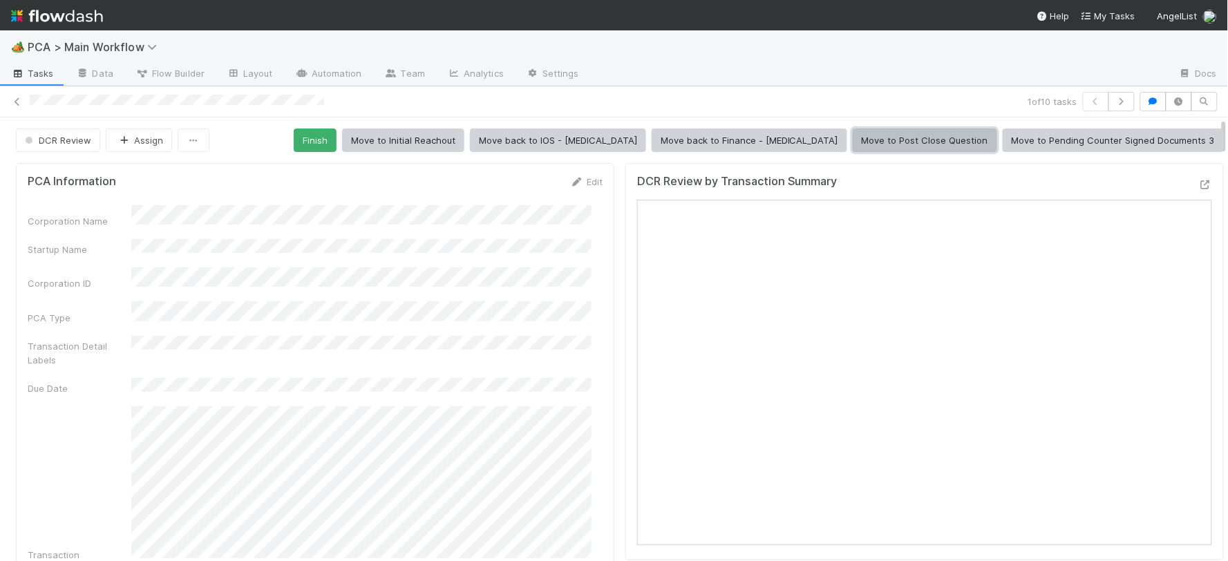
click at [866, 136] on button "Move to Post Close Question" at bounding box center [925, 140] width 144 height 23
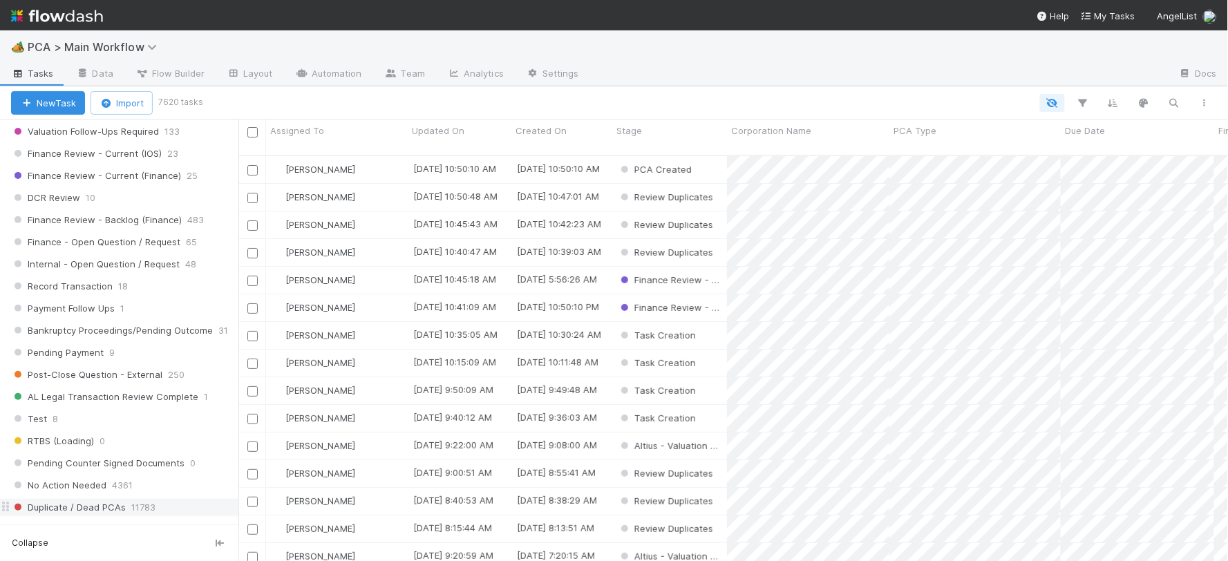
scroll to position [1074, 0]
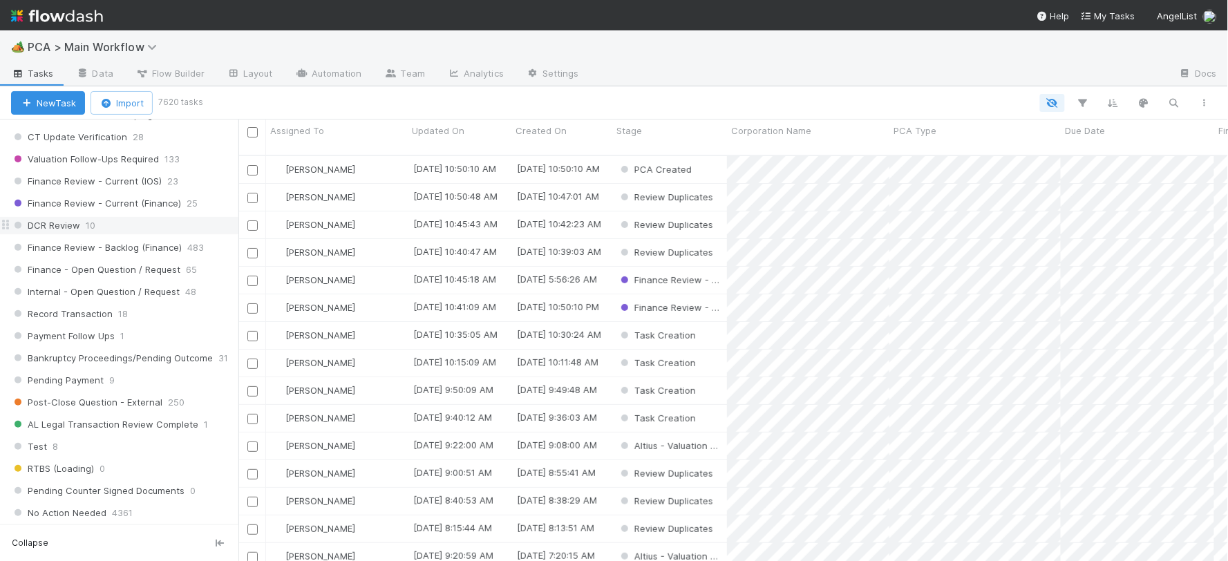
click at [92, 231] on span "10" at bounding box center [91, 225] width 10 height 17
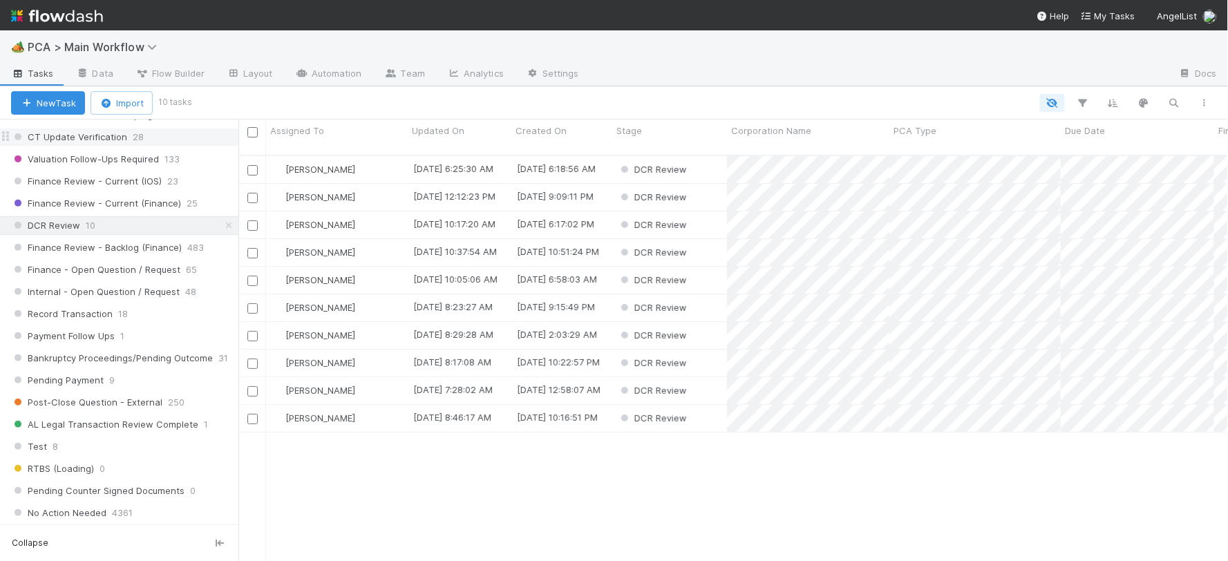
scroll to position [406, 978]
click at [296, 129] on span "Assigned To" at bounding box center [297, 131] width 54 height 14
click at [307, 147] on div "Sort A → Z" at bounding box center [350, 156] width 158 height 21
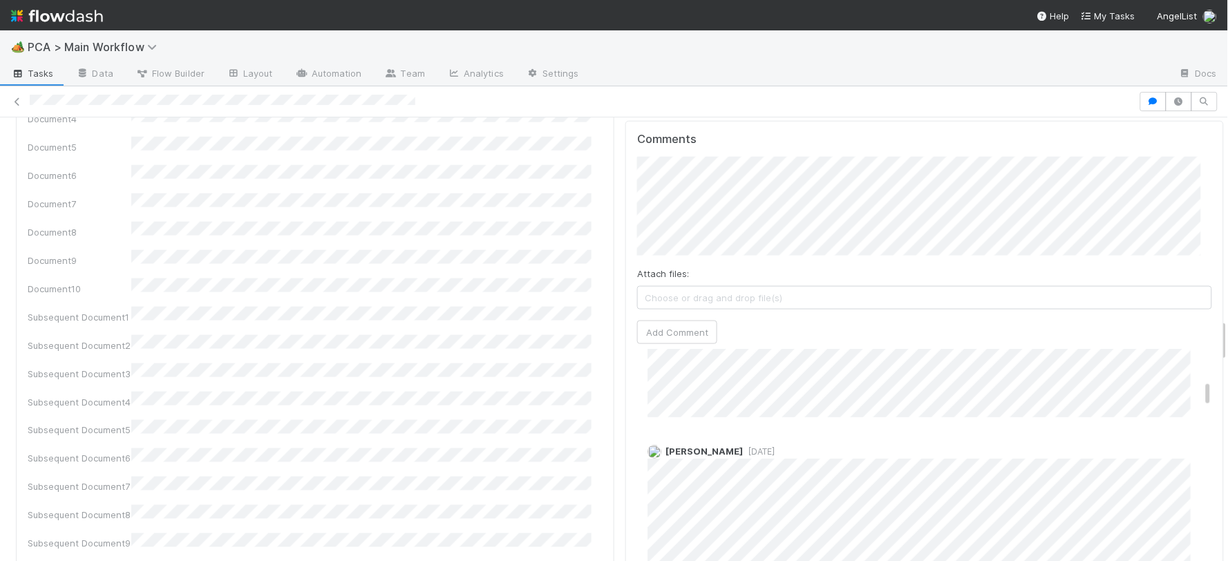
scroll to position [383, 0]
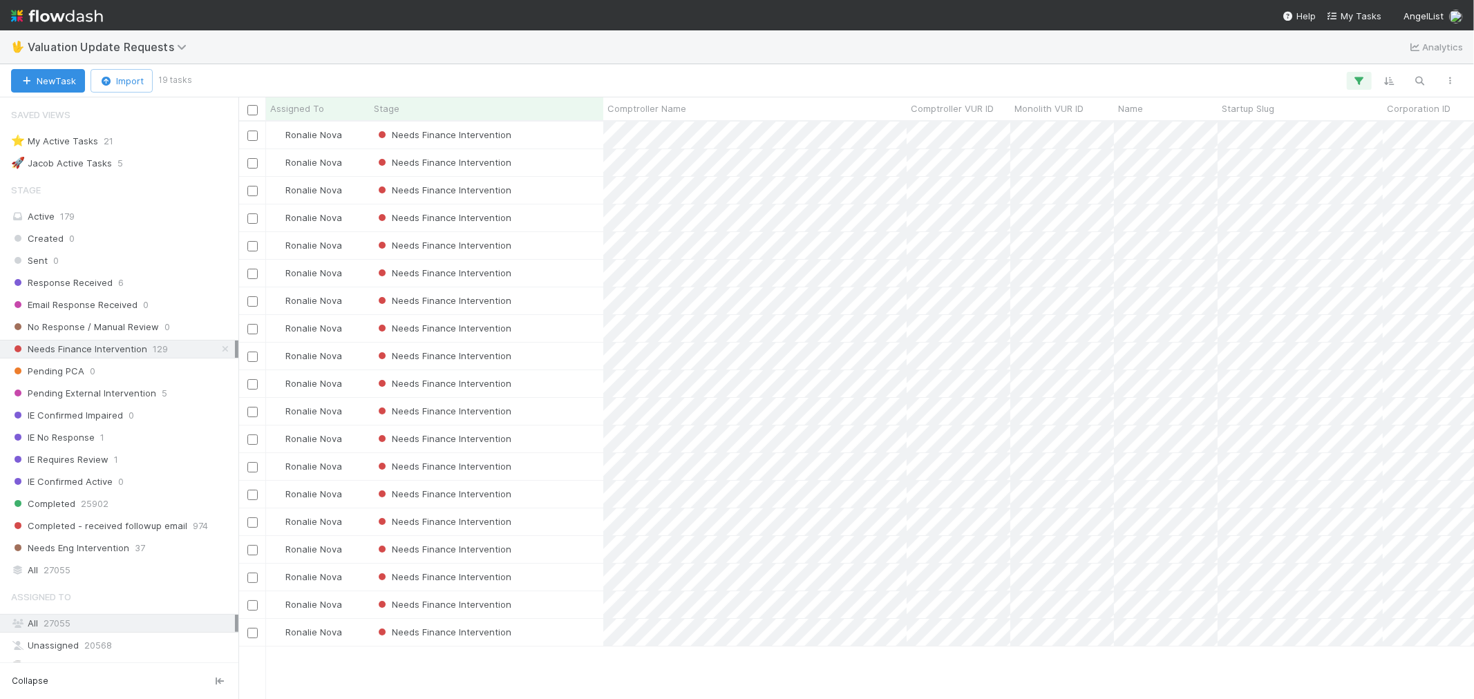
scroll to position [565, 1224]
click at [53, 11] on img at bounding box center [57, 15] width 92 height 23
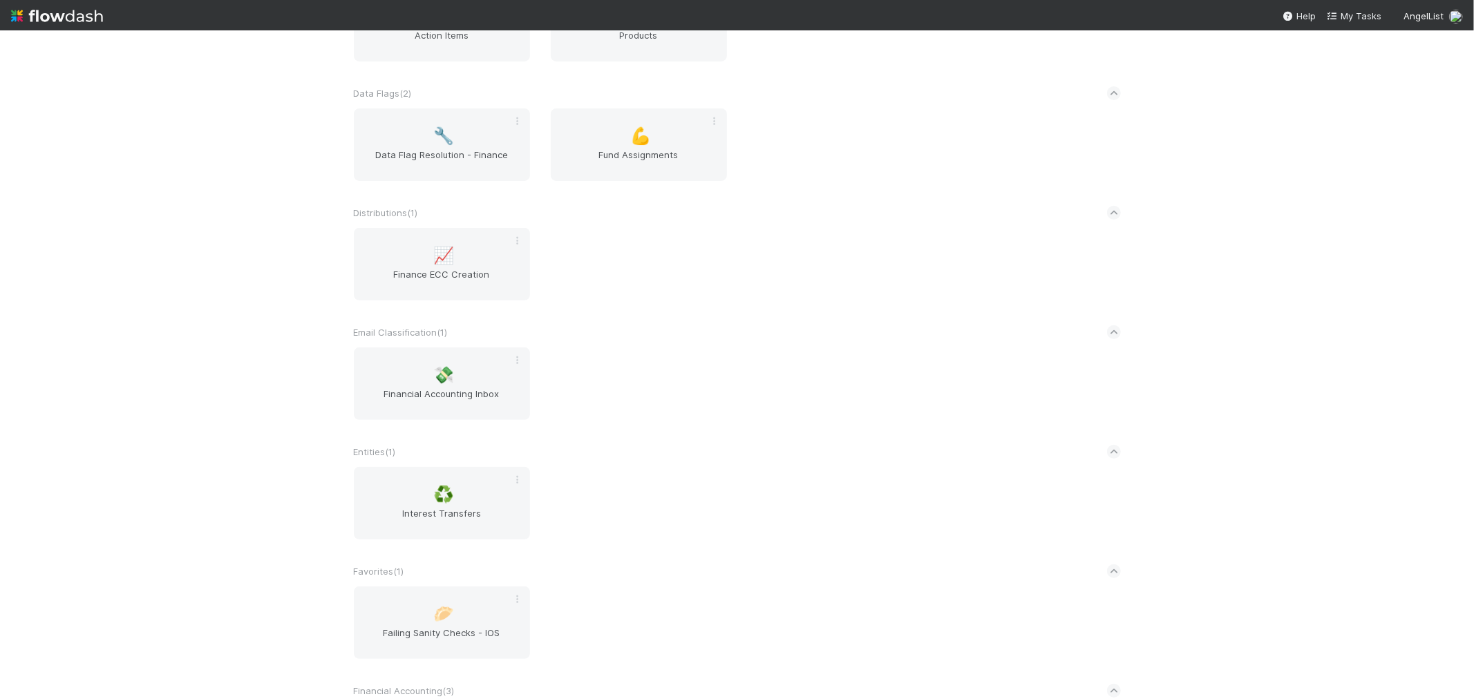
scroll to position [383, 0]
click at [254, 376] on div "AngelList New workflow AL < ( 1 ) 🌐 BT Request Router Automated Financials ( 1 …" at bounding box center [737, 364] width 1474 height 669
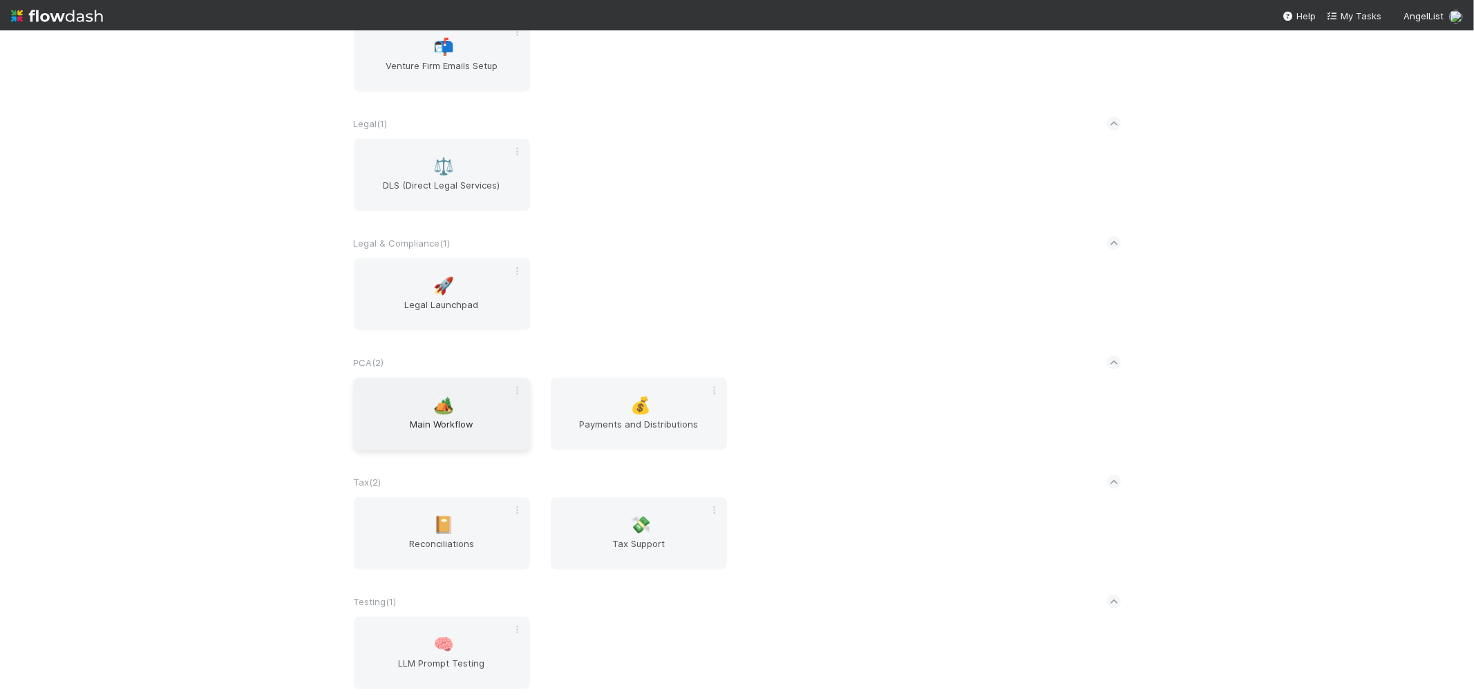
click at [433, 417] on span "Main Workflow" at bounding box center [441, 431] width 165 height 28
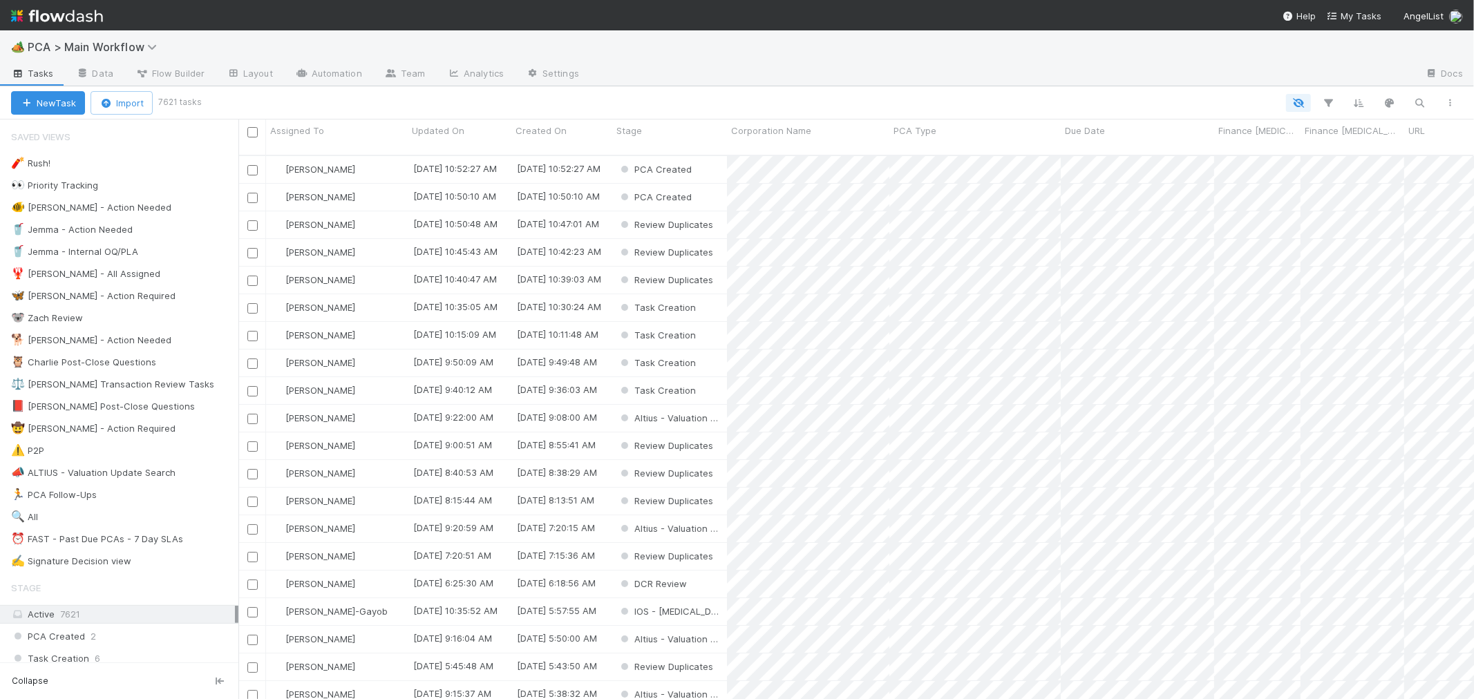
scroll to position [544, 1224]
click at [127, 544] on div "⏰ FAST - Past Due PCAs - 7 Day SLAs" at bounding box center [97, 539] width 172 height 17
click at [1329, 105] on icon "button" at bounding box center [1329, 103] width 14 height 12
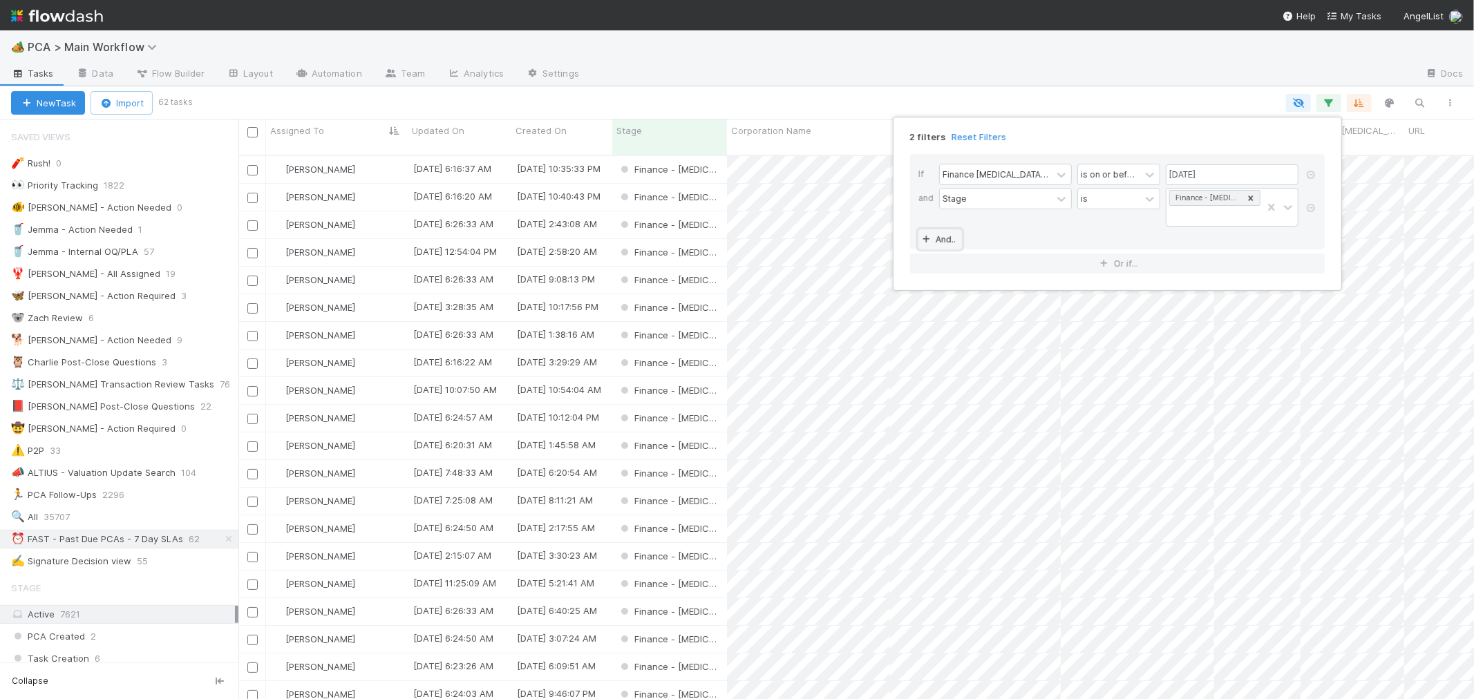
click at [951, 229] on link "And.." at bounding box center [940, 239] width 44 height 20
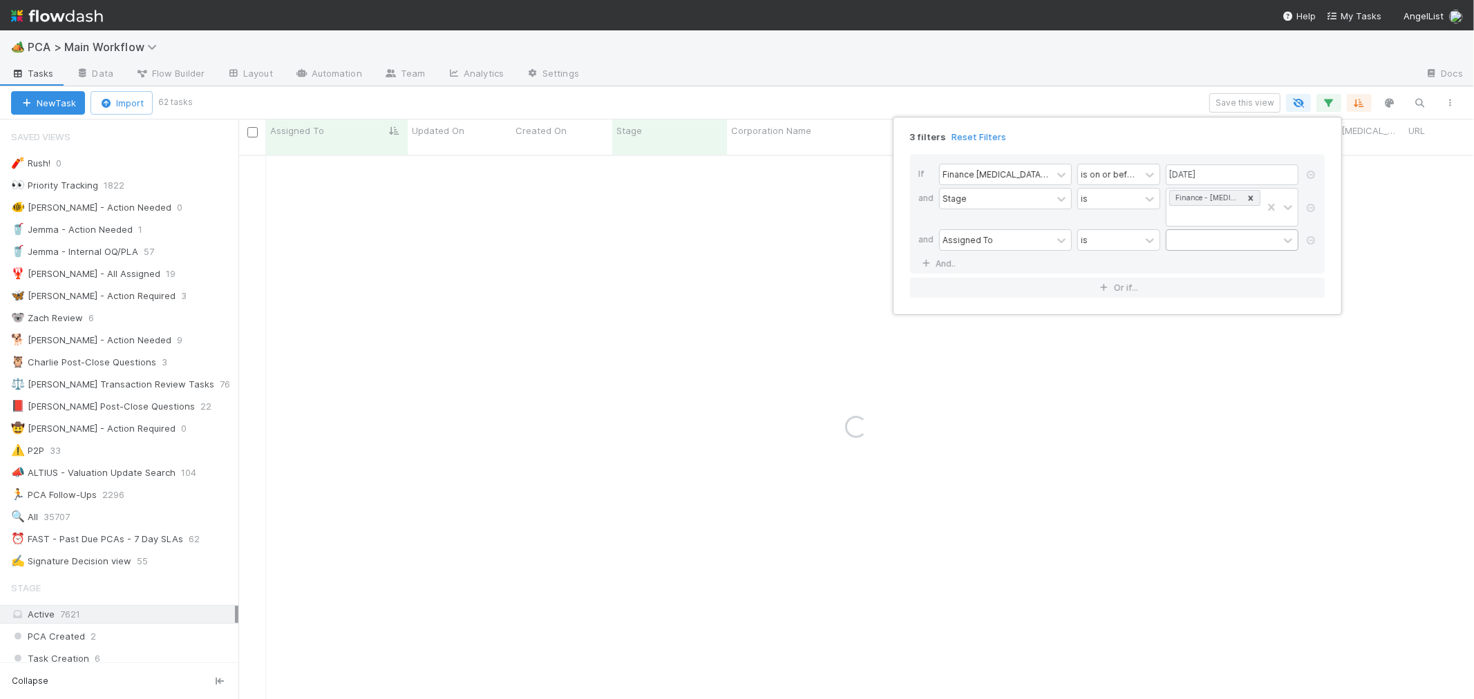
click at [1178, 230] on div at bounding box center [1222, 240] width 112 height 20
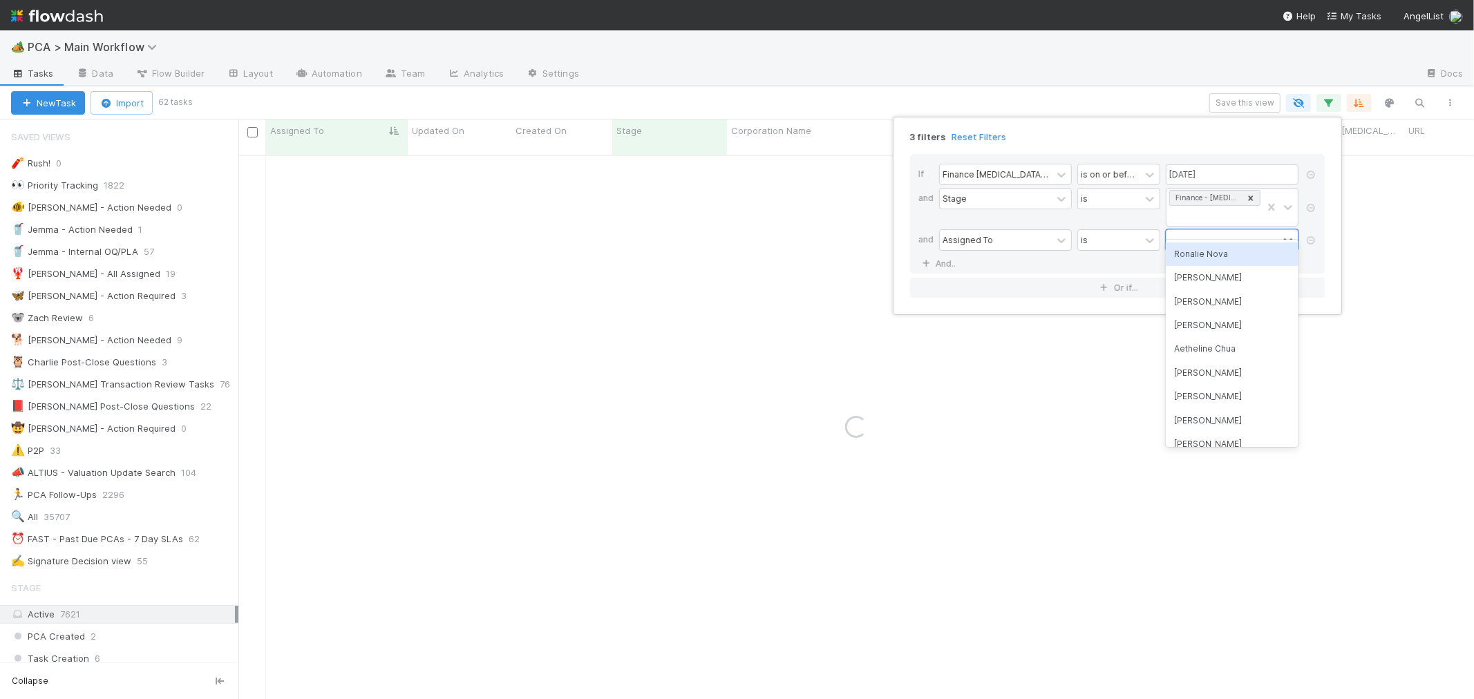
click at [1204, 252] on div "Ronalie Nova" at bounding box center [1232, 254] width 133 height 23
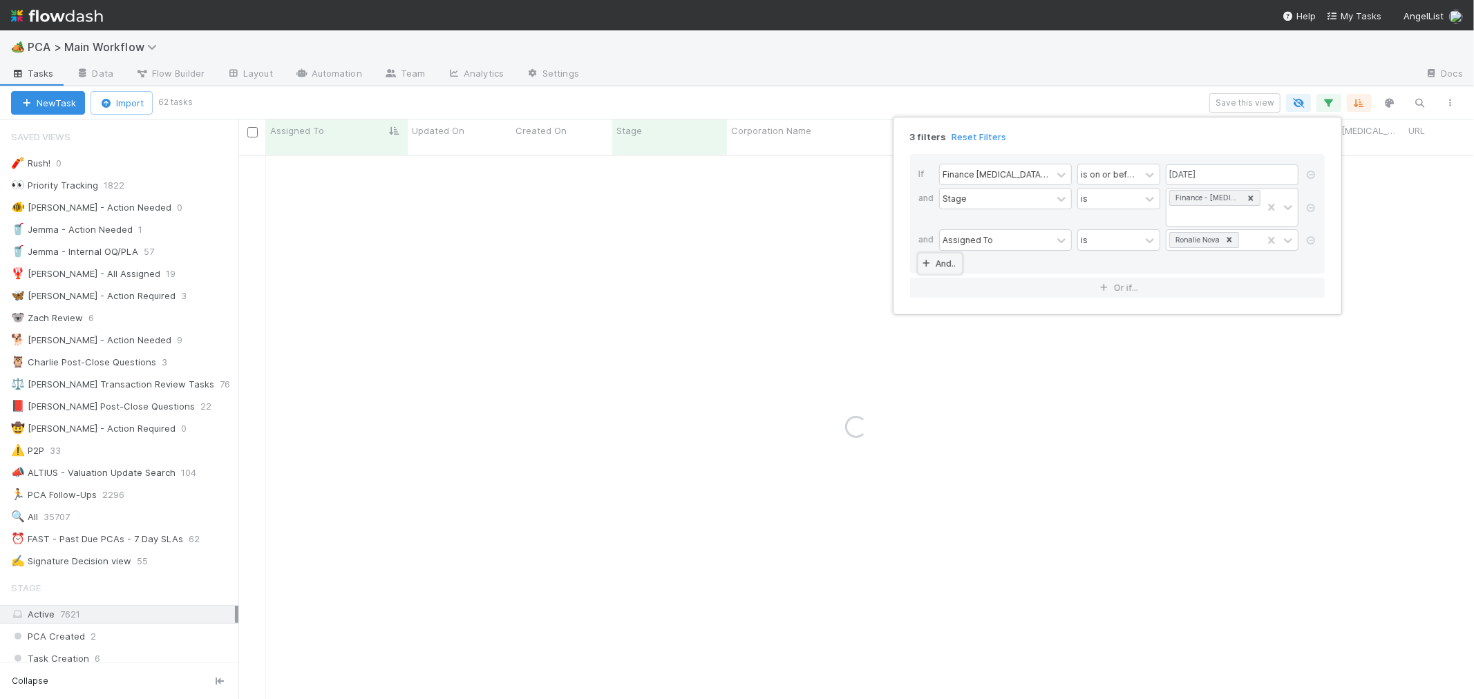
click at [951, 254] on link "And.." at bounding box center [940, 264] width 44 height 20
click at [971, 258] on div "Assigned To" at bounding box center [967, 264] width 50 height 12
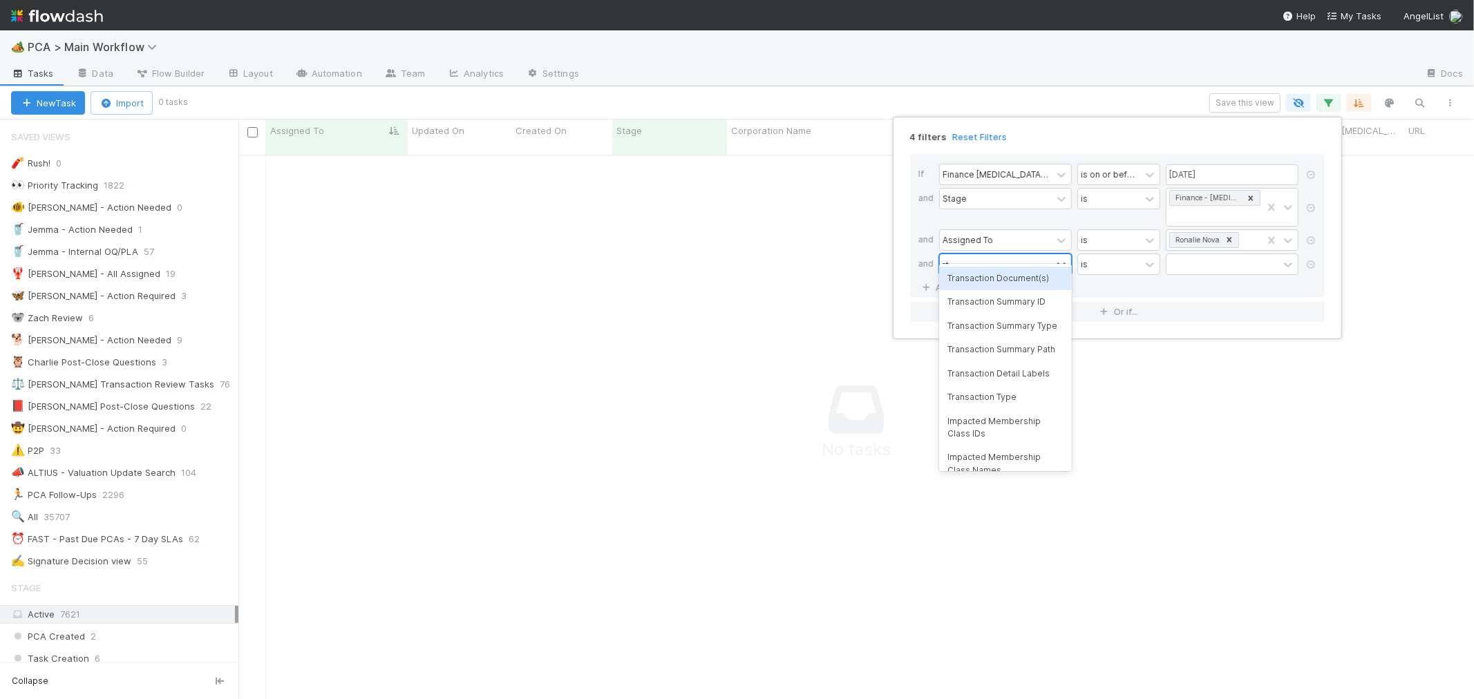
scroll to position [533, 1212]
type input "ct updates"
click at [1033, 278] on div "CT Updates Processed By" at bounding box center [1005, 278] width 133 height 23
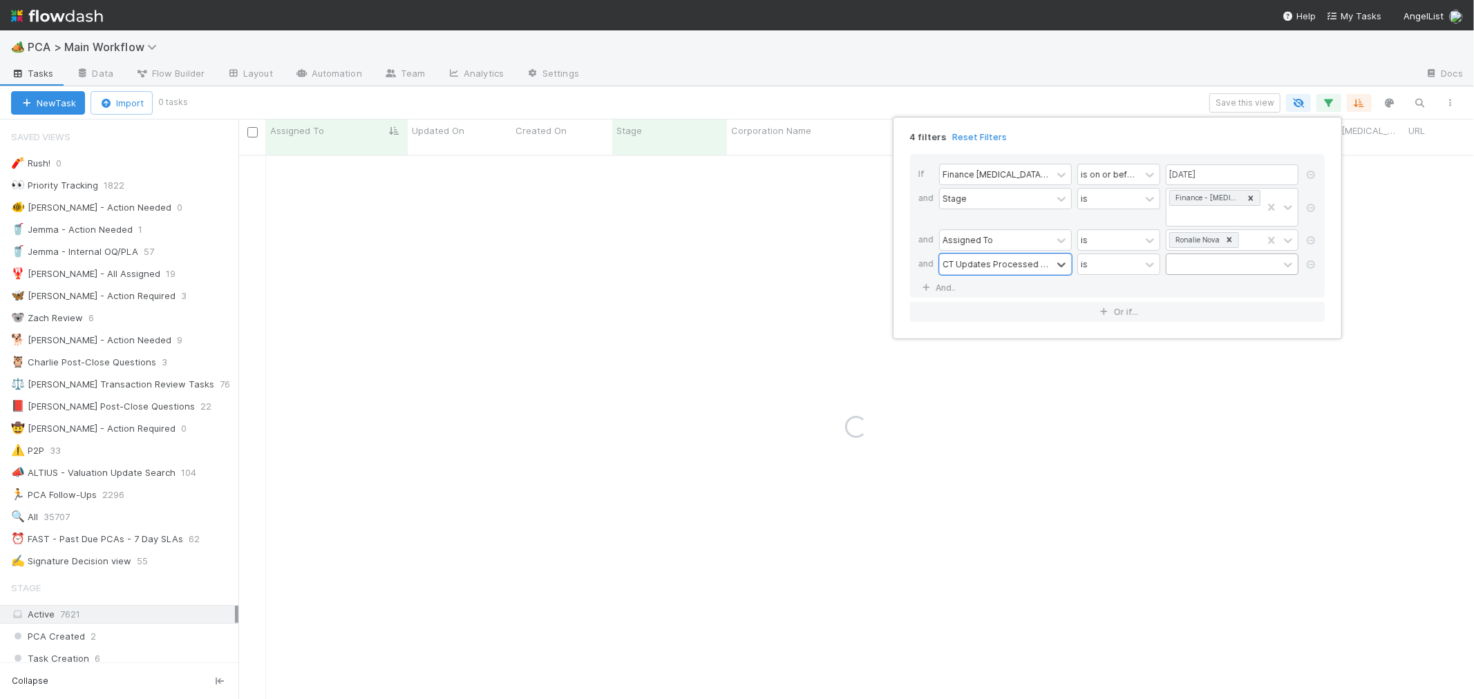
click at [1192, 254] on div at bounding box center [1222, 264] width 112 height 20
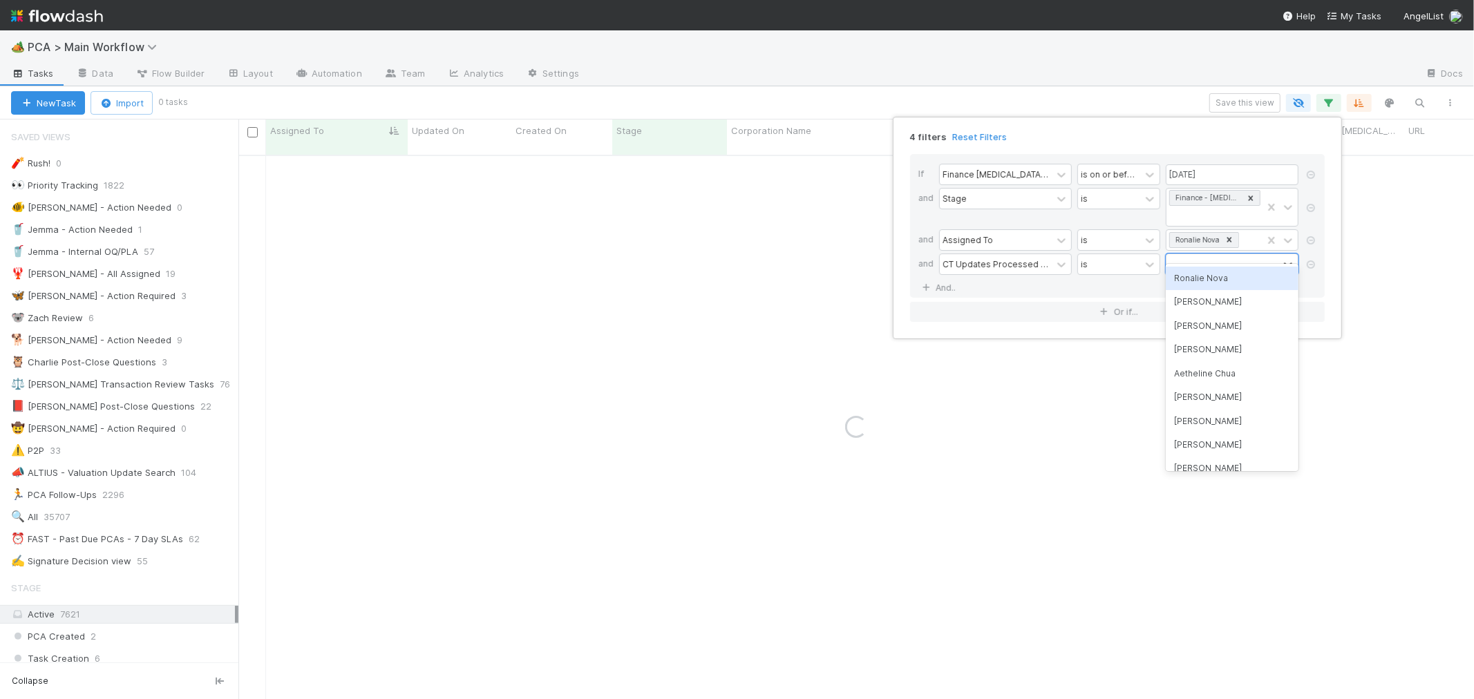
click at [1206, 281] on div "Ronalie Nova" at bounding box center [1232, 278] width 133 height 23
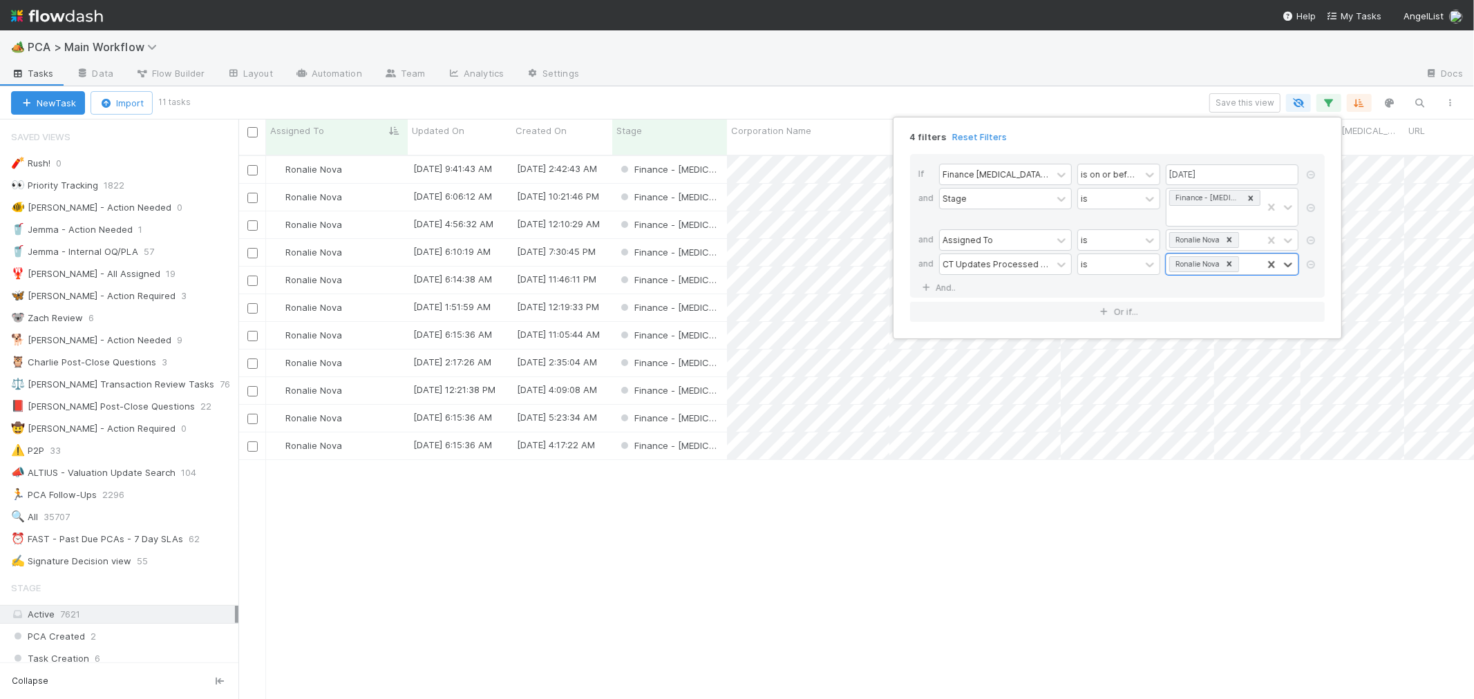
scroll to position [544, 1224]
click at [694, 536] on div "4 filters Reset Filters If Finance ICU Due Date is on or before 09/05/2025 and …" at bounding box center [737, 349] width 1474 height 699
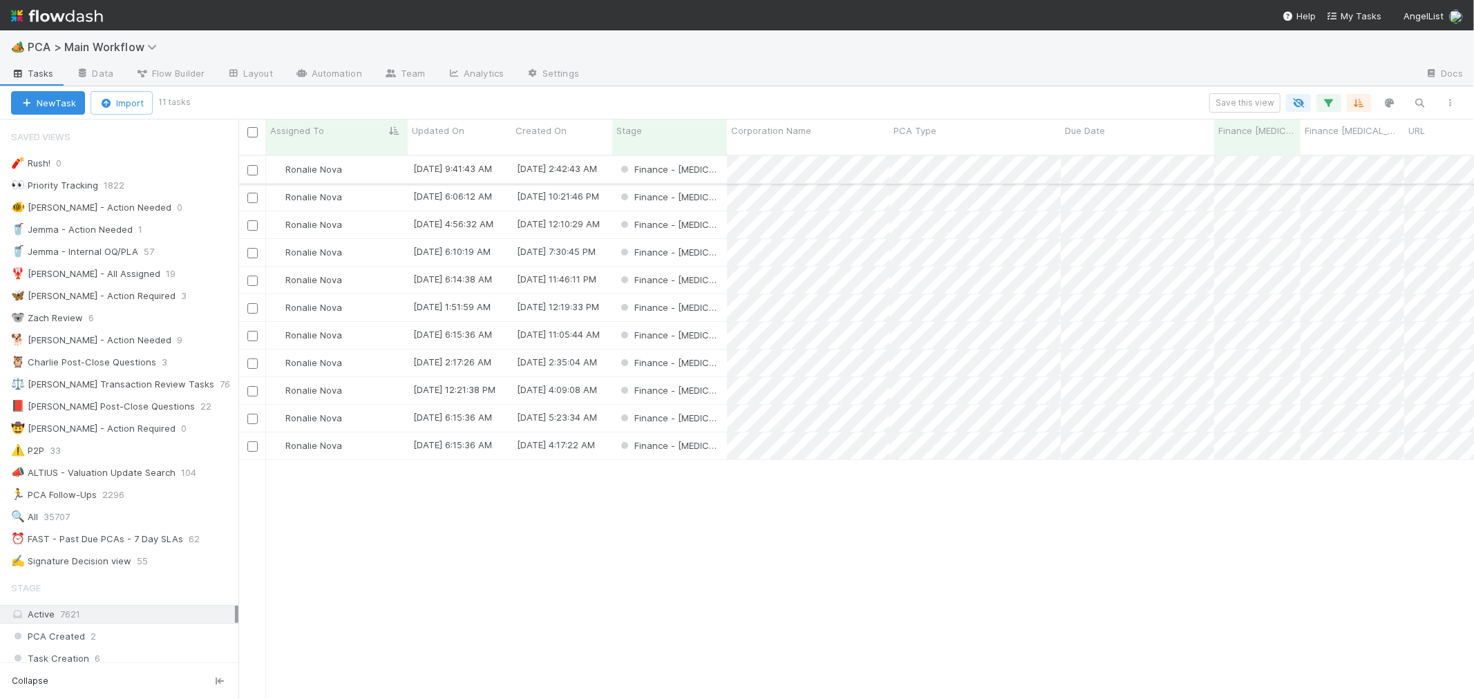
click at [714, 156] on div "Finance - ICU" at bounding box center [669, 169] width 115 height 27
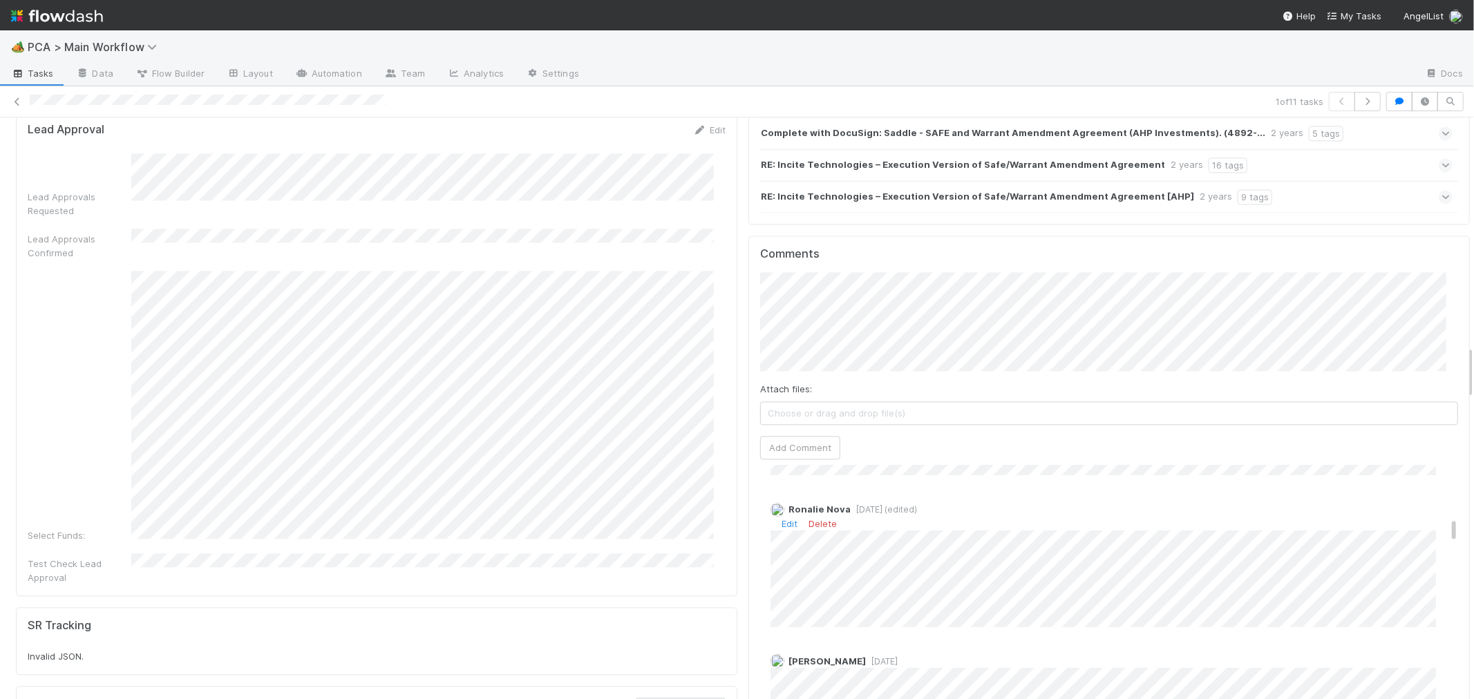
scroll to position [537, 0]
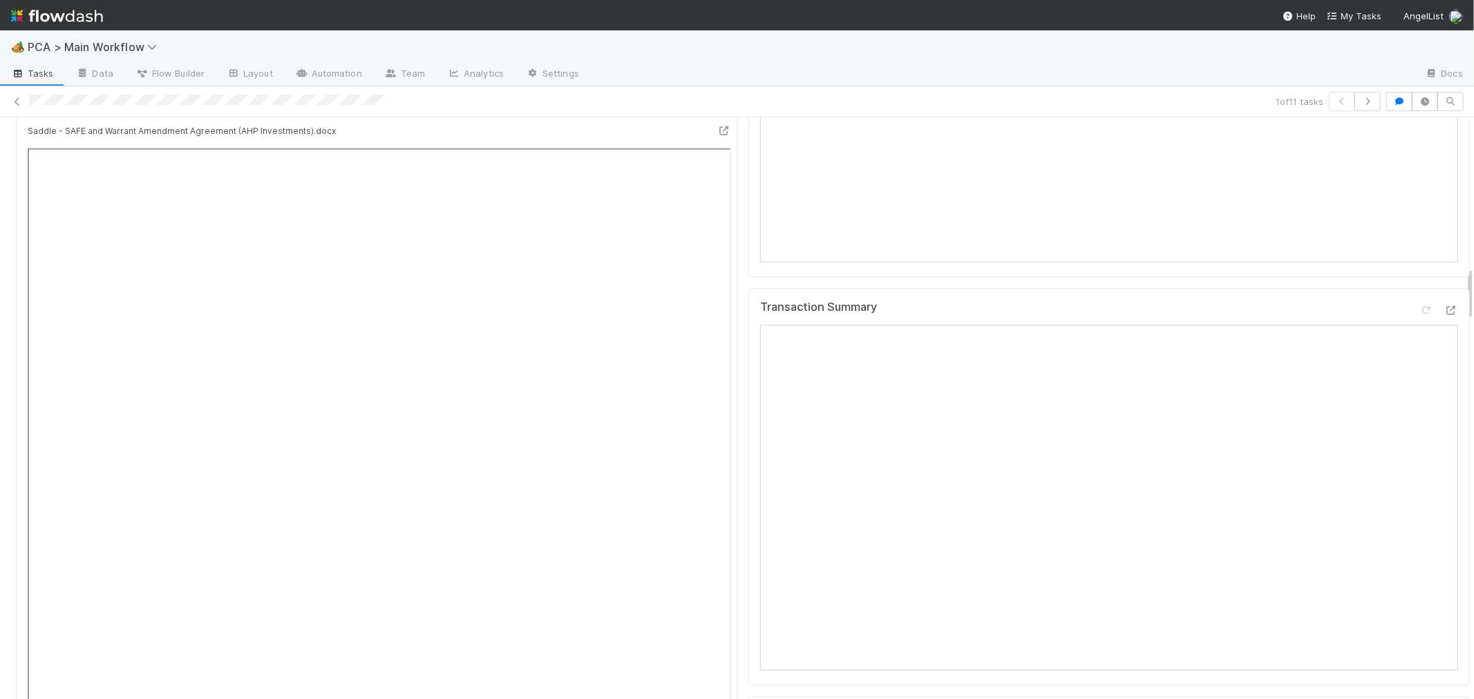
scroll to position [1612, 0]
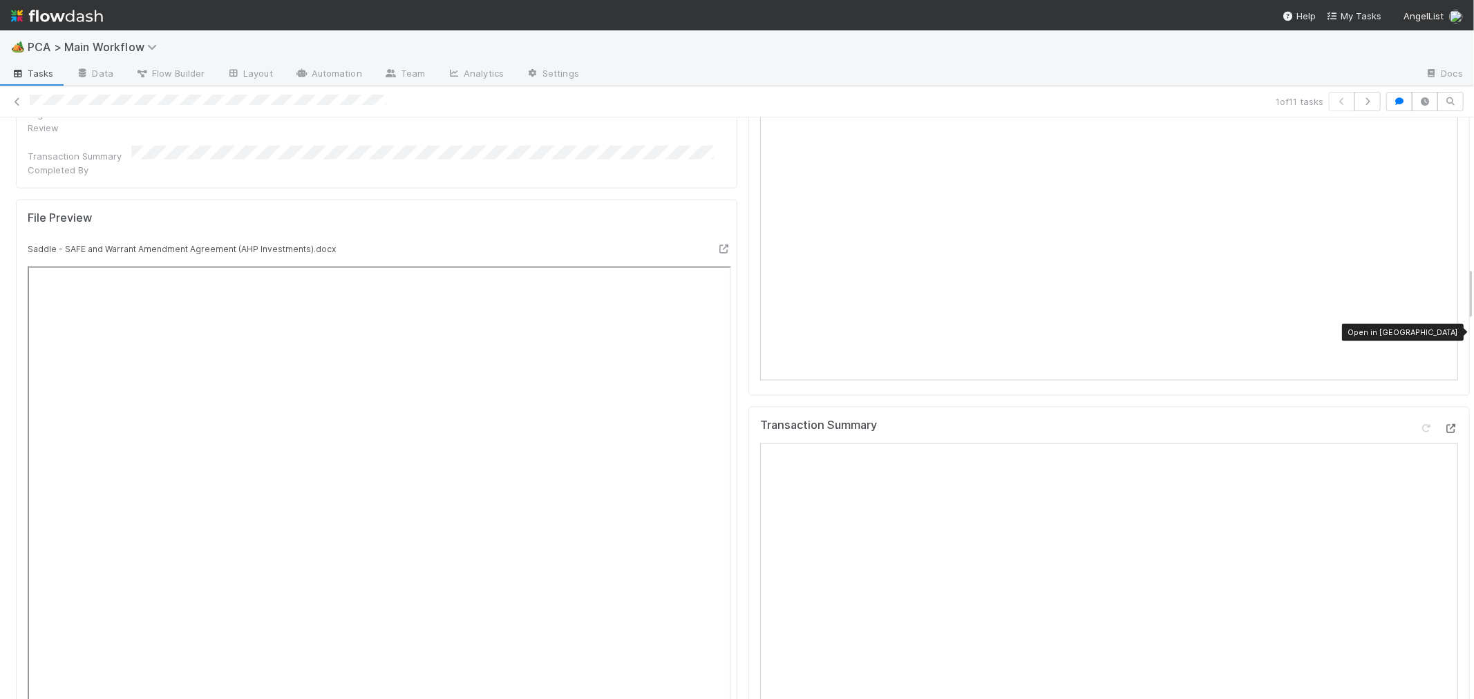
click at [1444, 424] on icon at bounding box center [1451, 428] width 14 height 9
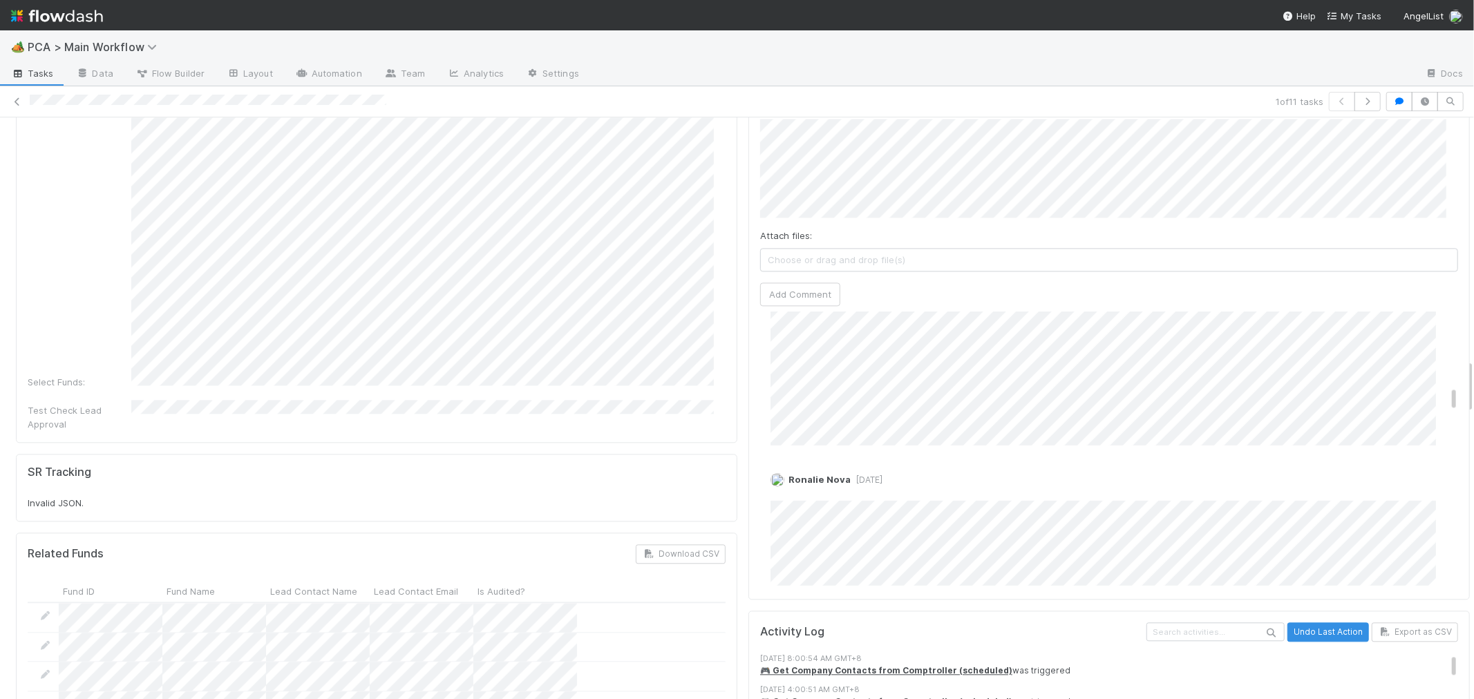
scroll to position [614, 0]
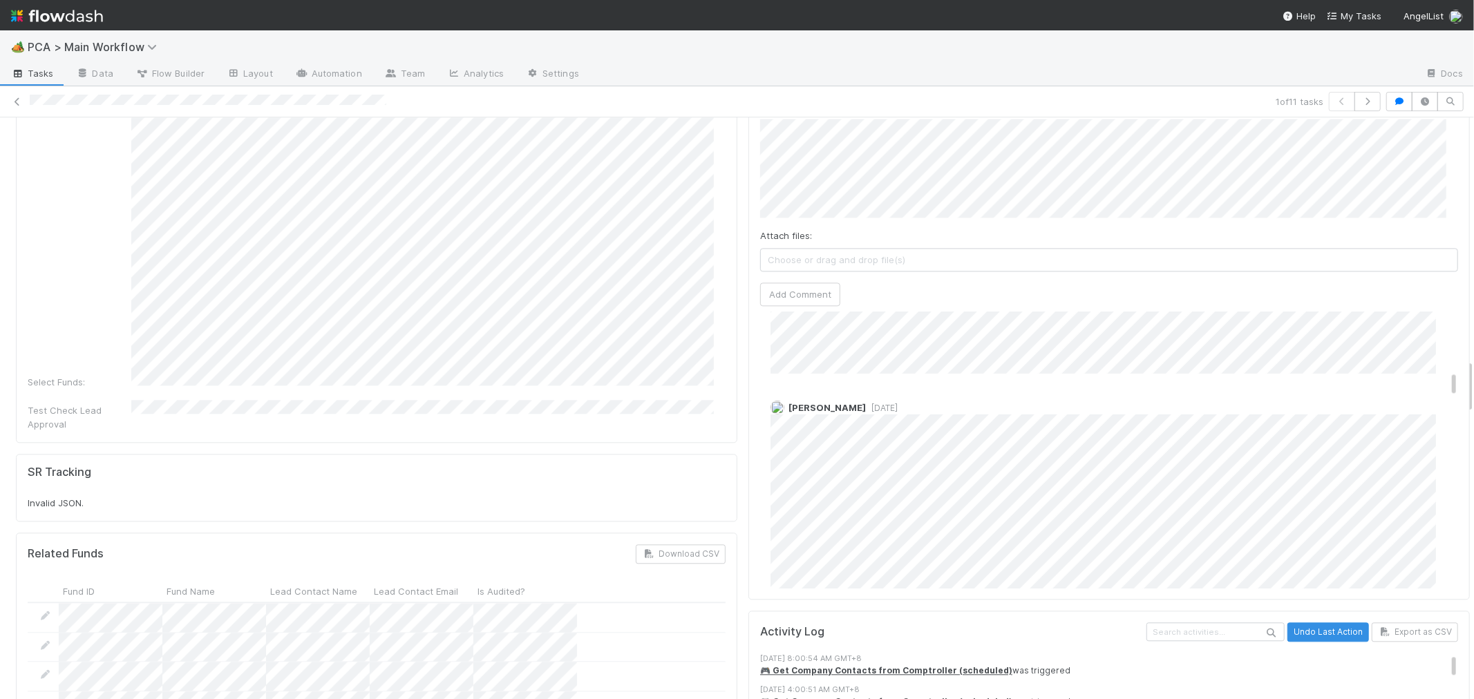
click at [853, 444] on div "Alex Morse 8 months ago" at bounding box center [1114, 494] width 709 height 209
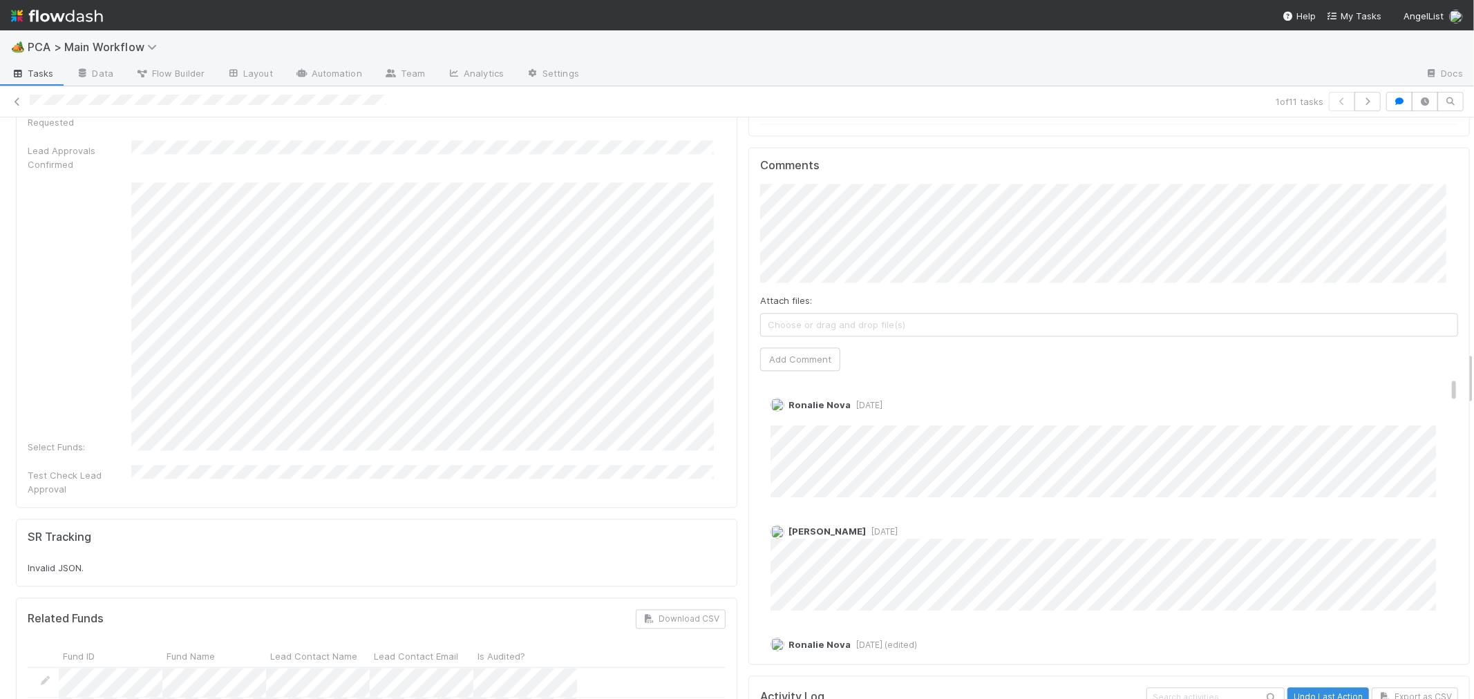
scroll to position [2456, 0]
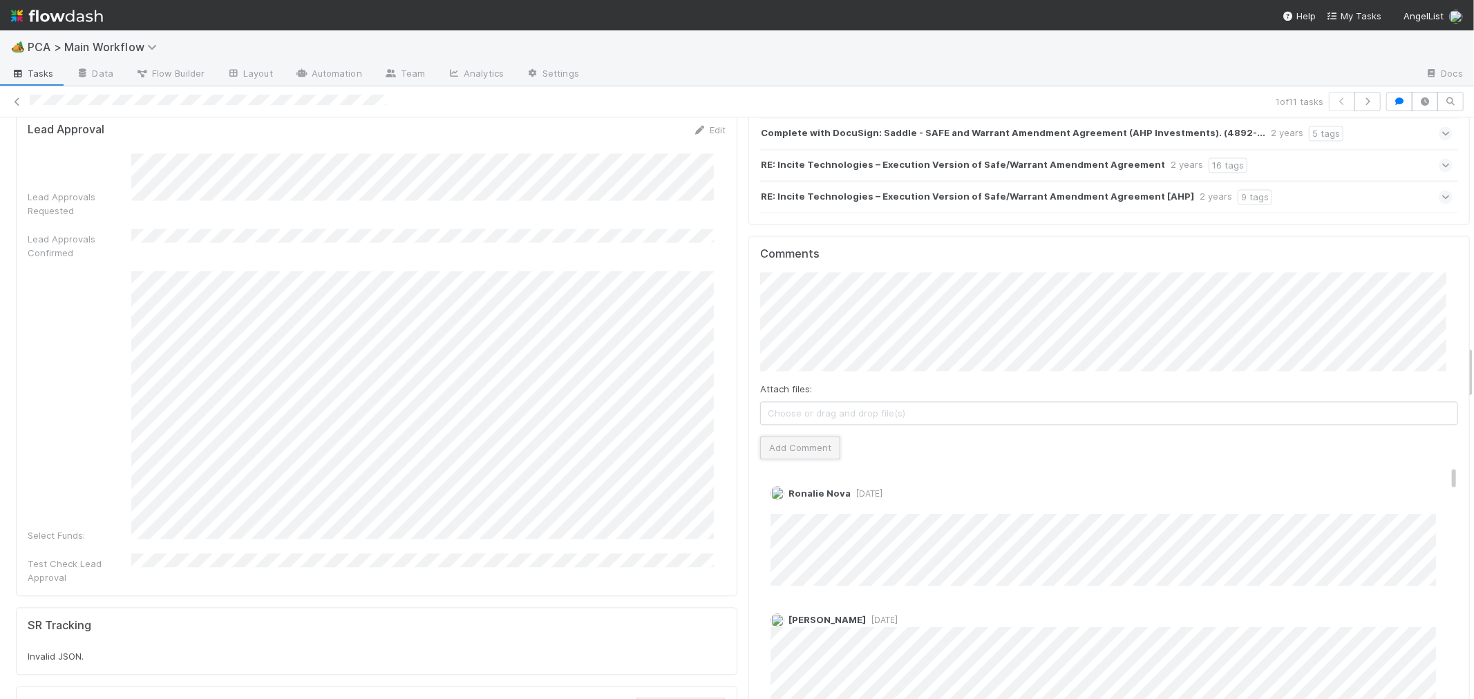
click at [798, 436] on button "Add Comment" at bounding box center [800, 447] width 80 height 23
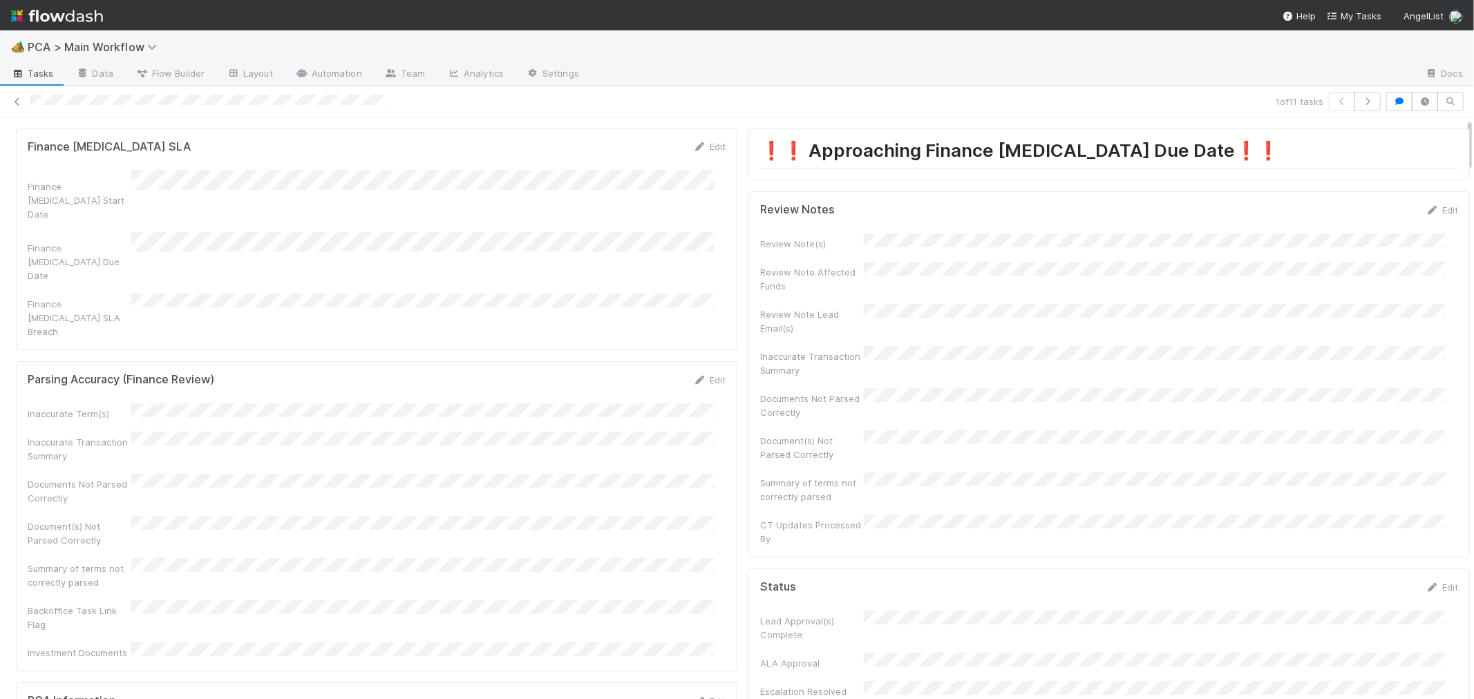
scroll to position [0, 0]
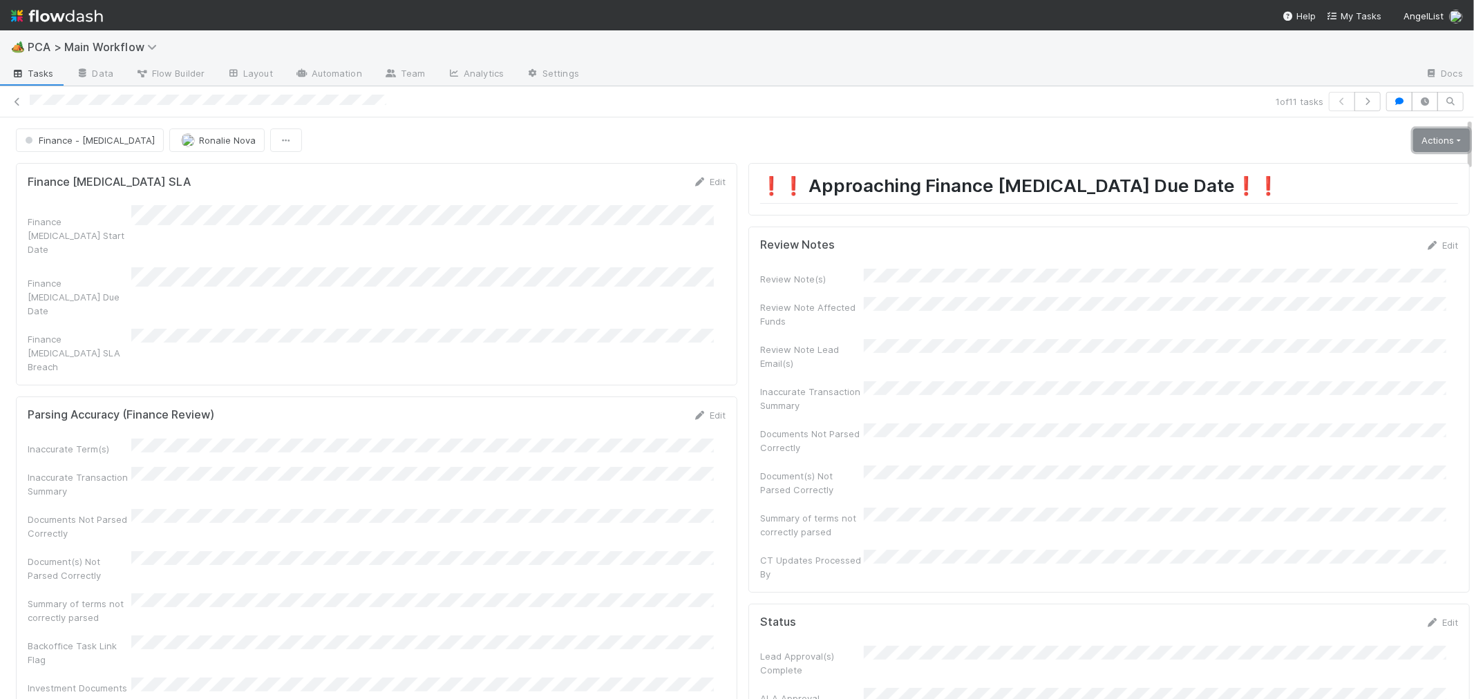
click at [1413, 135] on link "Actions" at bounding box center [1441, 140] width 57 height 23
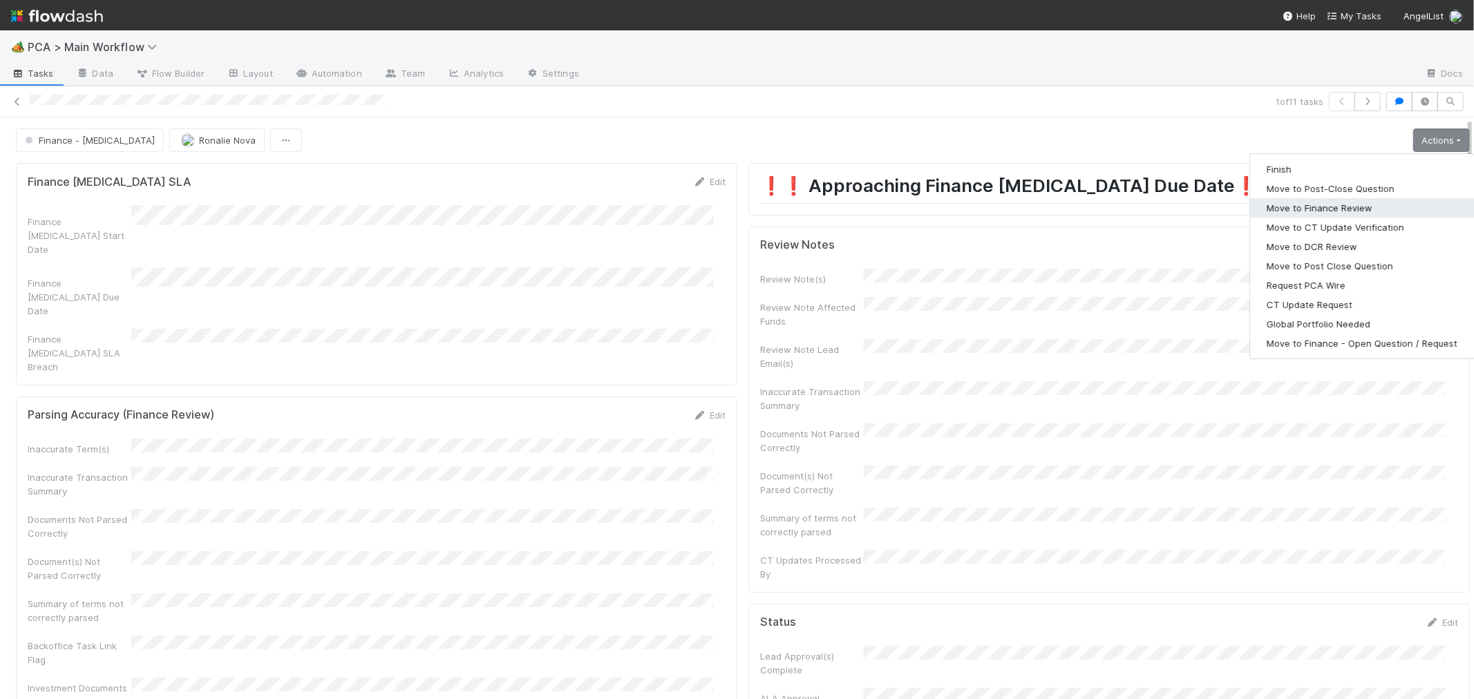
click at [1294, 202] on button "Move to Finance Review" at bounding box center [1362, 207] width 224 height 19
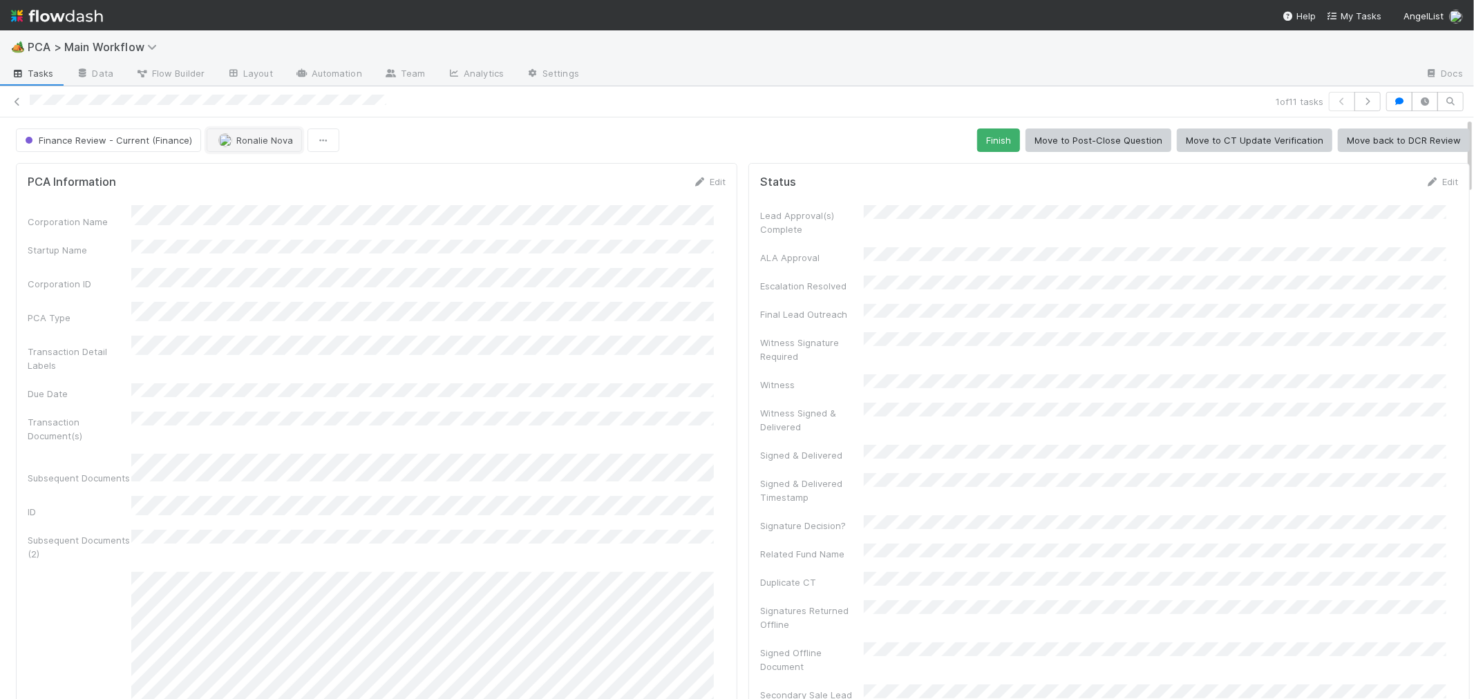
click at [225, 140] on img "button" at bounding box center [225, 140] width 14 height 14
click at [266, 202] on span "Jacob Weiss" at bounding box center [259, 201] width 70 height 11
drag, startPoint x: 16, startPoint y: 99, endPoint x: 180, endPoint y: 35, distance: 176.8
click at [15, 98] on icon at bounding box center [17, 101] width 14 height 9
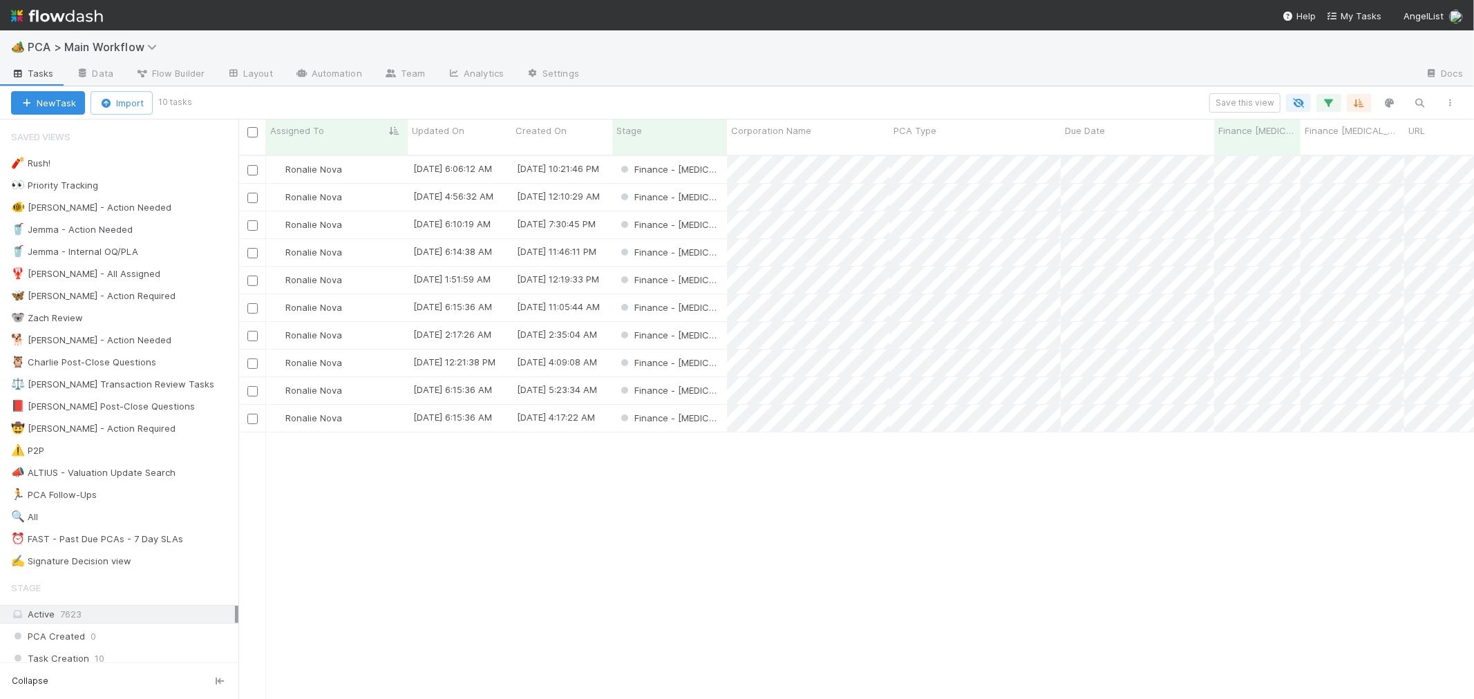
scroll to position [544, 1224]
click at [712, 350] on div "Finance - ICU" at bounding box center [669, 363] width 115 height 27
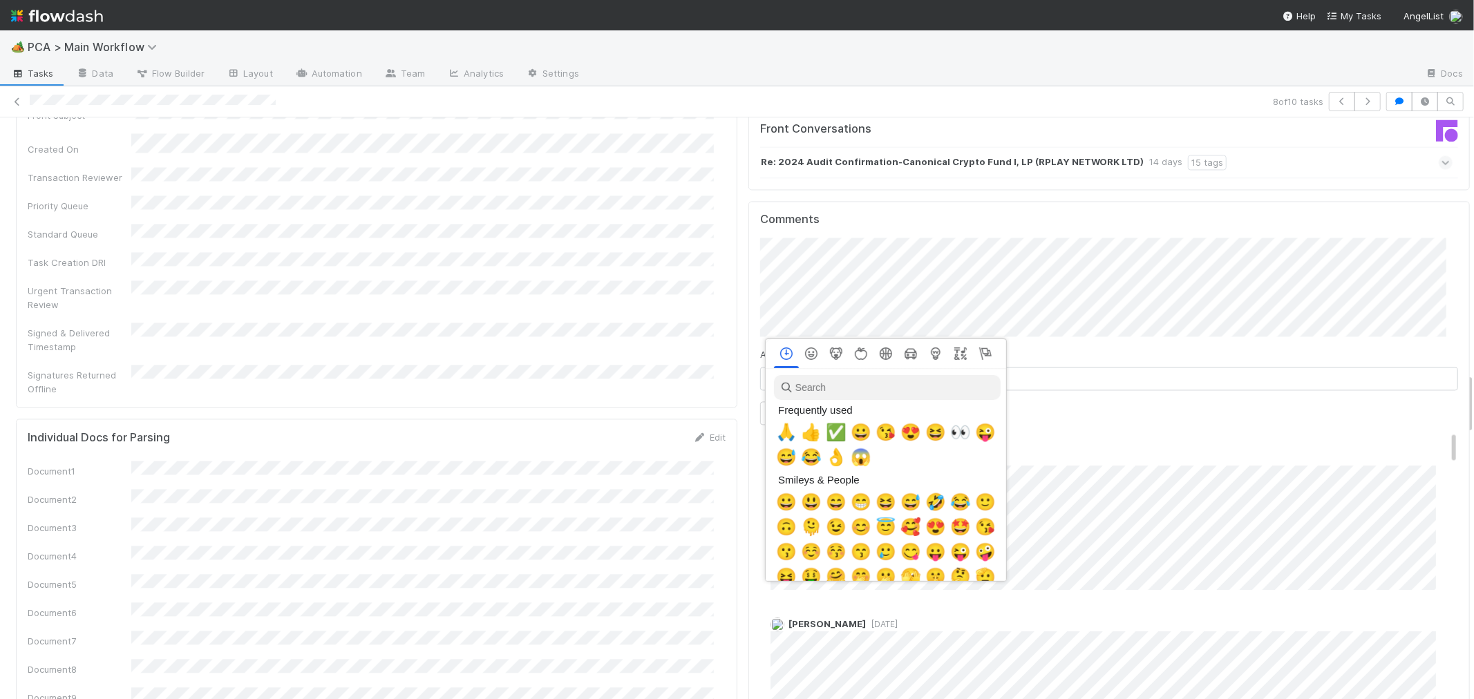
scroll to position [0, 6]
click at [782, 430] on span "🙏" at bounding box center [783, 432] width 21 height 19
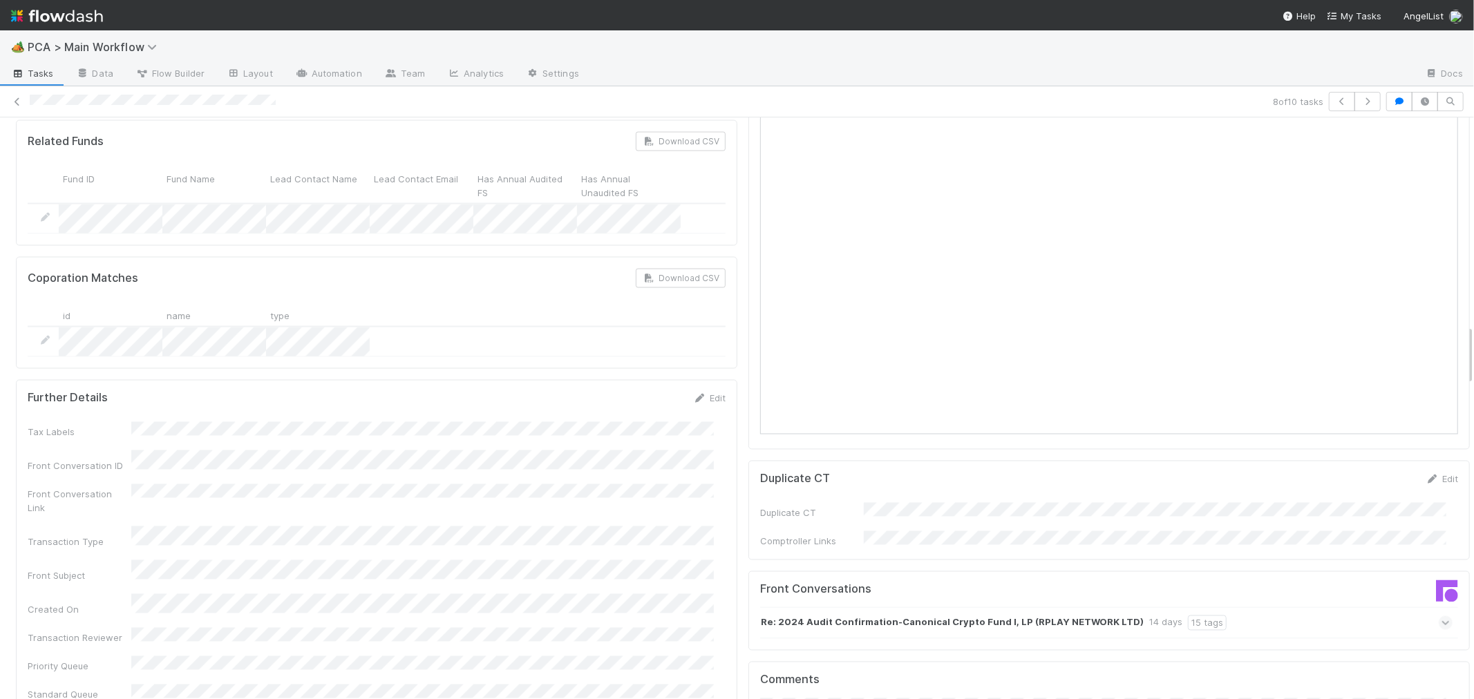
scroll to position [1660, 0]
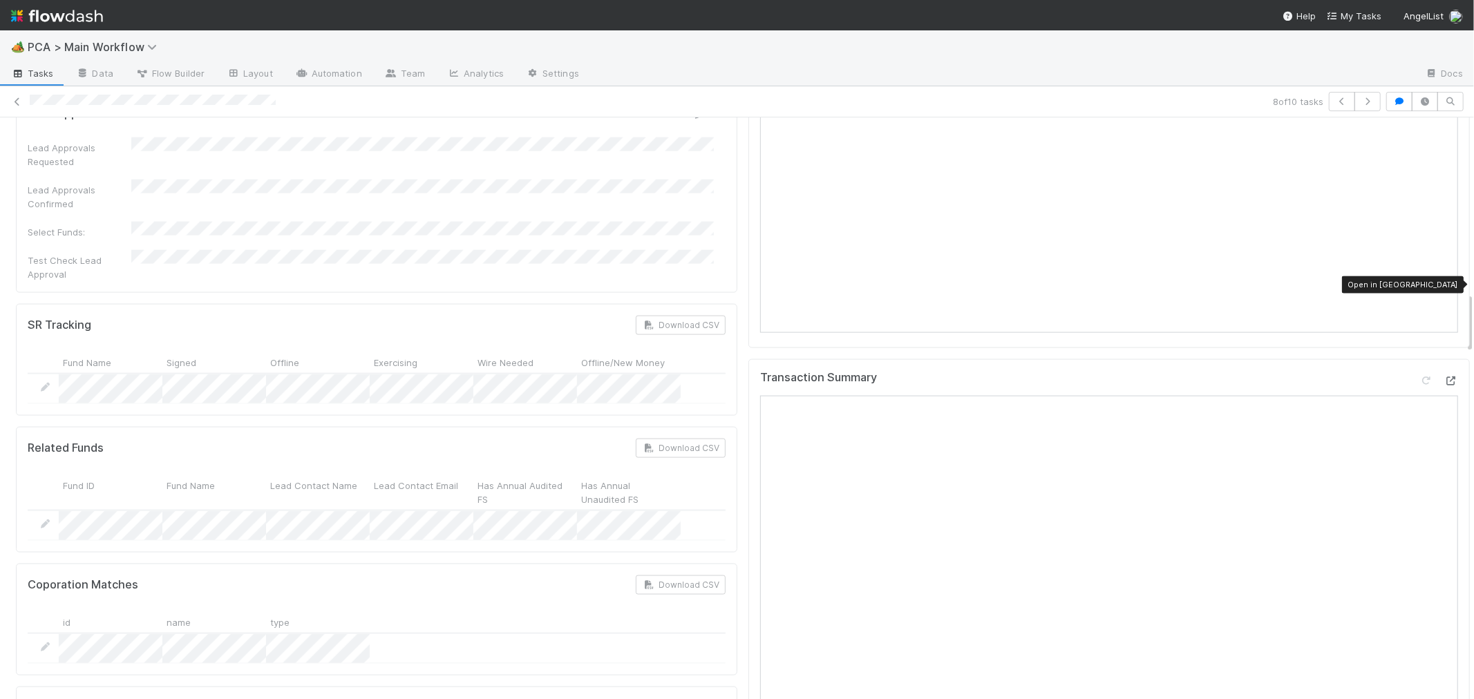
click at [1444, 377] on icon at bounding box center [1451, 381] width 14 height 9
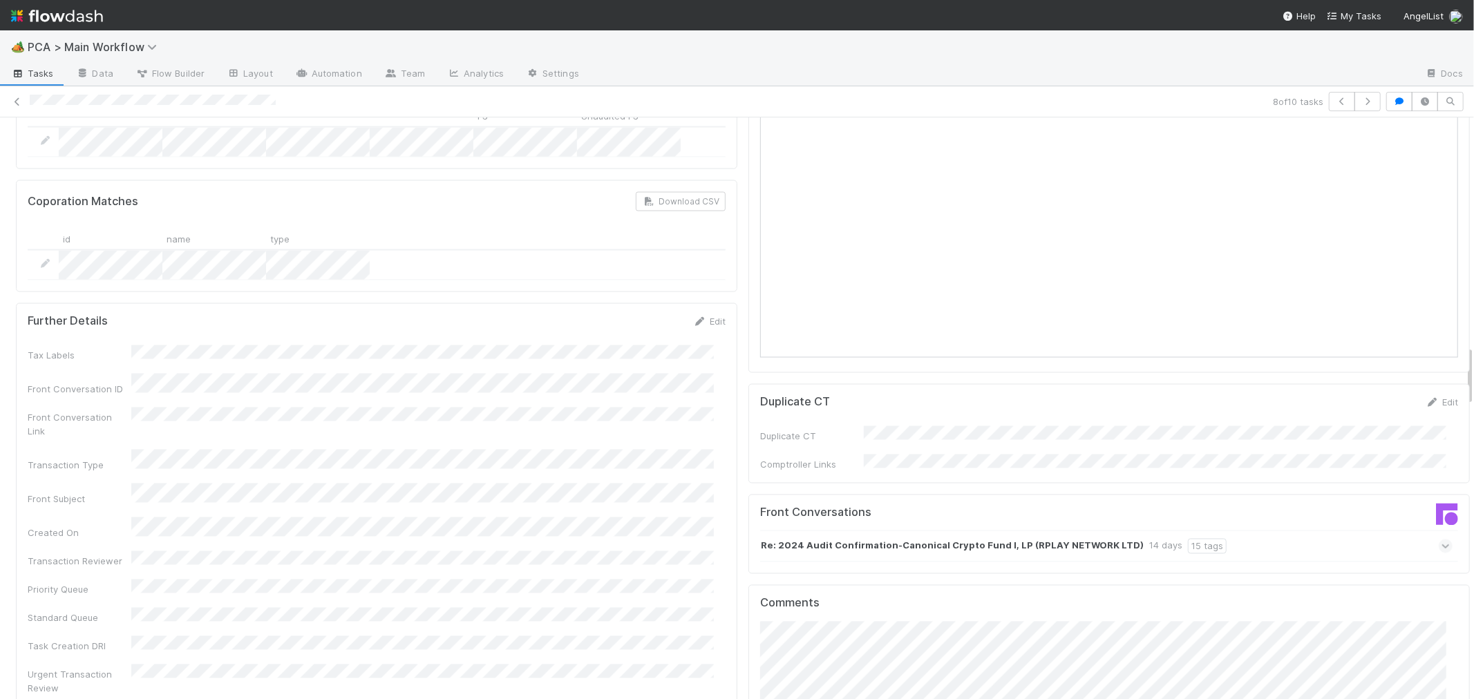
scroll to position [2351, 0]
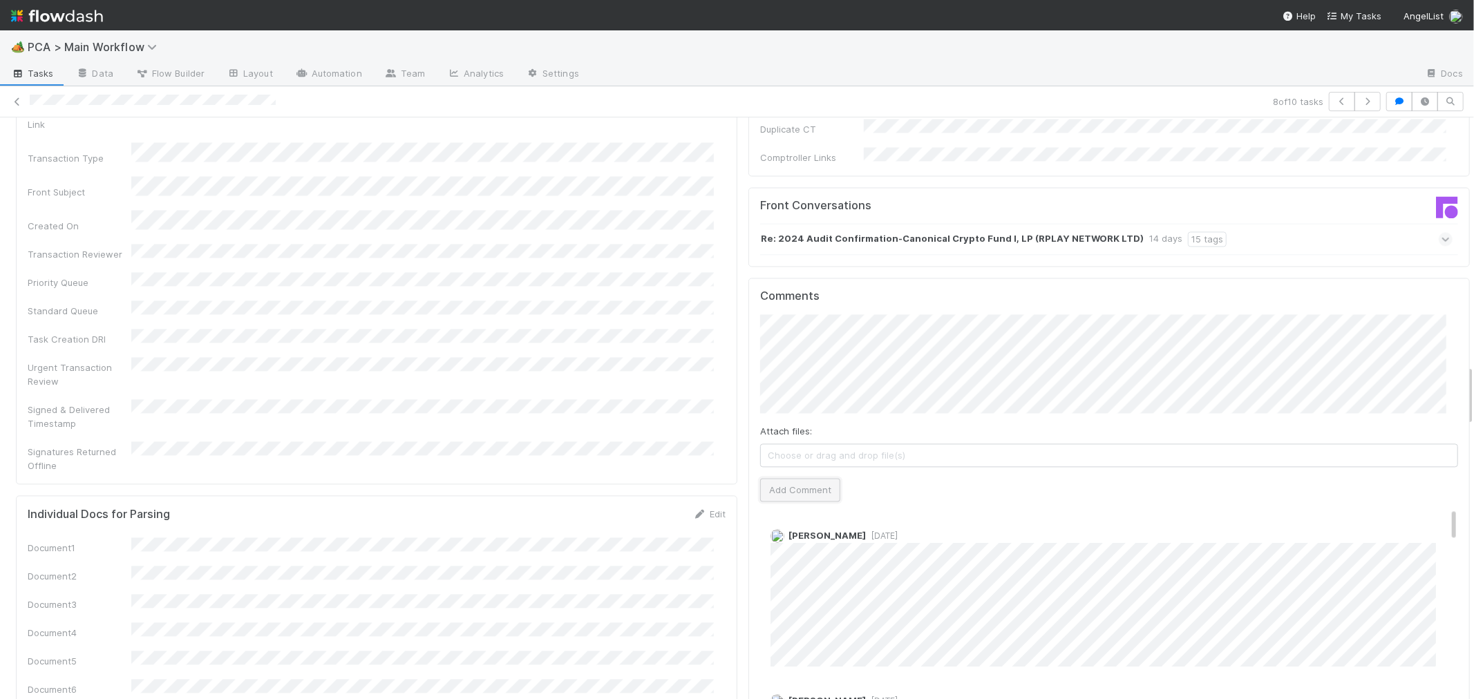
click at [795, 478] on button "Add Comment" at bounding box center [800, 489] width 80 height 23
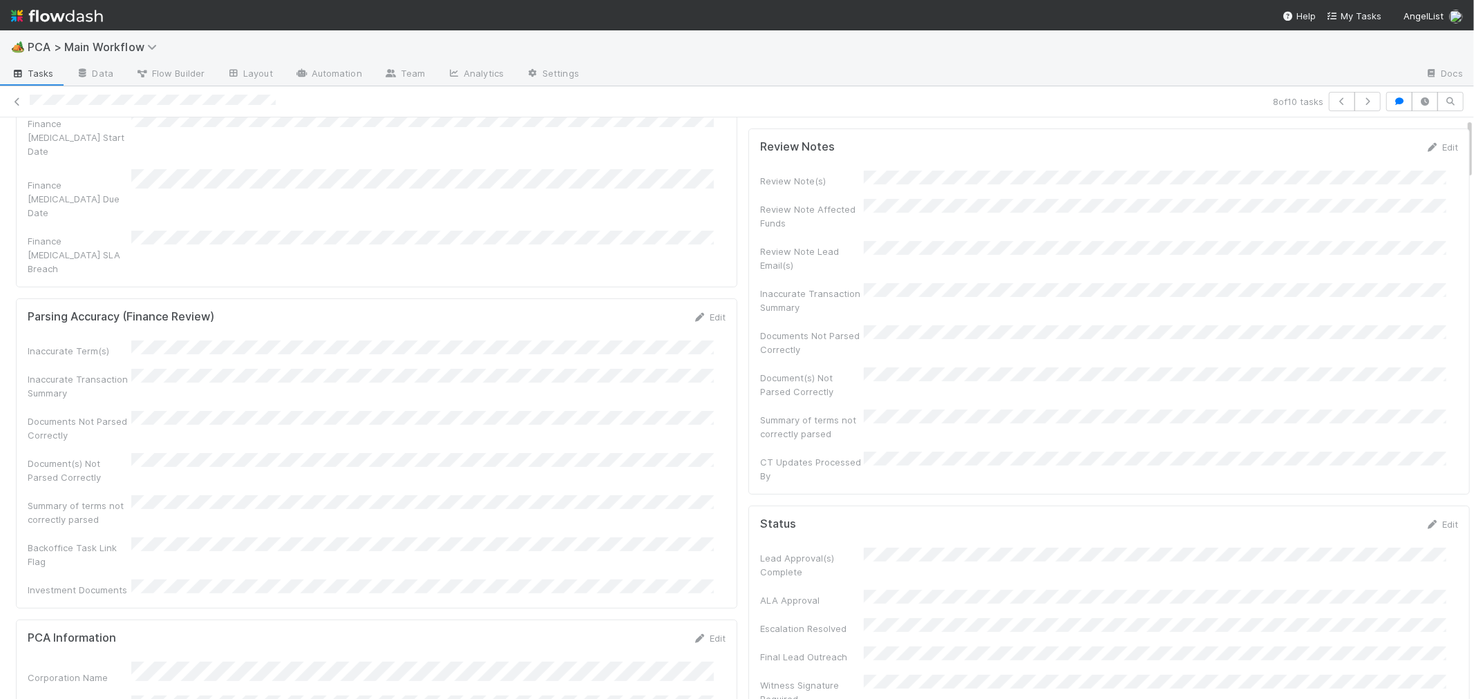
scroll to position [0, 0]
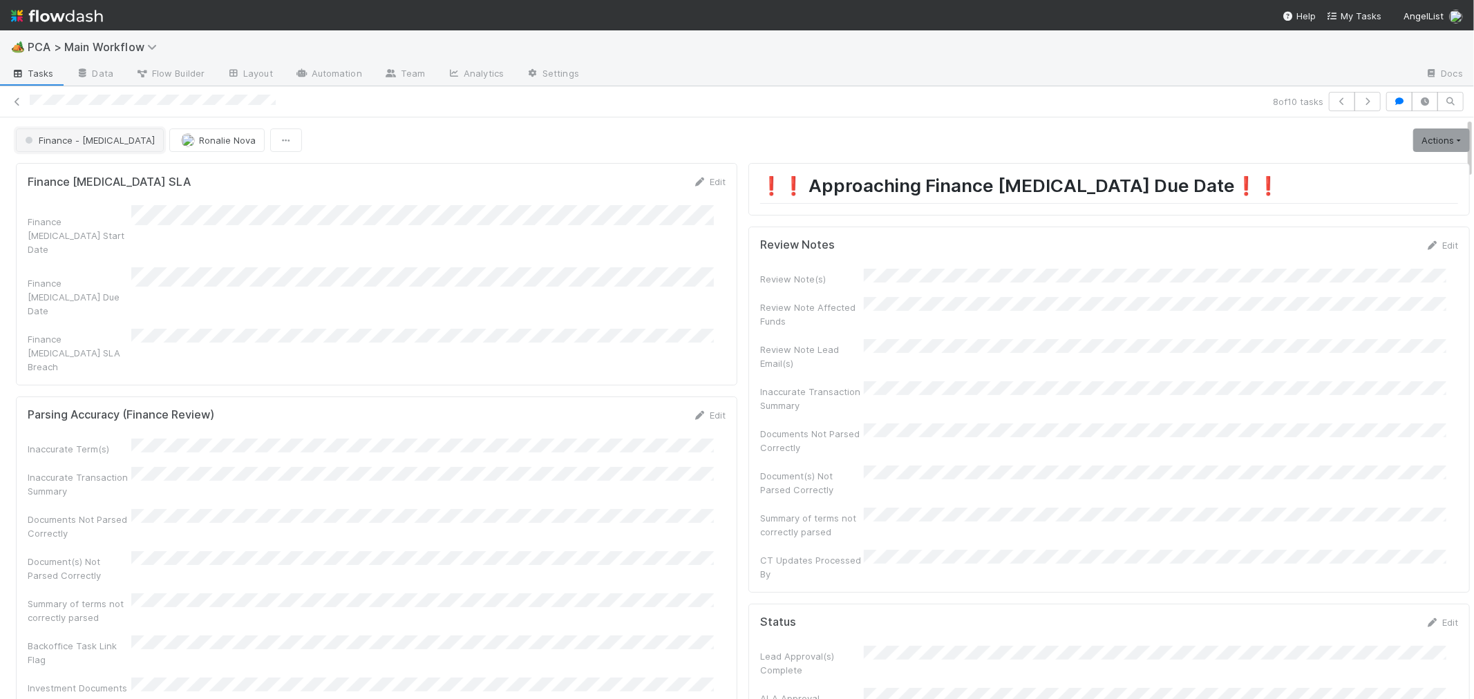
click at [61, 140] on span "Finance - ICU" at bounding box center [88, 140] width 133 height 11
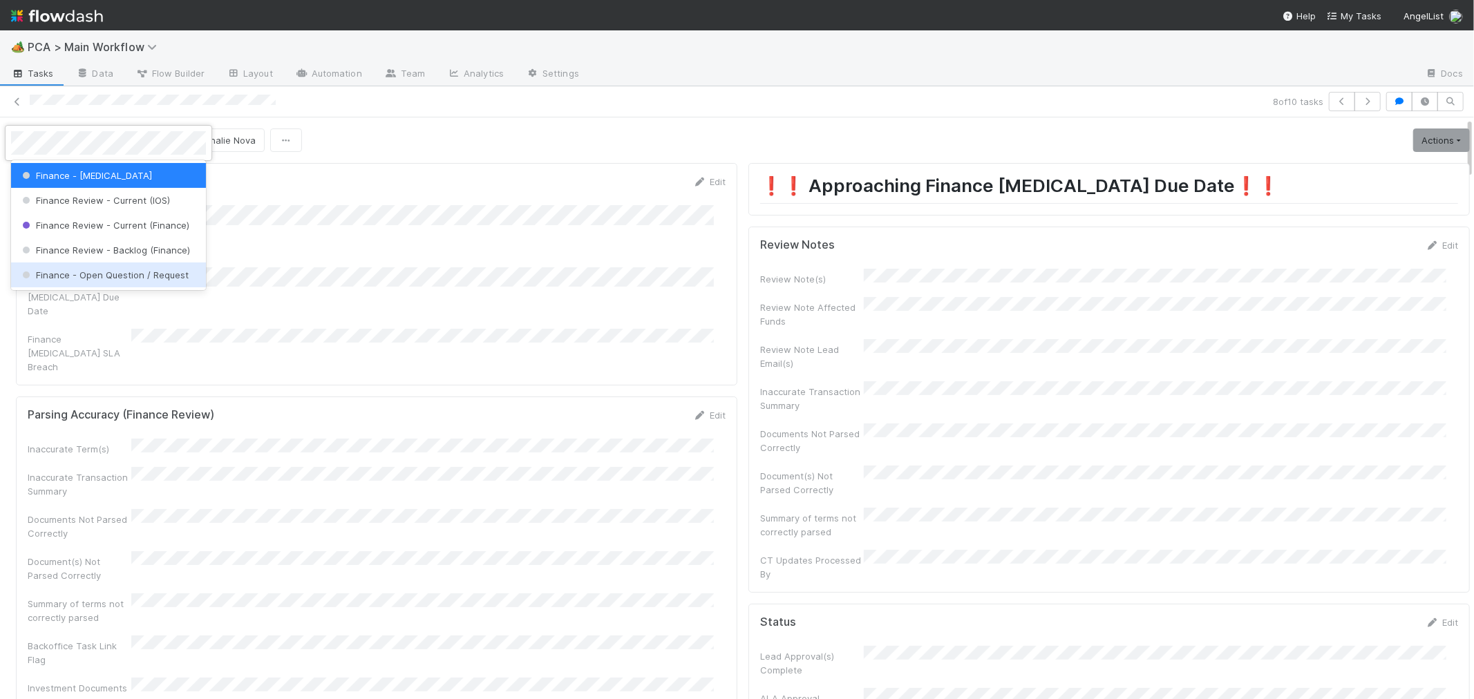
click at [134, 265] on div "Finance - Open Question / Request" at bounding box center [108, 275] width 195 height 25
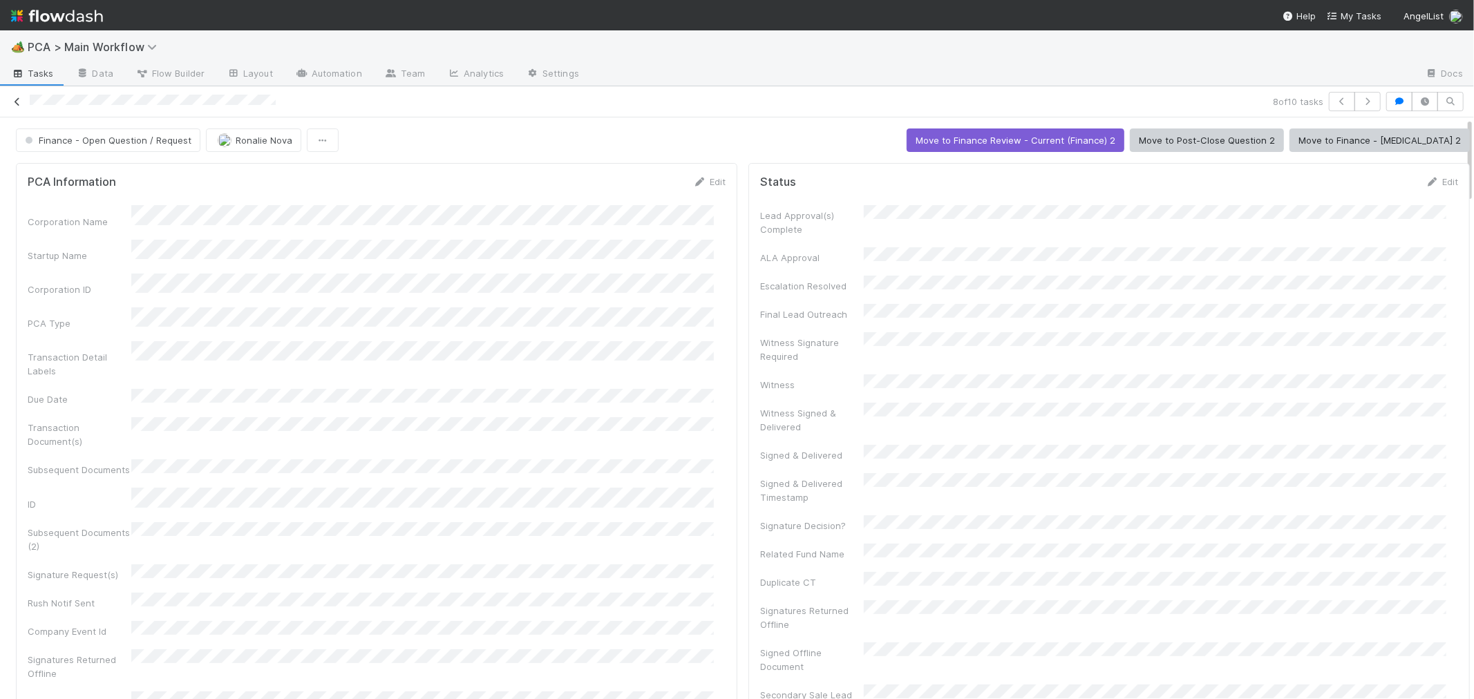
click at [15, 102] on icon at bounding box center [17, 101] width 14 height 9
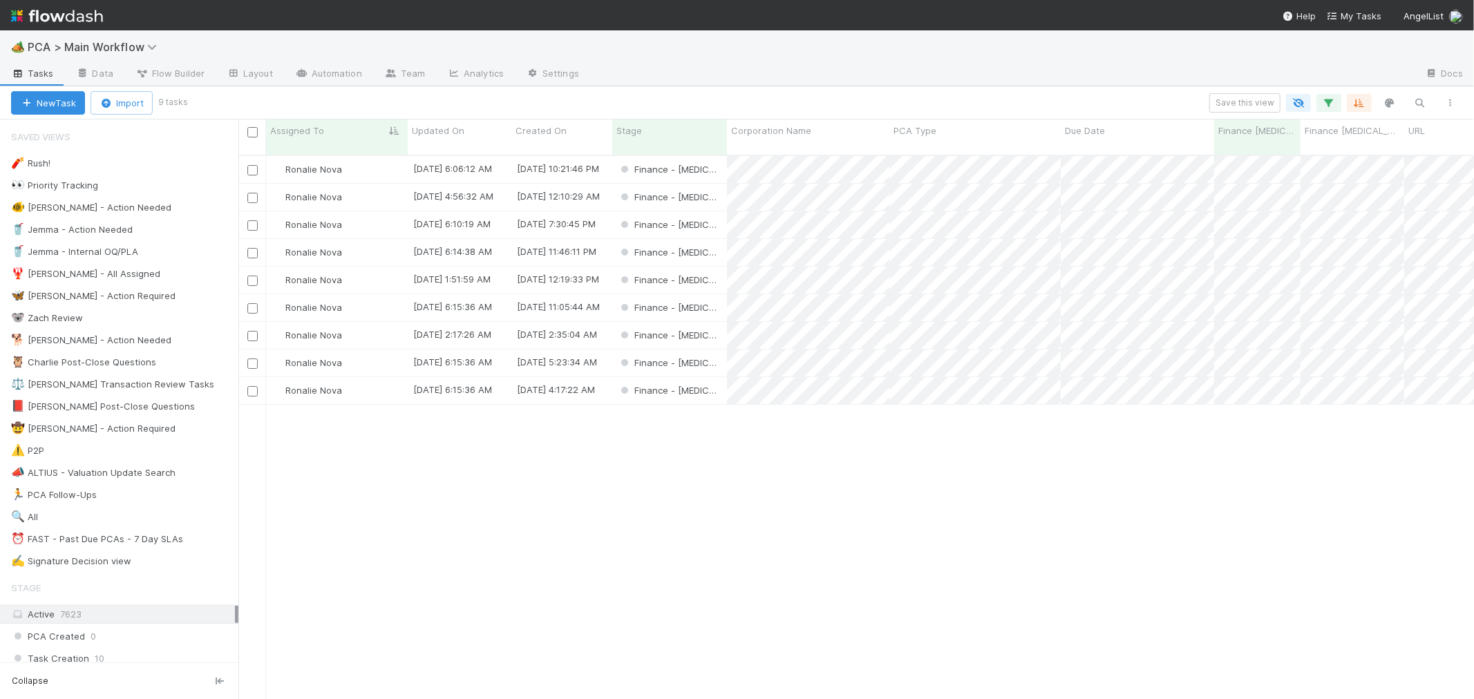
scroll to position [544, 1224]
click at [719, 211] on div "Finance - ICU" at bounding box center [669, 224] width 115 height 27
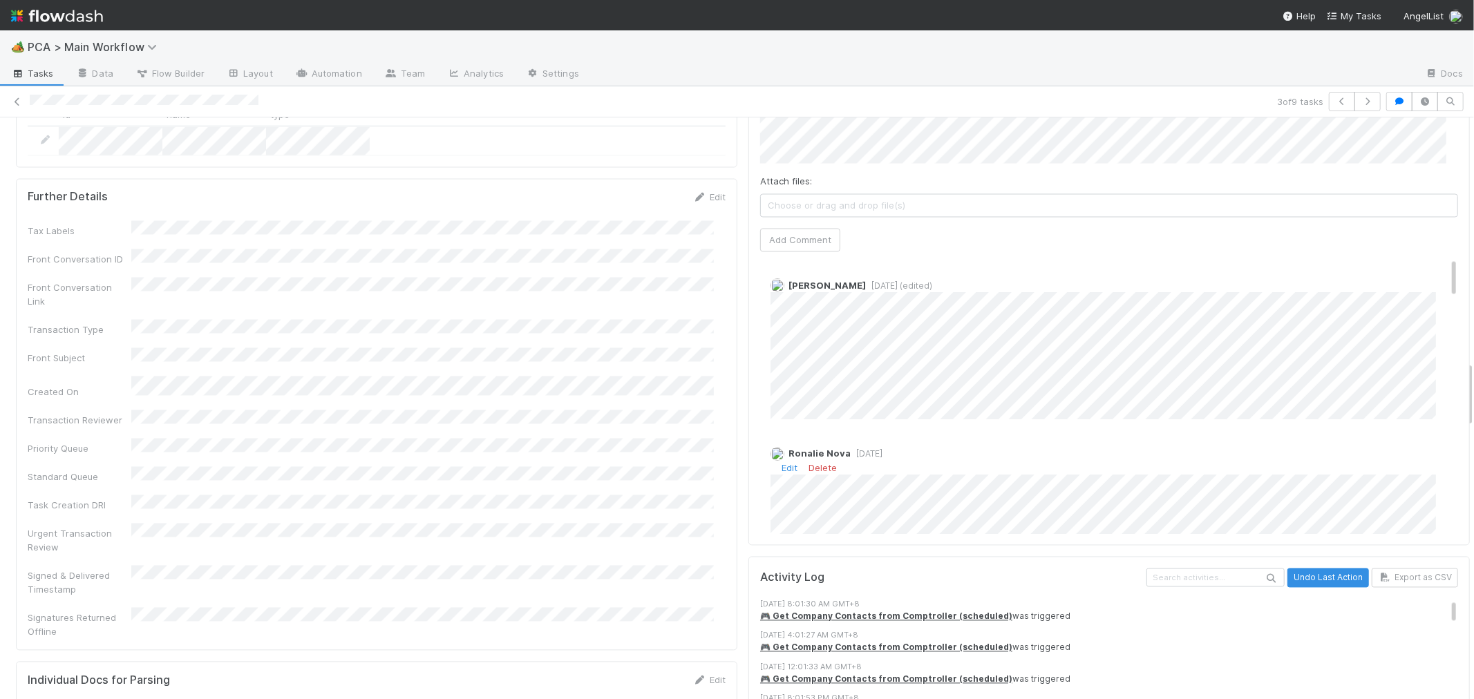
scroll to position [77, 0]
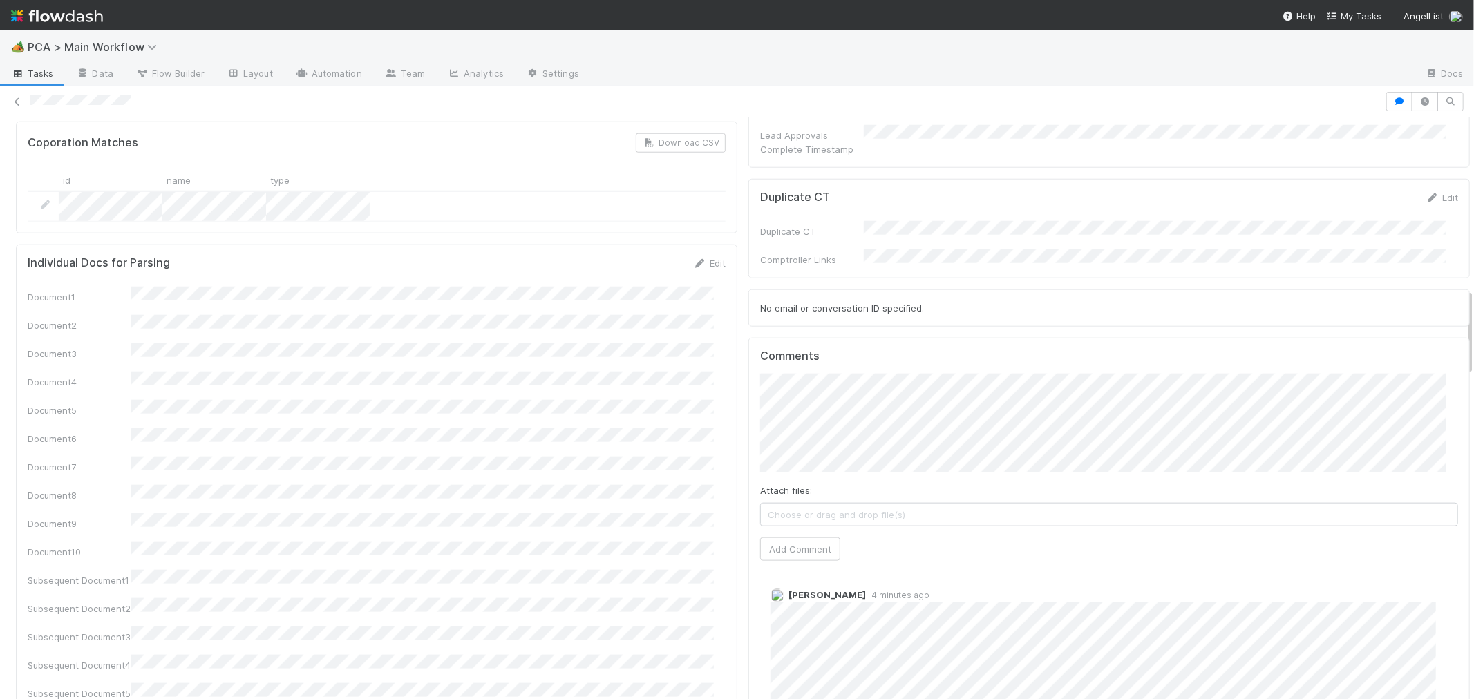
scroll to position [1166, 0]
click at [770, 538] on button "Add Comment" at bounding box center [800, 549] width 80 height 23
click at [16, 99] on icon at bounding box center [17, 101] width 14 height 9
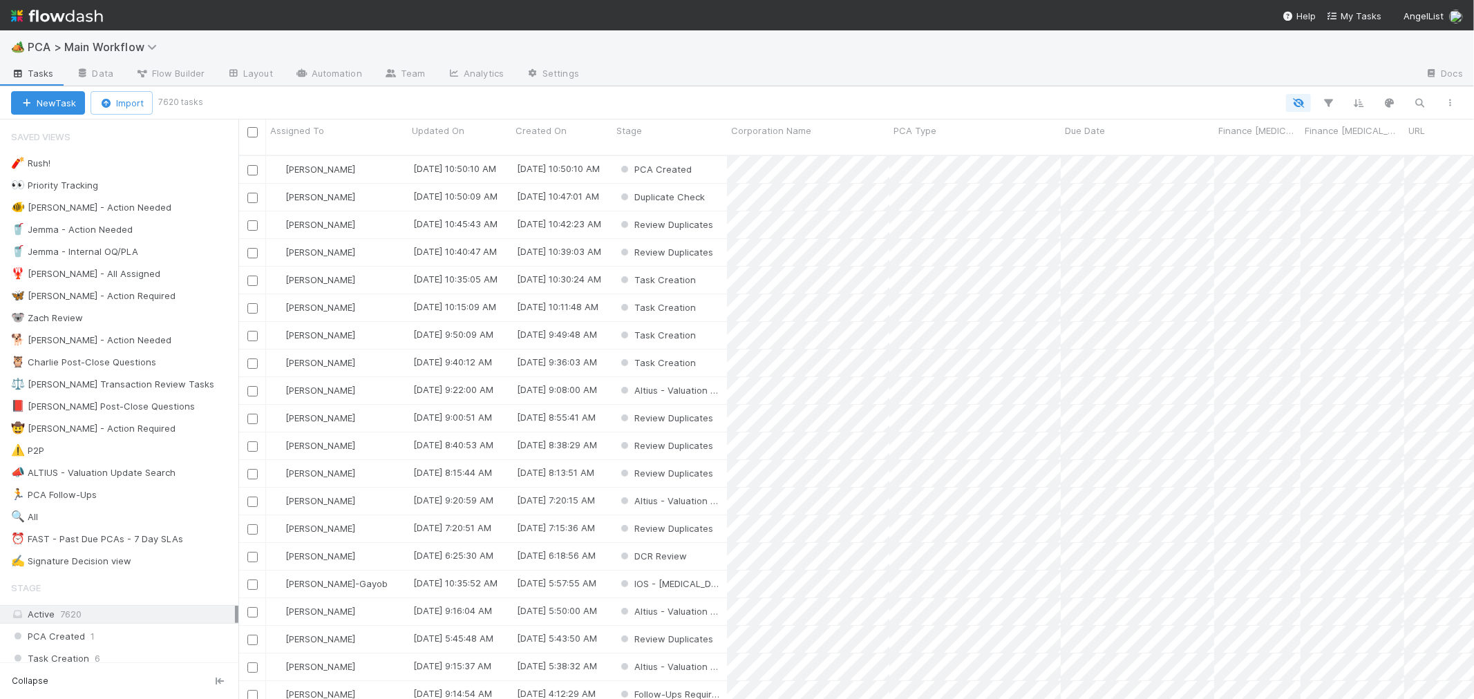
scroll to position [544, 1224]
click at [113, 539] on div "⏰ FAST - Past Due PCAs - 7 Day SLAs" at bounding box center [97, 539] width 172 height 17
